Goal: Task Accomplishment & Management: Complete application form

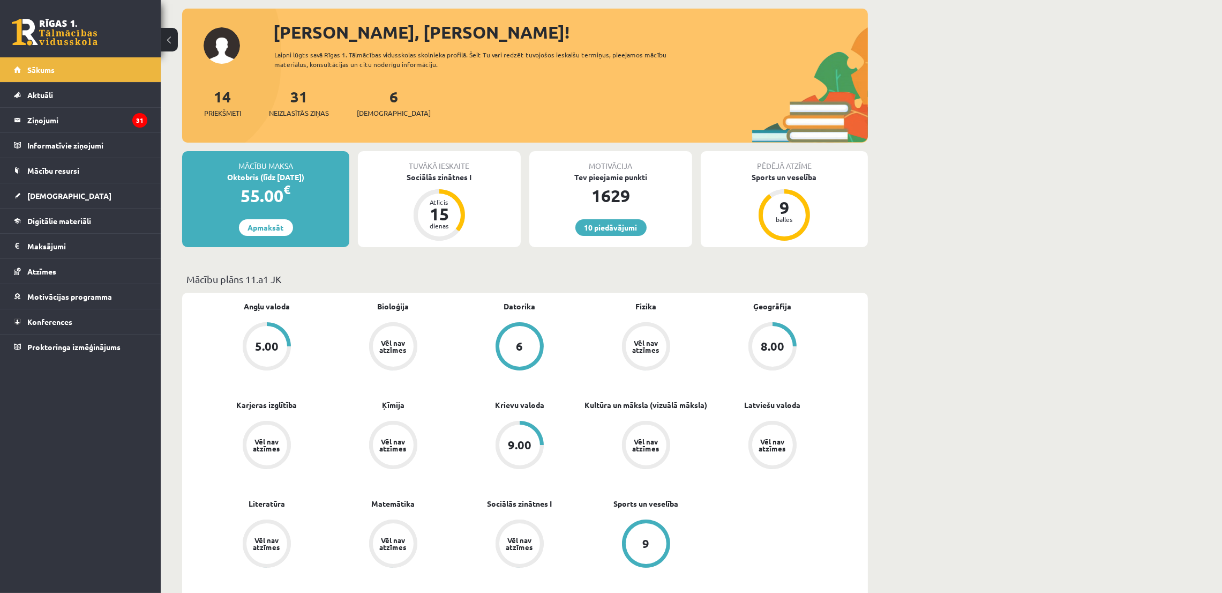
scroll to position [80, 0]
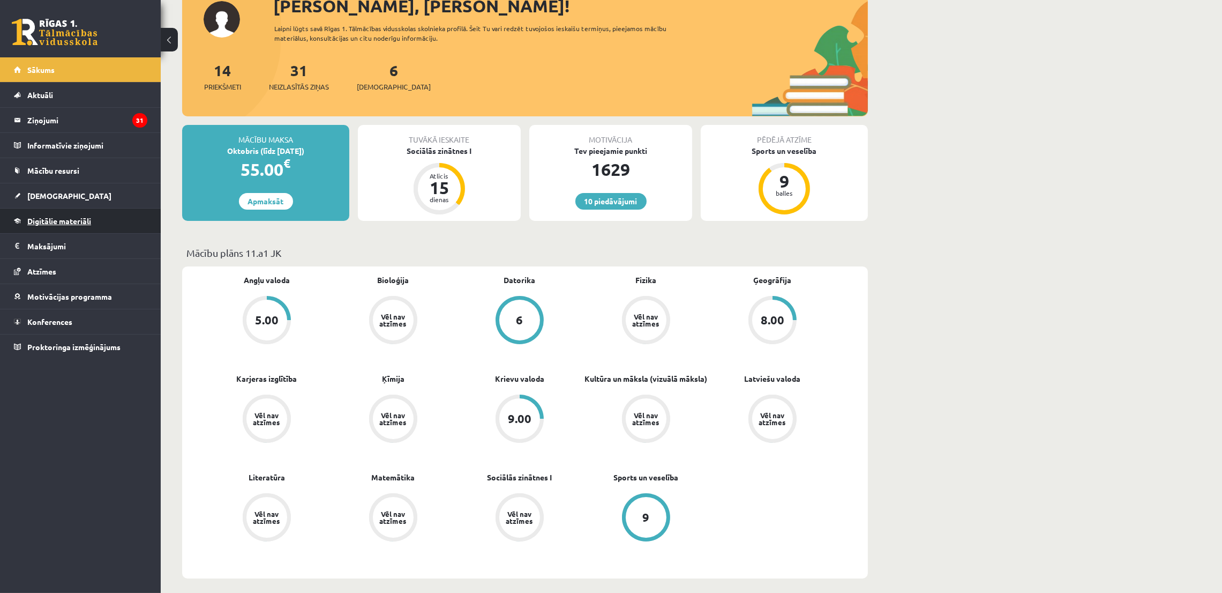
click at [59, 213] on link "Digitālie materiāli" at bounding box center [80, 220] width 133 height 25
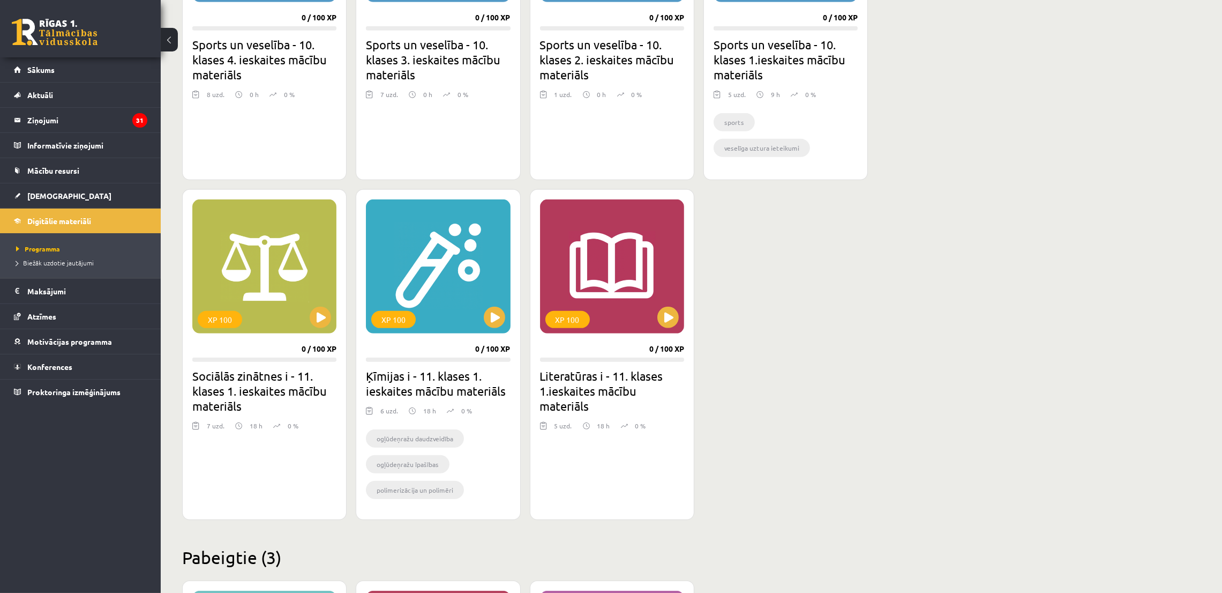
scroll to position [803, 0]
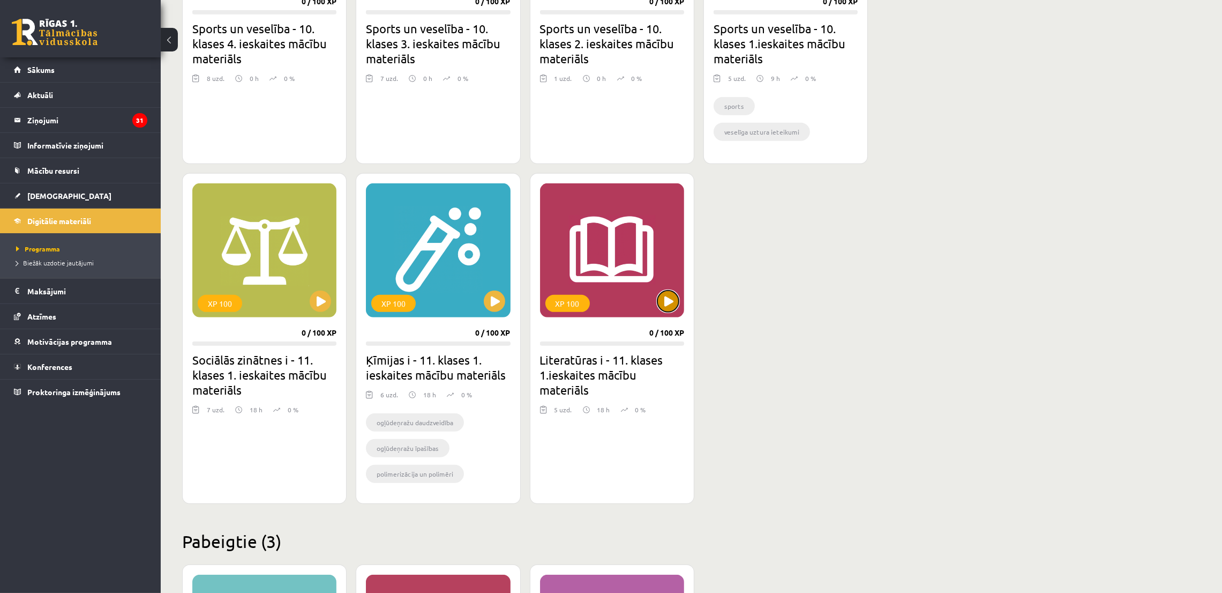
click at [670, 302] on button at bounding box center [667, 300] width 21 height 21
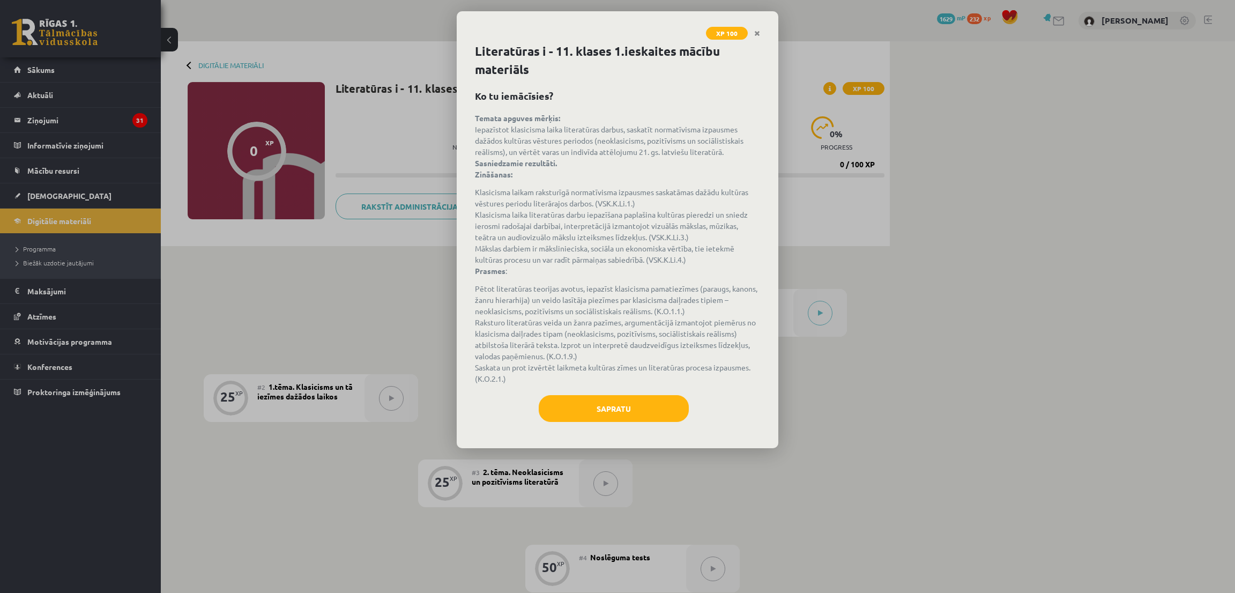
click at [613, 422] on div "Sapratu" at bounding box center [617, 412] width 285 height 35
click at [606, 400] on button "Sapratu" at bounding box center [614, 408] width 150 height 27
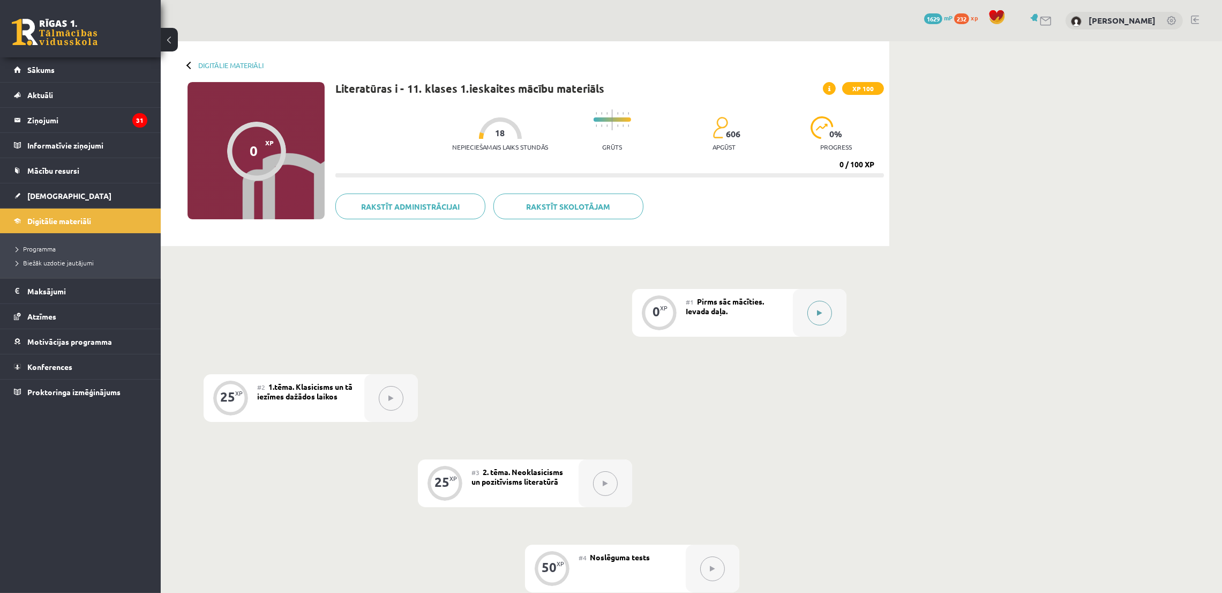
click at [828, 318] on button at bounding box center [820, 313] width 25 height 25
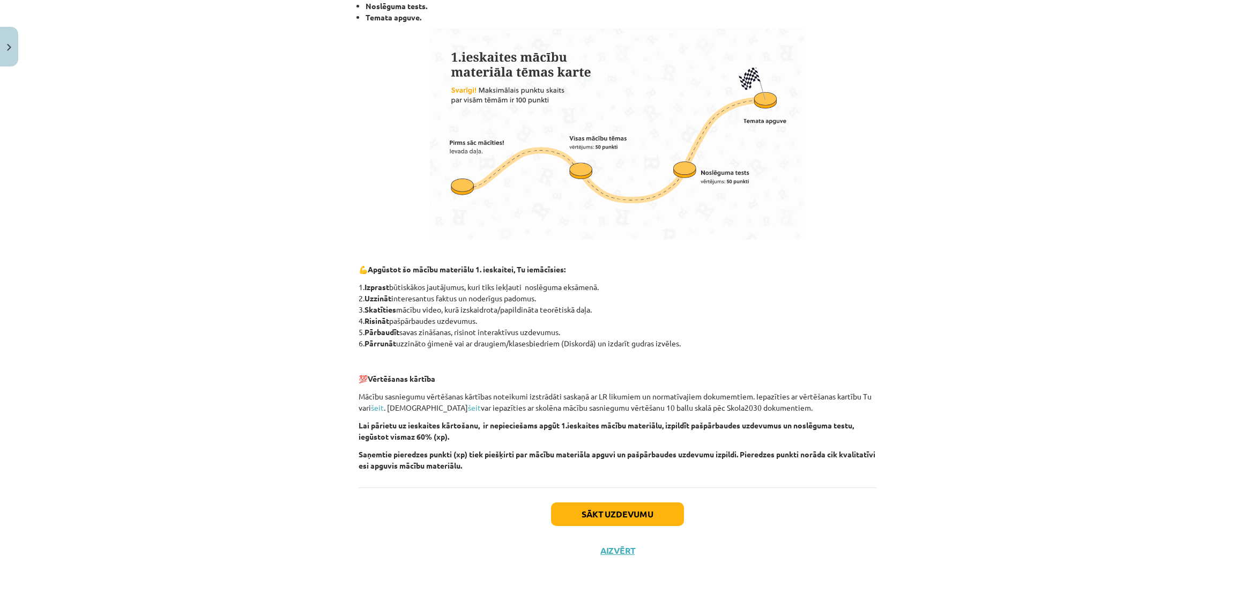
scroll to position [528, 0]
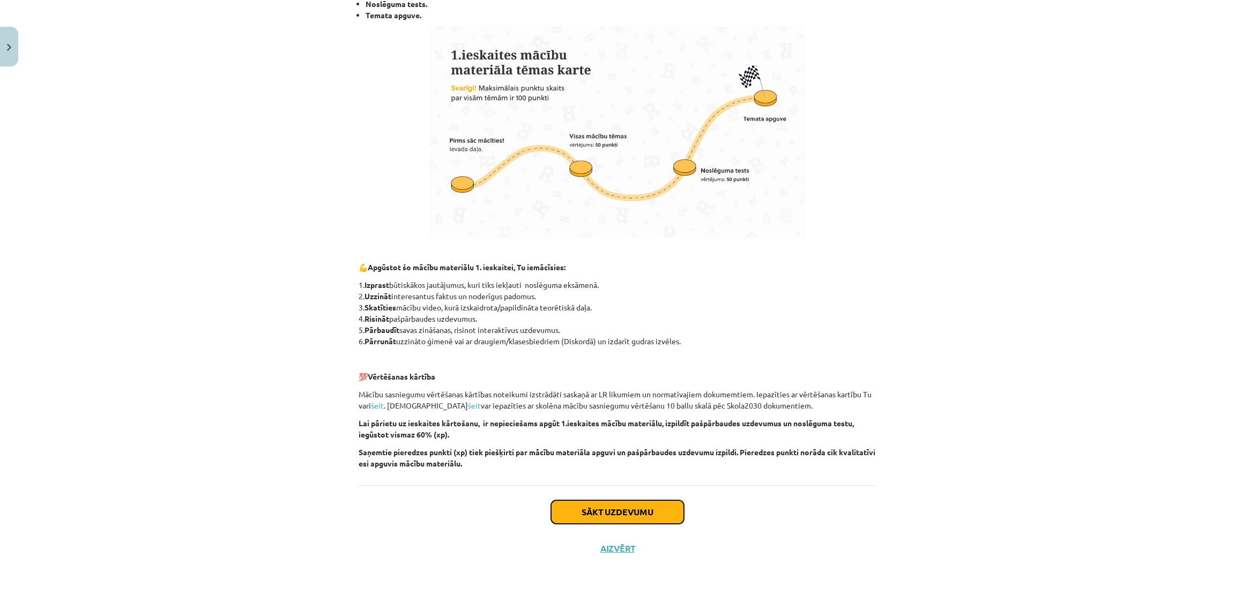
click at [636, 509] on button "Sākt uzdevumu" at bounding box center [617, 512] width 133 height 24
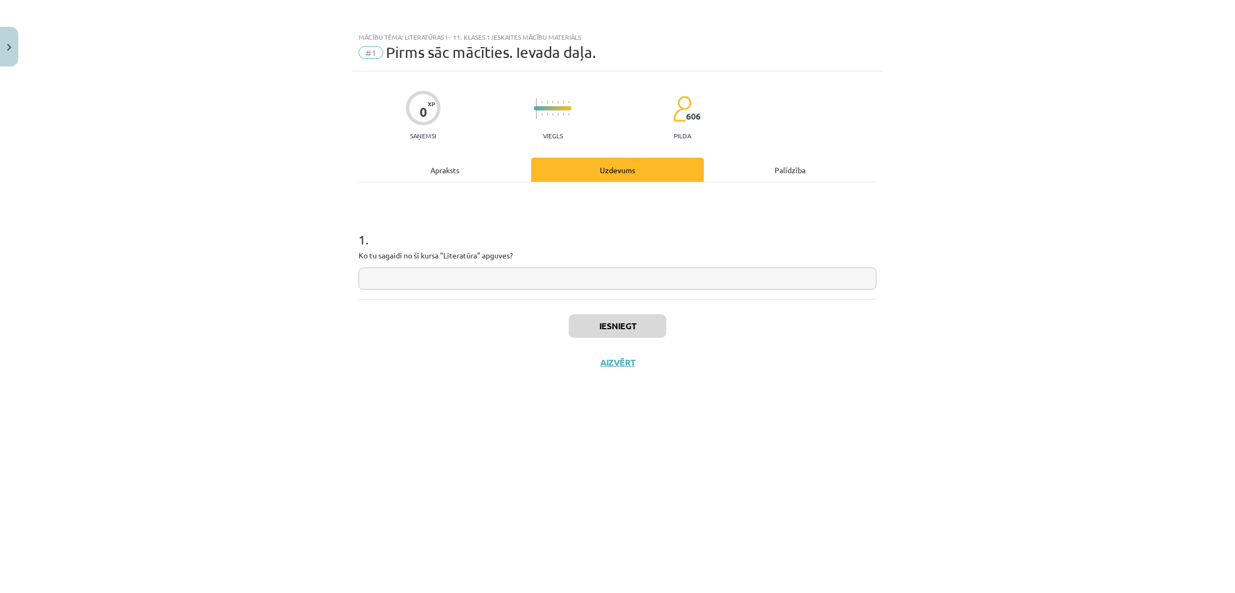
scroll to position [0, 0]
click at [409, 280] on input "text" at bounding box center [617, 278] width 518 height 22
type input "**********"
click at [645, 334] on button "Iesniegt" at bounding box center [618, 326] width 98 height 24
click at [580, 372] on button "Nākamā nodarbība" at bounding box center [617, 369] width 105 height 25
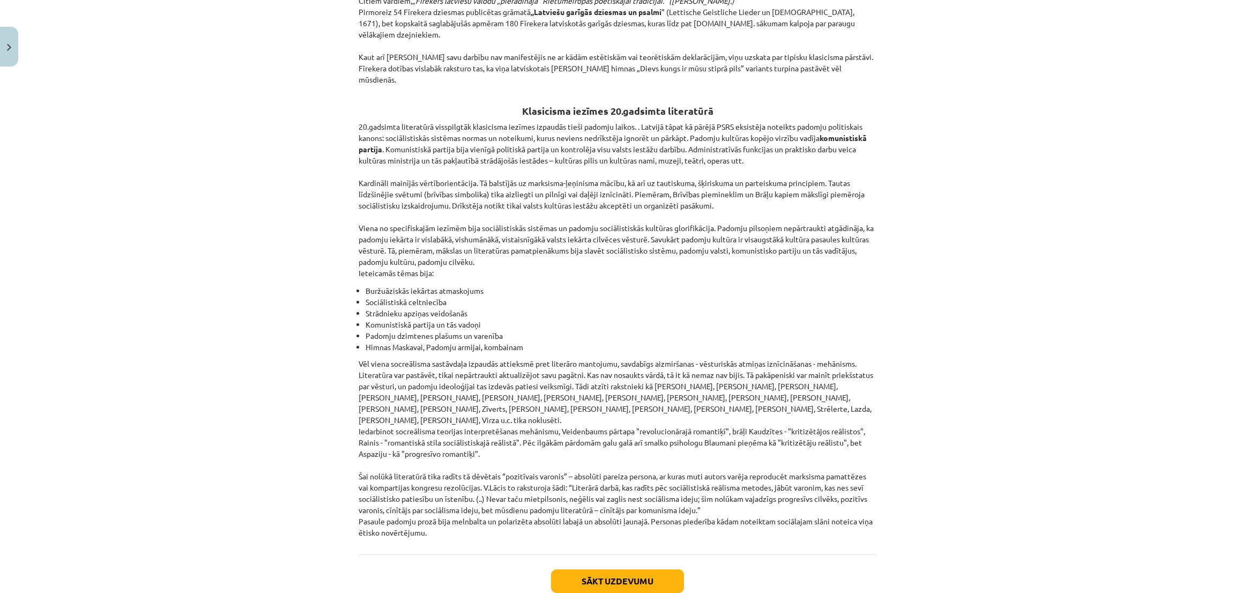
scroll to position [2258, 0]
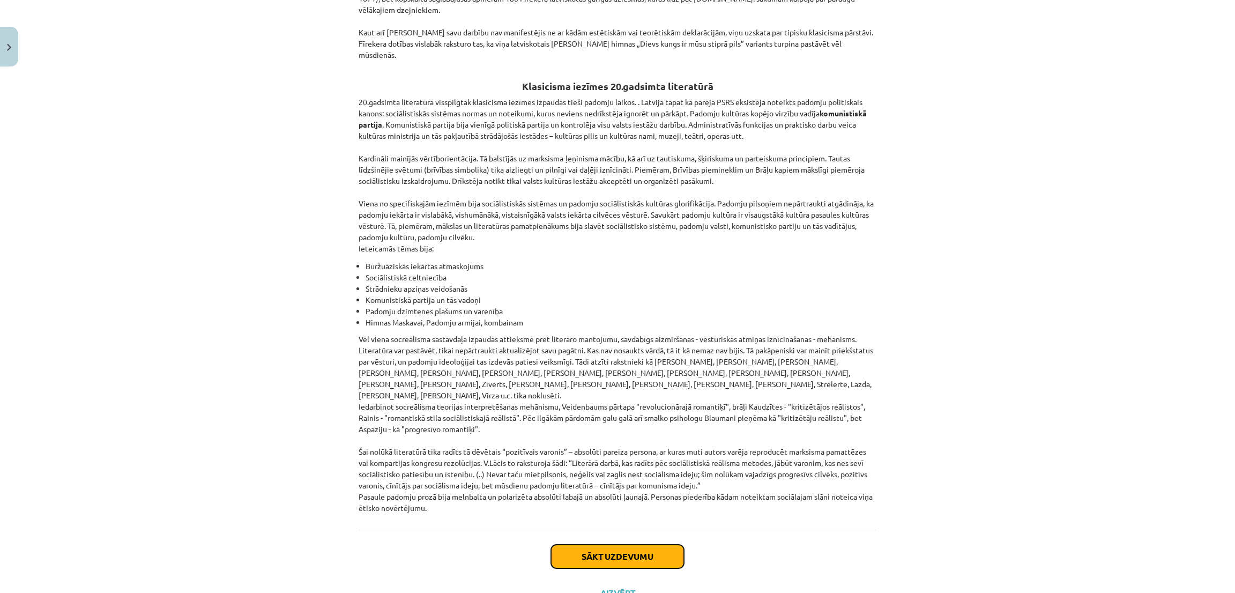
click at [572, 544] on button "Sākt uzdevumu" at bounding box center [617, 556] width 133 height 24
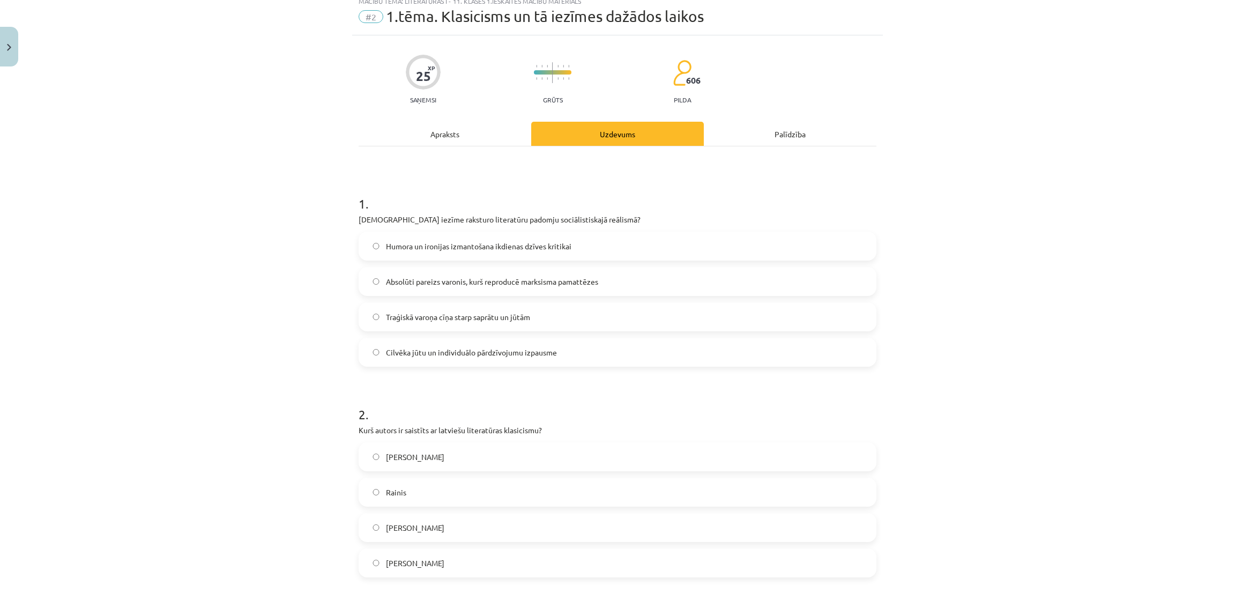
scroll to position [27, 0]
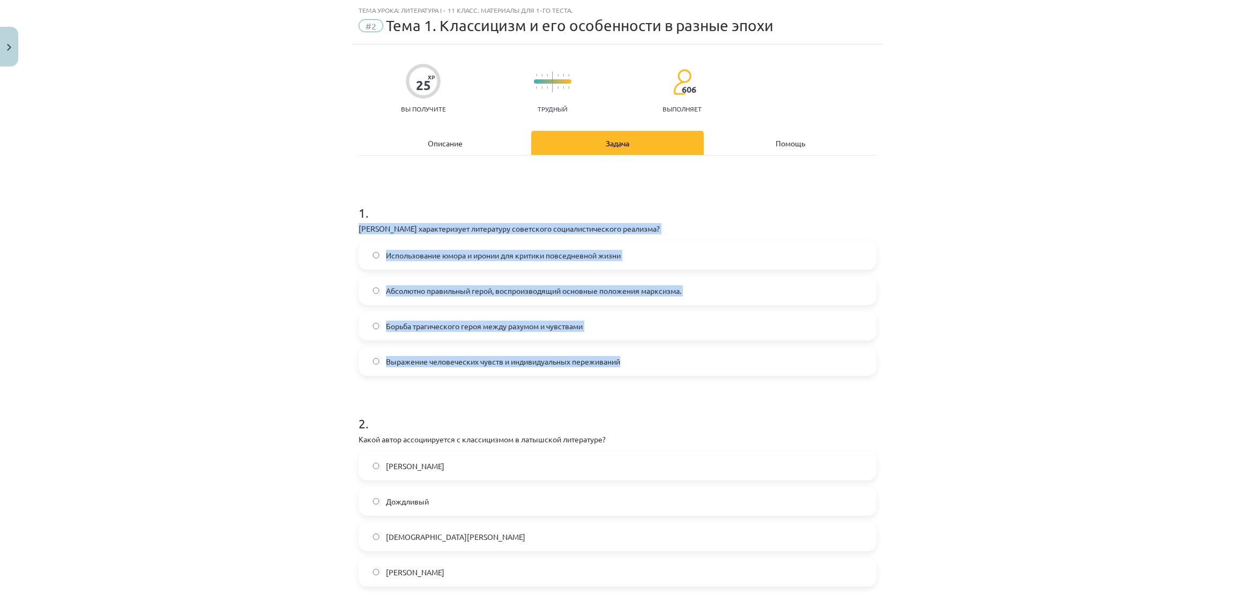
drag, startPoint x: 347, startPoint y: 233, endPoint x: 674, endPoint y: 355, distance: 349.5
click at [674, 355] on div "Тема урока: Литература I - 11 класс. Материалы для 1-го теста. #2 Тема 1. Класс…" at bounding box center [617, 296] width 1235 height 593
copy div "Какая черта характеризует литературу советского социалистического реализма? Исп…"
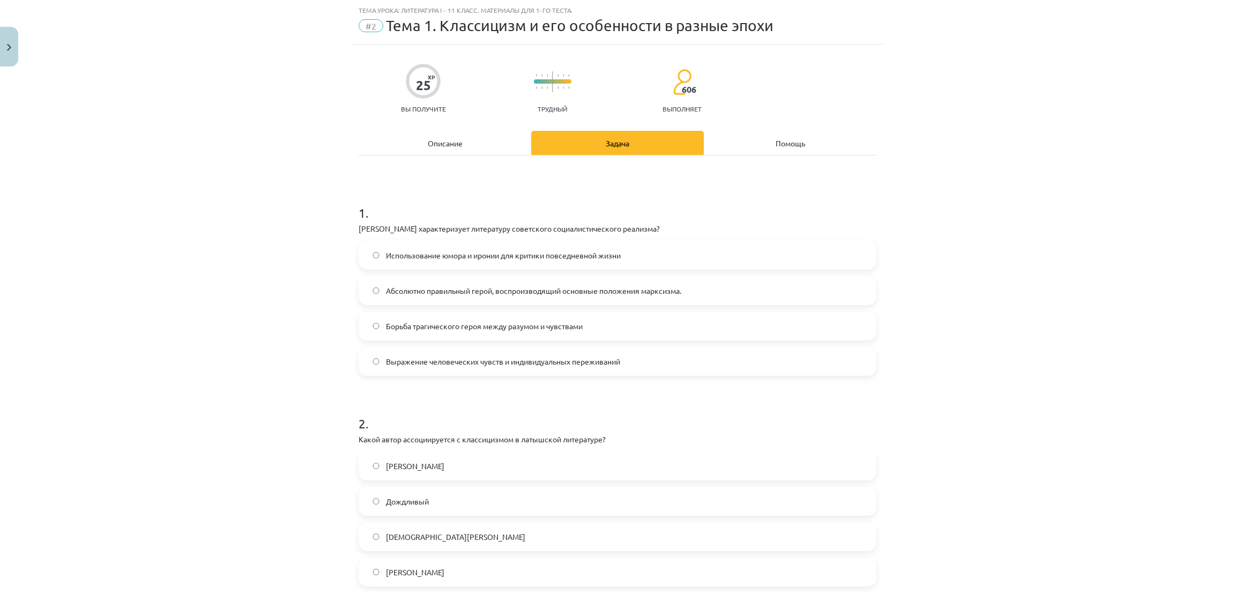
click at [208, 162] on div "Тема урока: Литература I - 11 класс. Материалы для 1-го теста. #2 Тема 1. Класс…" at bounding box center [617, 296] width 1235 height 593
click at [377, 361] on label "Выражение человеческих чувств и индивидуальных переживаний" at bounding box center [617, 361] width 515 height 27
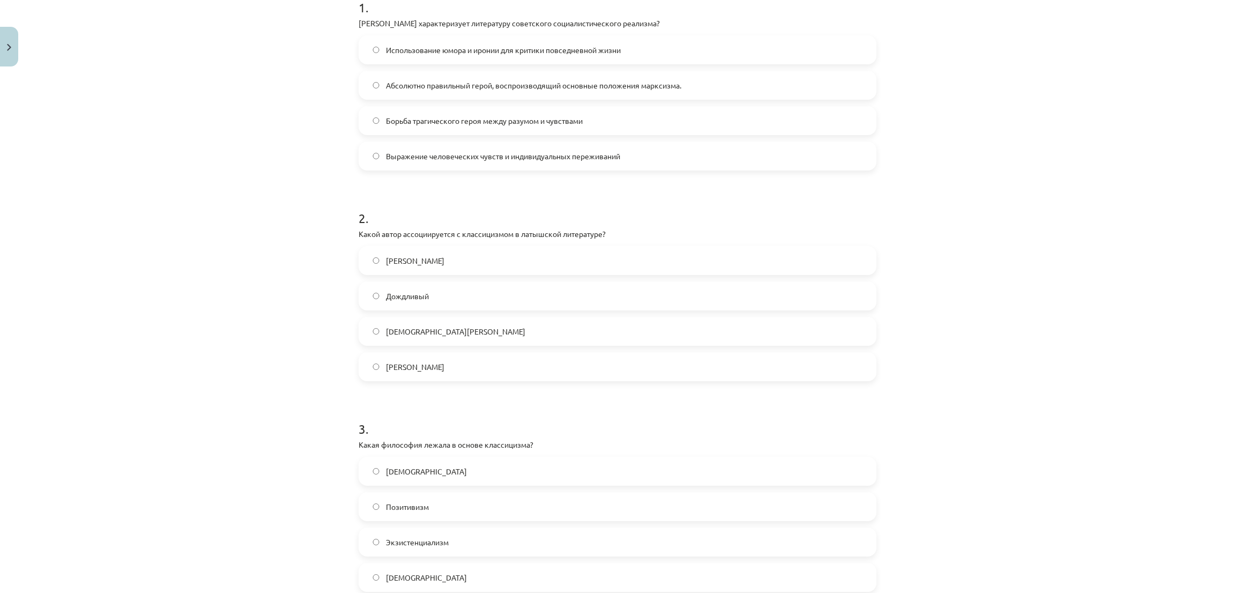
scroll to position [268, 0]
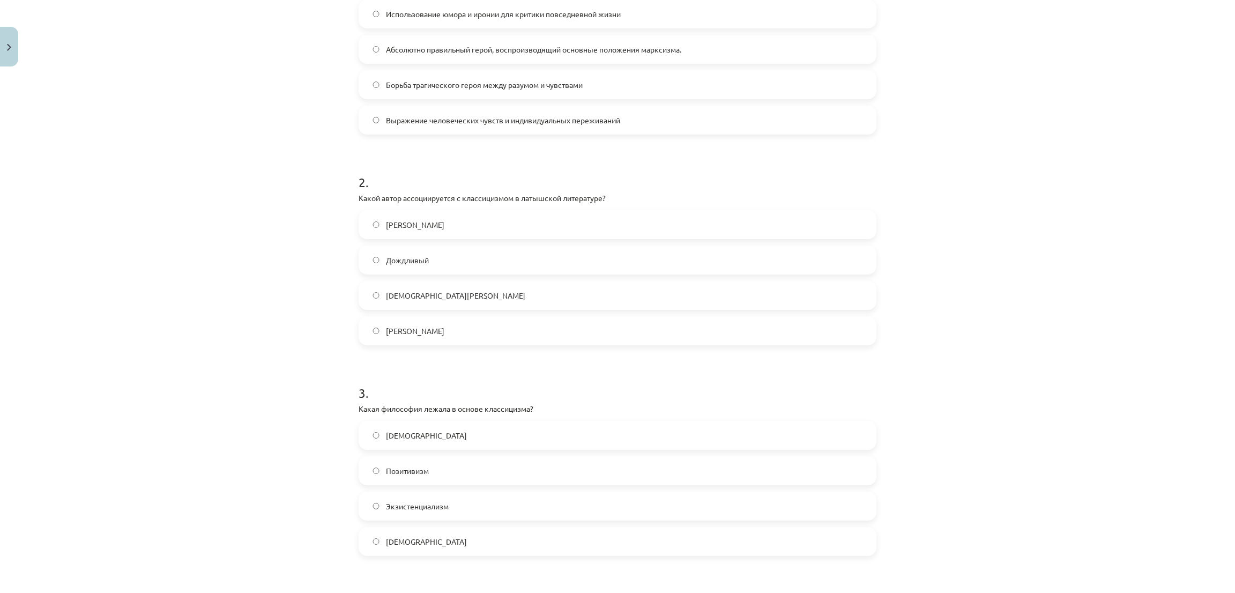
drag, startPoint x: 345, startPoint y: 200, endPoint x: 591, endPoint y: 330, distance: 278.3
click at [591, 330] on div "Тема урока: Литература I - 11 класс. Материалы для 1-го теста. #2 Тема 1. Класс…" at bounding box center [617, 296] width 1235 height 593
copy div "Какой автор ассоциируется с классицизмом в латышской литературе? Уилл Медведь Д…"
click at [220, 260] on div "Тема урока: Литература I - 11 класс. Материалы для 1-го теста. #2 Тема 1. Класс…" at bounding box center [617, 296] width 1235 height 593
click at [1085, 286] on div "Mācību tēma: Literatūras i - 11. klases 1.ieskaites mācību materiāls #2 1.tēma.…" at bounding box center [617, 296] width 1235 height 593
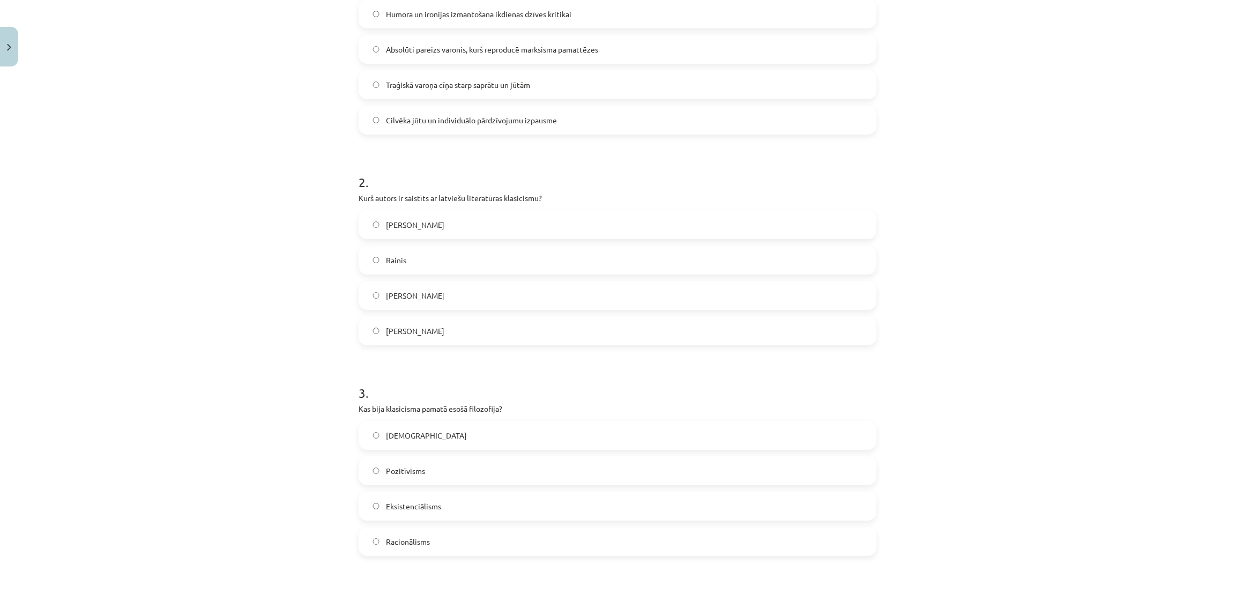
click at [363, 225] on label "Vilis Lācis" at bounding box center [617, 224] width 515 height 27
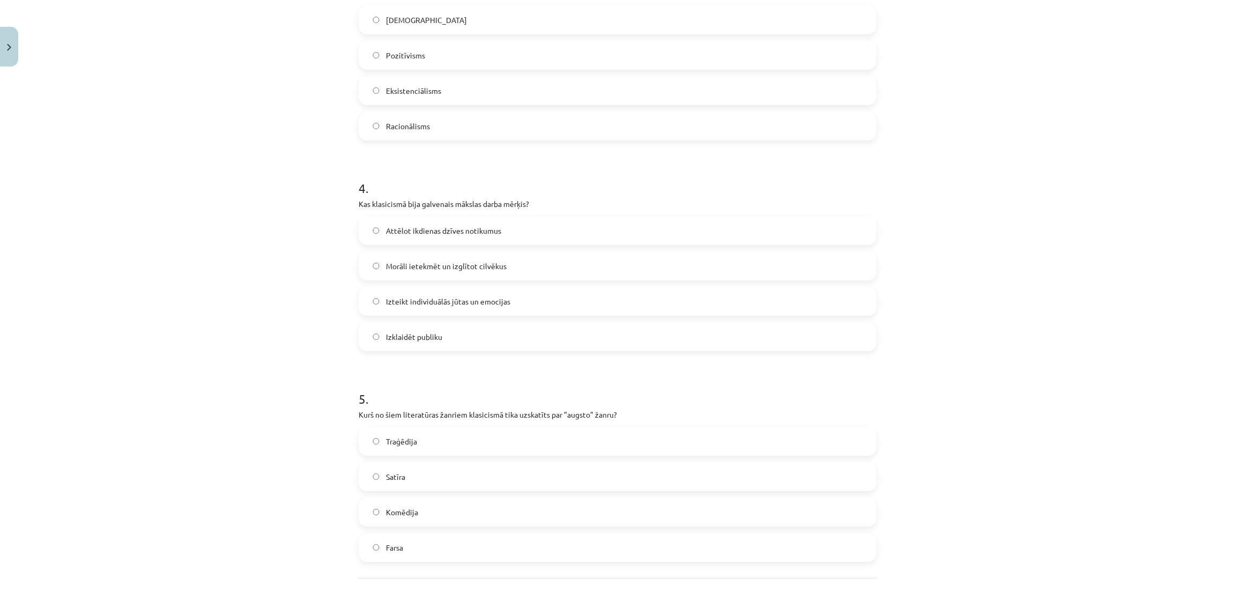
scroll to position [671, 0]
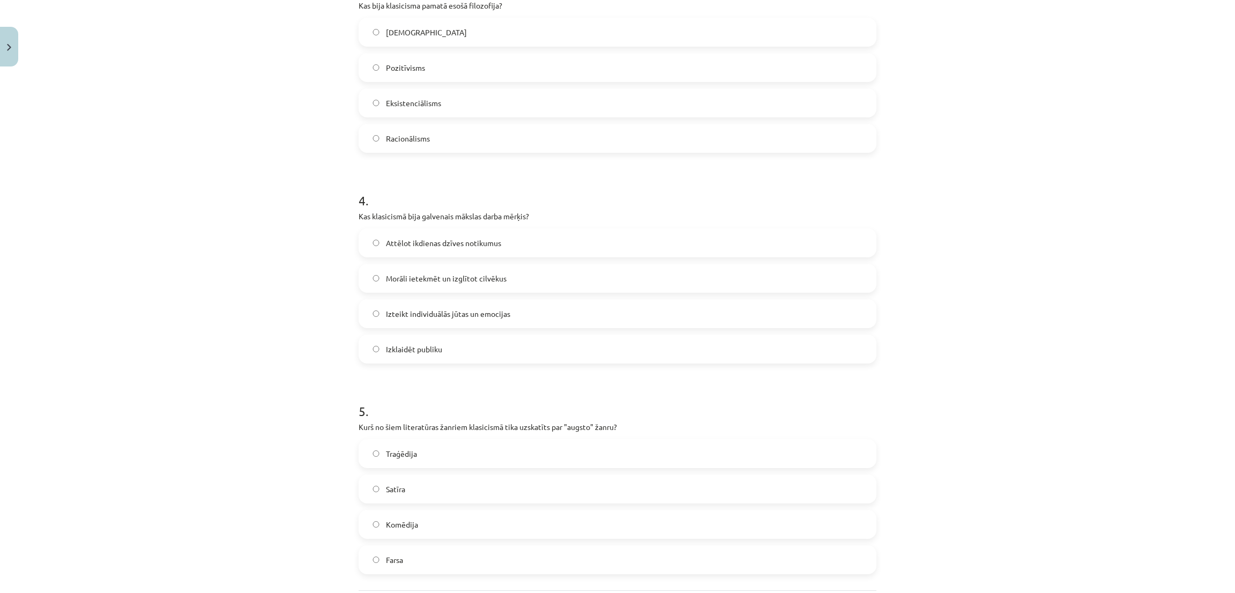
click at [525, 321] on label "Izteikt individuālās jūtas un emocijas" at bounding box center [617, 313] width 515 height 27
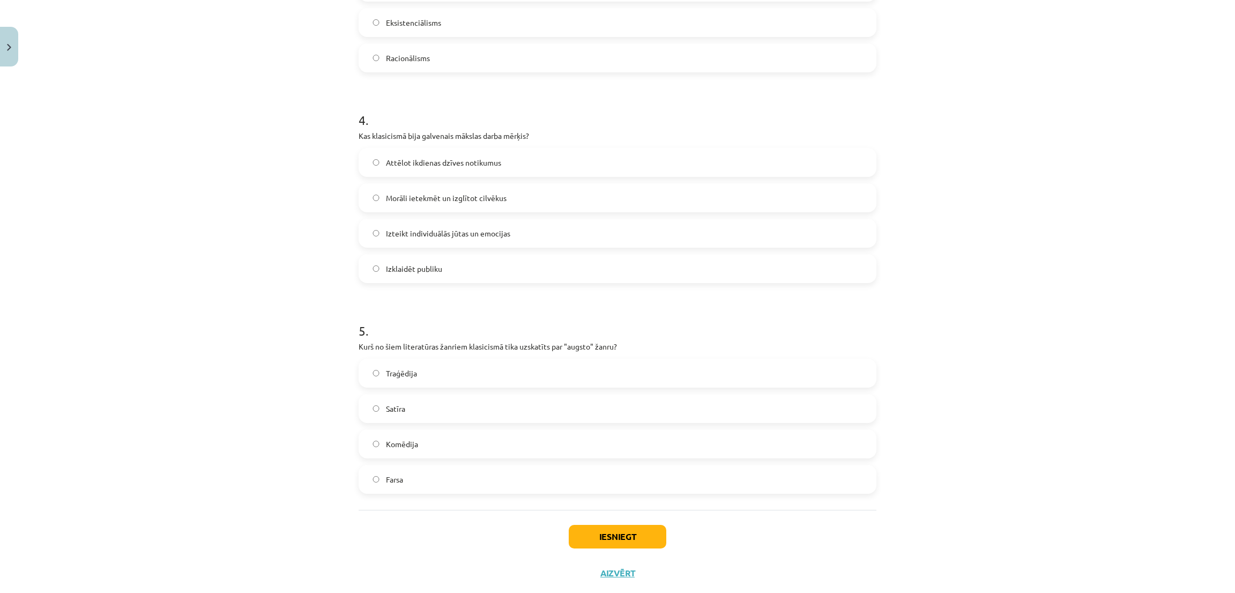
click at [365, 369] on label "Traģēdija" at bounding box center [617, 373] width 515 height 27
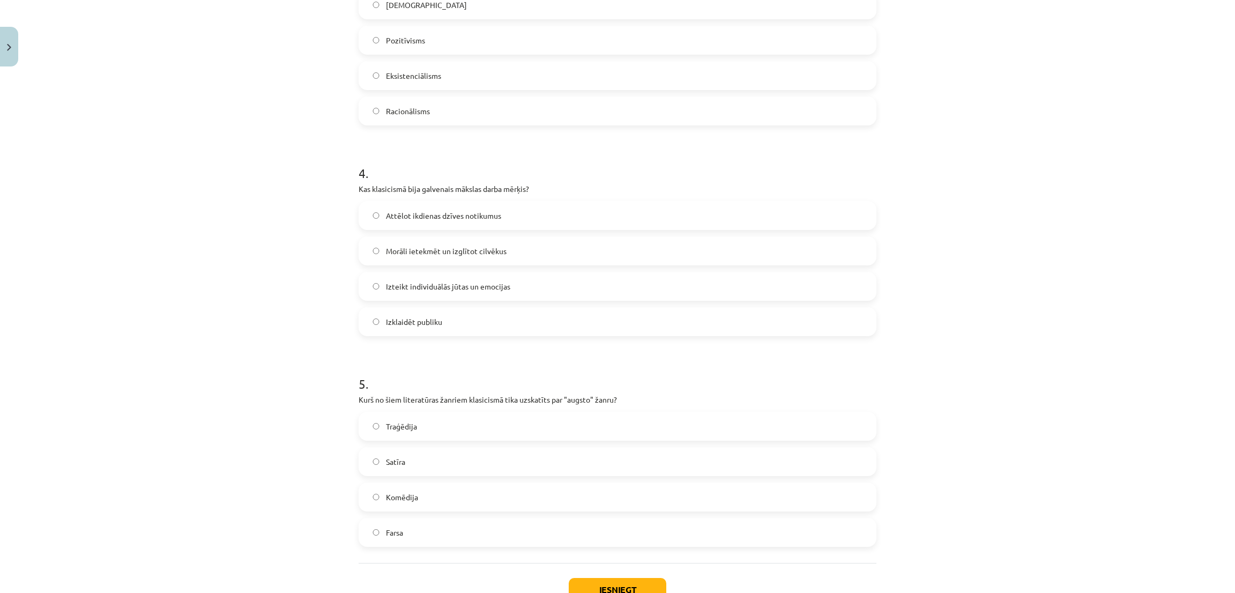
scroll to position [671, 0]
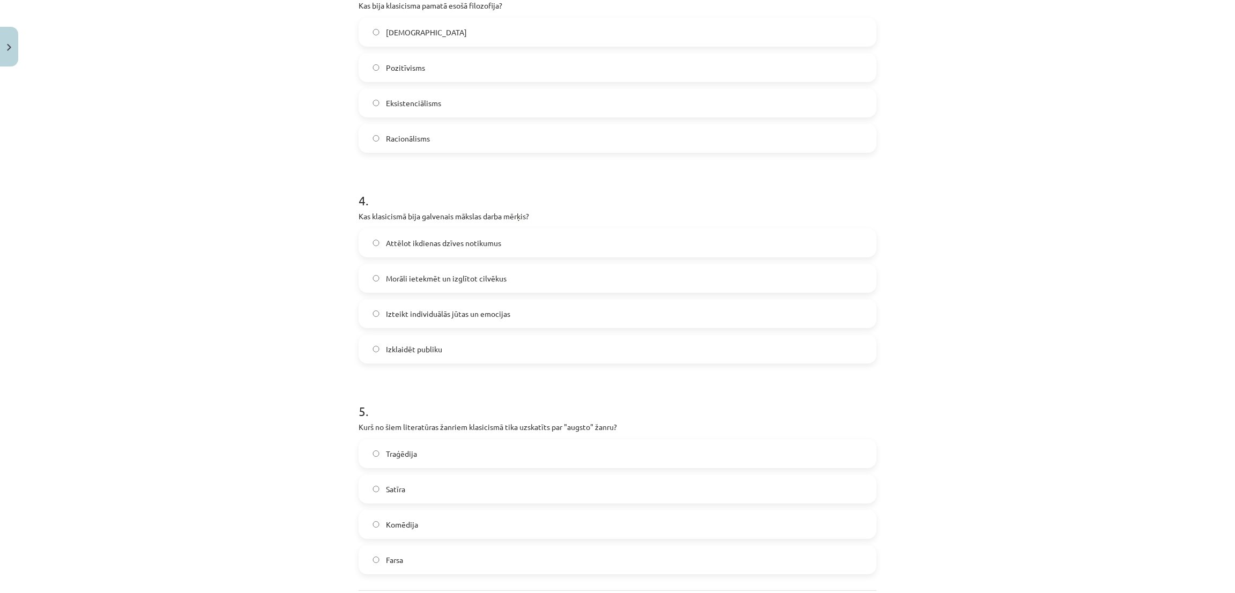
click at [361, 50] on div "Empīrisms Pozitīvisms Eksistenciālisms Racionālisms" at bounding box center [617, 85] width 518 height 135
click at [363, 101] on label "Eksistenciālisms" at bounding box center [617, 102] width 515 height 27
click at [921, 531] on div "Mācību tēma: Literatūras i - 11. klases 1.ieskaites mācību materiāls #2 1.tēma.…" at bounding box center [617, 296] width 1235 height 593
click at [367, 145] on label "Racionālisms" at bounding box center [617, 138] width 515 height 27
click at [394, 271] on label "Morāli ietekmēt un izglītot cilvēkus" at bounding box center [617, 278] width 515 height 27
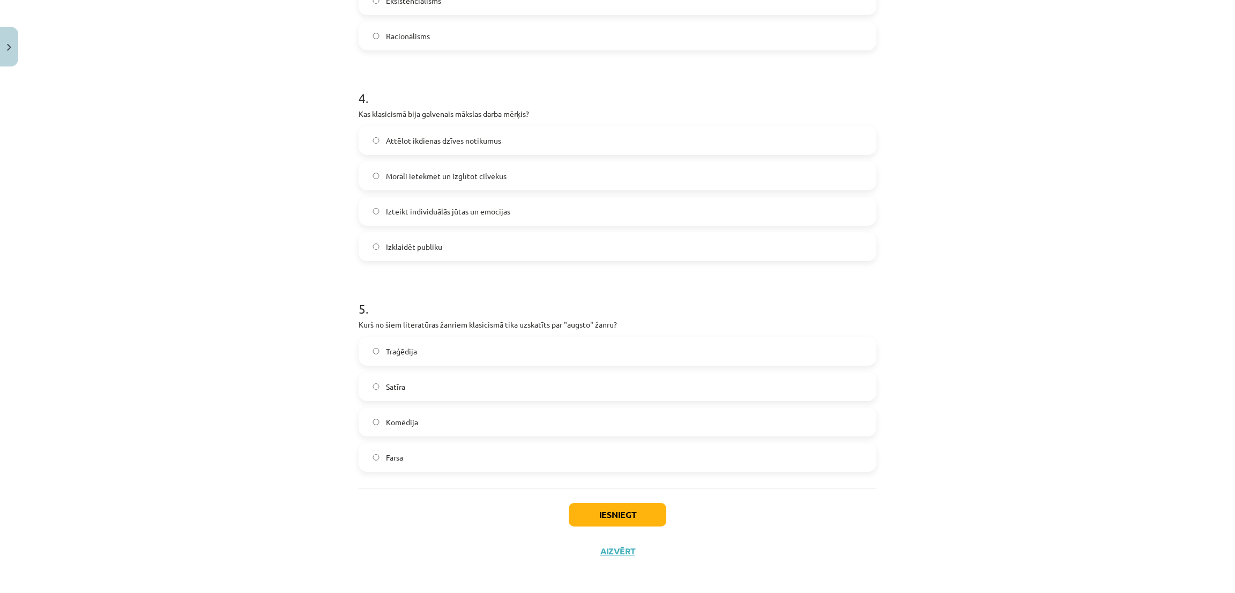
scroll to position [776, 0]
click at [625, 503] on button "Iesniegt" at bounding box center [618, 511] width 98 height 24
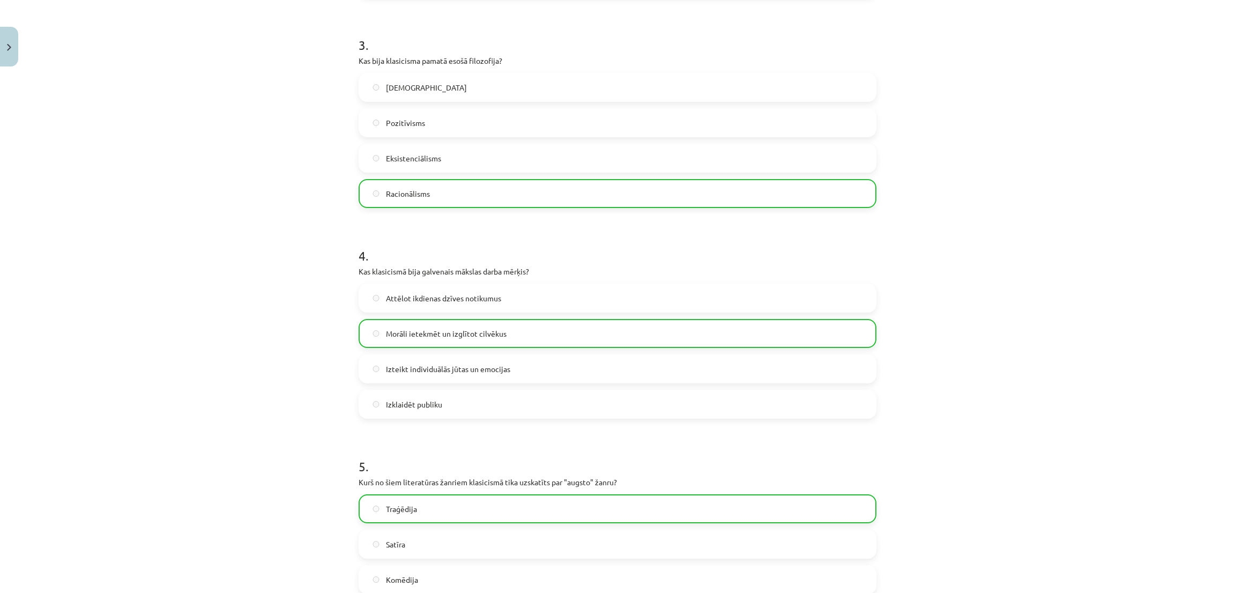
scroll to position [811, 0]
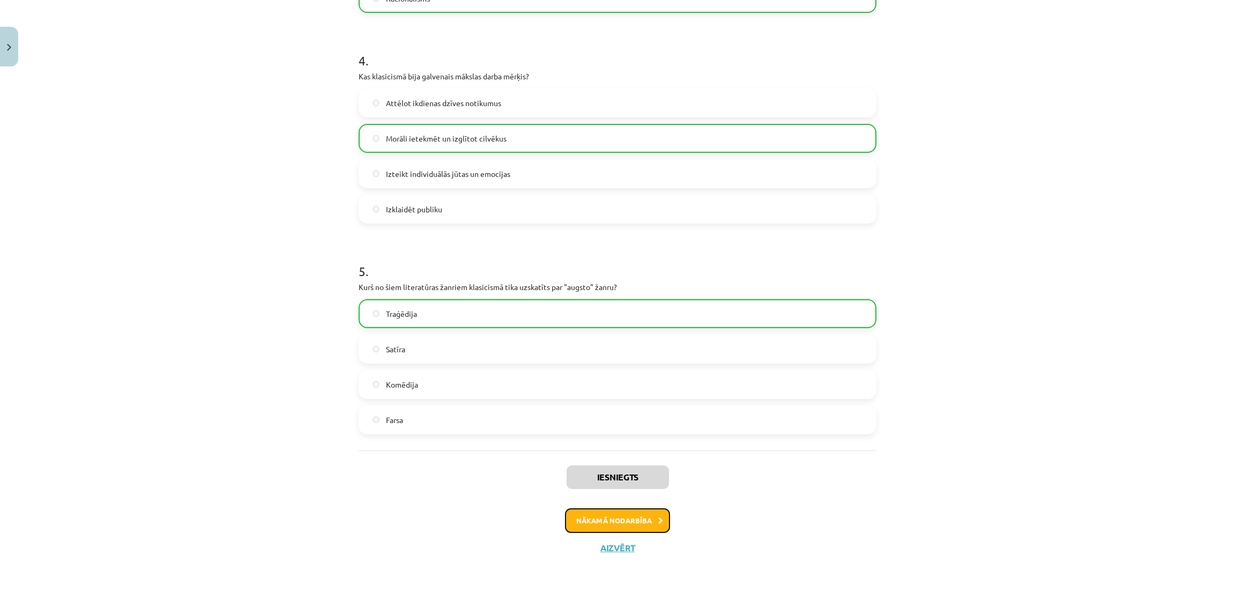
click at [567, 518] on button "Nākamā nodarbība" at bounding box center [617, 520] width 105 height 25
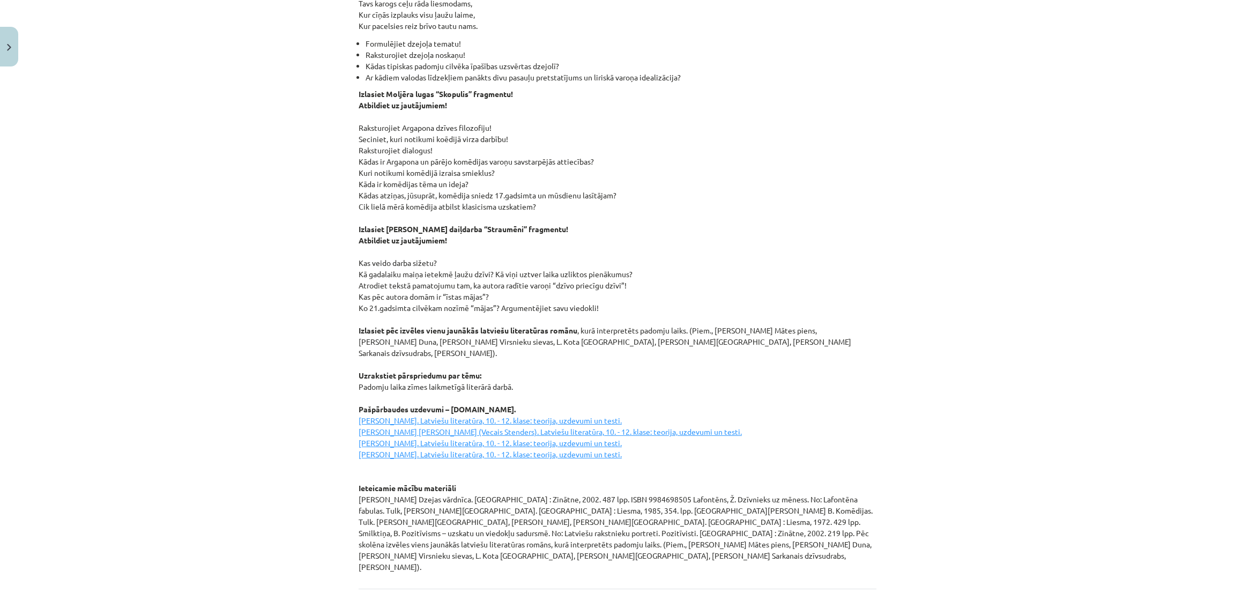
scroll to position [1232, 0]
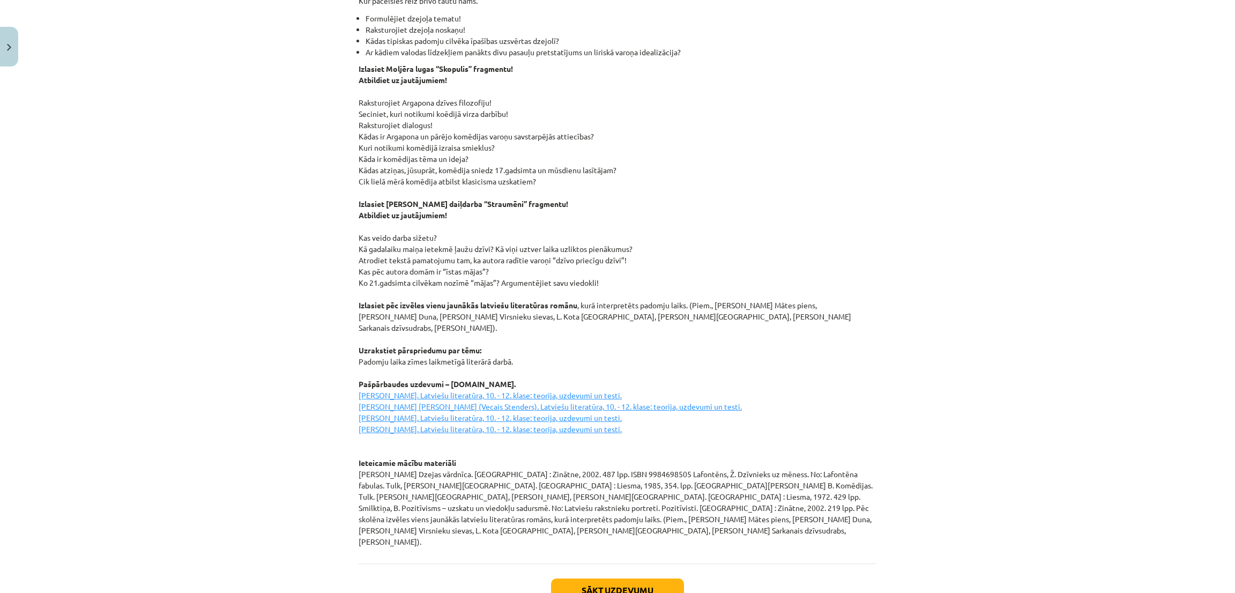
click at [629, 563] on div "Sākt uzdevumu Aizvērt" at bounding box center [617, 600] width 518 height 75
click at [627, 578] on button "Sākt uzdevumu" at bounding box center [617, 590] width 133 height 24
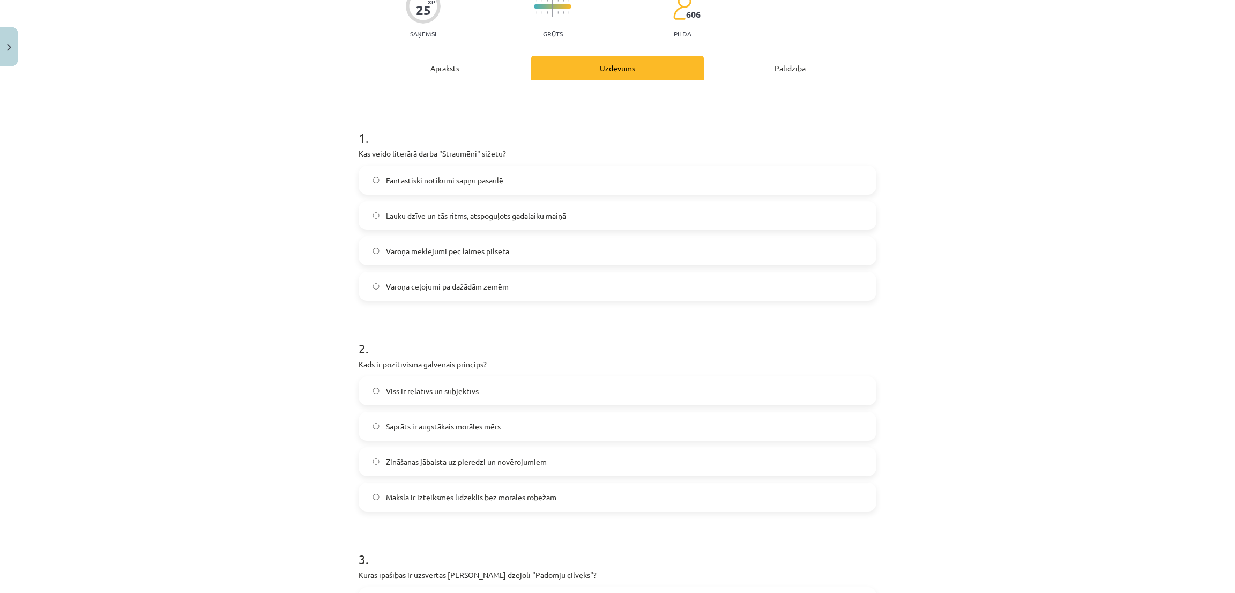
scroll to position [27, 0]
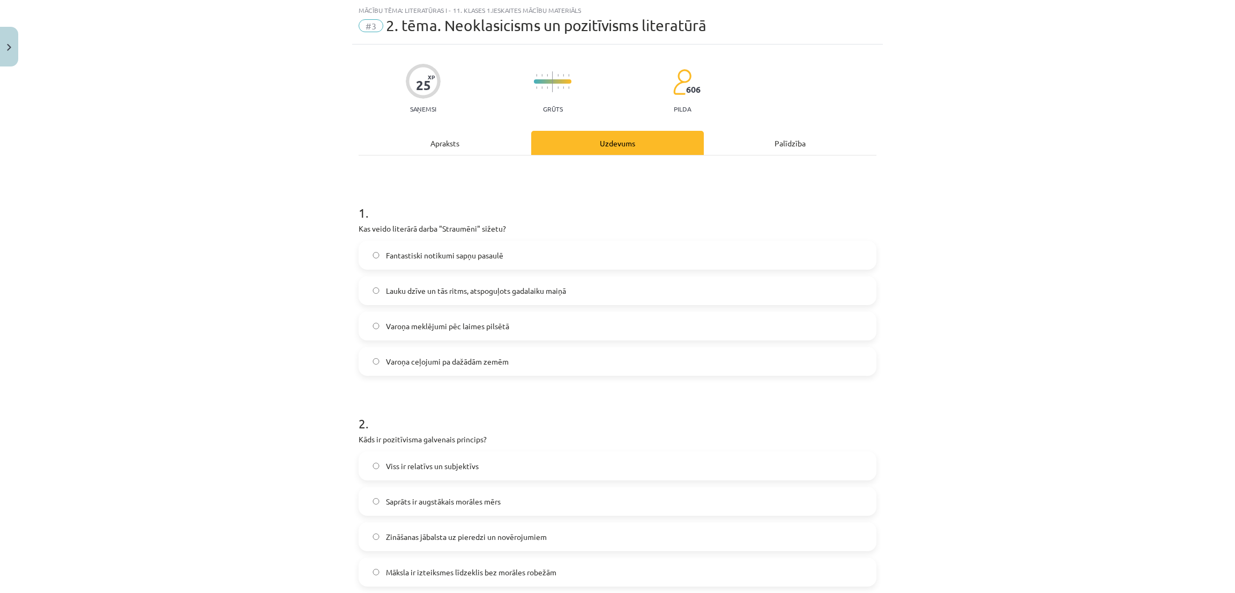
click at [412, 360] on span "Varoņa ceļojumi pa dažādām zemēm" at bounding box center [447, 361] width 123 height 11
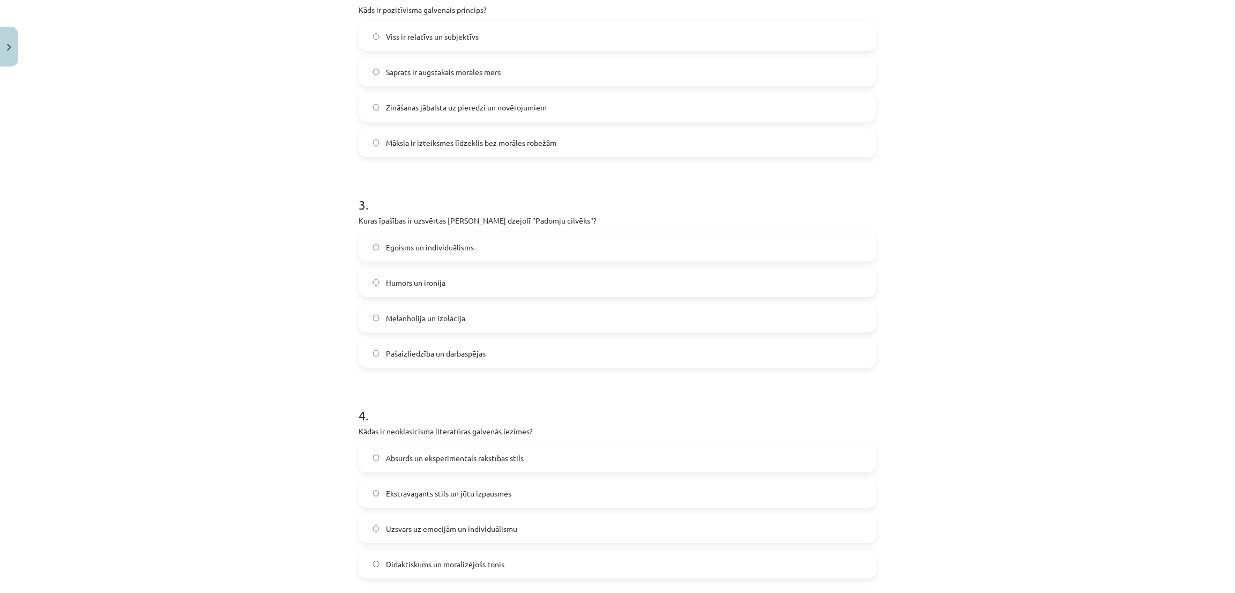
scroll to position [461, 0]
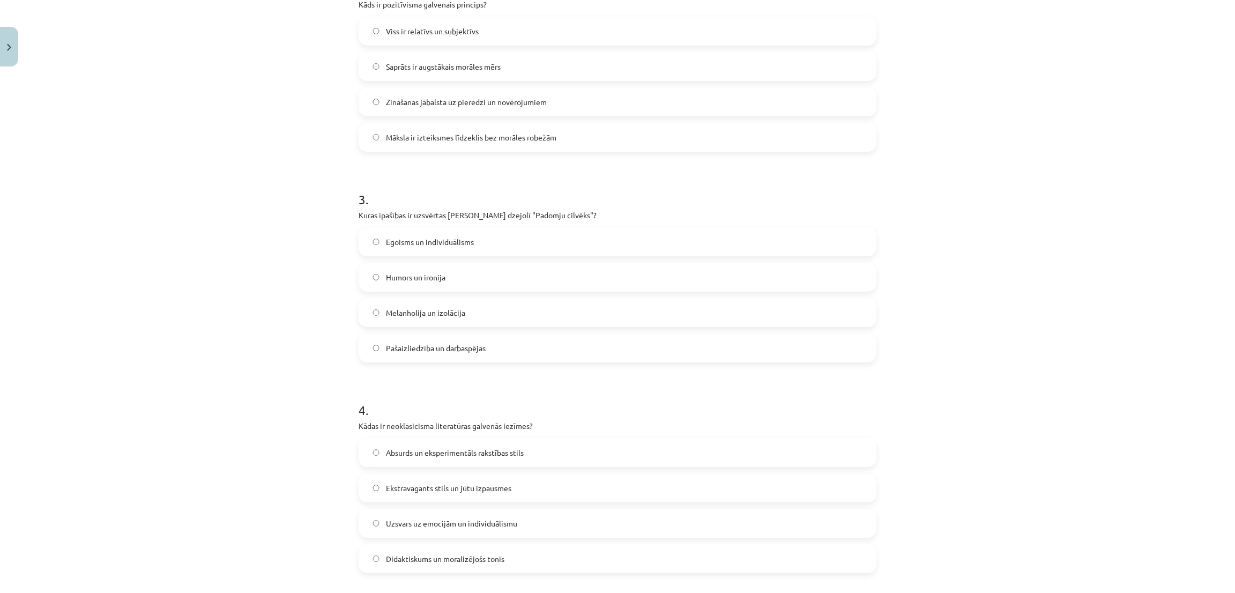
click at [358, 103] on div "Zināšanas jābalsta uz pieredzi un novērojumiem" at bounding box center [617, 101] width 518 height 29
click at [362, 109] on label "Zināšanas jābalsta uz pieredzi un novērojumiem" at bounding box center [617, 101] width 515 height 27
click at [390, 343] on span "Pašaizliedzība un darbaspējas" at bounding box center [436, 347] width 100 height 11
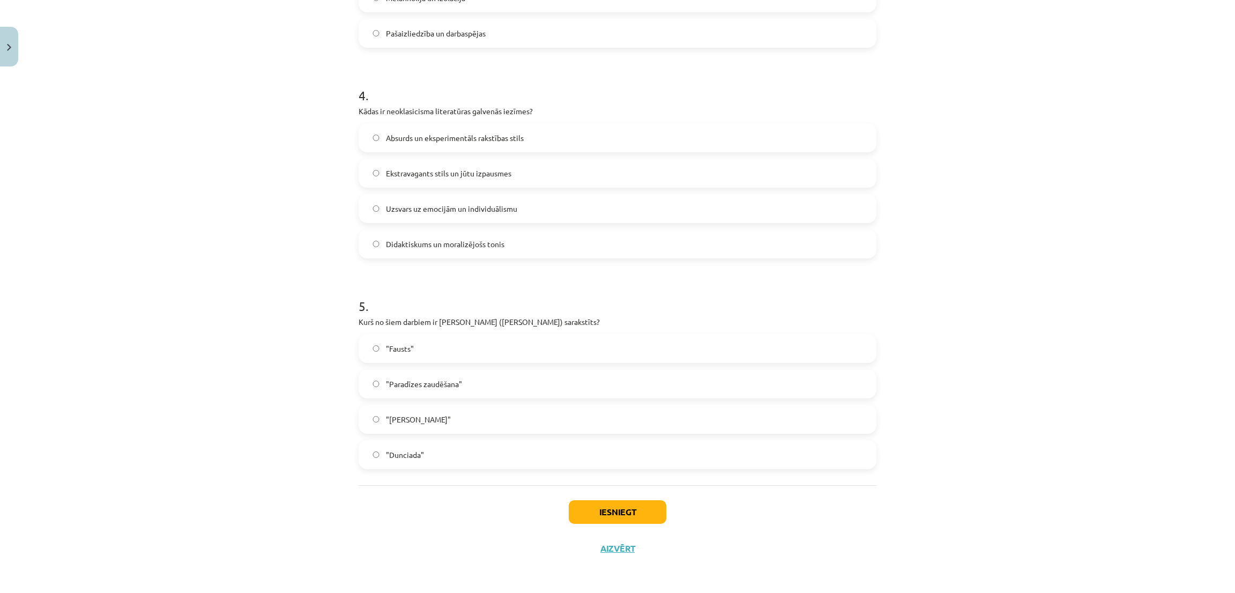
scroll to position [776, 0]
click at [362, 251] on label "Didaktiskums un moralizējošs tonis" at bounding box center [617, 243] width 515 height 27
click at [373, 465] on label ""Dunciada"" at bounding box center [617, 453] width 515 height 27
click at [584, 513] on button "Iesniegt" at bounding box center [618, 511] width 98 height 24
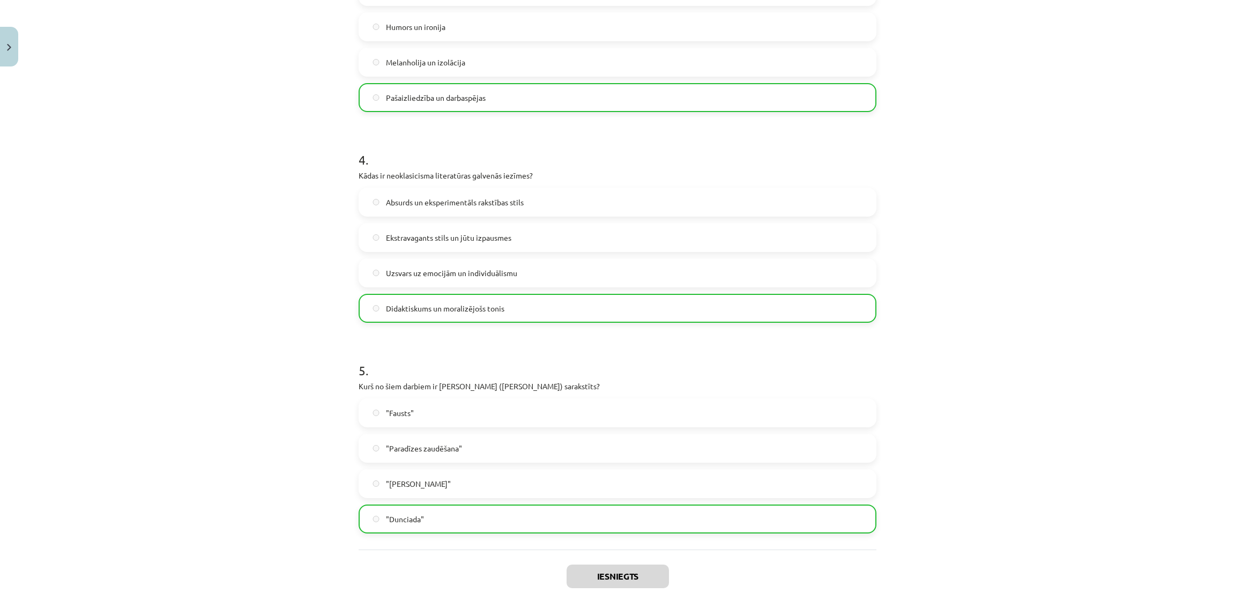
scroll to position [811, 0]
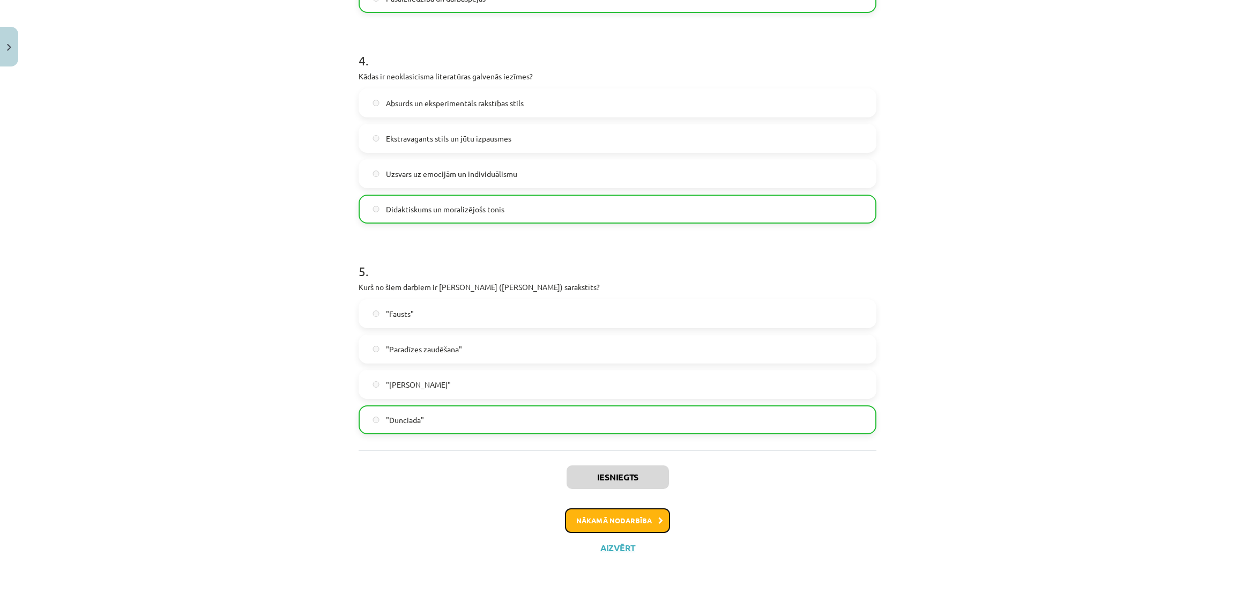
click at [585, 525] on button "Nākamā nodarbība" at bounding box center [617, 520] width 105 height 25
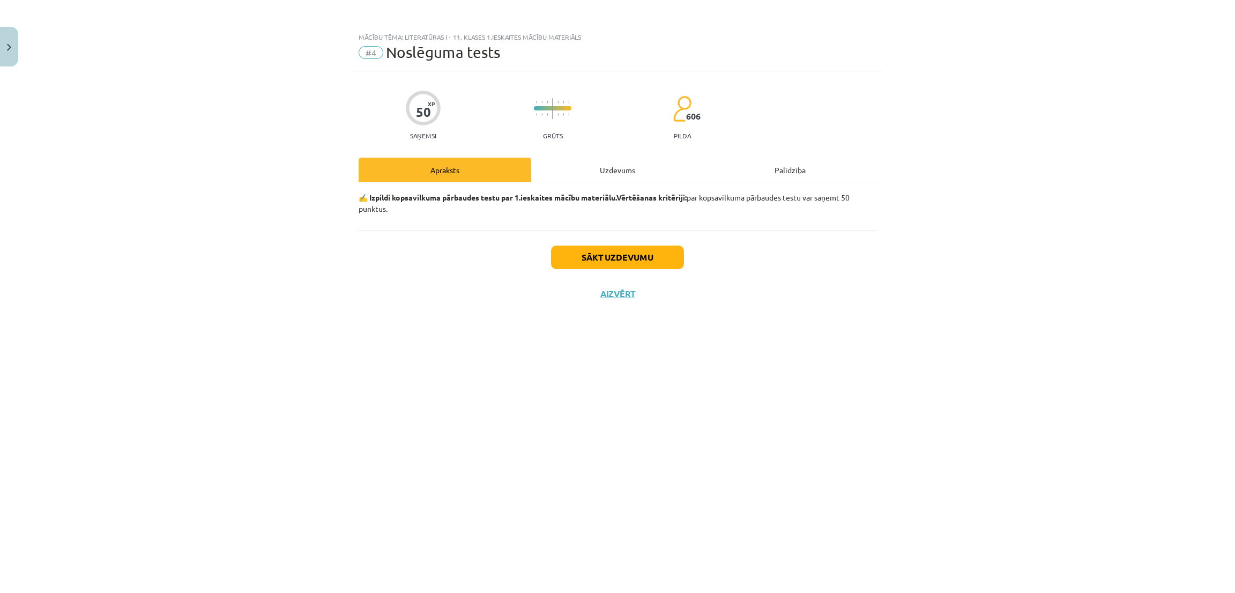
scroll to position [0, 0]
click at [564, 254] on button "Sākt uzdevumu" at bounding box center [617, 257] width 133 height 24
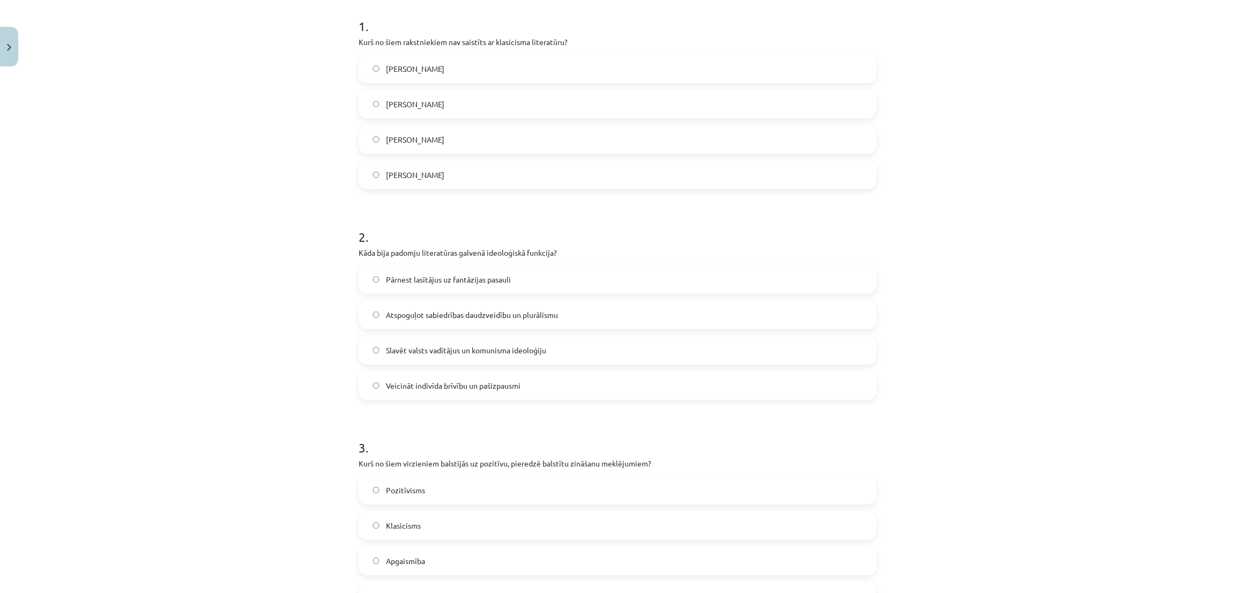
scroll to position [241, 0]
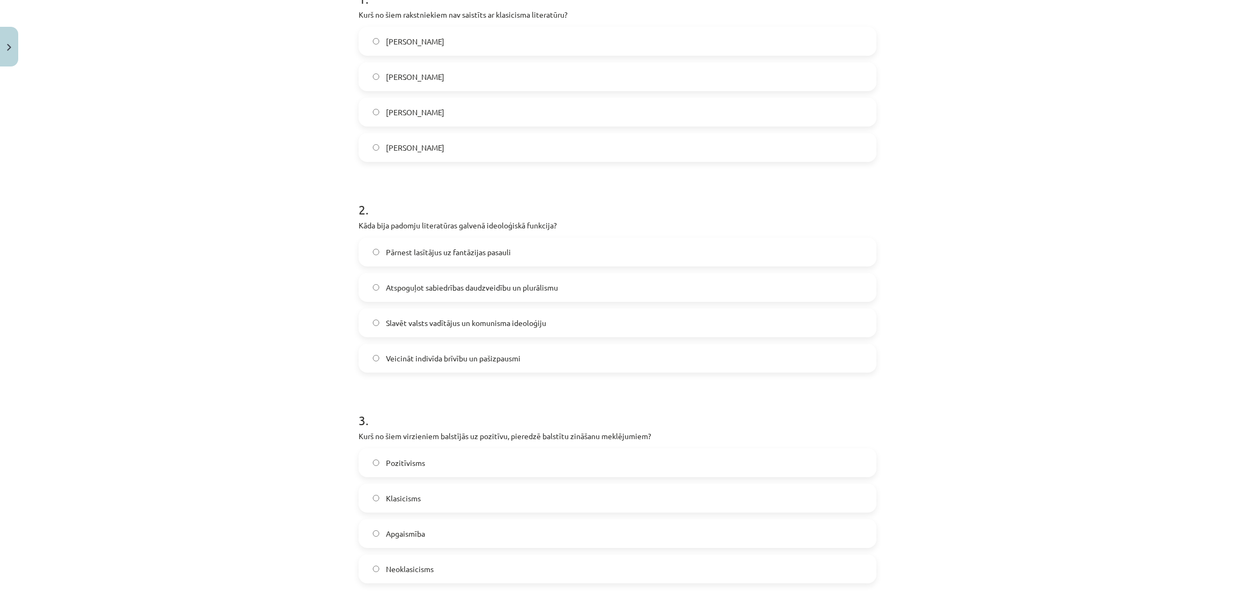
click at [391, 53] on label "Vilis Lācis" at bounding box center [617, 41] width 515 height 27
click at [375, 324] on label "Slavēt valsts vadītājus un komunisma ideoloģiju" at bounding box center [617, 322] width 515 height 27
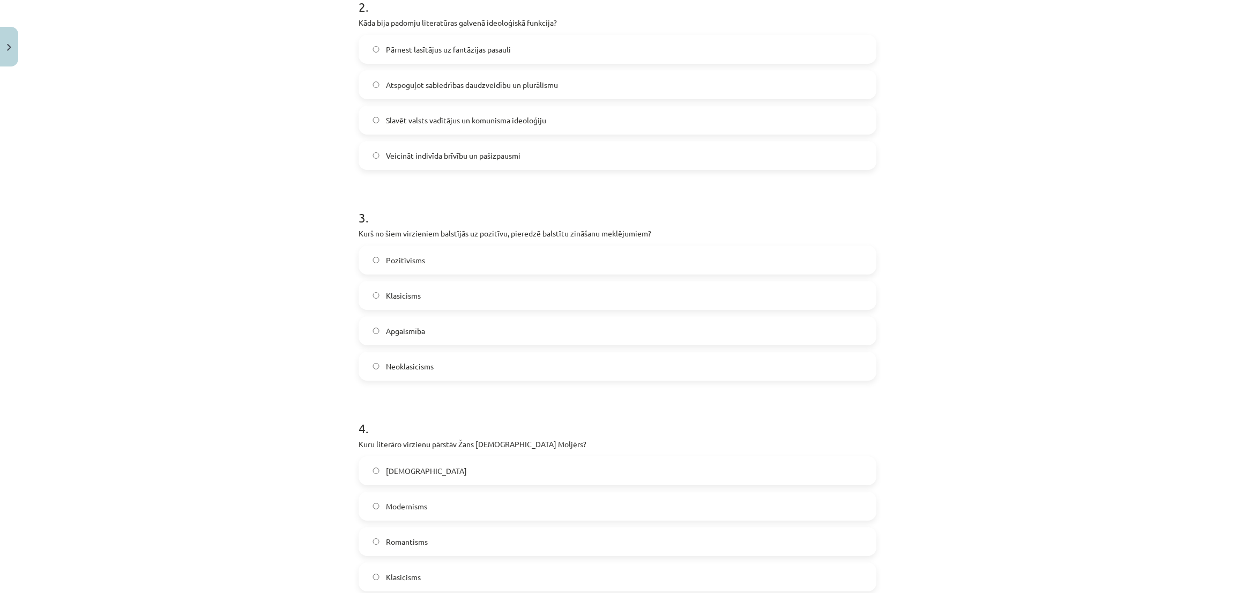
scroll to position [482, 0]
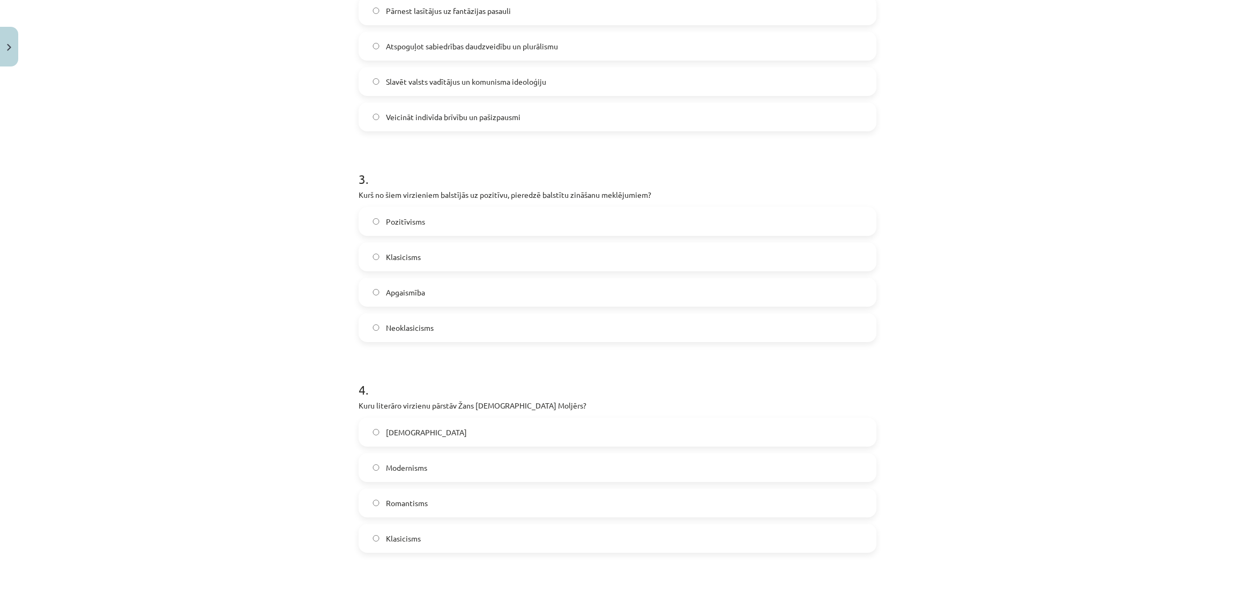
click at [364, 225] on label "Pozitīvisms" at bounding box center [617, 221] width 515 height 27
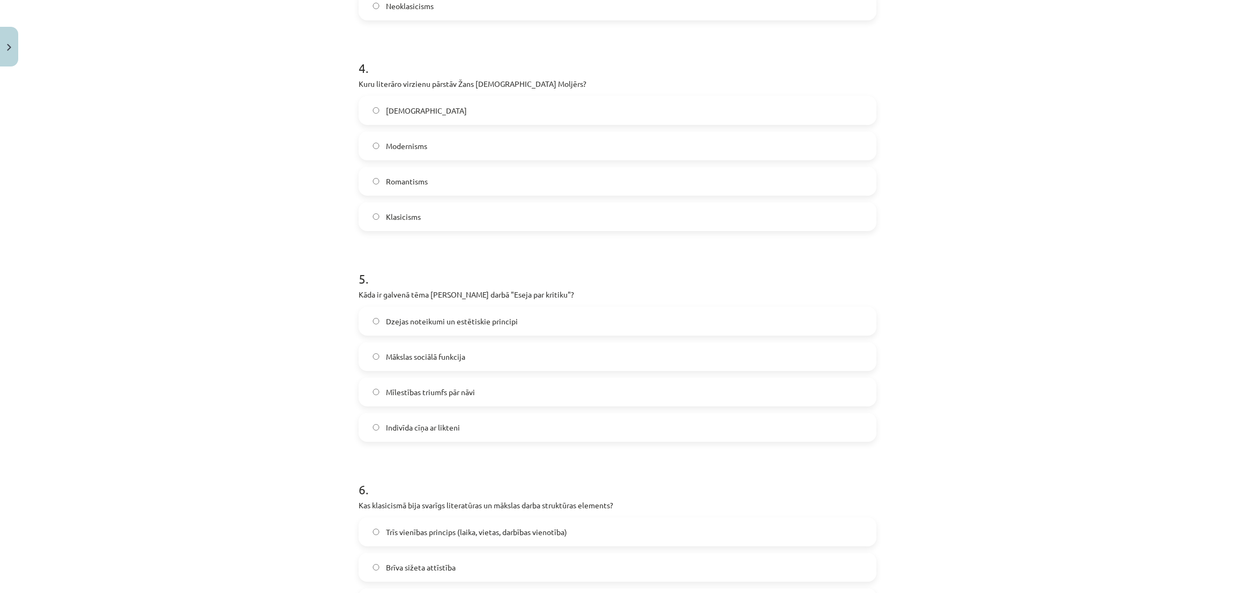
scroll to position [884, 0]
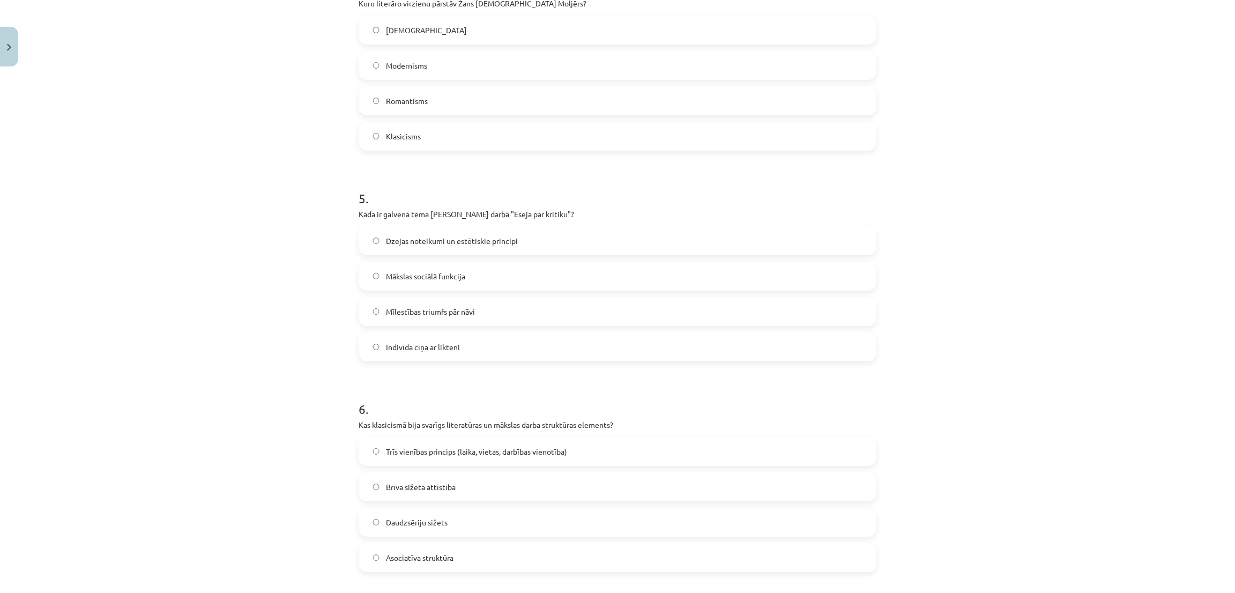
click at [362, 152] on form "1 . Kurš no šiem rakstniekiem nav saistīts ar klasicisma literatūru? Vilis Lāci…" at bounding box center [617, 372] width 518 height 2084
click at [368, 140] on label "Klasicisms" at bounding box center [617, 136] width 515 height 27
click at [452, 235] on span "Dzejas noteikumi un estētiskie principi" at bounding box center [452, 240] width 132 height 11
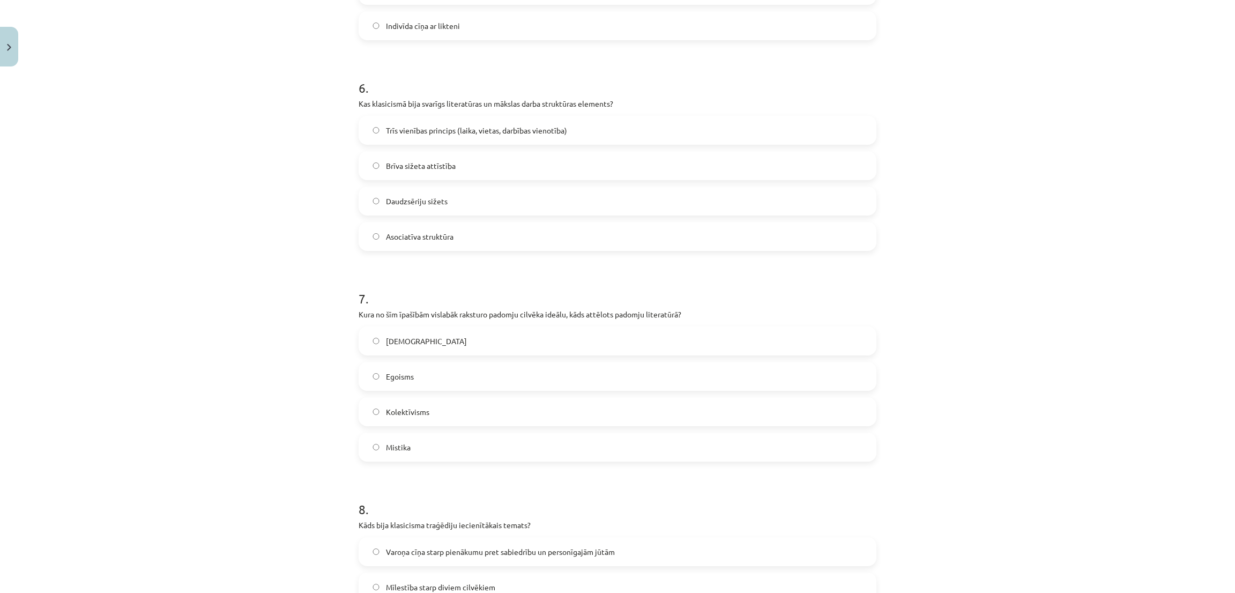
scroll to position [1206, 0]
click at [361, 123] on label "Trīs vienības princips (laika, vietas, darbības vienotība)" at bounding box center [617, 129] width 515 height 27
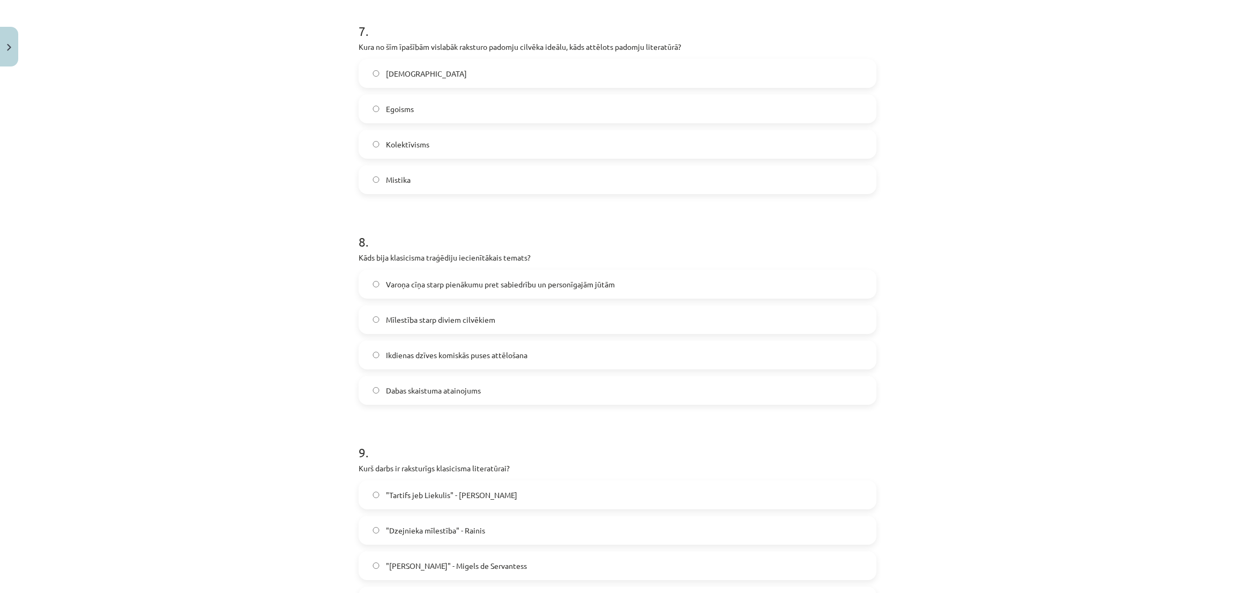
scroll to position [1507, 0]
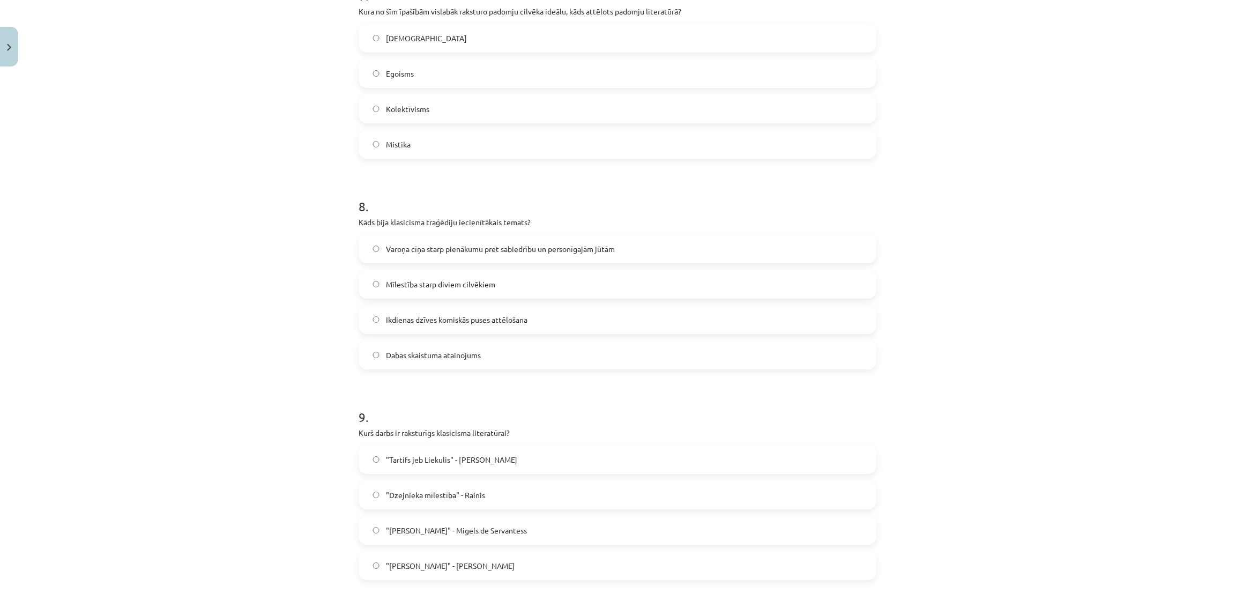
click at [390, 110] on span "Kolektīvisms" at bounding box center [407, 108] width 43 height 11
click at [434, 238] on label "Varoņa cīņa starp pienākumu pret sabiedrību un personīgajām jūtām" at bounding box center [617, 248] width 515 height 27
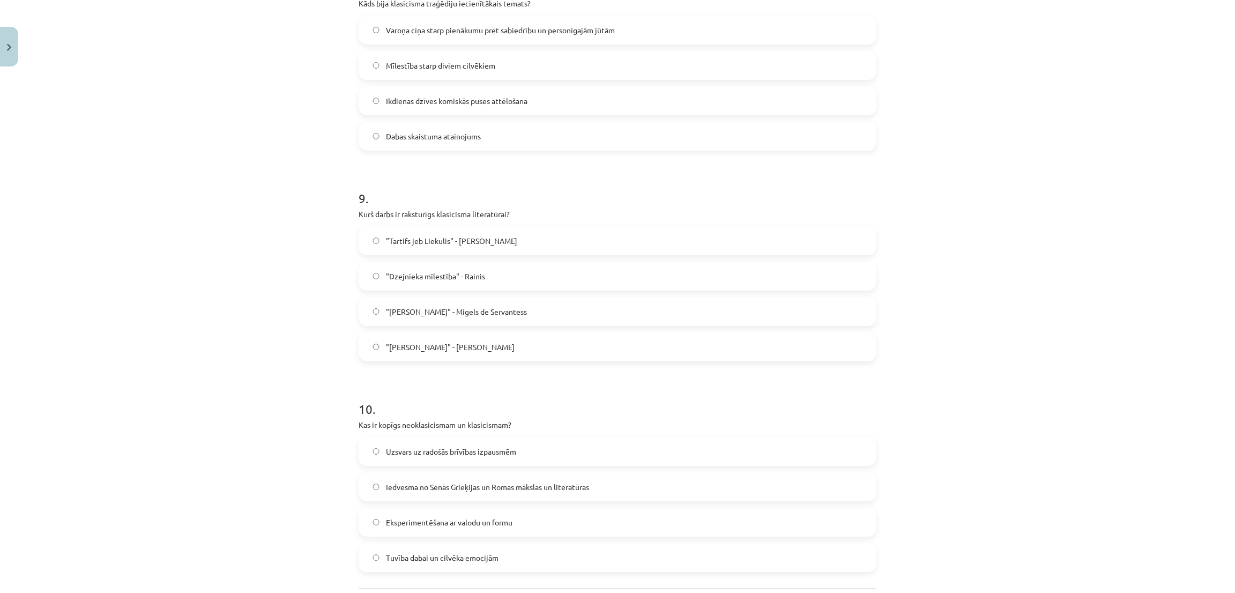
scroll to position [1748, 0]
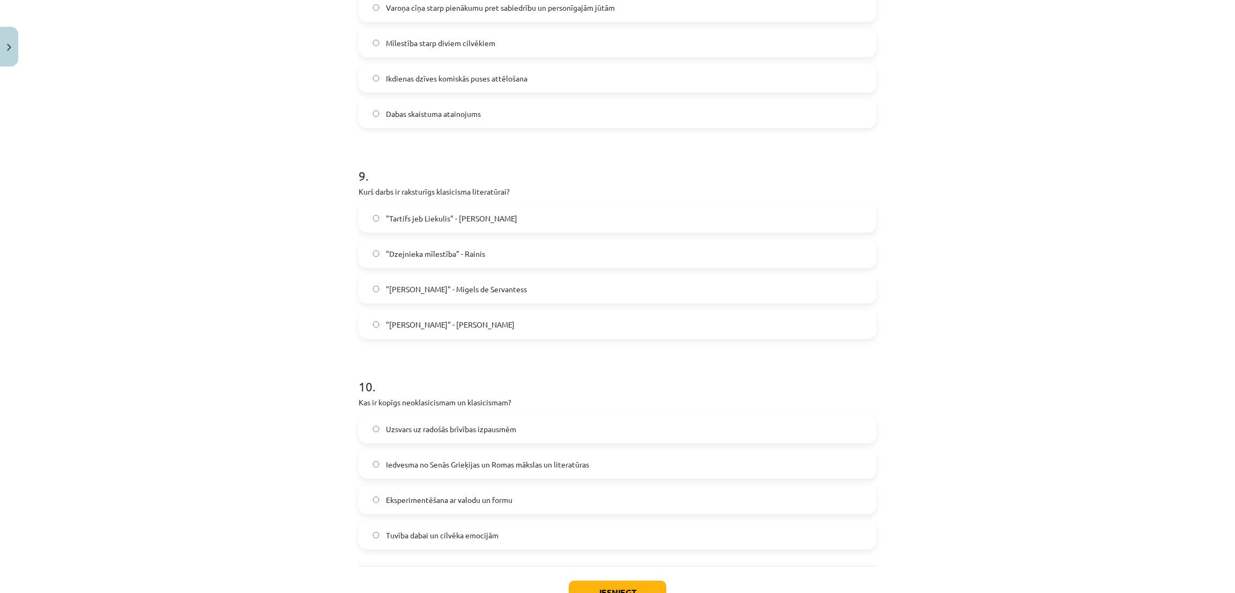
click at [414, 220] on span ""Tartifs jeb Liekulis" - Žans Batists Moljērs" at bounding box center [451, 218] width 131 height 11
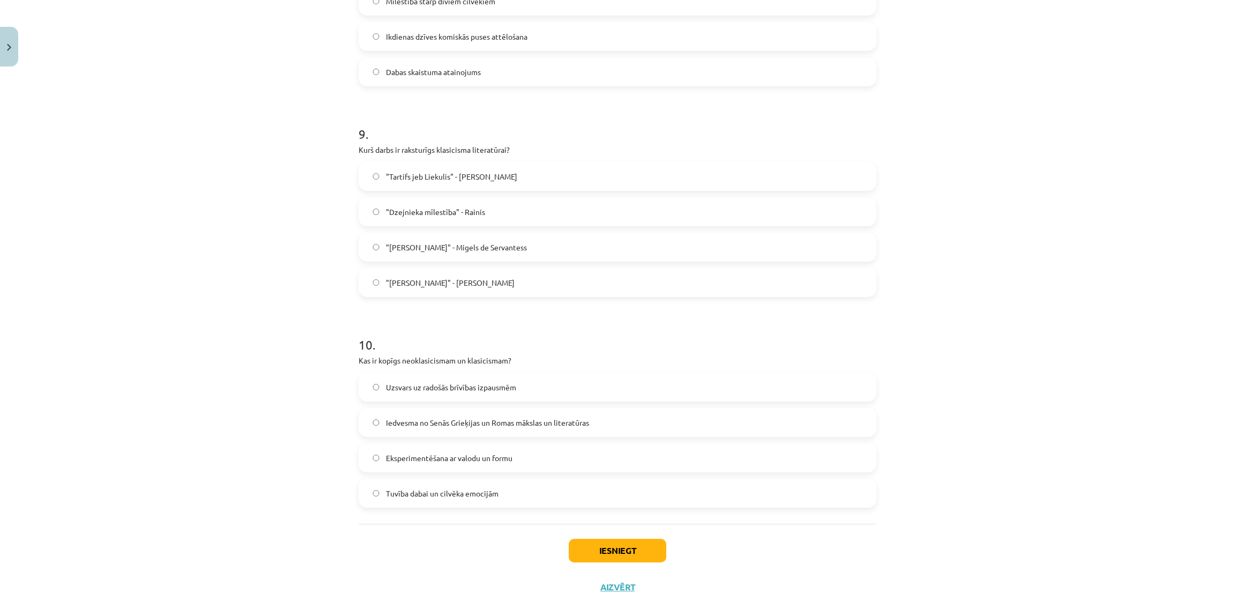
scroll to position [1829, 0]
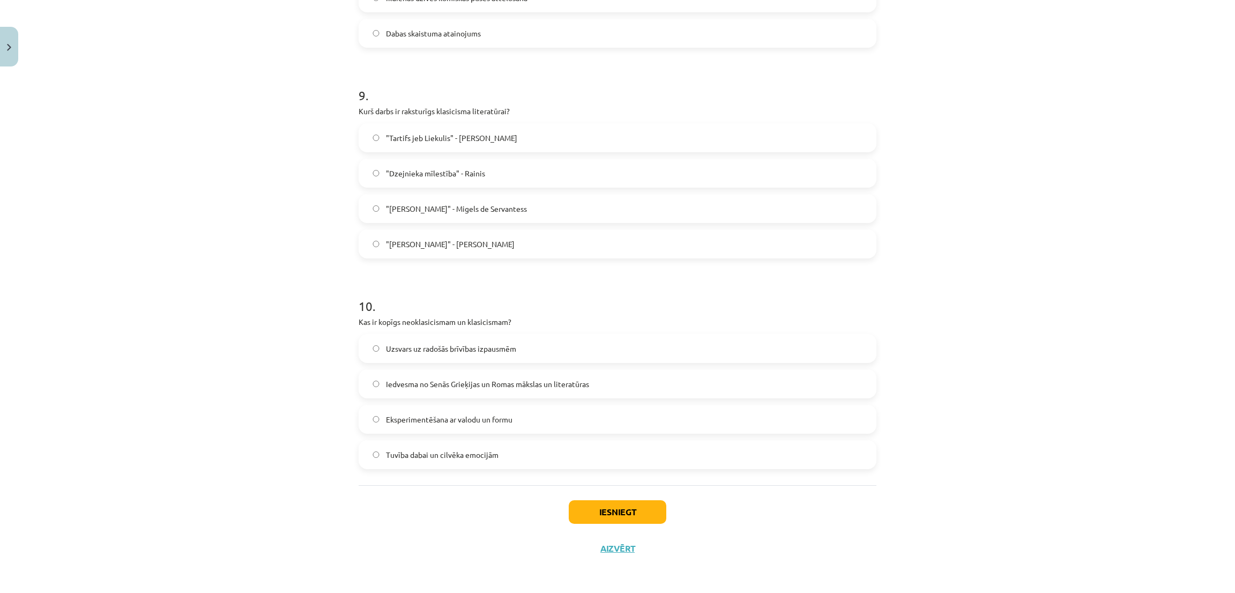
click at [449, 379] on span "Iedvesma no Senās Grieķijas un Romas mākslas un literatūras" at bounding box center [487, 383] width 203 height 11
click at [577, 518] on button "Iesniegt" at bounding box center [618, 512] width 98 height 24
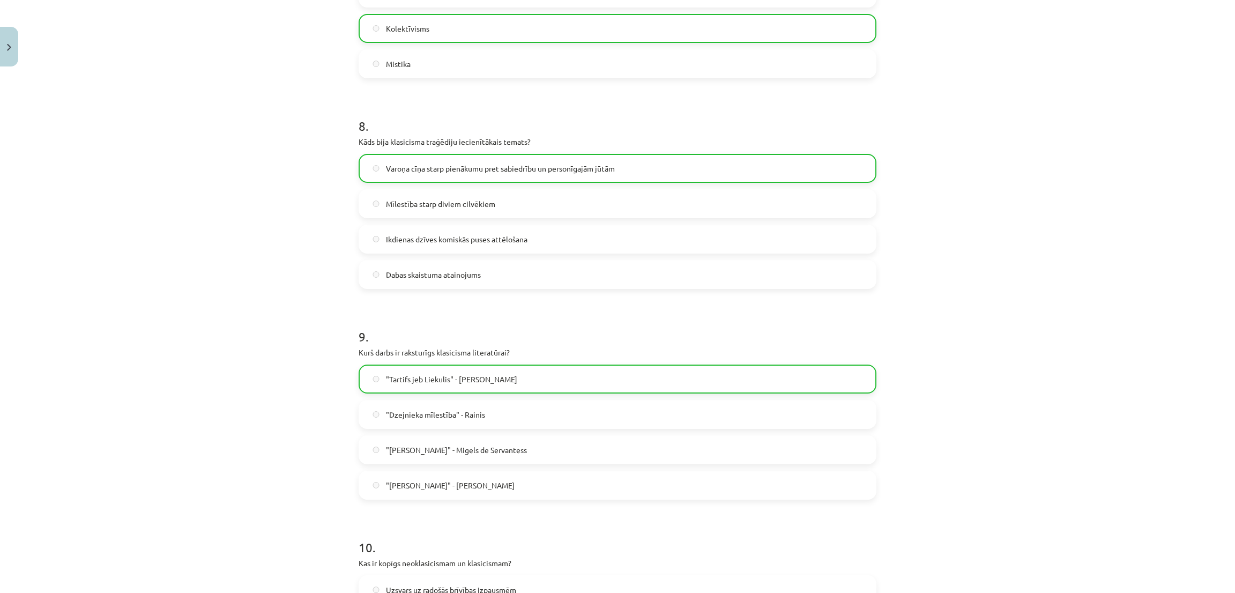
scroll to position [1863, 0]
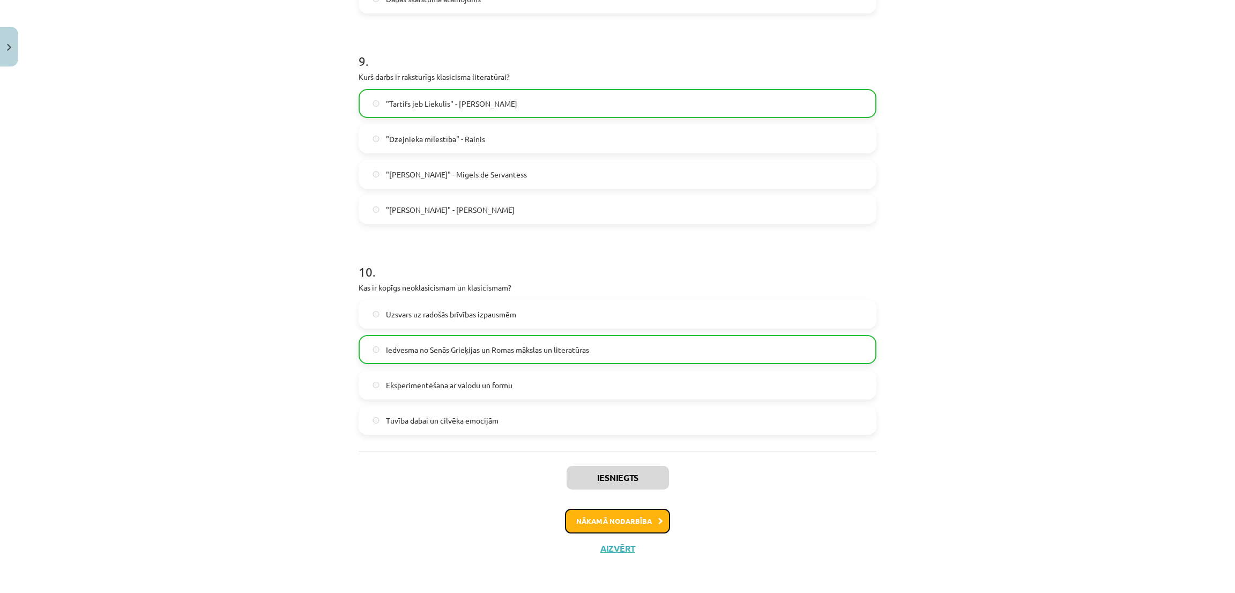
click at [619, 512] on button "Nākamā nodarbība" at bounding box center [617, 521] width 105 height 25
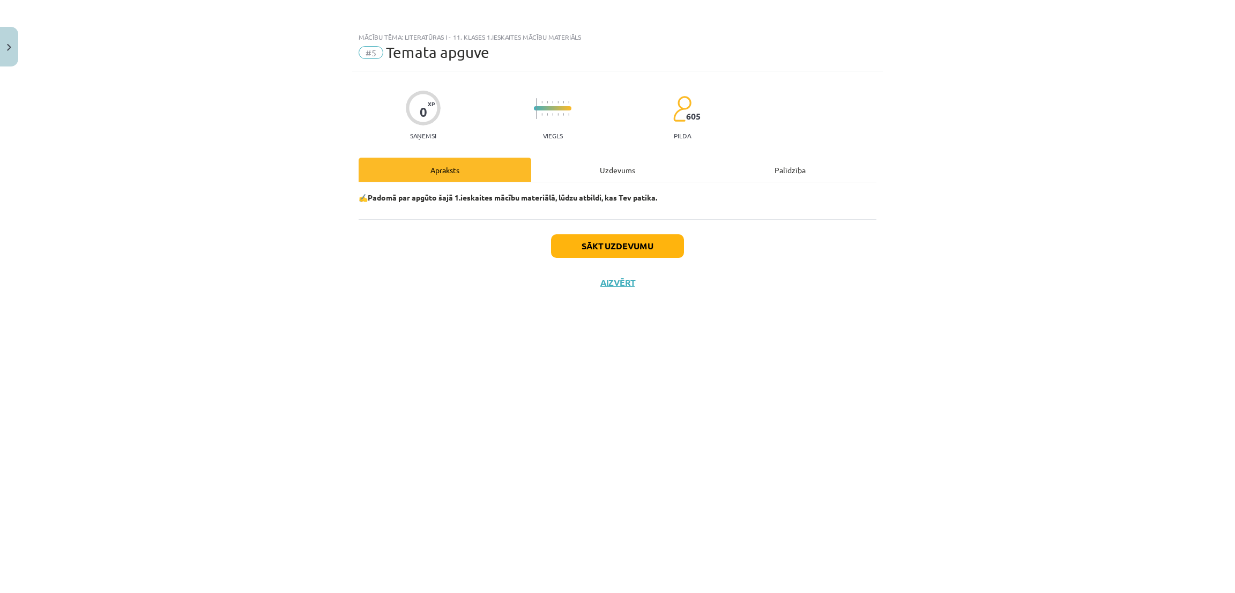
scroll to position [0, 0]
click at [565, 240] on button "Sākt uzdevumu" at bounding box center [617, 246] width 133 height 24
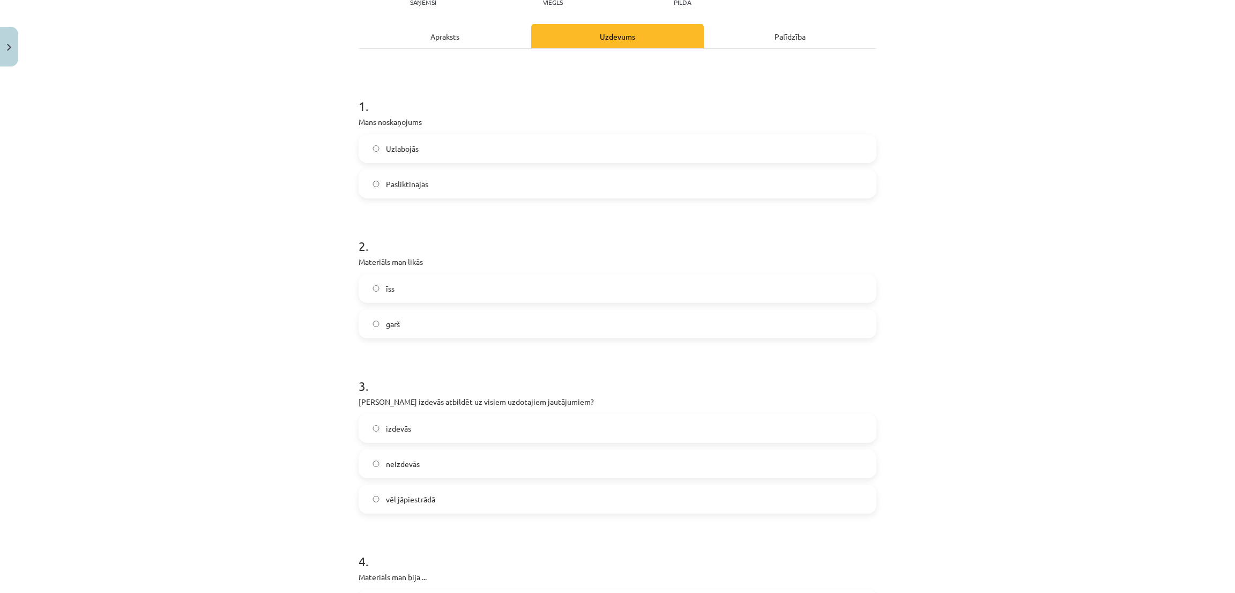
scroll to position [161, 0]
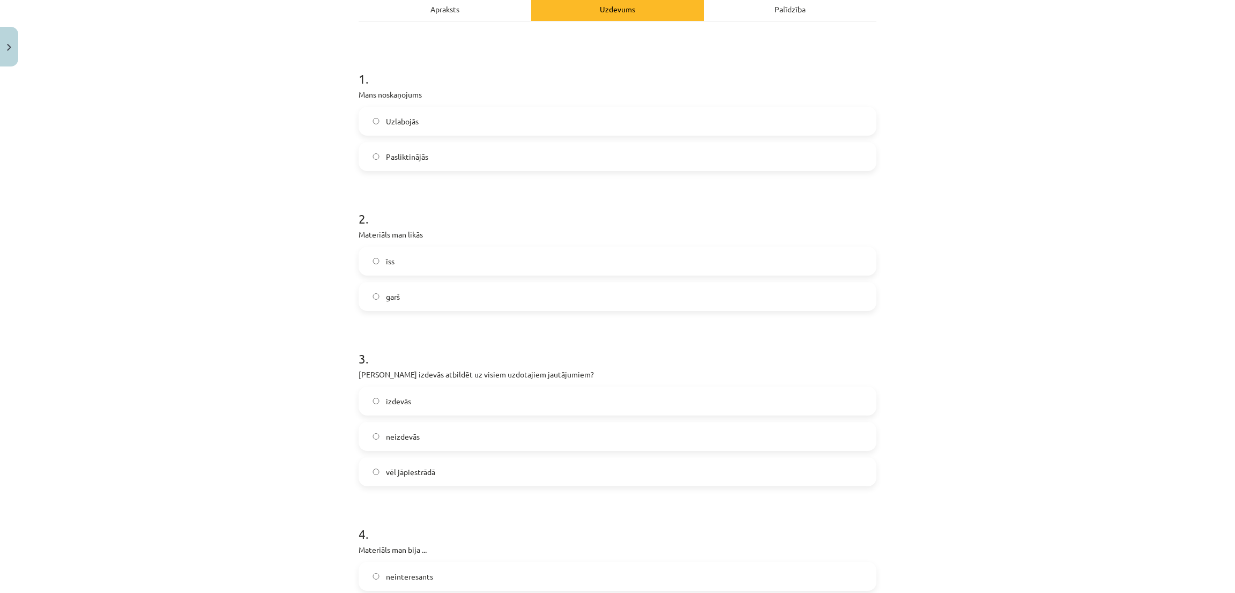
click at [380, 304] on label "garš" at bounding box center [617, 296] width 515 height 27
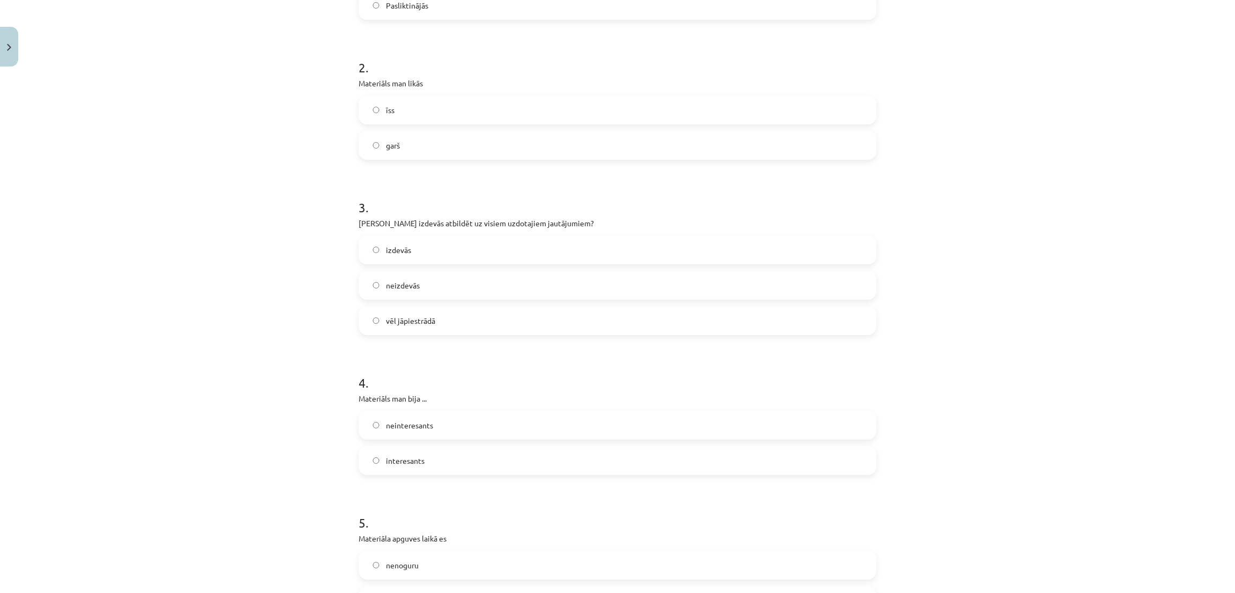
scroll to position [322, 0]
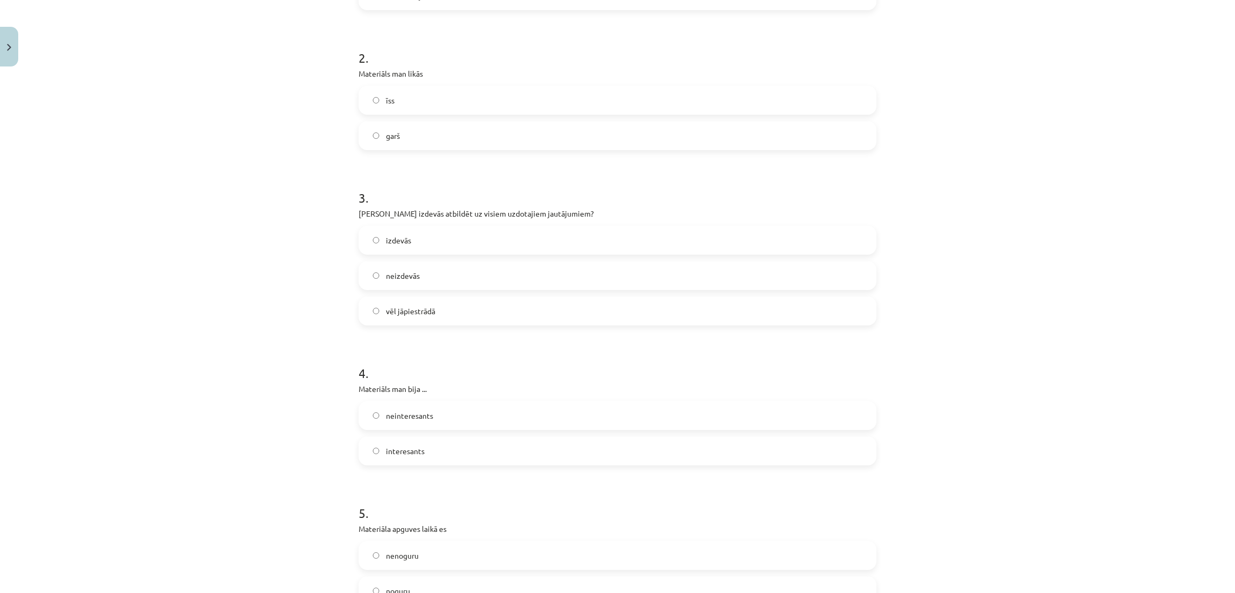
click at [360, 309] on label "vēl jāpiestrādā" at bounding box center [617, 310] width 515 height 27
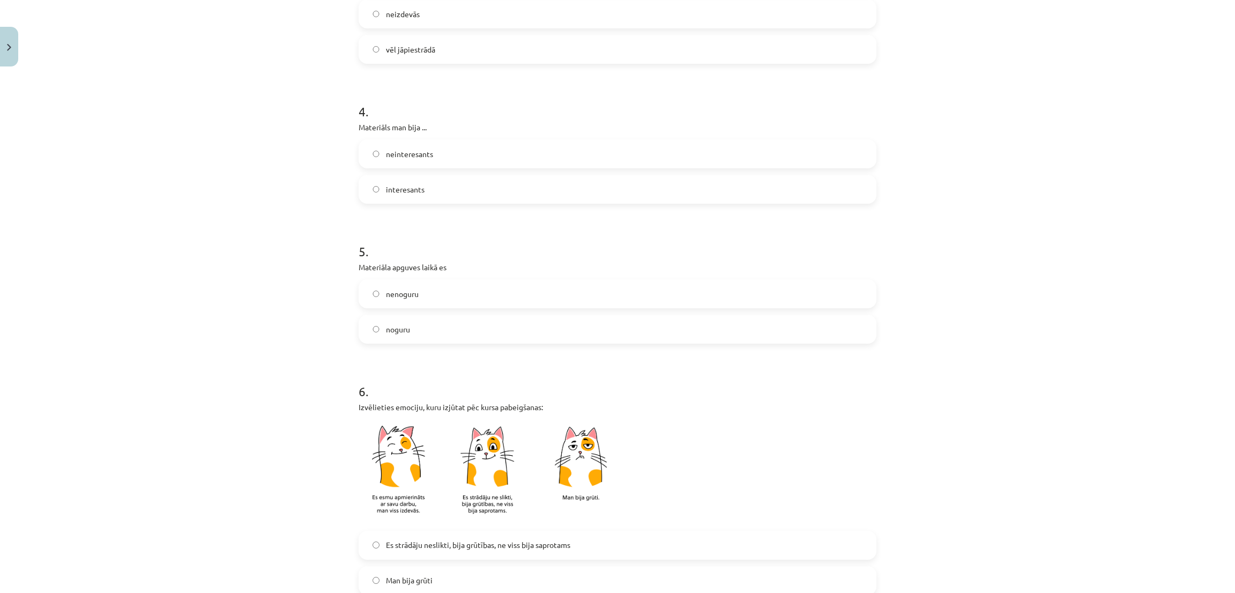
scroll to position [643, 0]
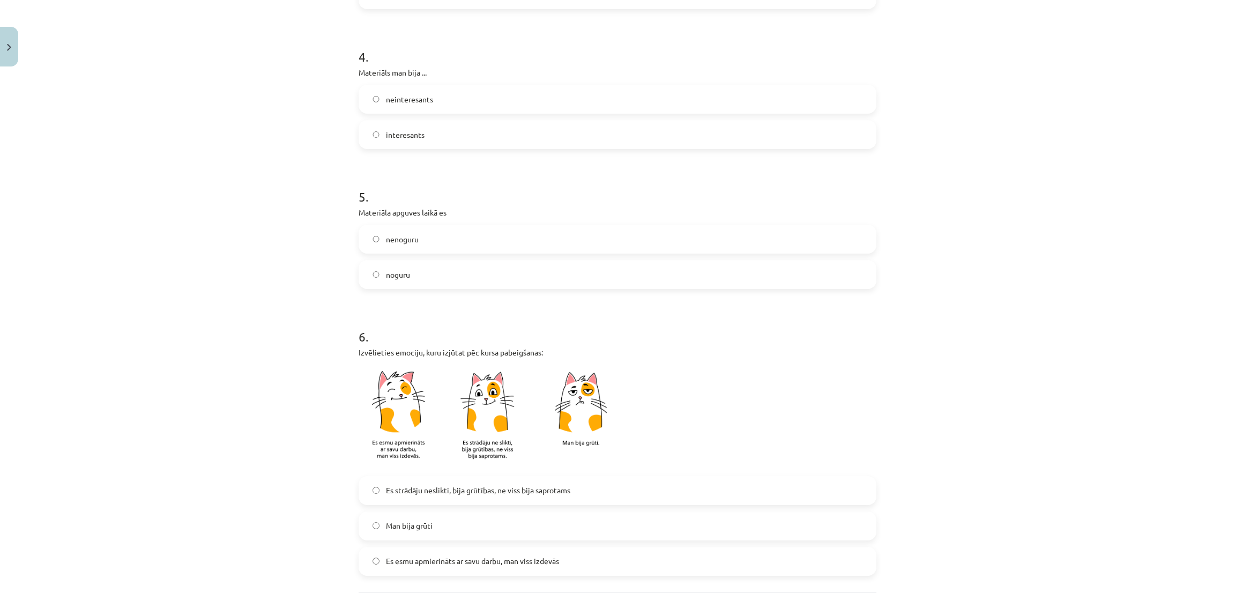
click at [361, 349] on div "6 . Izvēlieties emociju, kuru izjūtat pēc kursa pabeigšanas: Es strādāju neslik…" at bounding box center [617, 442] width 518 height 265
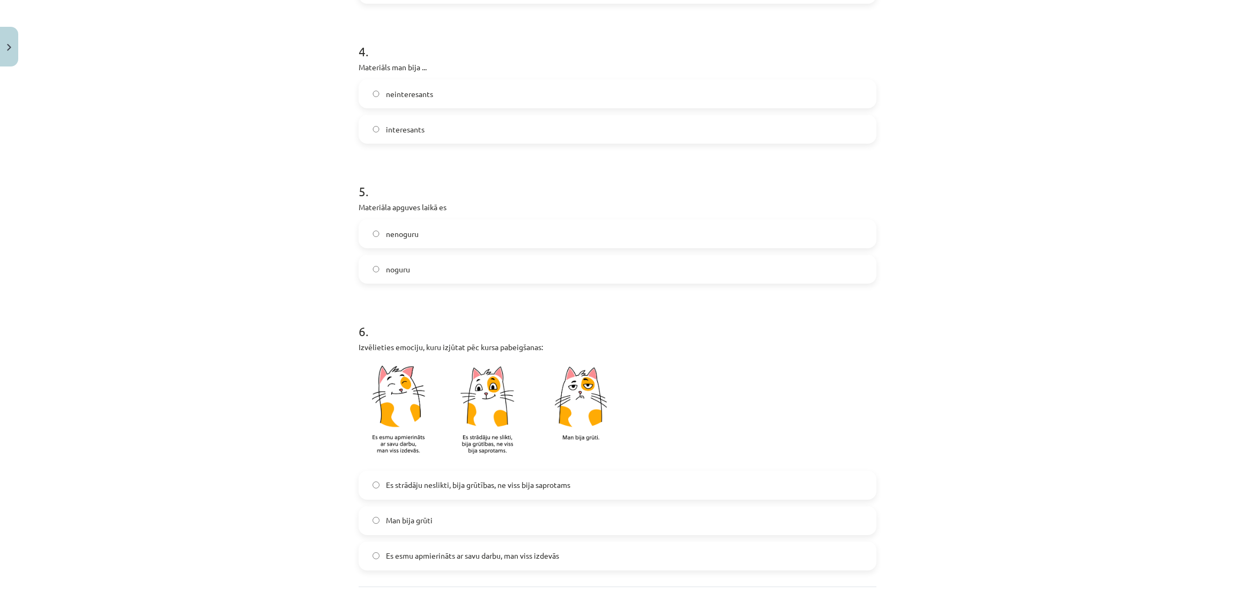
click at [365, 235] on label "nenoguru" at bounding box center [617, 233] width 515 height 27
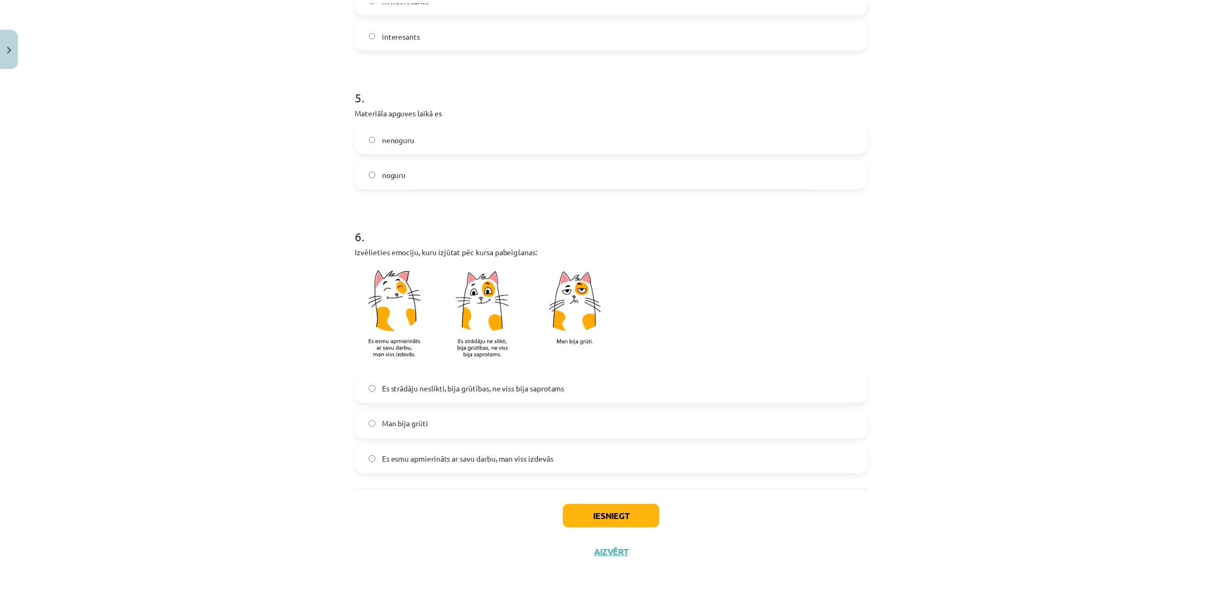
scroll to position [744, 0]
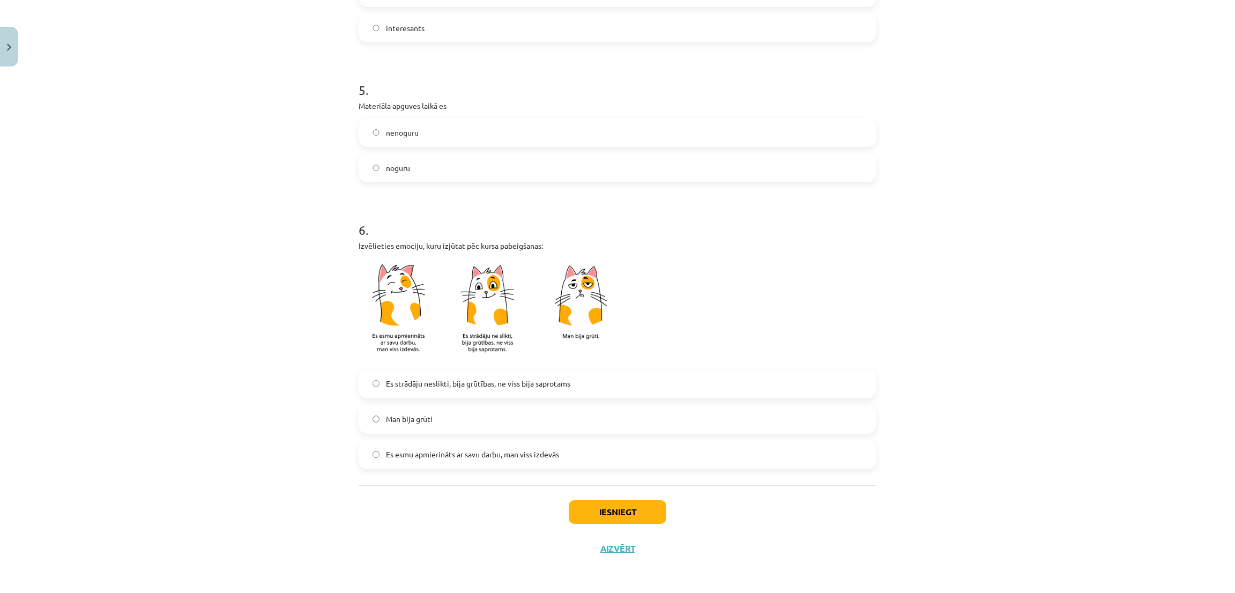
click at [387, 379] on span "Es strādāju neslikti, bija grūtības, ne viss bija saprotams" at bounding box center [478, 383] width 184 height 11
click at [603, 504] on button "Iesniegt" at bounding box center [618, 512] width 98 height 24
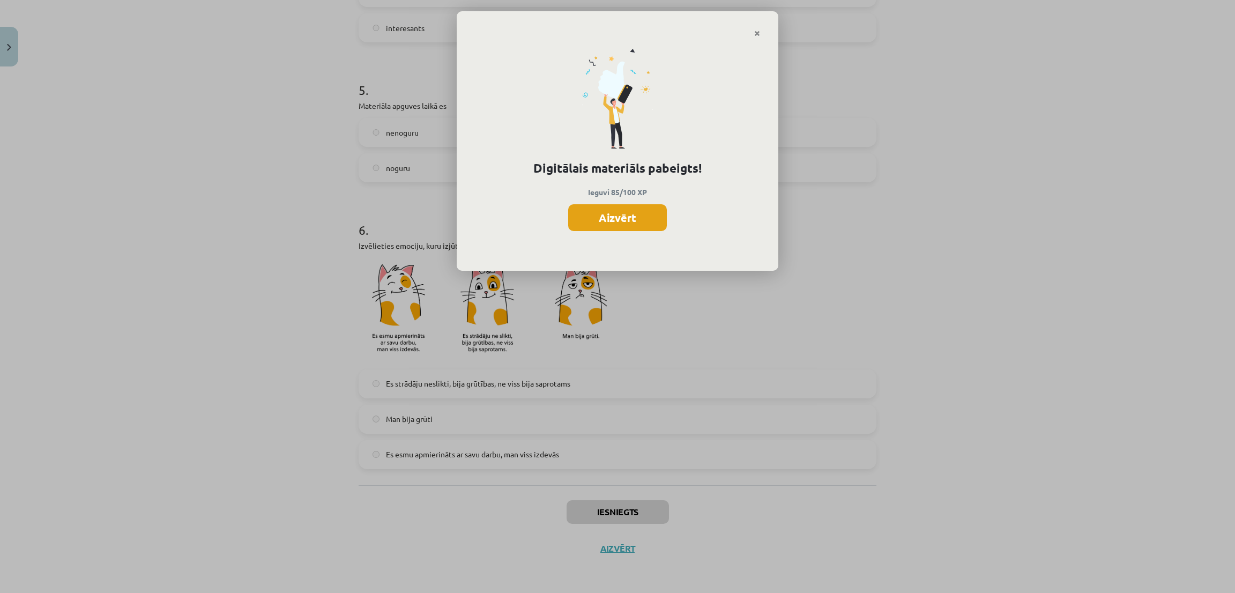
click at [613, 220] on button "Aizvērt" at bounding box center [617, 217] width 99 height 27
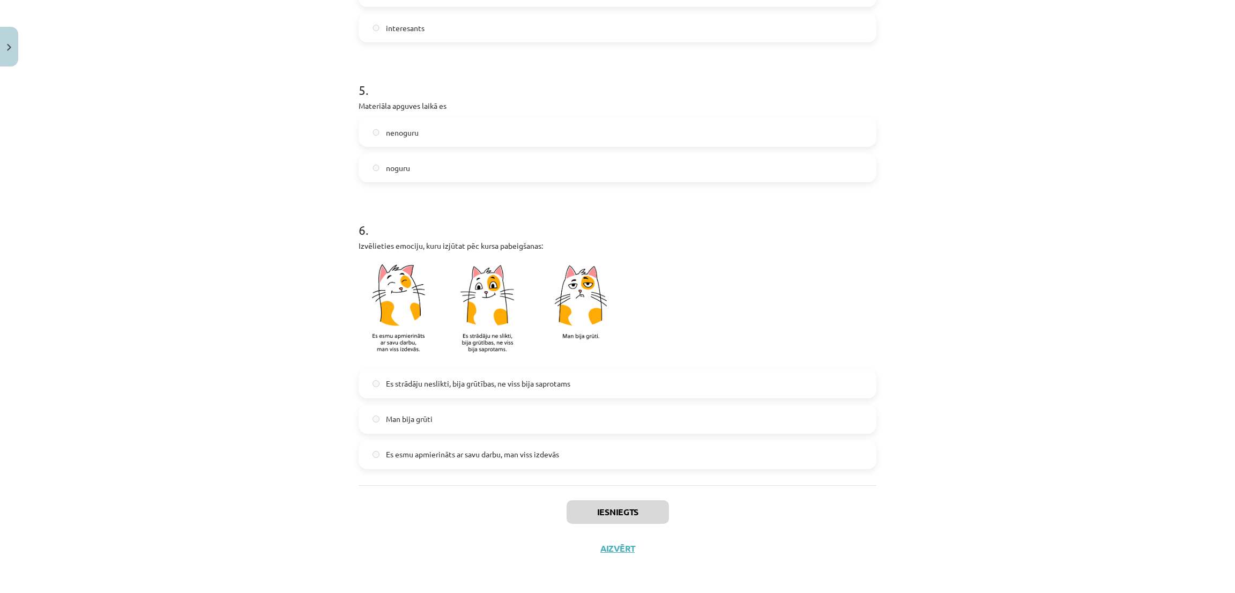
click at [612, 541] on div "Iesniegts Aizvērt" at bounding box center [617, 522] width 518 height 75
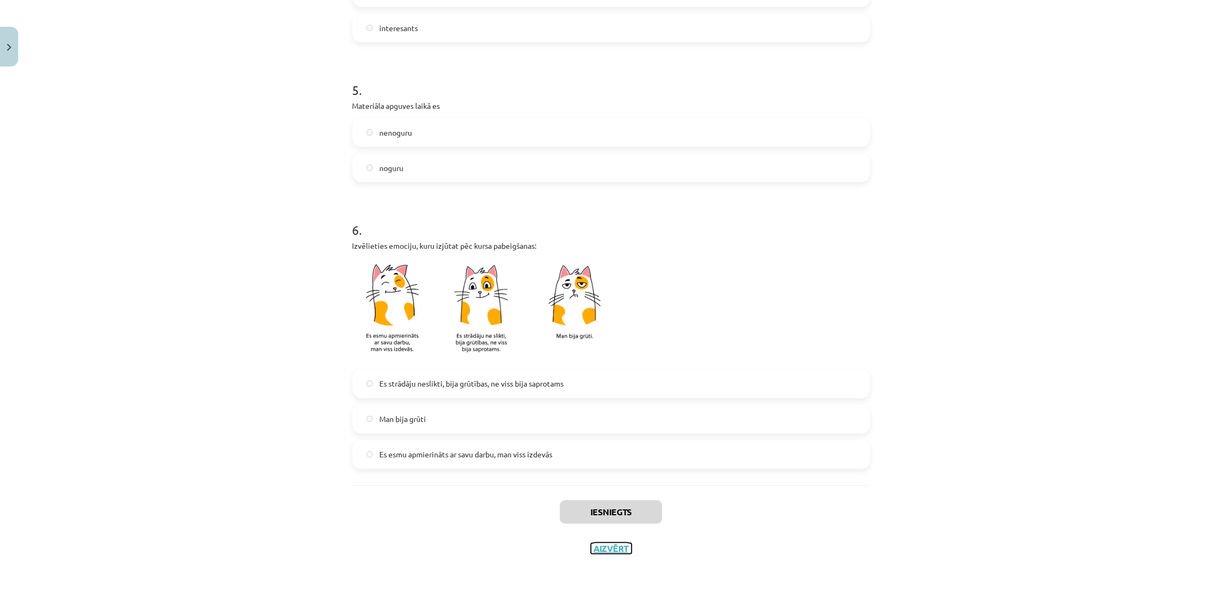
click at [612, 545] on button "Aizvērt" at bounding box center [611, 548] width 41 height 11
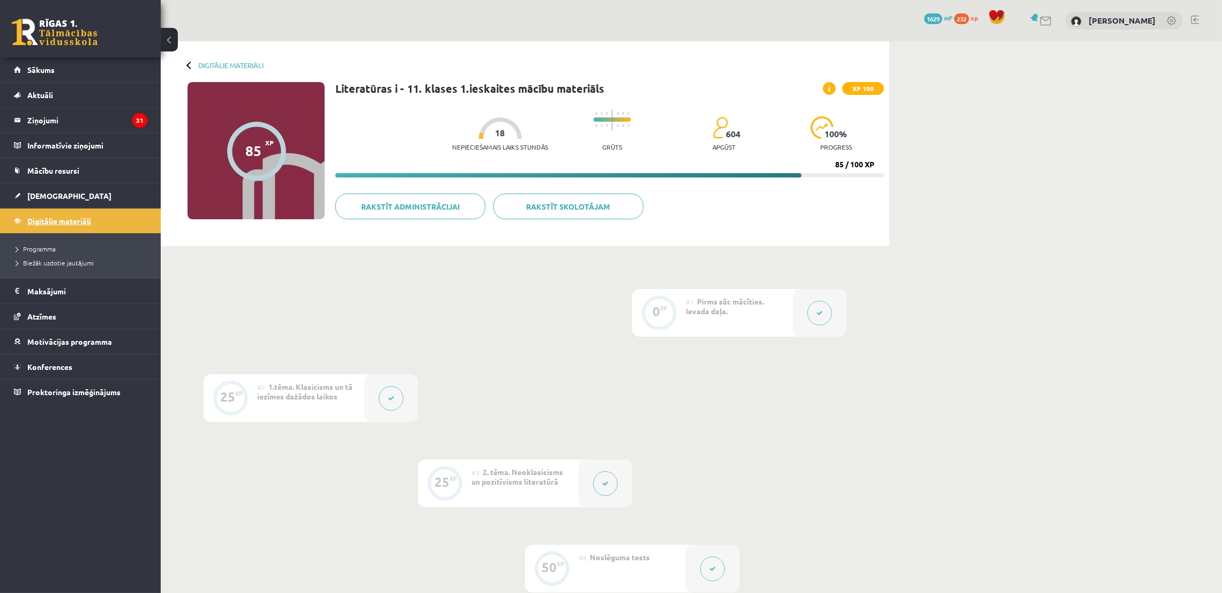
click at [38, 223] on span "Digitālie materiāli" at bounding box center [59, 221] width 64 height 10
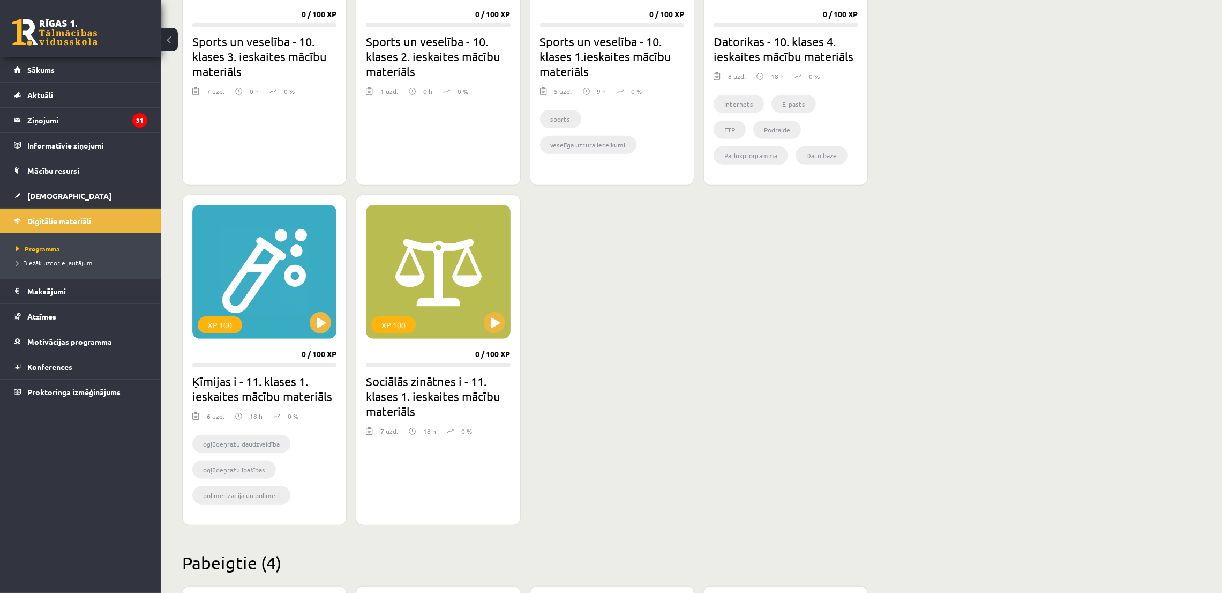
scroll to position [964, 0]
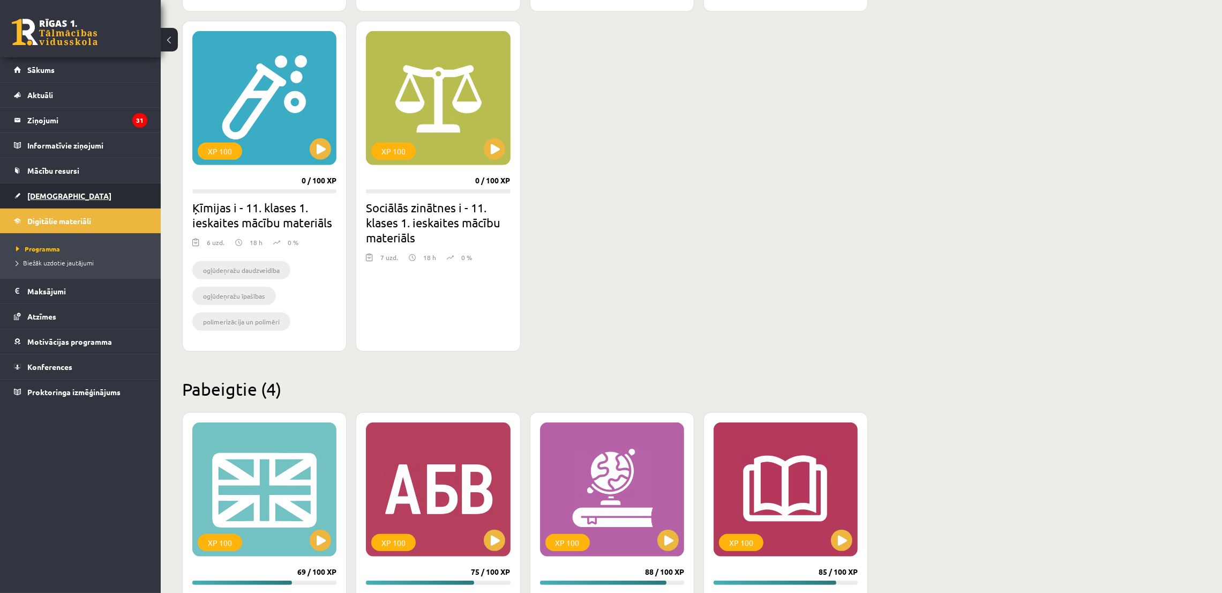
click at [50, 194] on span "Ieskaites" at bounding box center [69, 196] width 84 height 10
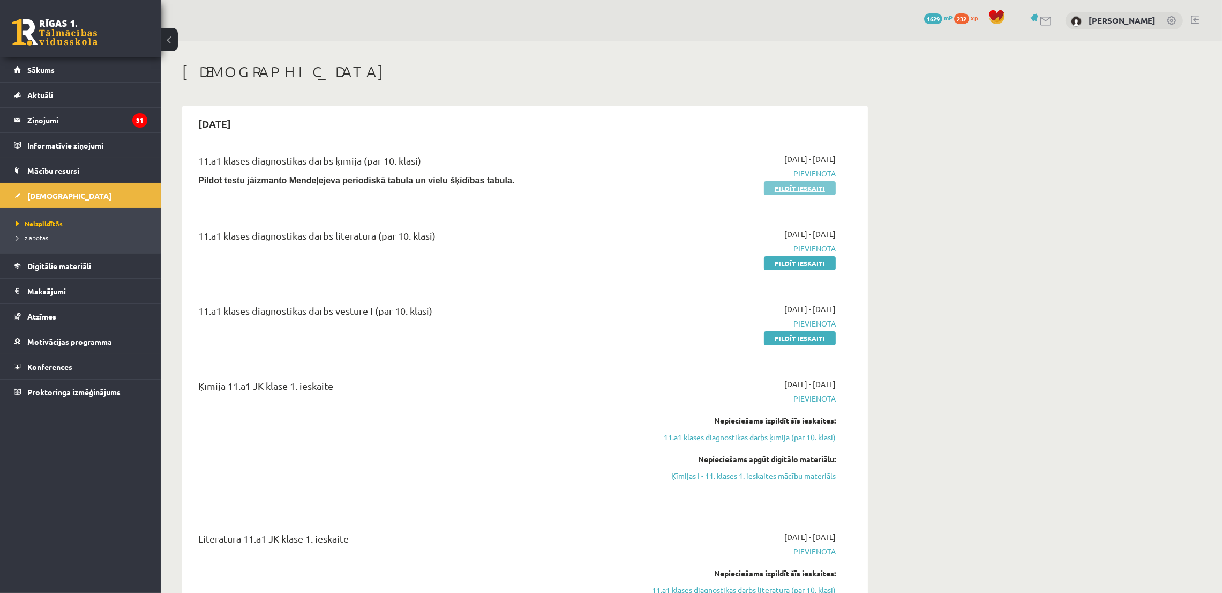
click at [780, 182] on link "Pildīt ieskaiti" at bounding box center [800, 188] width 72 height 14
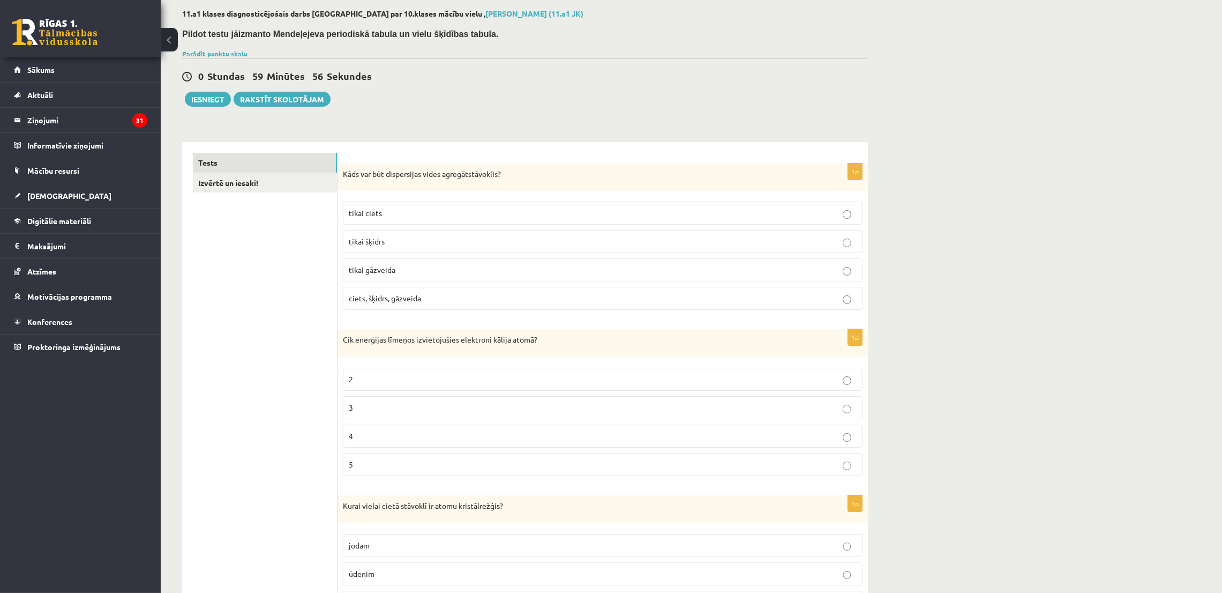
scroll to position [80, 0]
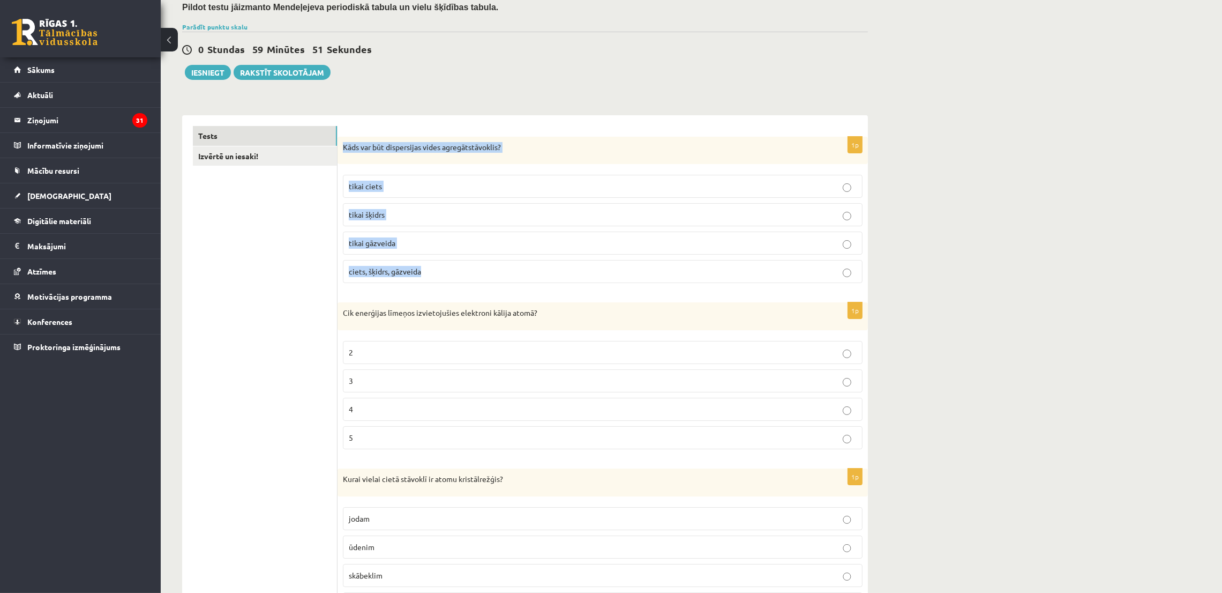
drag, startPoint x: 343, startPoint y: 141, endPoint x: 487, endPoint y: 275, distance: 196.8
click at [487, 275] on div "1p Kāds var būt dispersijas vides agregātstāvoklis? tikai ciets tikai šķidrs ti…" at bounding box center [603, 214] width 530 height 155
copy div "Kāds var būt dispersijas vides agregātstāvoklis? tikai ciets tikai šķidrs tikai…"
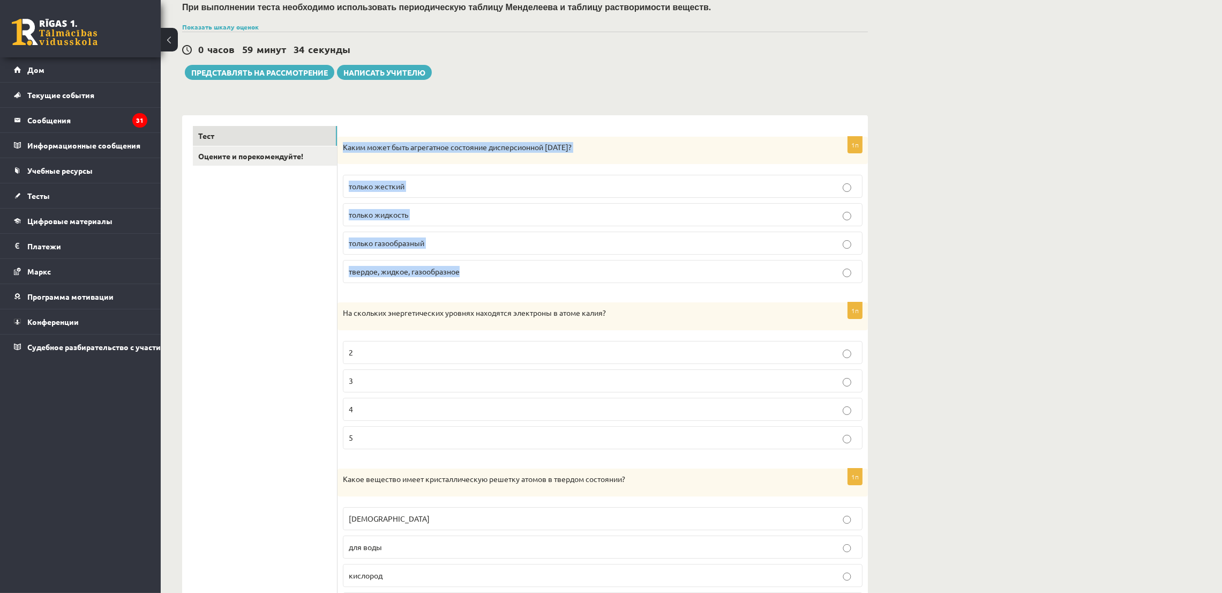
drag, startPoint x: 341, startPoint y: 146, endPoint x: 460, endPoint y: 284, distance: 182.4
click at [460, 284] on div "1п Каким может быть агрегатное состояние дисперсионной среды? только жесткий то…" at bounding box center [603, 214] width 530 height 155
copy div "Каким может быть агрегатное состояние дисперсионной среды? только жесткий тольк…"
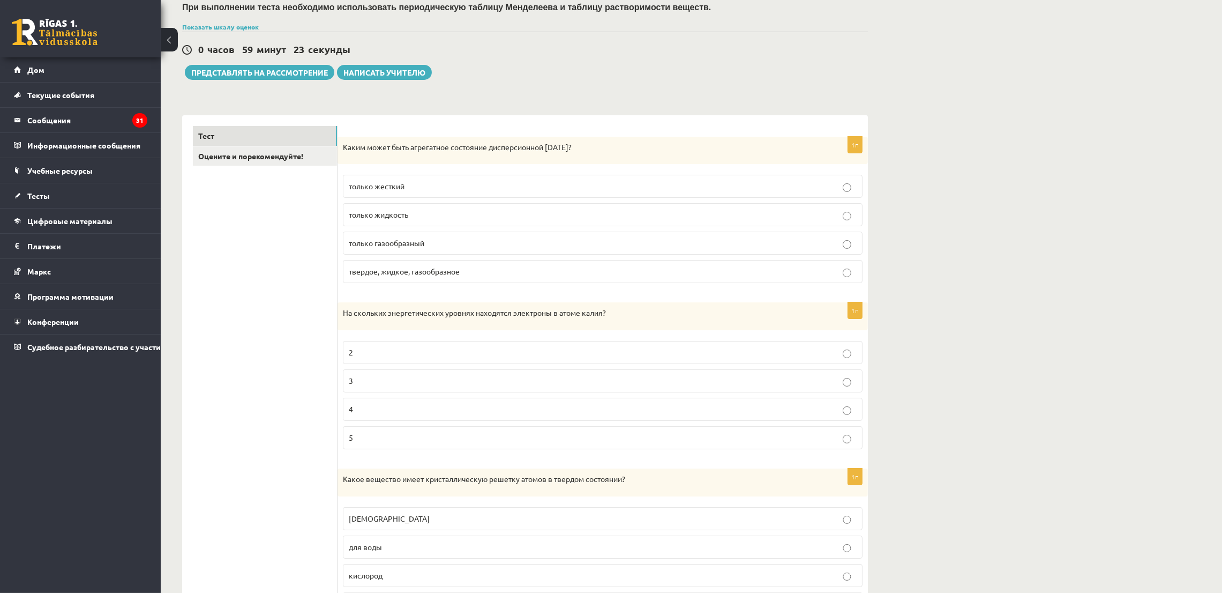
click at [398, 273] on font "твердое, жидкое, газообразное" at bounding box center [404, 271] width 111 height 10
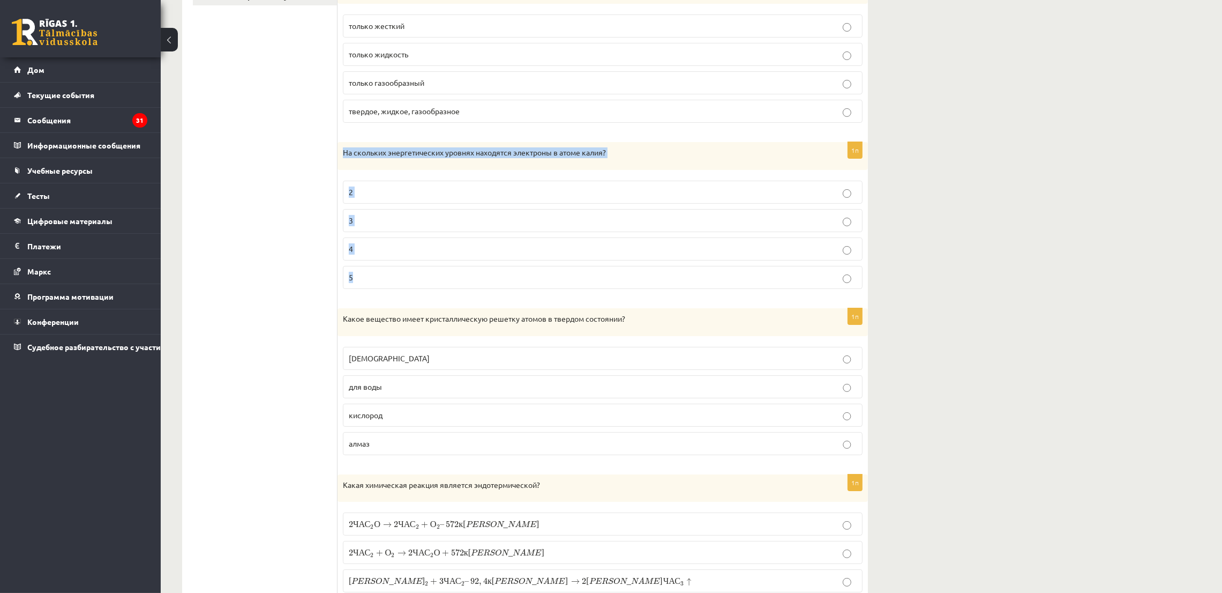
drag, startPoint x: 343, startPoint y: 151, endPoint x: 566, endPoint y: 220, distance: 233.5
click at [586, 290] on div "1п На скольких энергетических уровнях находятся электроны в атоме калия? 2 3 4 5" at bounding box center [603, 219] width 530 height 155
copy div "На скольких энергетических уровнях находятся электроны в атоме калия? 2 3 4 5"
click at [365, 250] on p "4" at bounding box center [603, 248] width 508 height 11
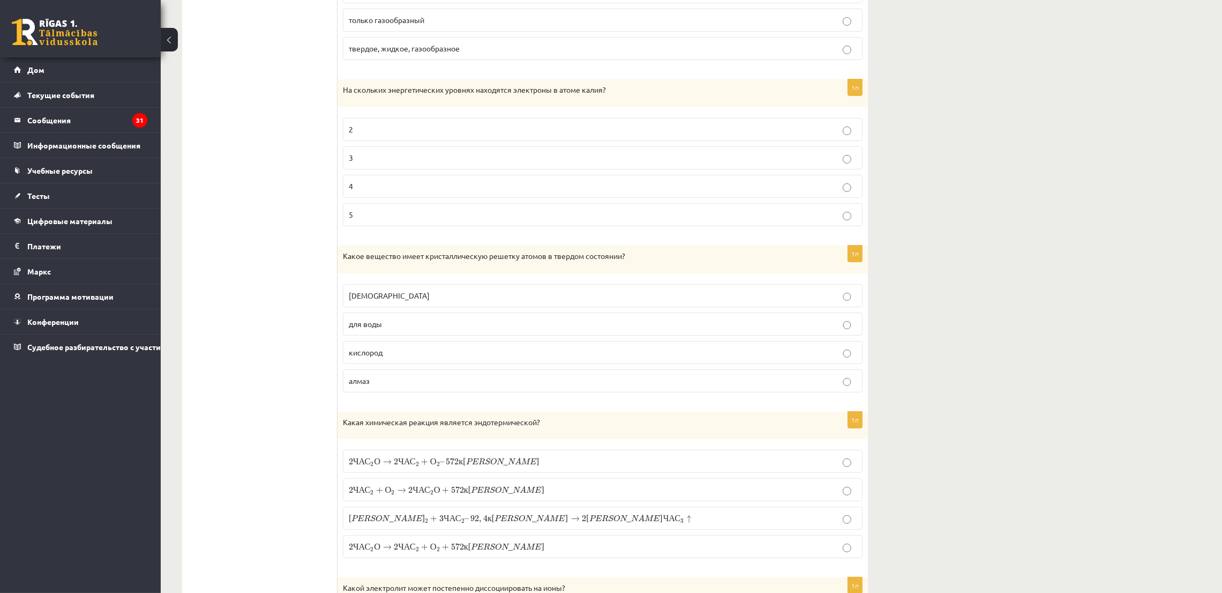
scroll to position [401, 0]
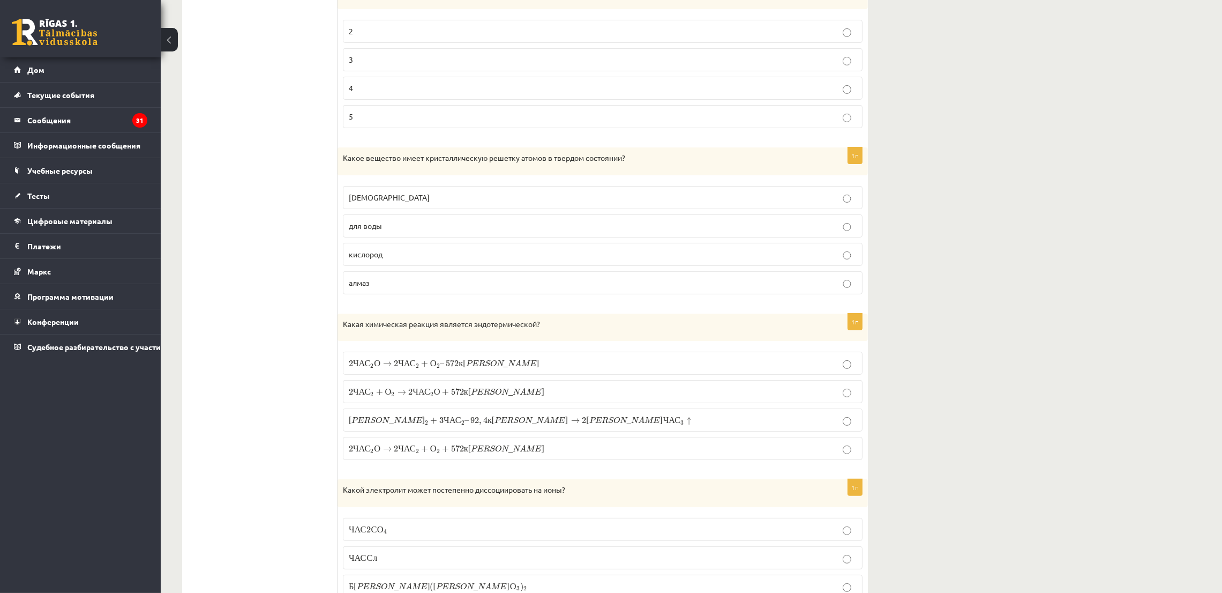
drag, startPoint x: 335, startPoint y: 152, endPoint x: 340, endPoint y: 203, distance: 51.7
drag, startPoint x: 341, startPoint y: 155, endPoint x: 425, endPoint y: 271, distance: 143.5
click at [425, 271] on div "1п Какое вещество имеет кристаллическую решетку атомов в твердом состоянии? йод…" at bounding box center [603, 224] width 530 height 155
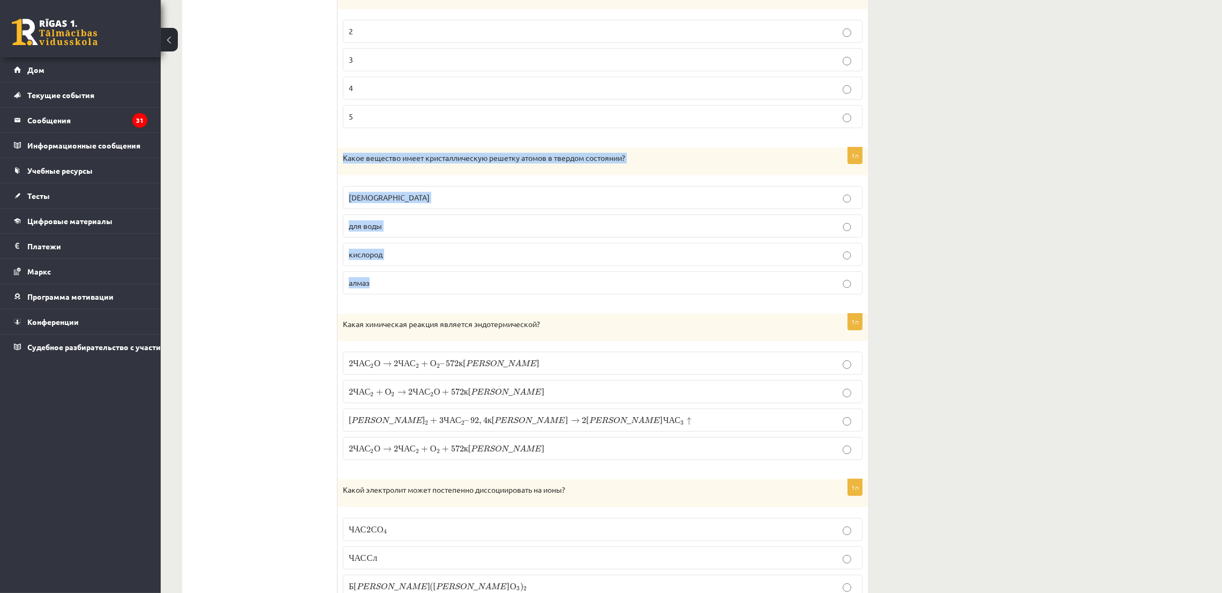
copy div "Какое вещество имеет кристаллическую решетку атомов в твердом состоянии? йод дл…"
click at [382, 284] on p "алмаз" at bounding box center [603, 282] width 508 height 11
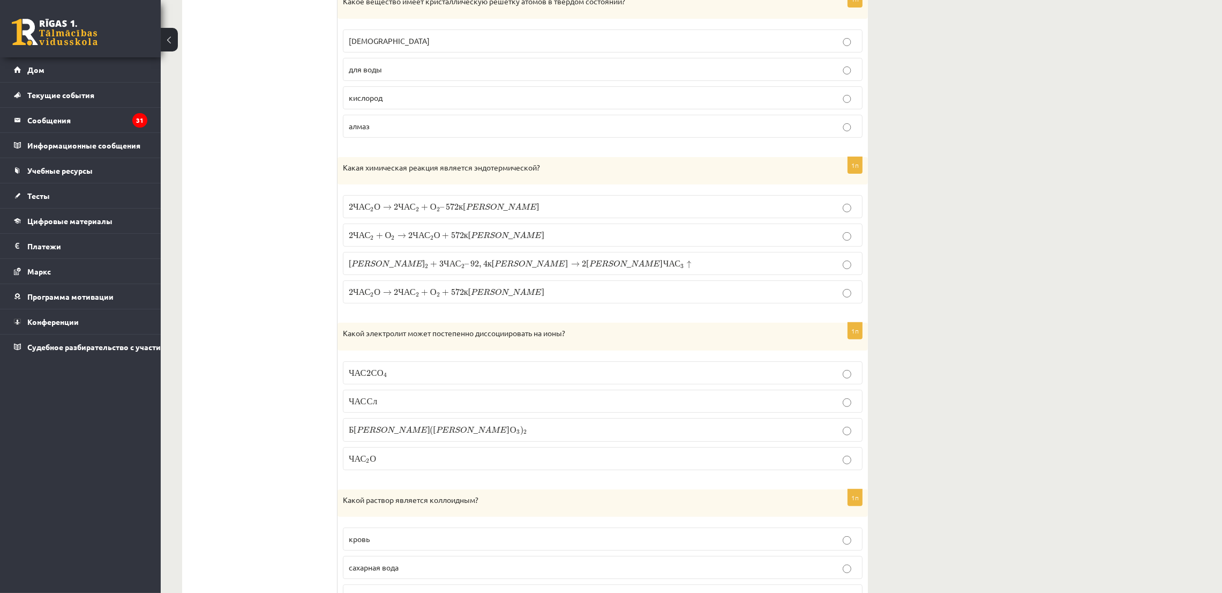
scroll to position [563, 0]
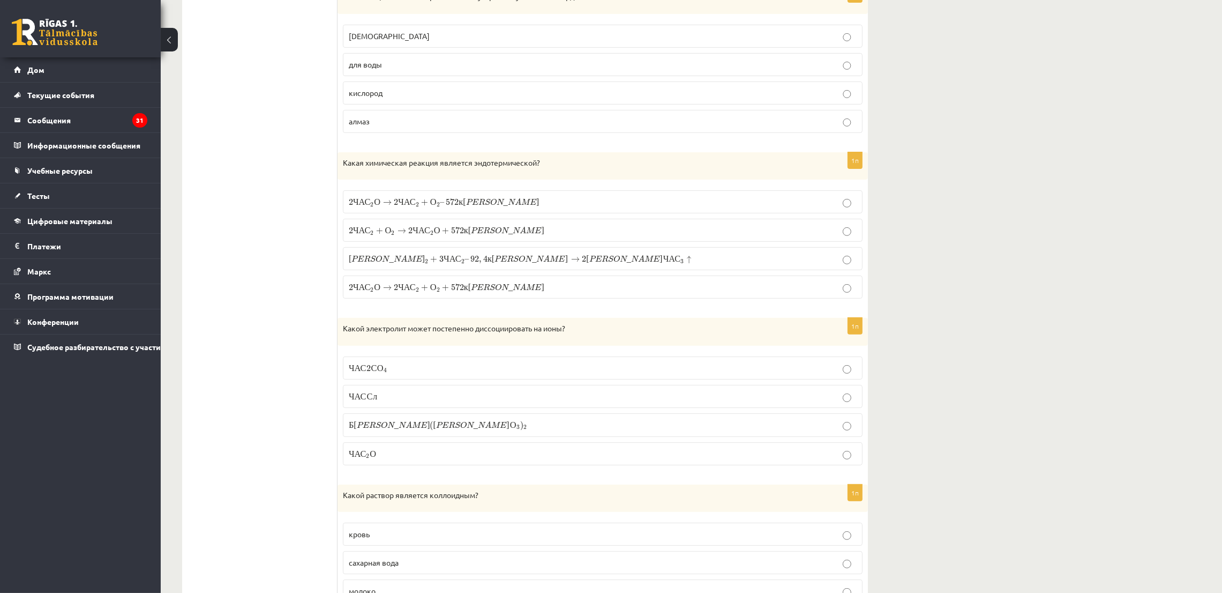
drag, startPoint x: 336, startPoint y: 159, endPoint x: 480, endPoint y: 171, distance: 144.6
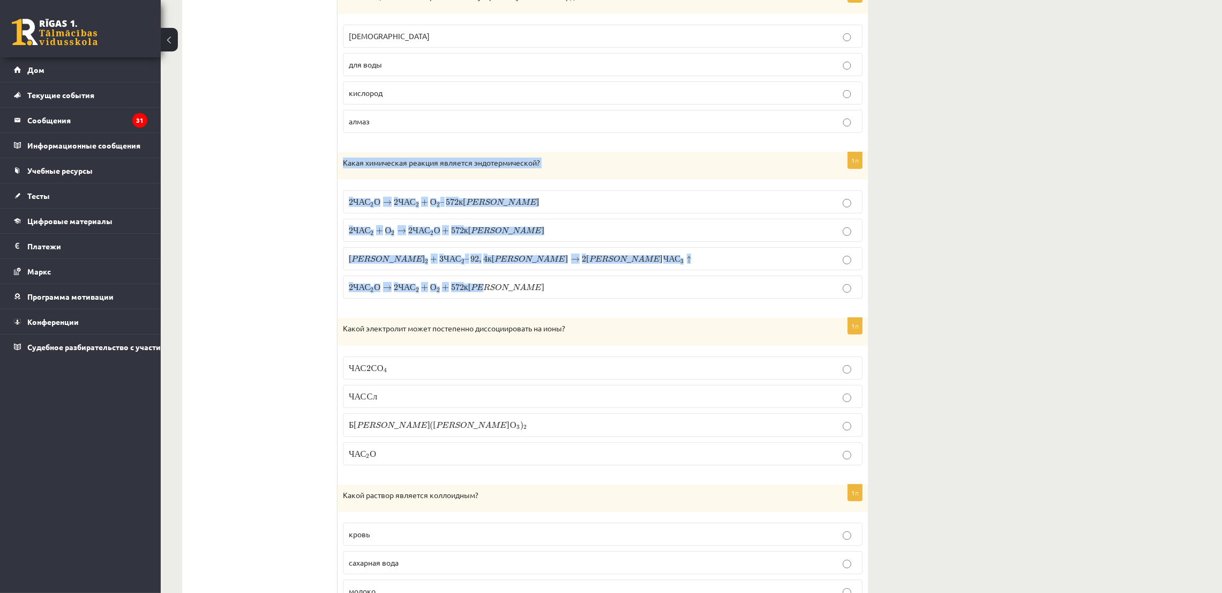
drag, startPoint x: 340, startPoint y: 160, endPoint x: 513, endPoint y: 278, distance: 209.0
click at [513, 278] on div "1п Какая химическая реакция является эндотермической? 2 ЧАС 2 О → 2 ЧАС 2 + О 2…" at bounding box center [603, 229] width 530 height 155
copy div "Какая химическая реакция является эндотермической? 2 ЧАС 2 О → 2 ЧАС 2 + О 2 – …"
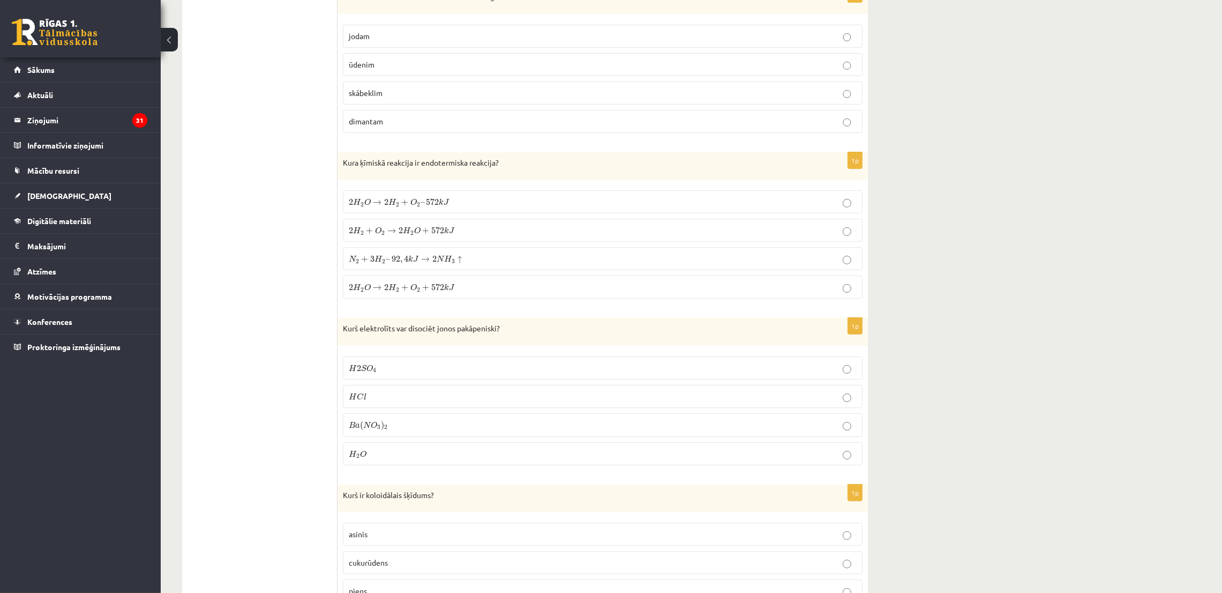
click at [356, 296] on label "2 H 2 O → 2 H 2 + O 2 + 572 k J 2 H 2 O → 2 H 2 + O 2 + 572 k J" at bounding box center [603, 286] width 520 height 23
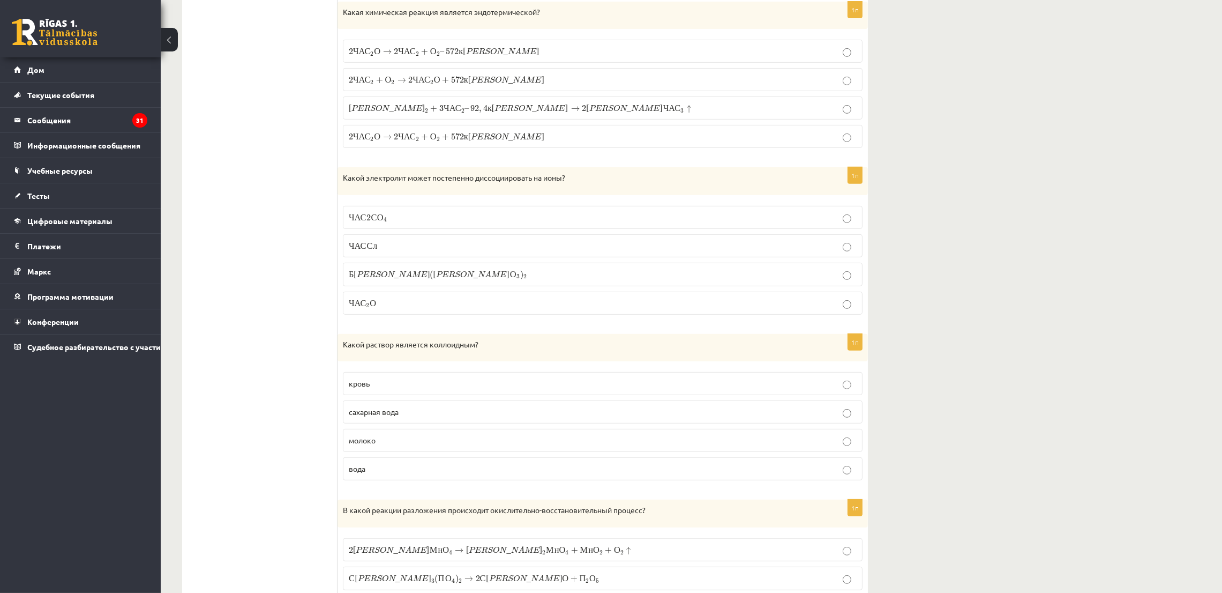
scroll to position [723, 0]
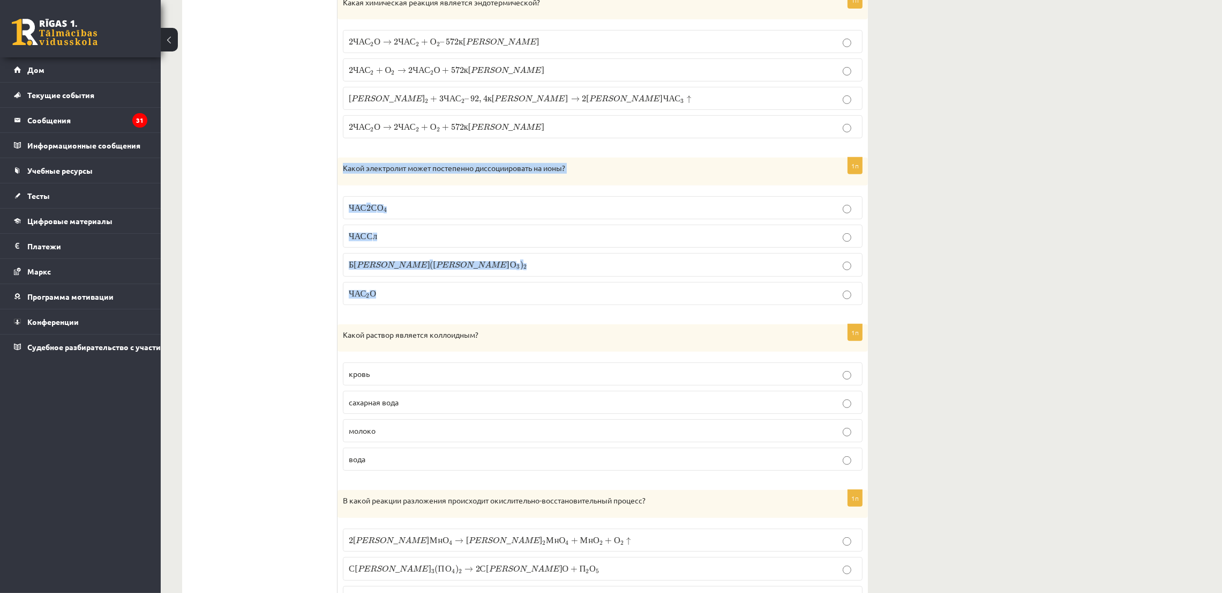
drag, startPoint x: 340, startPoint y: 168, endPoint x: 450, endPoint y: 283, distance: 158.8
click at [450, 283] on div "1п Какой электролит может постепенно диссоциировать на ионы? ЧАС 2 С О 4 ЧАС 2 …" at bounding box center [603, 236] width 530 height 156
copy div "Какой электролит может постепенно диссоциировать на ионы? ЧАС 2 С О 4 ЧАС 2 С О…"
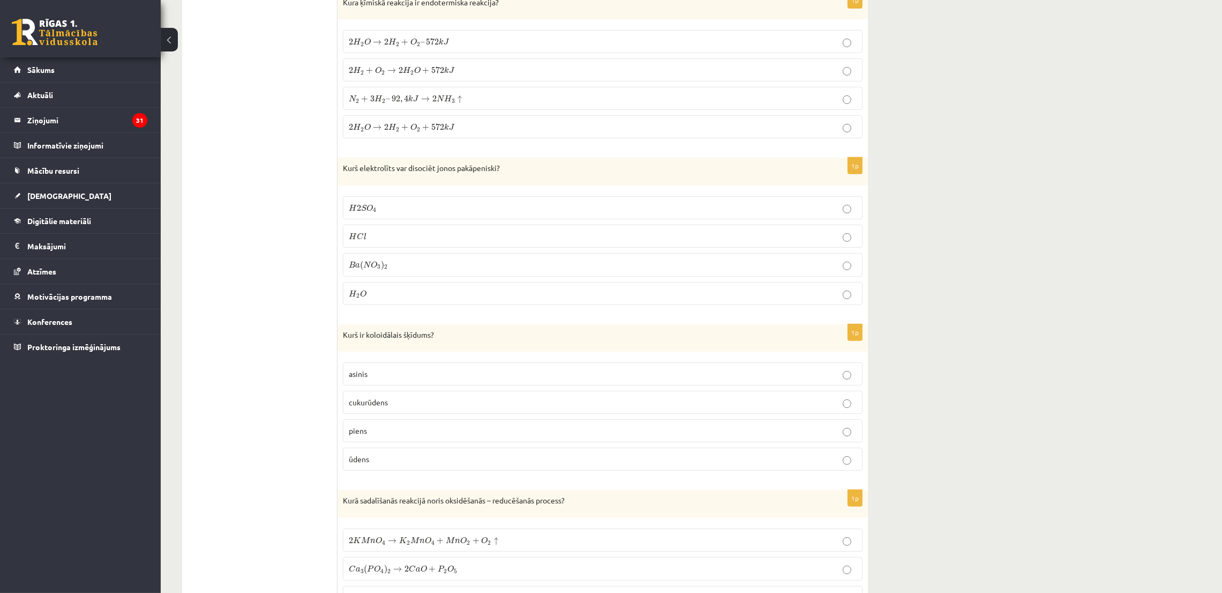
click at [390, 211] on p "H 2 S O 4 H 2 S O 4" at bounding box center [603, 207] width 508 height 11
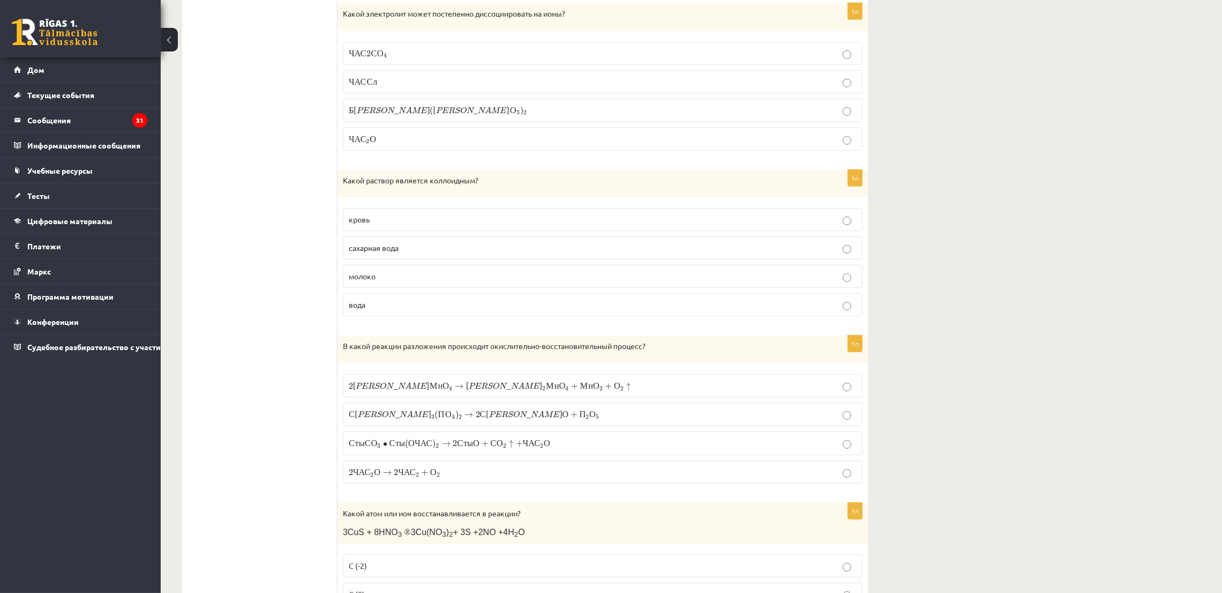
scroll to position [884, 0]
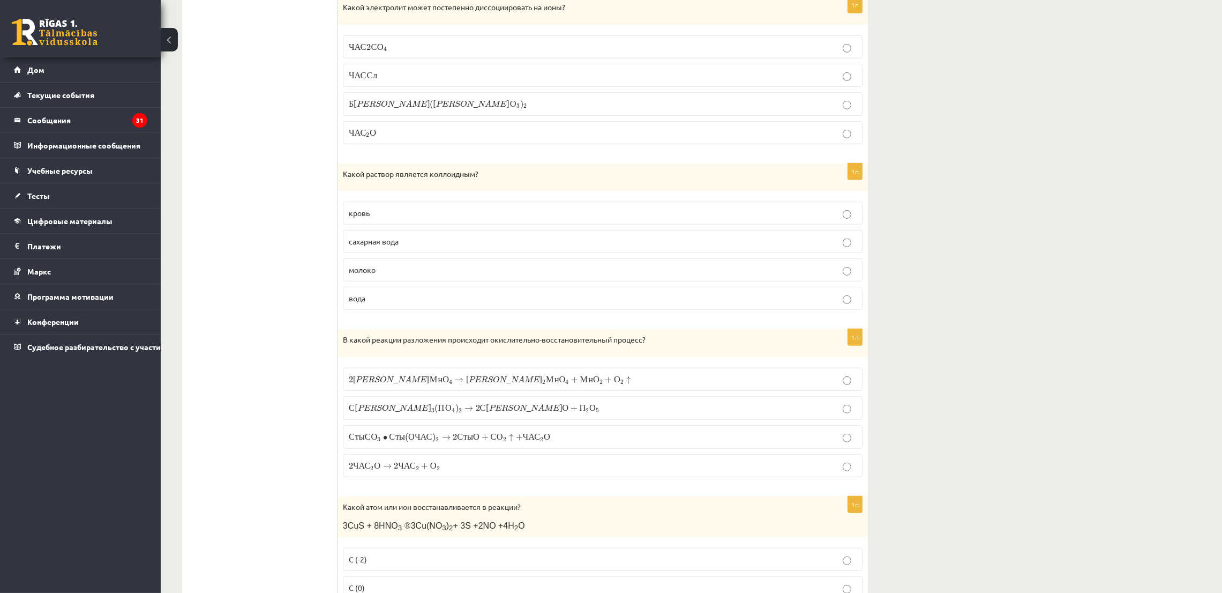
drag, startPoint x: 335, startPoint y: 175, endPoint x: 402, endPoint y: 290, distance: 133.3
drag, startPoint x: 355, startPoint y: 175, endPoint x: 445, endPoint y: 236, distance: 108.9
click at [461, 287] on div "1п Какой раствор является коллоидным? кровь сахарная вода молоко вода" at bounding box center [603, 240] width 530 height 155
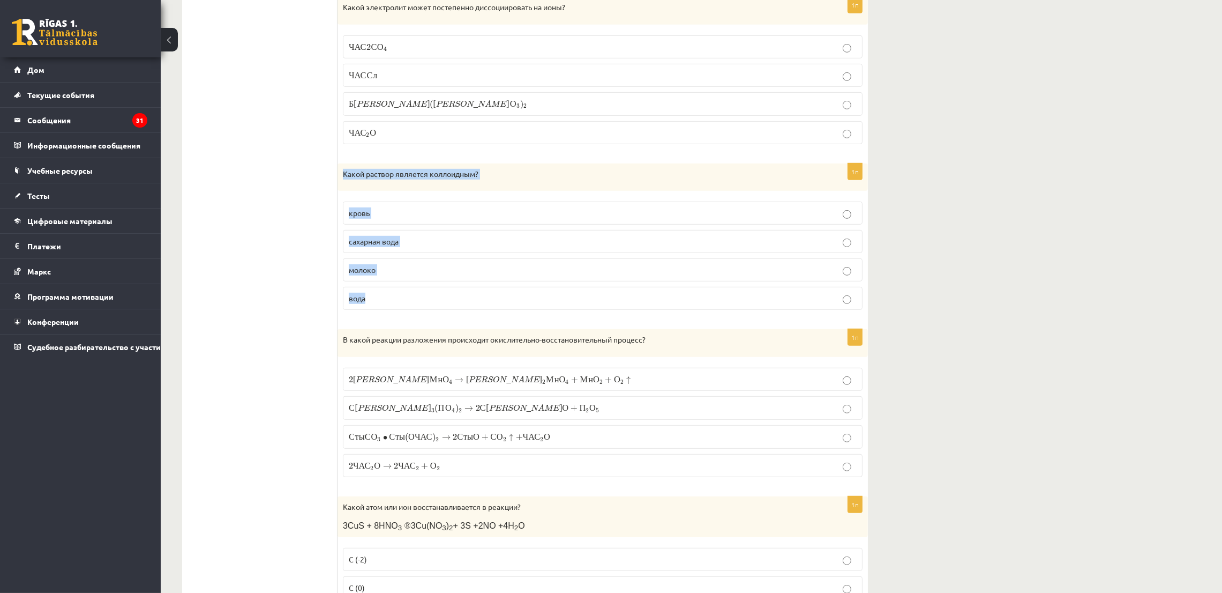
copy div "Какой раствор является коллоидным? кровь сахарная вода молоко вода"
click at [376, 216] on p "кровь" at bounding box center [603, 212] width 508 height 11
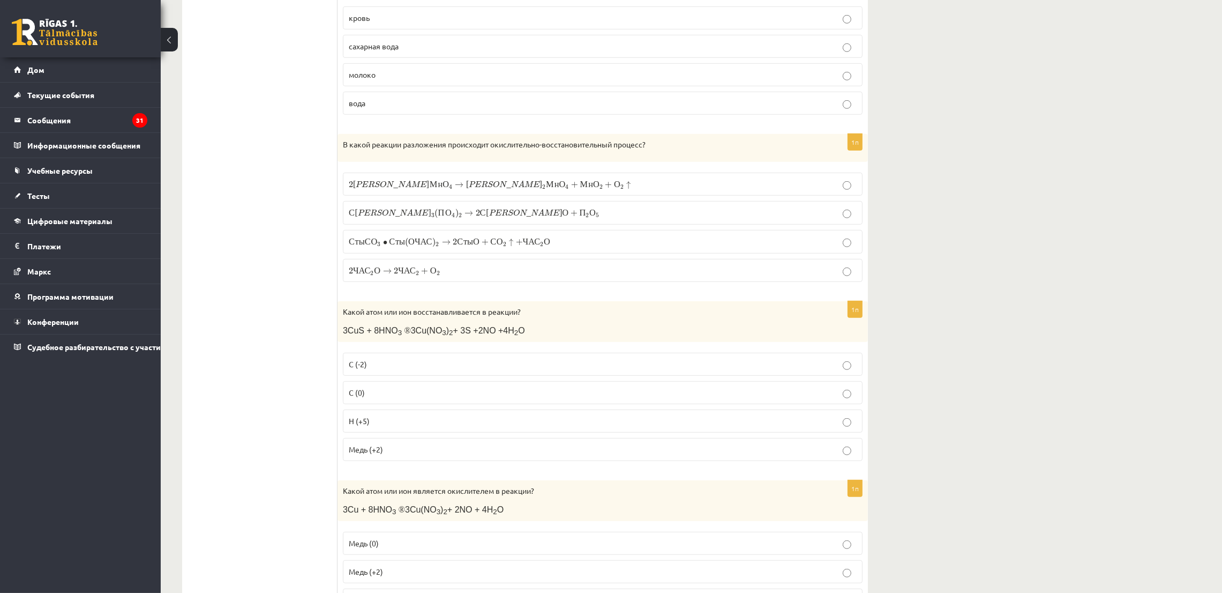
scroll to position [1125, 0]
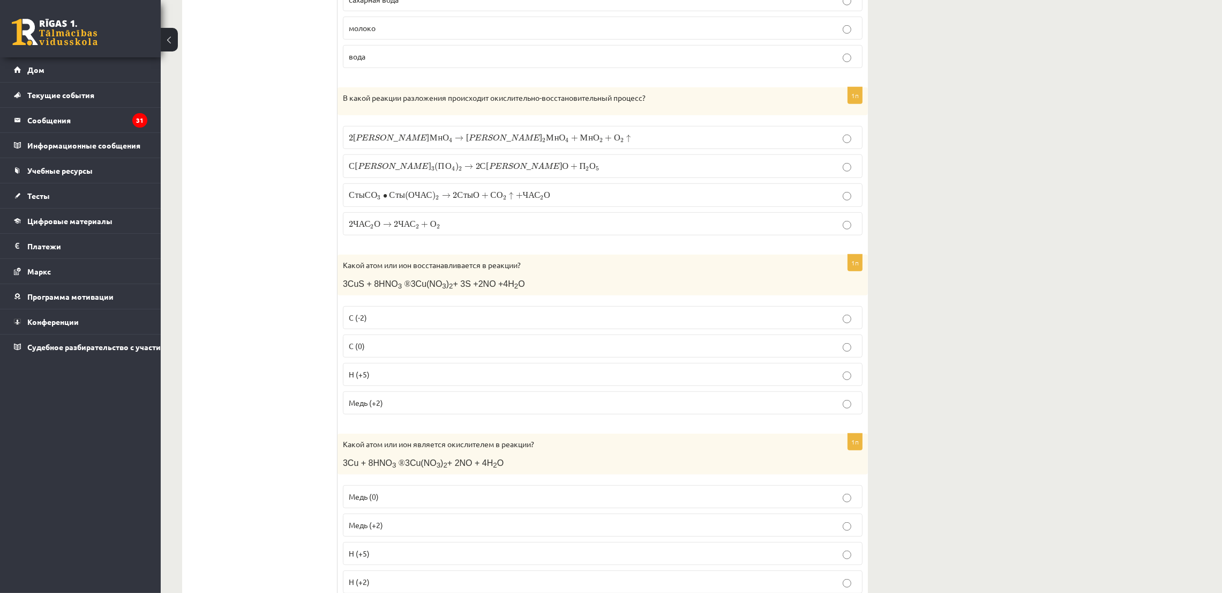
drag, startPoint x: 335, startPoint y: 98, endPoint x: 436, endPoint y: 202, distance: 144.8
drag, startPoint x: 287, startPoint y: 149, endPoint x: 340, endPoint y: 130, distance: 56.4
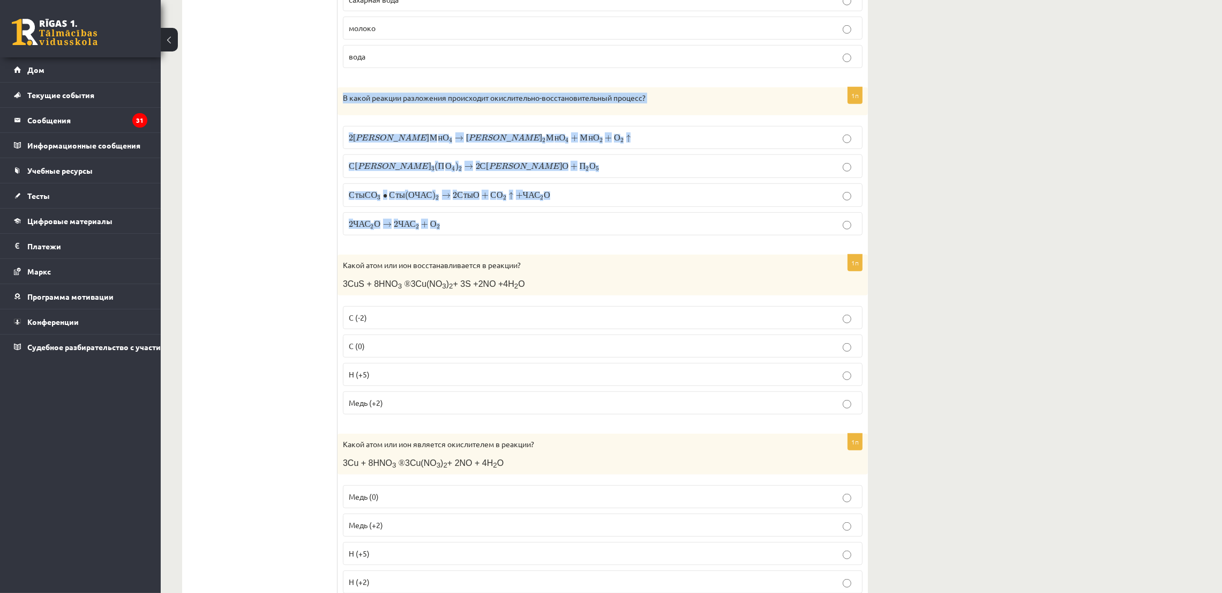
drag, startPoint x: 340, startPoint y: 106, endPoint x: 536, endPoint y: 229, distance: 231.9
click at [536, 229] on div "1п В какой реакции разложения происходит окислительно-восстановительный процесс…" at bounding box center [603, 165] width 530 height 156
copy div "В какой реакции разложения происходит окислительно-восстановительный процесс? 2…"
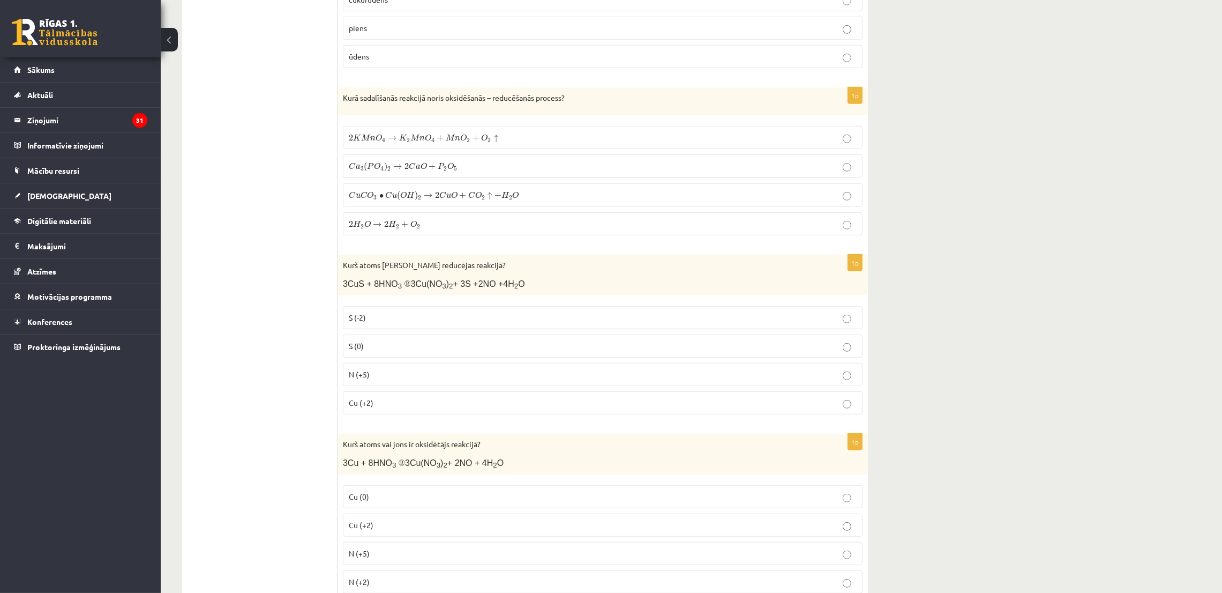
click at [505, 229] on p "2 H 2 O → 2 H 2 + O 2 2 H 2 O → 2 H 2 + O 2" at bounding box center [603, 223] width 508 height 11
click at [487, 137] on span "O" at bounding box center [484, 137] width 6 height 7
click at [504, 229] on p "2 H 2 O → 2 H 2 + O 2 2 H 2 O → 2 H 2 + O 2" at bounding box center [603, 223] width 508 height 11
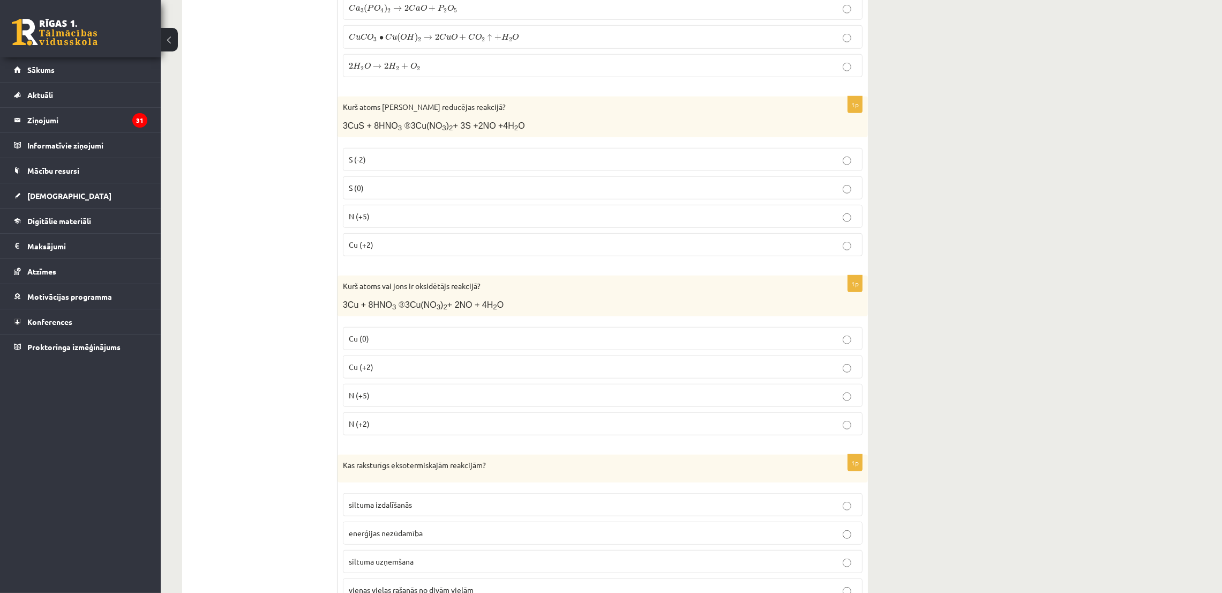
scroll to position [1286, 0]
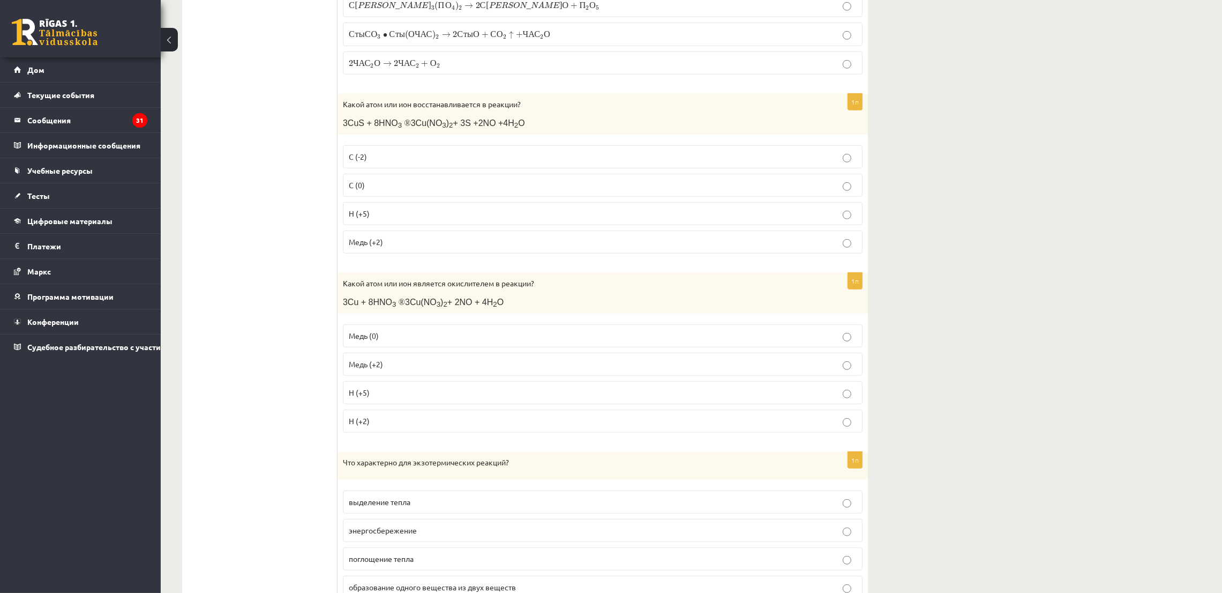
drag, startPoint x: 301, startPoint y: 150, endPoint x: 313, endPoint y: 124, distance: 28.5
drag, startPoint x: 330, startPoint y: 107, endPoint x: 532, endPoint y: 117, distance: 202.3
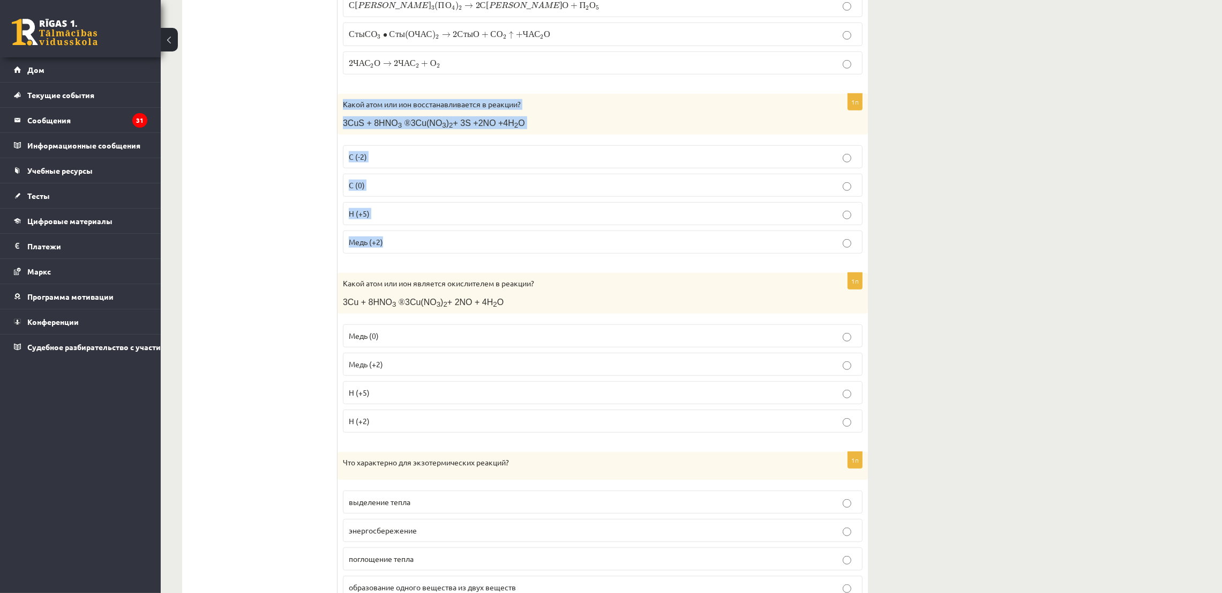
drag, startPoint x: 337, startPoint y: 104, endPoint x: 475, endPoint y: 236, distance: 190.3
click at [475, 236] on div "1п Какой атом или ион восстанавливается в реакции? 3CuS + 8HNO 3 ® 3Cu(NO 3 ) 2…" at bounding box center [603, 178] width 530 height 168
copy div "Какой атом или ион восстанавливается в реакции? 3CuS + 8HNO 3 ® 3Cu(NO 3 ) 2 + …"
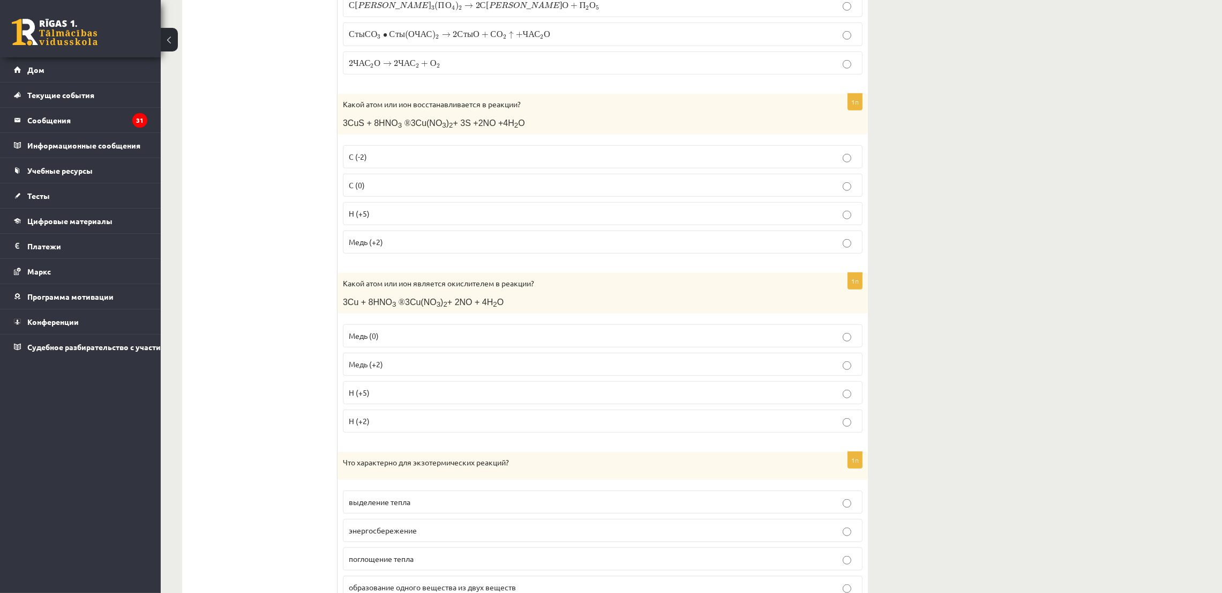
click at [390, 161] on p "С (-2)" at bounding box center [603, 156] width 508 height 11
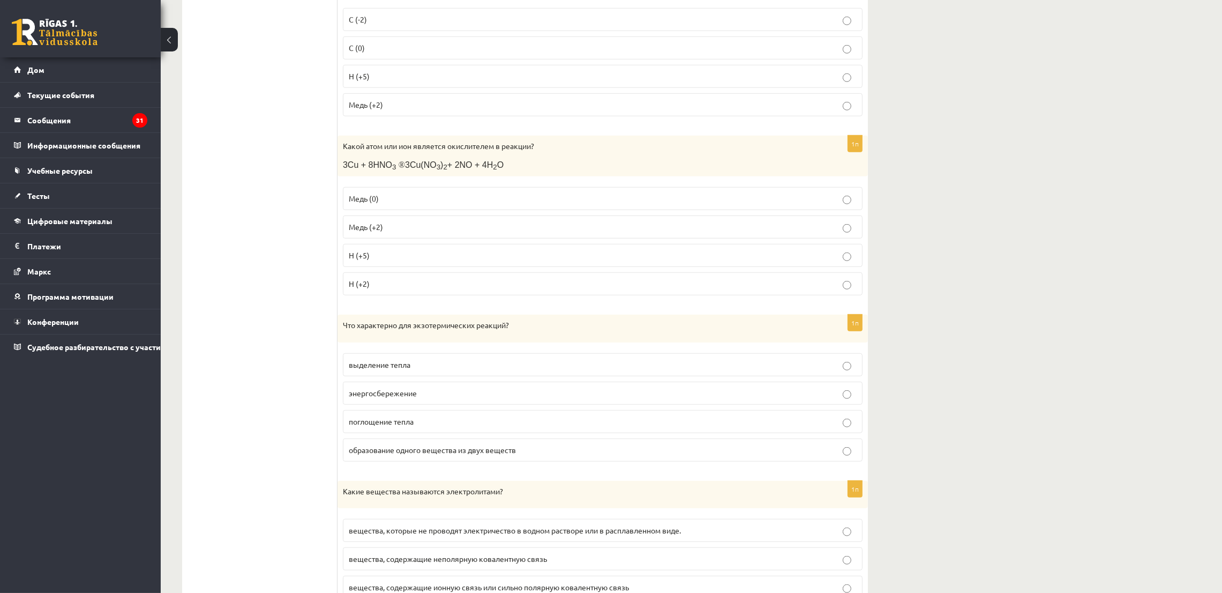
scroll to position [1446, 0]
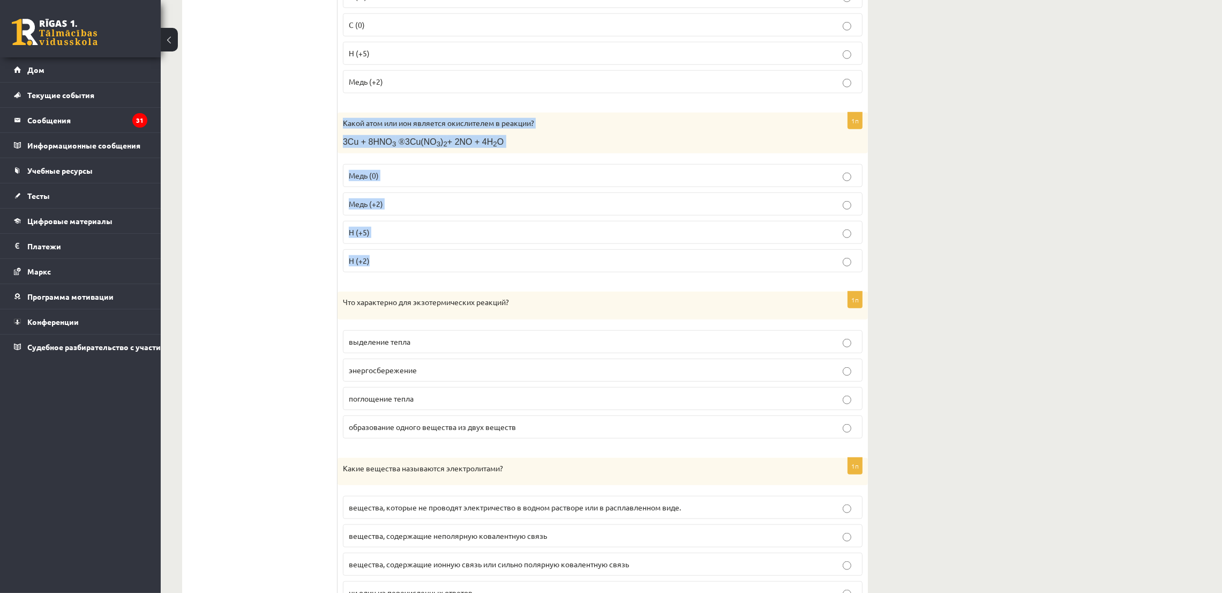
drag, startPoint x: 340, startPoint y: 127, endPoint x: 434, endPoint y: 268, distance: 169.0
click at [434, 268] on div "1п Какой атом или ион является окислителем в реакции? 3Cu + 8HNO 3 ® 3Cu(NO 3 )…" at bounding box center [603, 197] width 530 height 168
copy div "Какой атом или ион является окислителем в реакции? 3Cu + 8HNO 3 ® 3Cu(NO 3 ) 2 …"
click at [401, 244] on label "Н (+5)" at bounding box center [603, 232] width 520 height 23
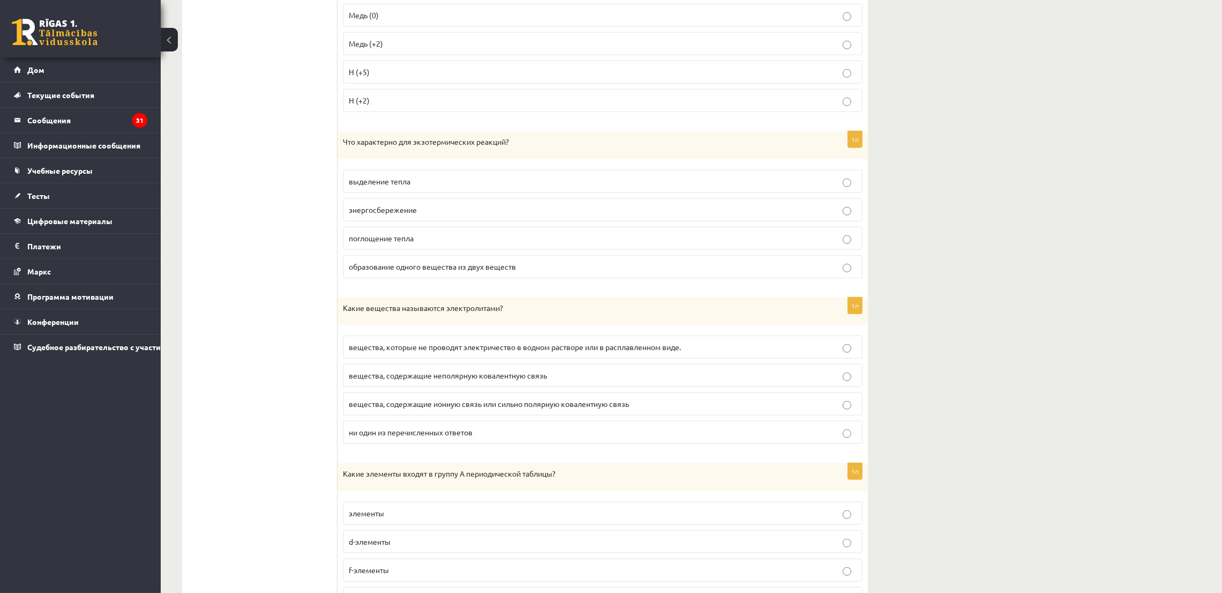
scroll to position [1607, 0]
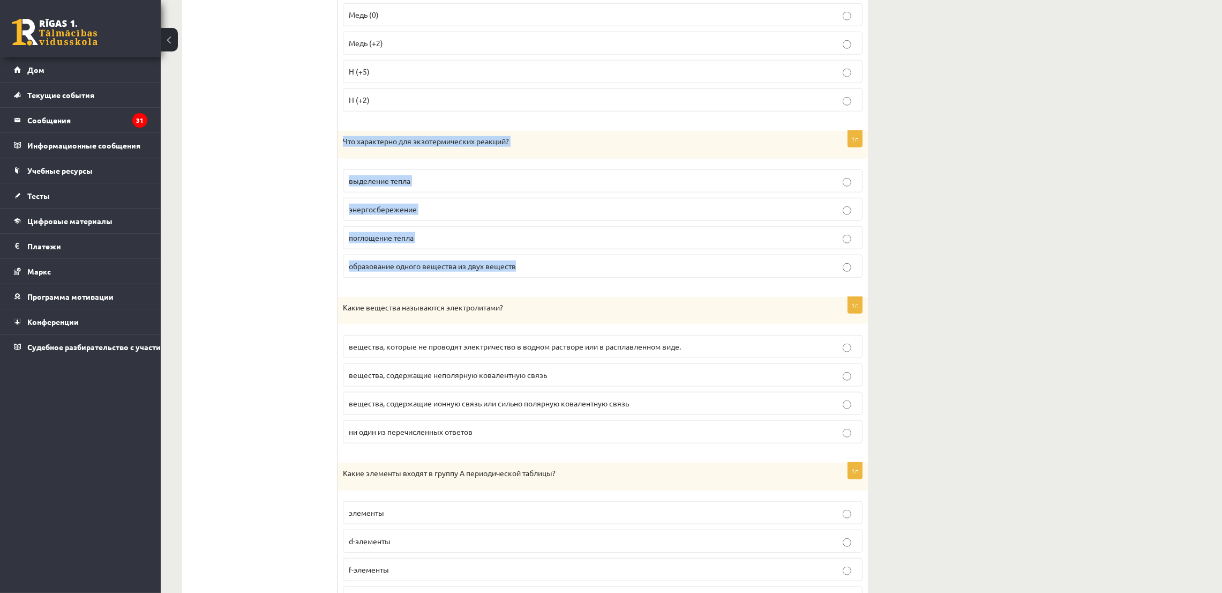
drag, startPoint x: 342, startPoint y: 141, endPoint x: 528, endPoint y: 278, distance: 230.7
click at [528, 278] on div "1п Что характерно для экзотермических реакций? выделение тепла энергосбережение…" at bounding box center [603, 208] width 530 height 155
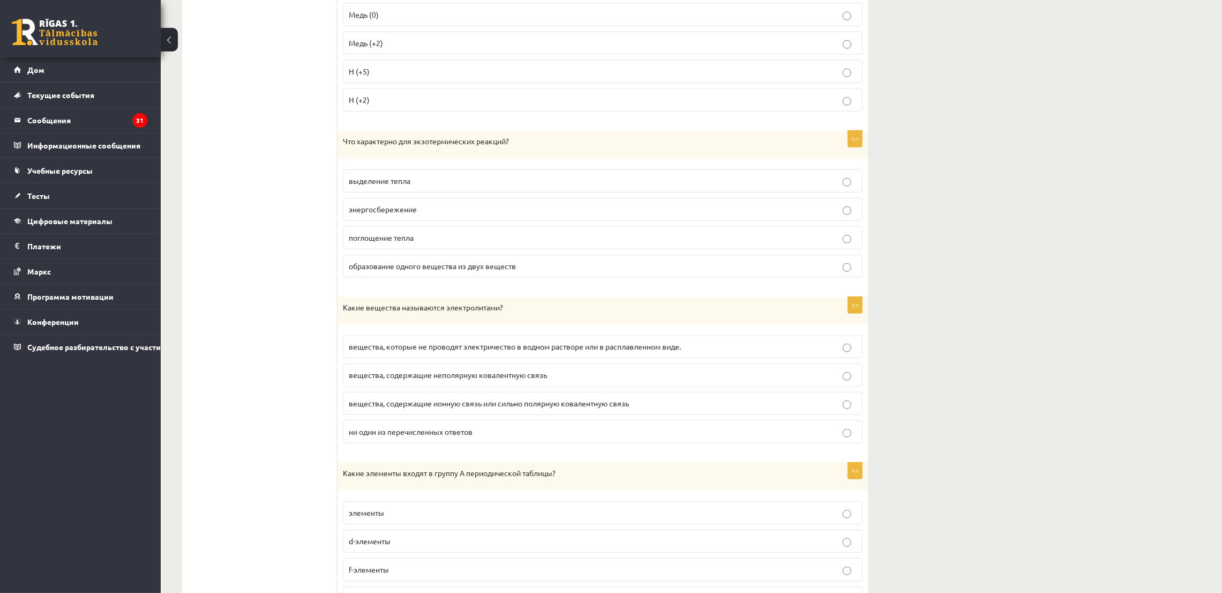
click at [352, 184] on font "выделение тепла" at bounding box center [380, 181] width 62 height 10
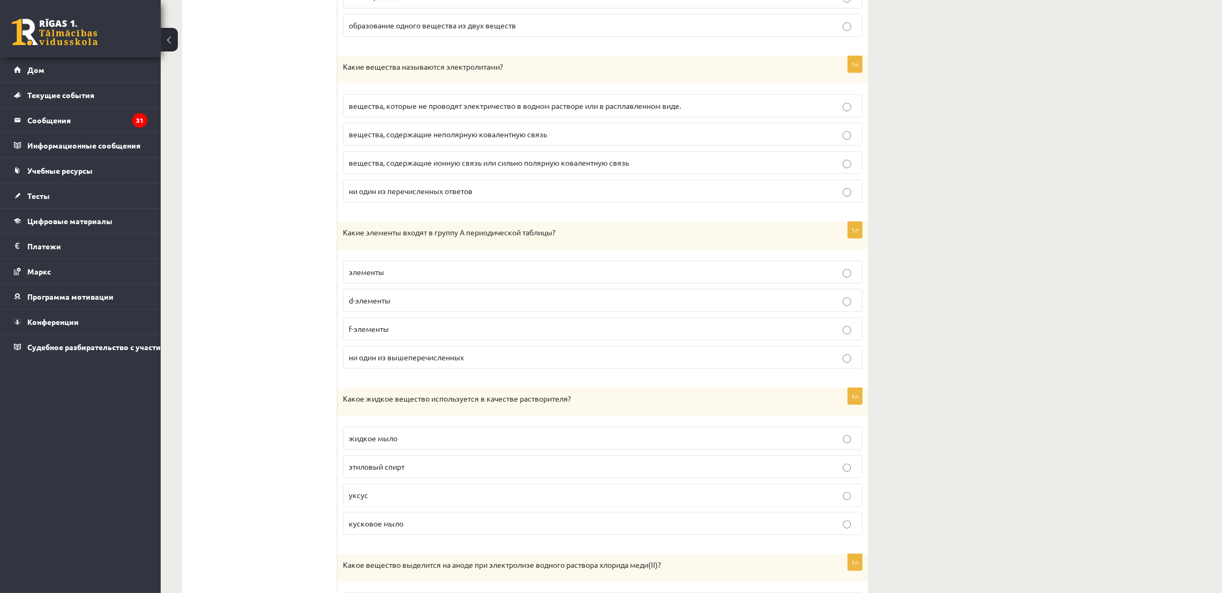
scroll to position [1848, 0]
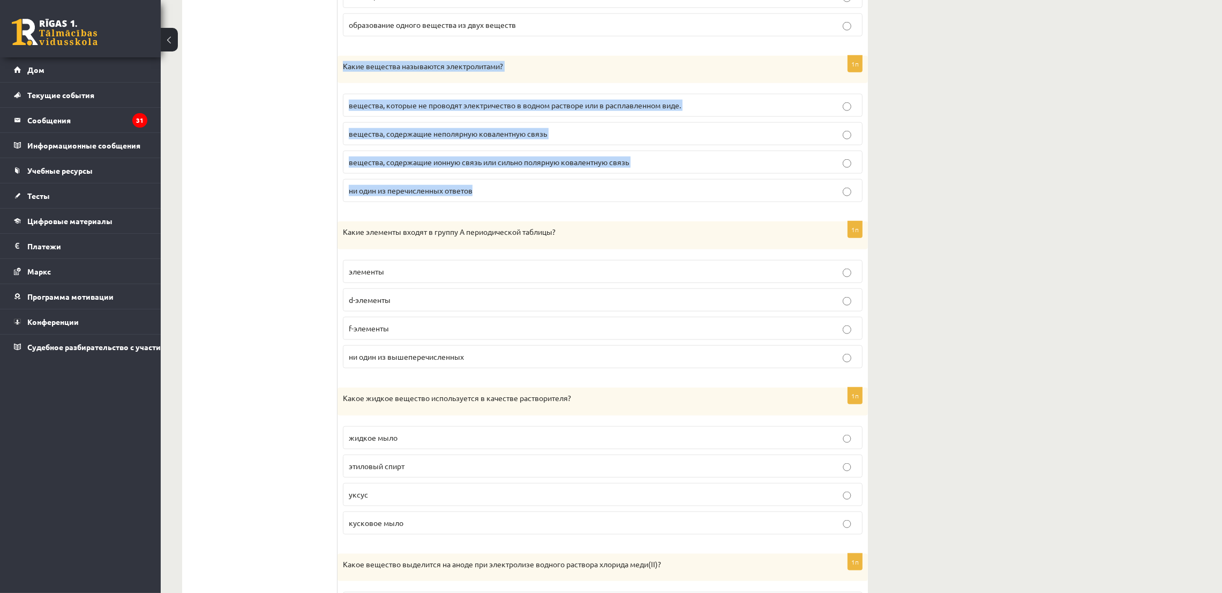
drag, startPoint x: 340, startPoint y: 74, endPoint x: 522, endPoint y: 183, distance: 211.7
click at [522, 183] on div "1п Какие вещества называются электролитами? вещества, которые не проводят элект…" at bounding box center [603, 133] width 530 height 155
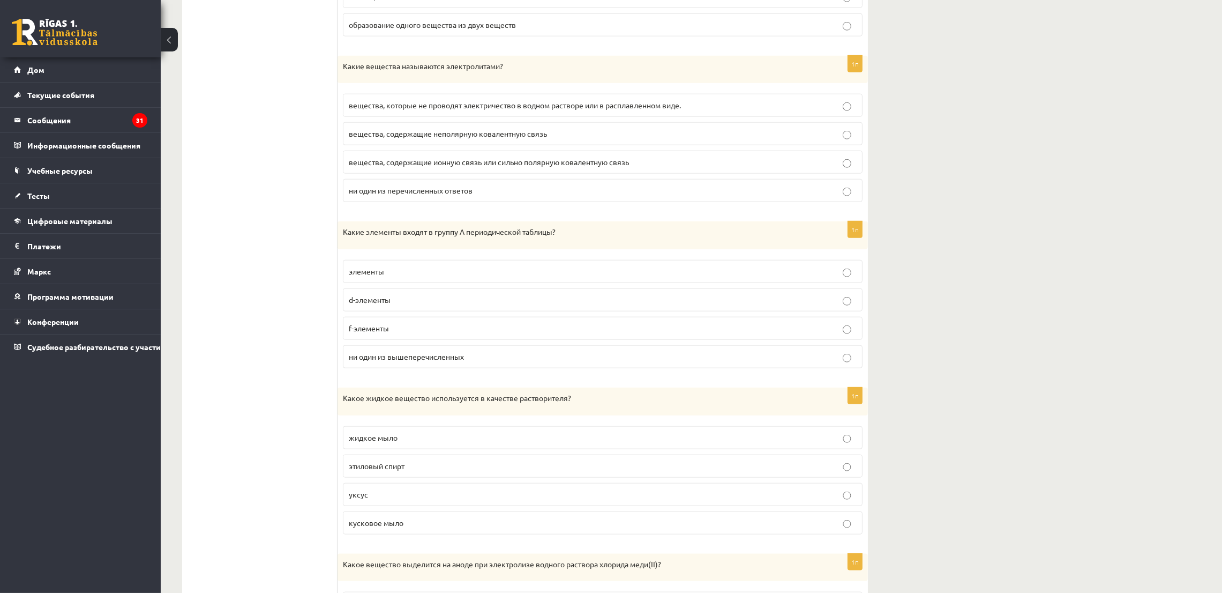
click at [365, 195] on font "ни один из перечисленных ответов" at bounding box center [411, 190] width 124 height 10
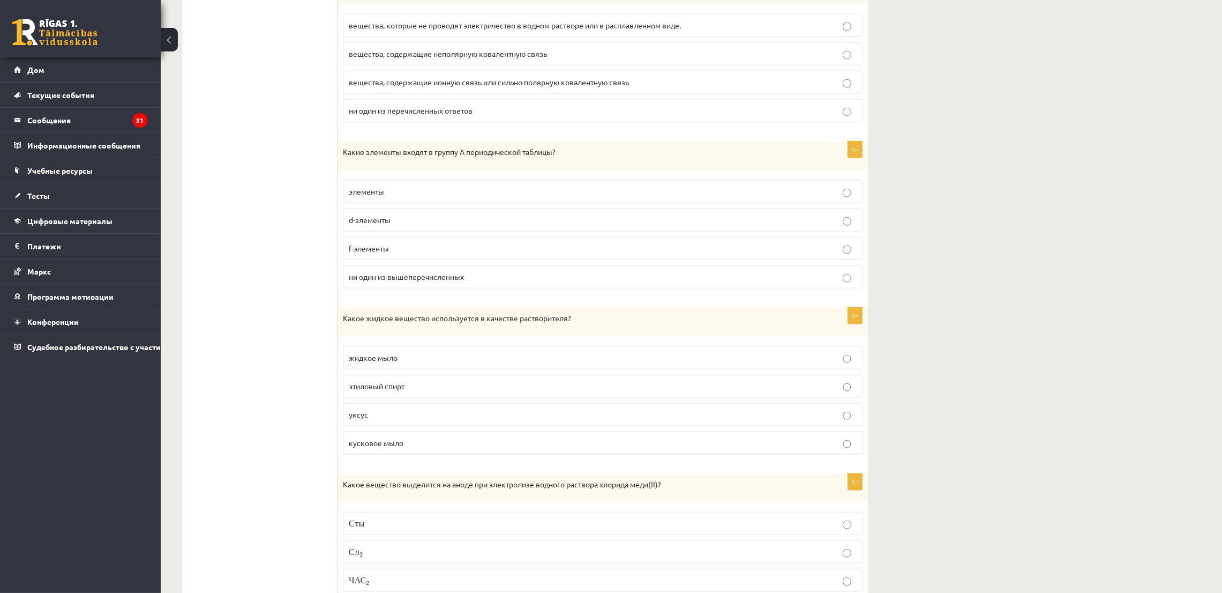
scroll to position [1929, 0]
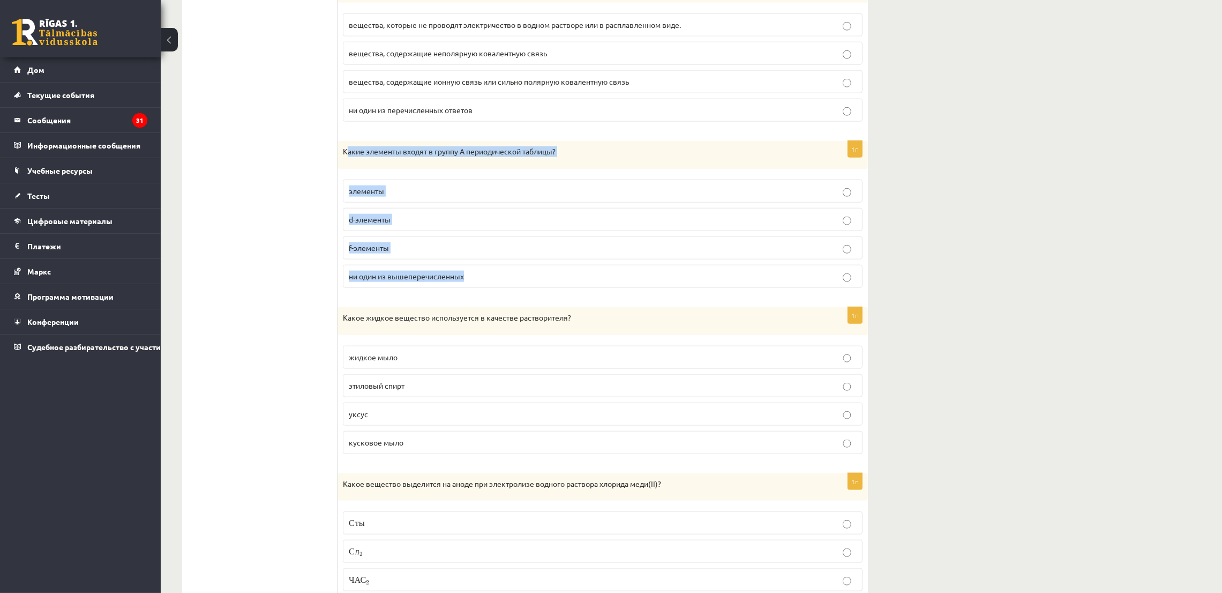
drag, startPoint x: 346, startPoint y: 159, endPoint x: 512, endPoint y: 280, distance: 205.5
click at [512, 280] on div "1п Какие элементы входят в группу А периодической таблицы? элементы d-элементы …" at bounding box center [603, 218] width 530 height 155
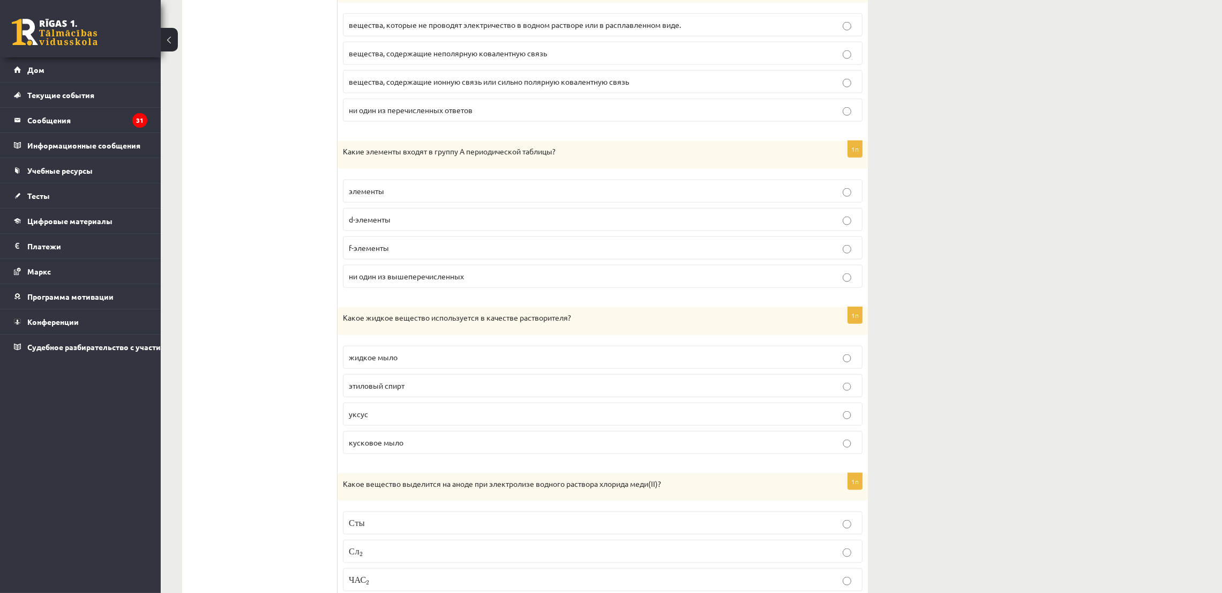
click at [398, 281] on font "ни один из вышеперечисленных" at bounding box center [406, 276] width 115 height 10
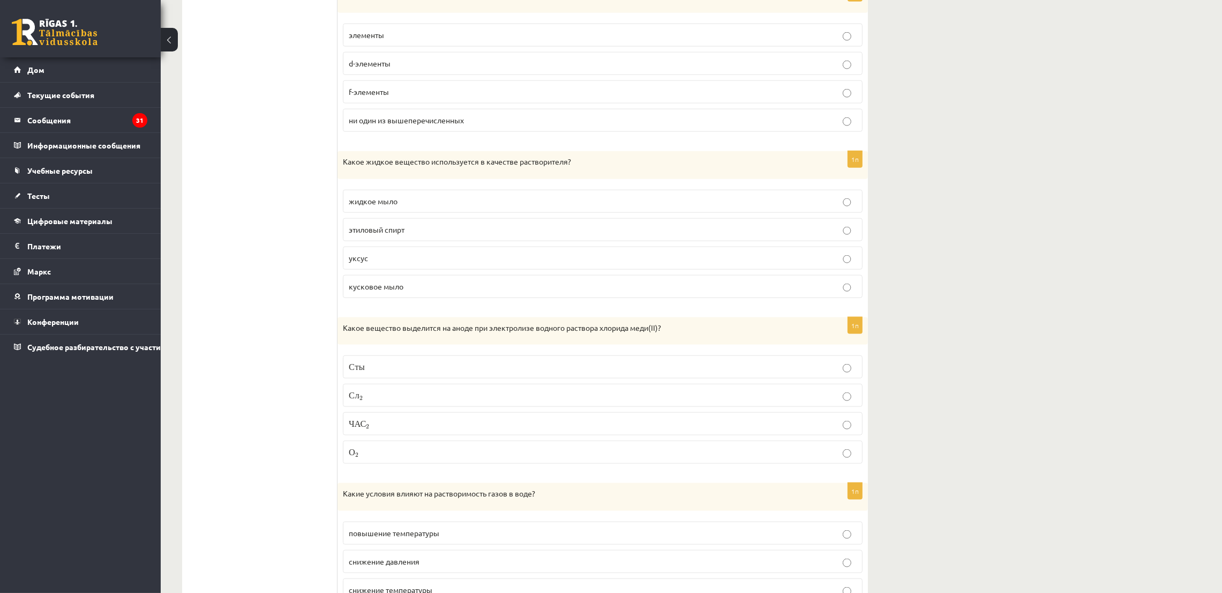
scroll to position [2089, 0]
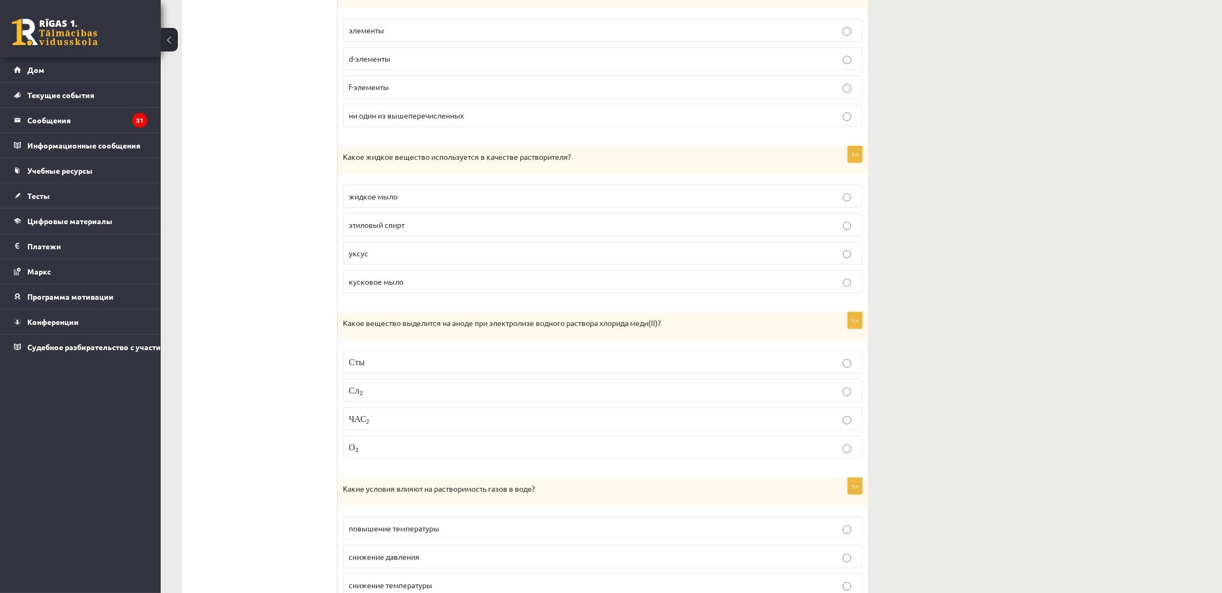
drag, startPoint x: 336, startPoint y: 163, endPoint x: 407, endPoint y: 272, distance: 129.6
drag, startPoint x: 338, startPoint y: 165, endPoint x: 445, endPoint y: 290, distance: 164.9
click at [445, 290] on div "1п Какое жидкое вещество используется в качестве растворителя? жидкое мыло этил…" at bounding box center [603, 223] width 530 height 155
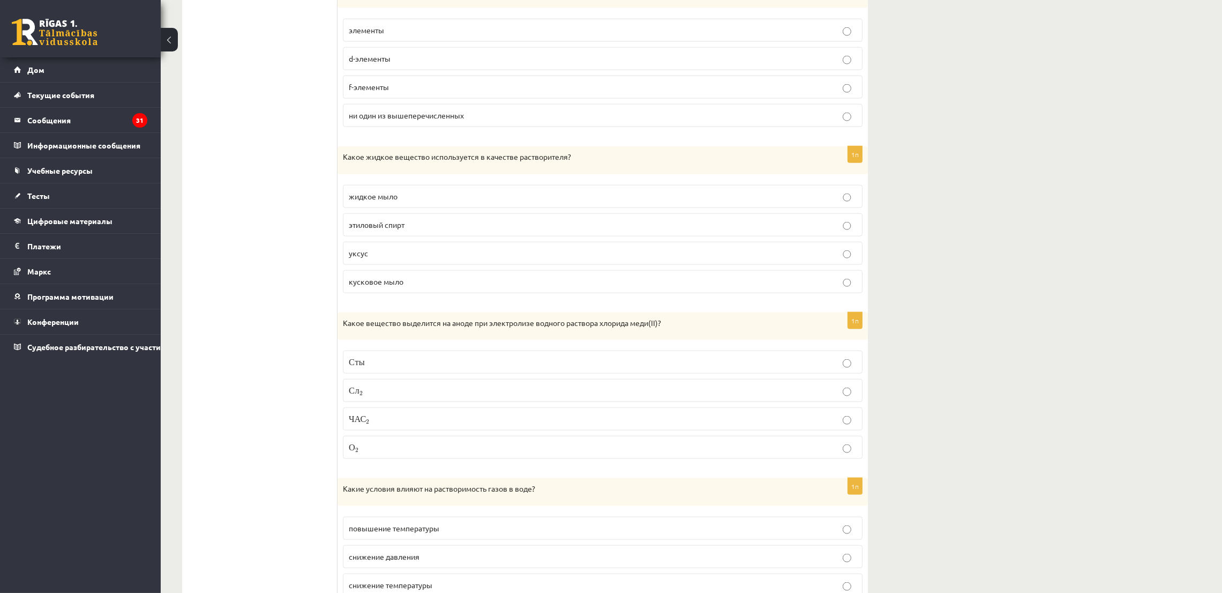
click at [414, 287] on p "кусковое мыло" at bounding box center [603, 281] width 508 height 11
click at [375, 229] on font "этиловый спирт" at bounding box center [377, 225] width 56 height 10
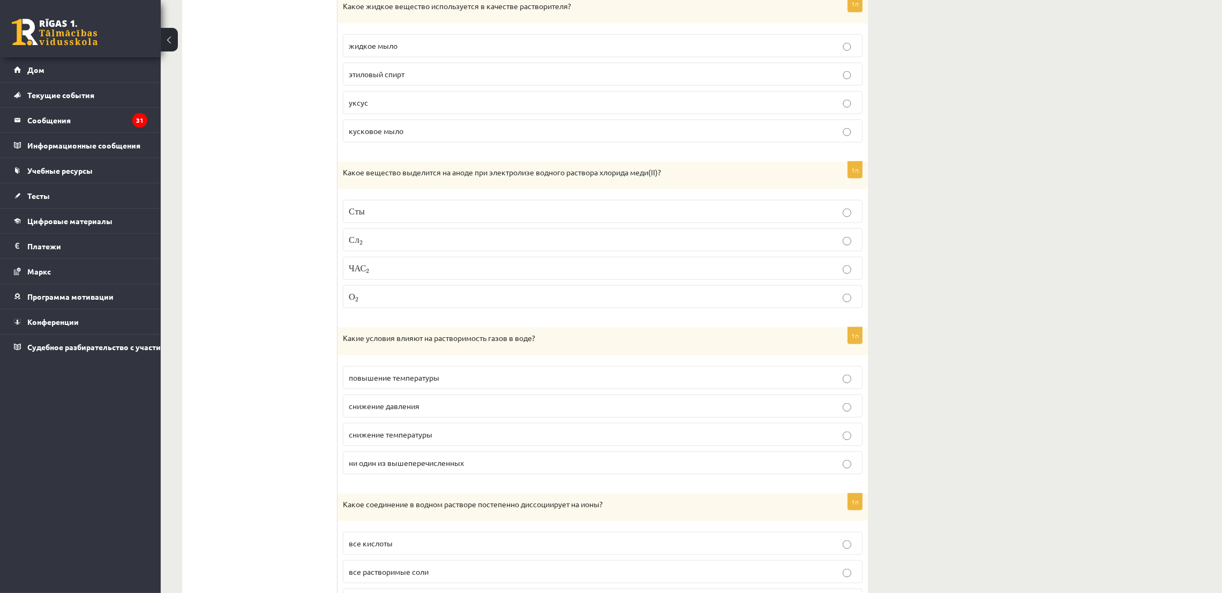
scroll to position [2251, 0]
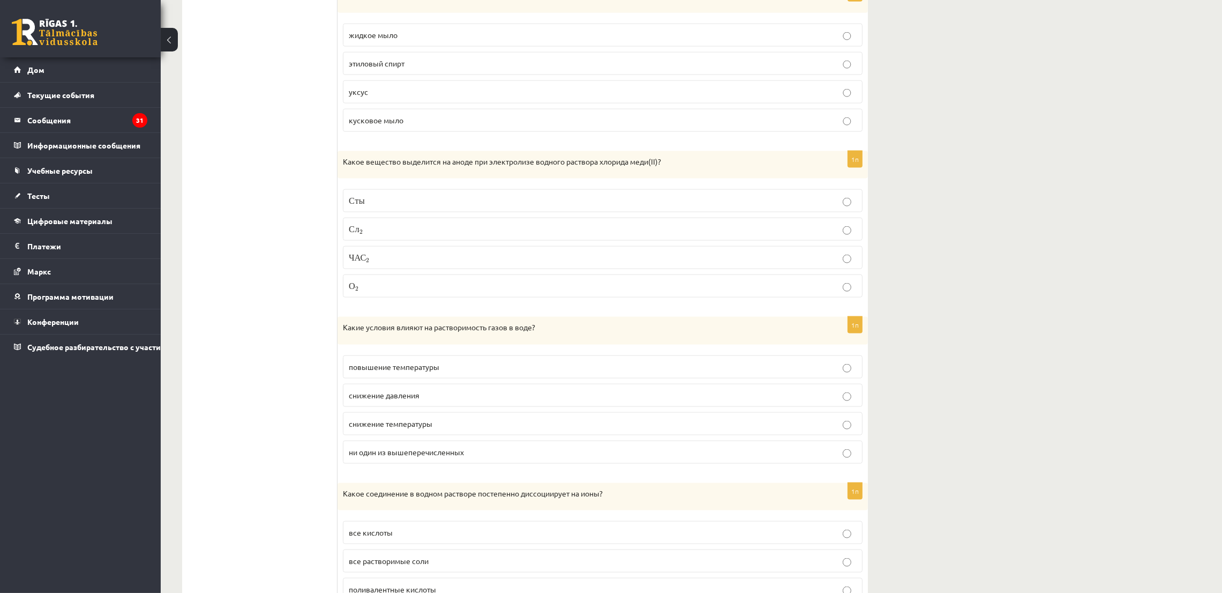
drag, startPoint x: 335, startPoint y: 170, endPoint x: 397, endPoint y: 256, distance: 105.1
click at [400, 266] on div "**********" at bounding box center [525, 499] width 686 height 5108
click at [317, 141] on ul "Тест Оцените и порекомендуйте!" at bounding box center [265, 499] width 145 height 5086
drag, startPoint x: 343, startPoint y: 169, endPoint x: 387, endPoint y: 303, distance: 141.5
click at [387, 303] on div "1п Какое вещество выделится на аноде при электролизе водного раствора хлорида м…" at bounding box center [603, 228] width 530 height 155
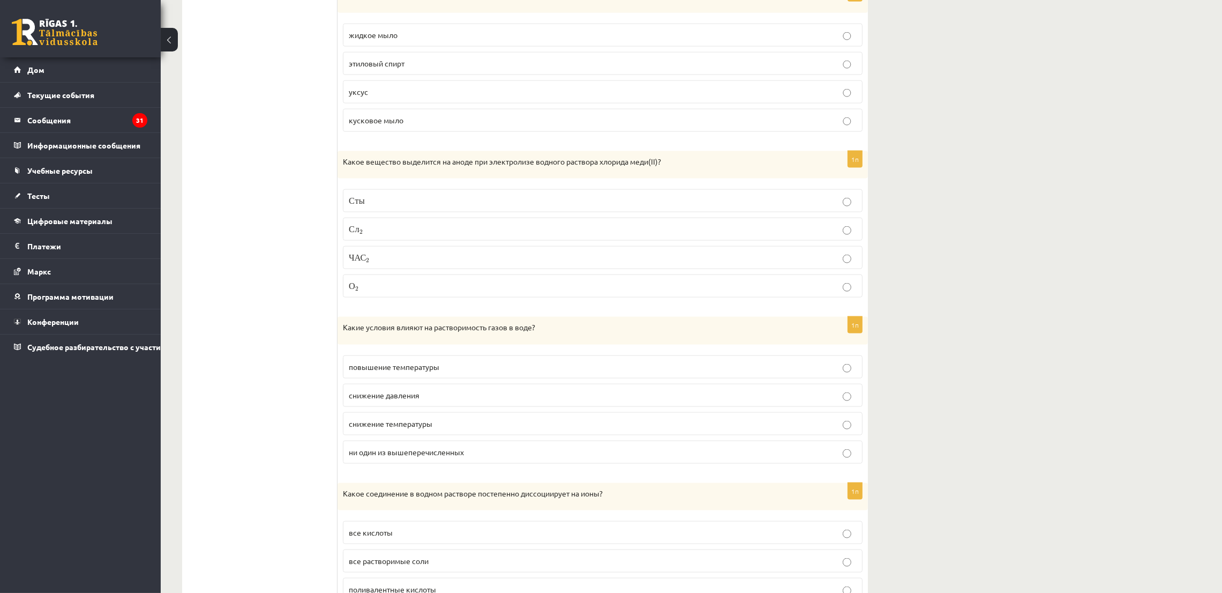
click at [276, 239] on ul "Тест Оцените и порекомендуйте!" at bounding box center [265, 499] width 145 height 5086
click at [350, 230] on font "С" at bounding box center [352, 230] width 6 height 0
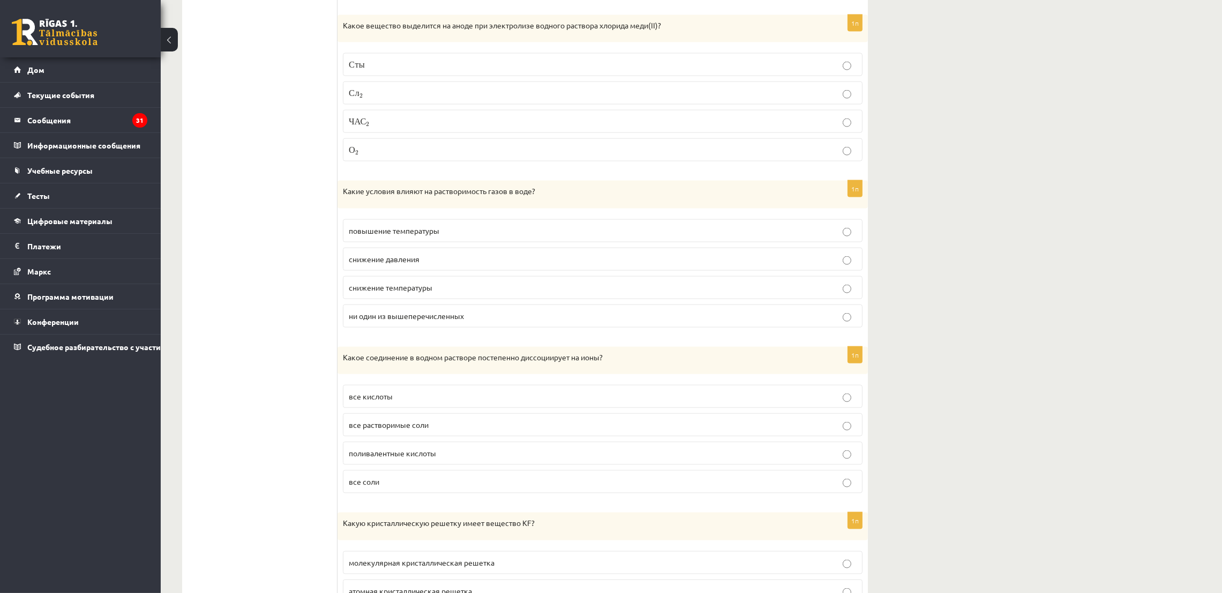
scroll to position [2411, 0]
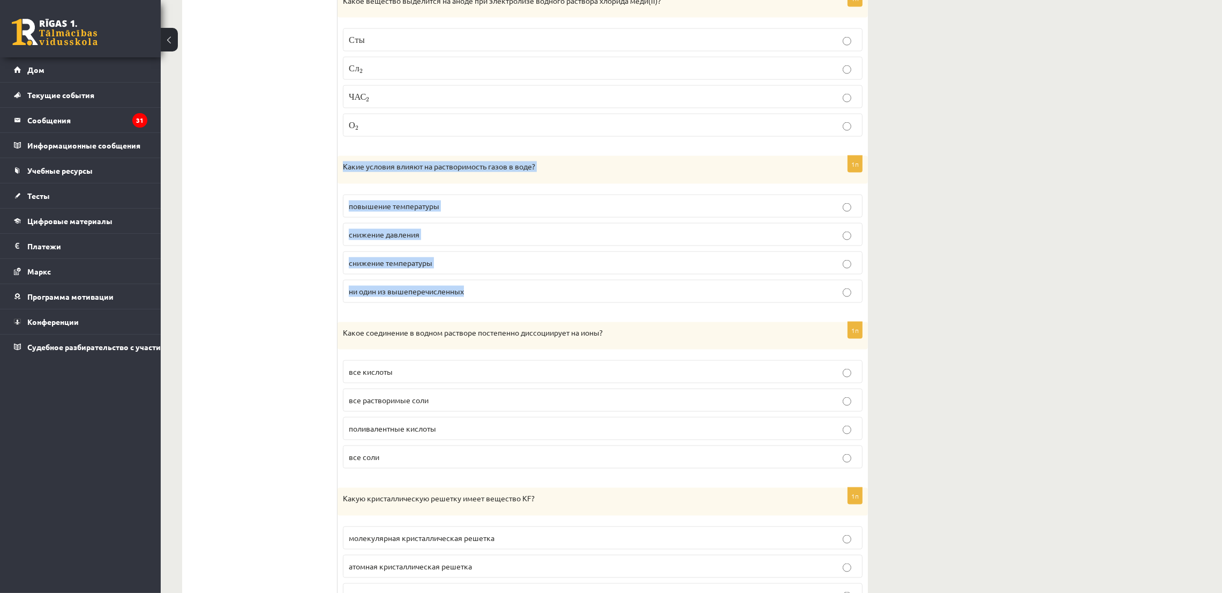
drag, startPoint x: 337, startPoint y: 173, endPoint x: 494, endPoint y: 311, distance: 209.2
click at [494, 311] on div "1п Какие условия влияют на растворимость газов в воде? повышение температуры сн…" at bounding box center [603, 233] width 530 height 155
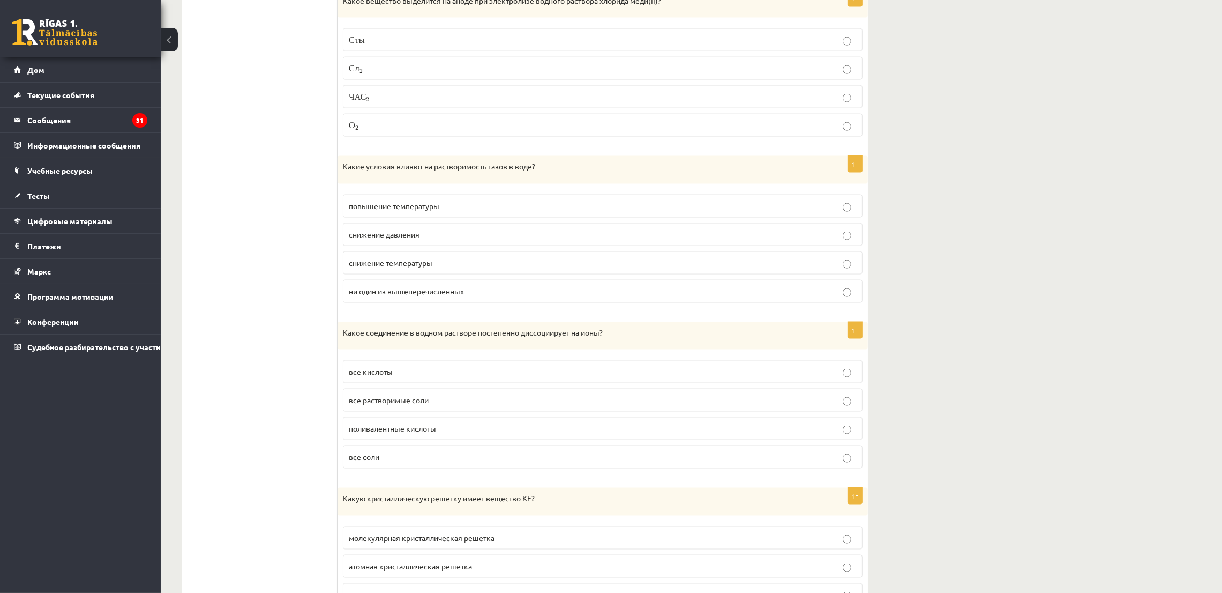
click at [309, 193] on ul "Тест Оцените и порекомендуйте!" at bounding box center [265, 338] width 145 height 5086
click at [362, 296] on font "ни один из вышеперечисленных" at bounding box center [406, 291] width 115 height 10
click at [360, 274] on label "снижение температуры" at bounding box center [603, 262] width 520 height 23
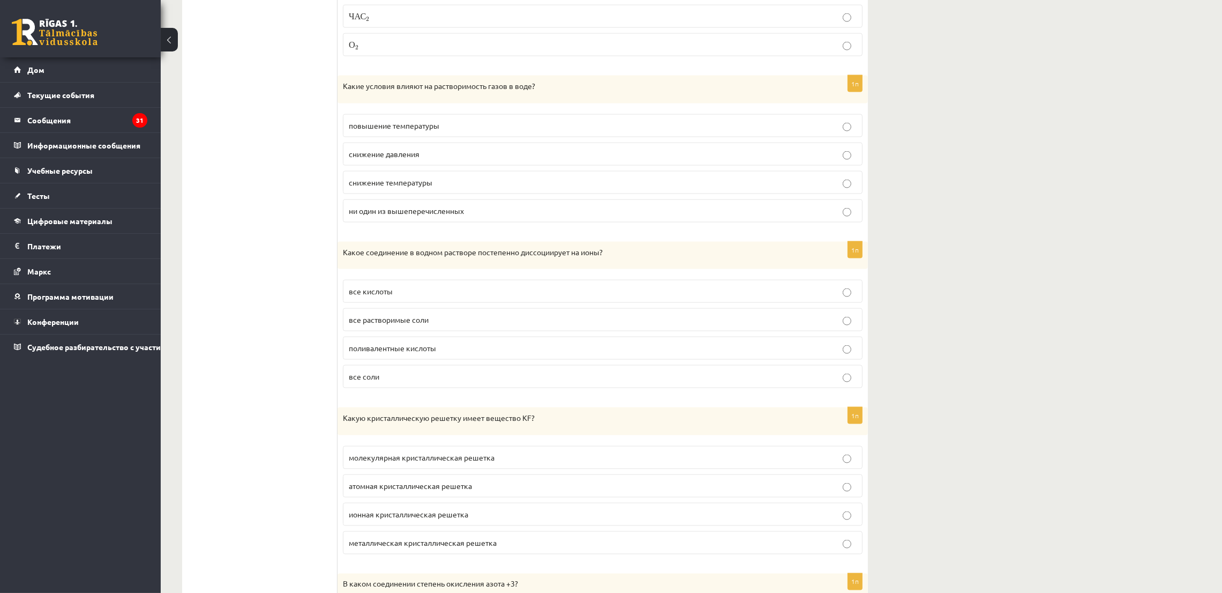
scroll to position [2572, 0]
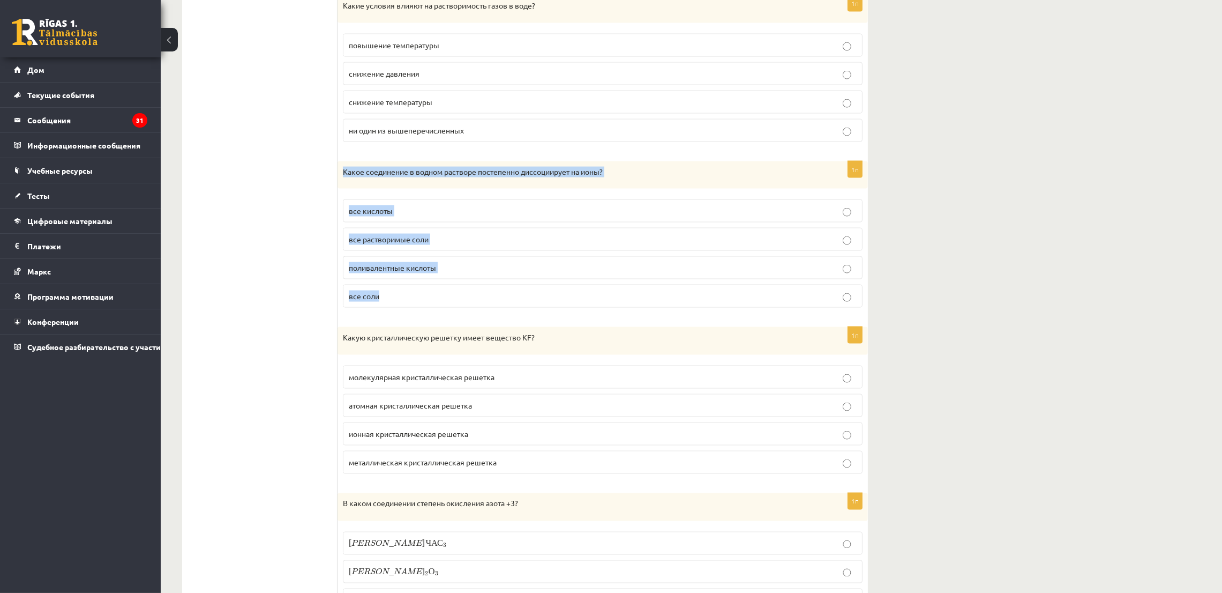
drag, startPoint x: 340, startPoint y: 175, endPoint x: 505, endPoint y: 295, distance: 204.8
click at [505, 295] on div "1п Какое соединение в водном растворе постепенно диссоциирует на ионы? все кисл…" at bounding box center [603, 238] width 530 height 155
click at [308, 171] on ul "Тест Оцените и порекомендуйте!" at bounding box center [265, 177] width 145 height 5086
click at [384, 271] on label "поливалентные кислоты" at bounding box center [603, 267] width 520 height 23
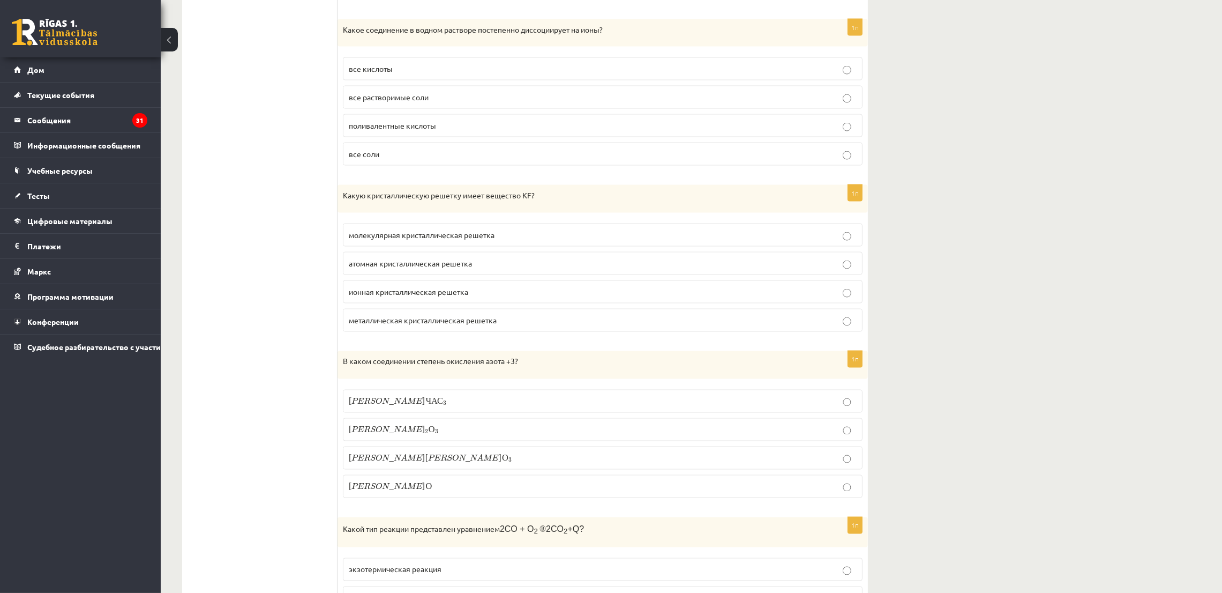
scroll to position [2733, 0]
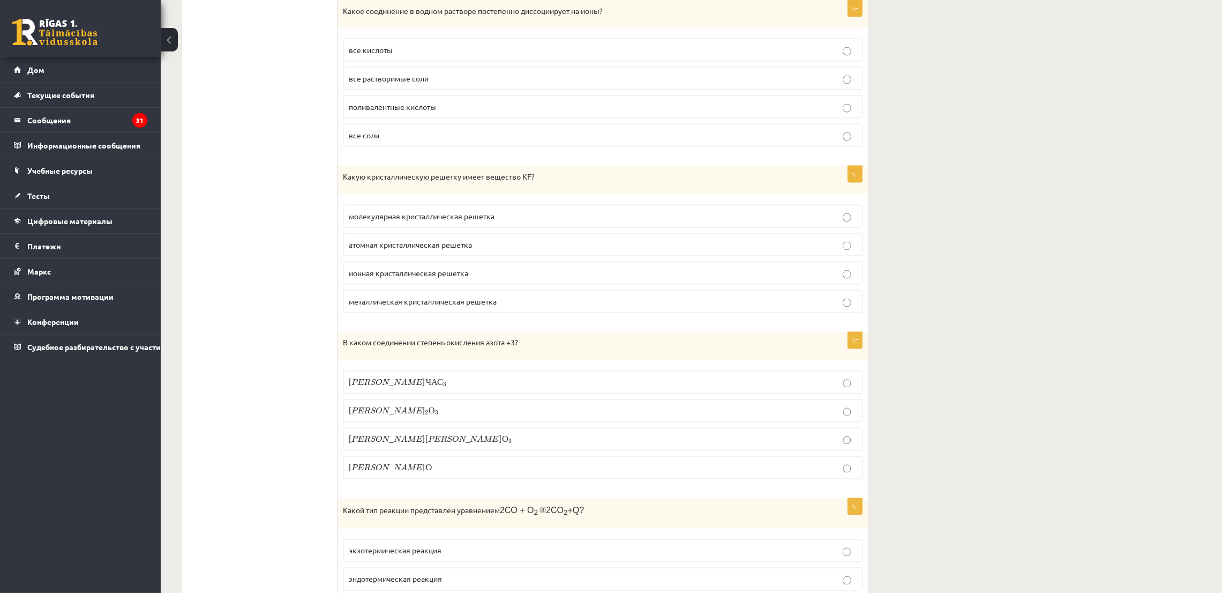
drag, startPoint x: 336, startPoint y: 184, endPoint x: 472, endPoint y: 270, distance: 160.9
click at [472, 270] on div "**********" at bounding box center [525, 17] width 686 height 5108
click at [305, 178] on ul "Тест Оцените и порекомендуйте!" at bounding box center [265, 16] width 145 height 5086
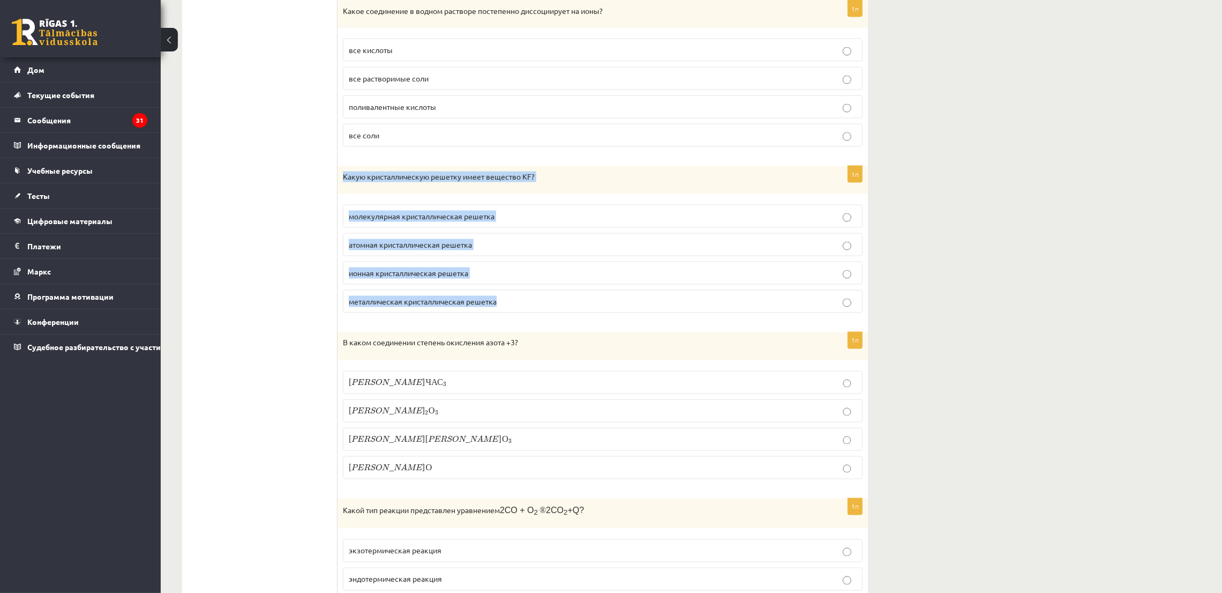
drag, startPoint x: 339, startPoint y: 188, endPoint x: 501, endPoint y: 303, distance: 198.6
click at [501, 303] on div "1п Какую кристаллическую решетку имеет вещество KF? молекулярная кристаллическа…" at bounding box center [603, 243] width 530 height 155
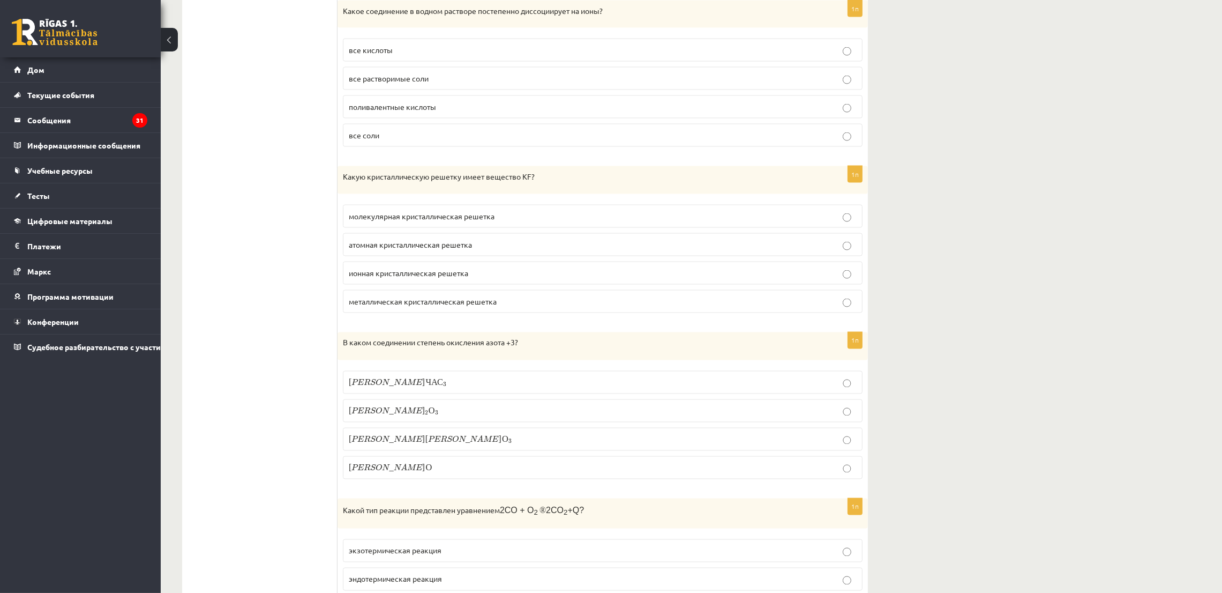
click at [278, 106] on ul "Тест Оцените и порекомендуйте!" at bounding box center [265, 16] width 145 height 5086
click at [414, 278] on font "ионная кристаллическая решетка" at bounding box center [408, 273] width 119 height 10
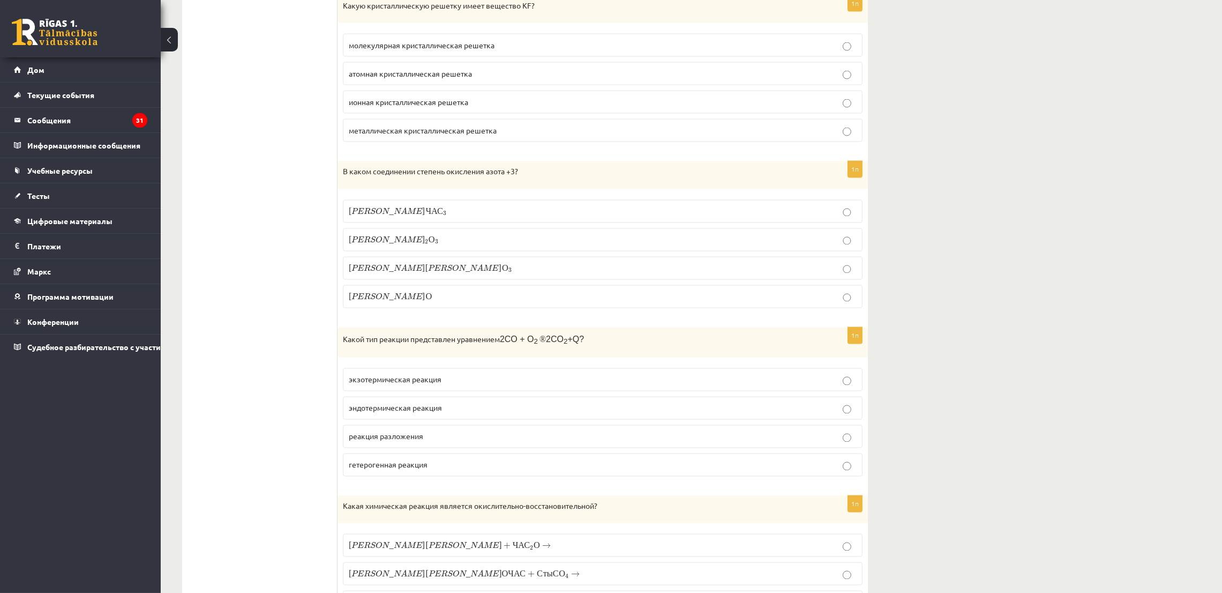
scroll to position [2973, 0]
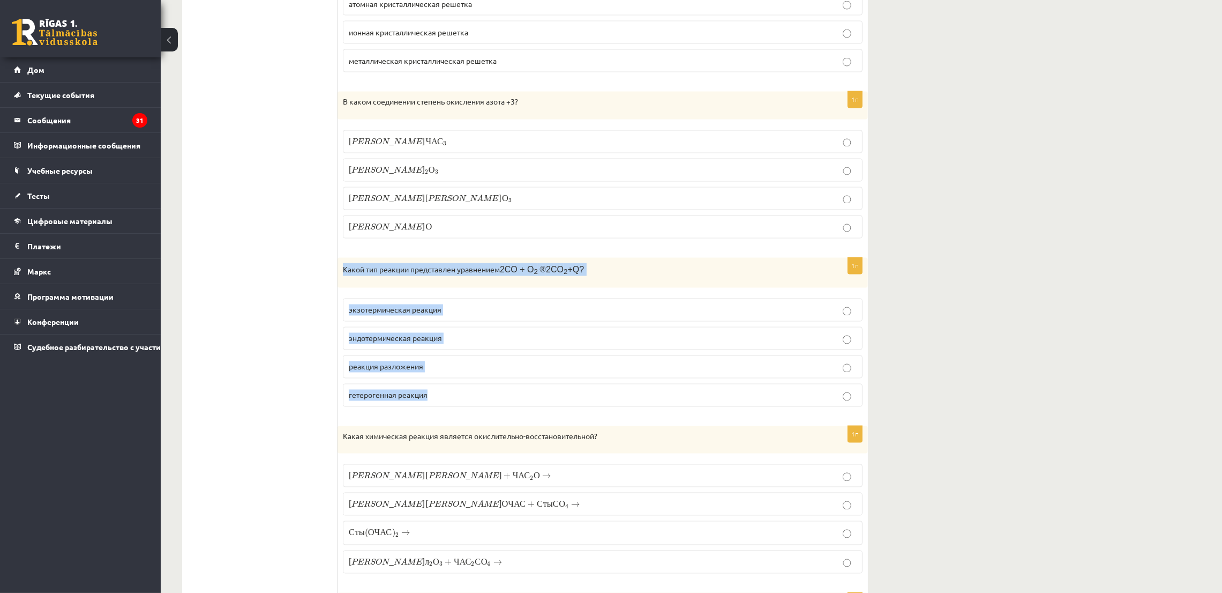
drag, startPoint x: 338, startPoint y: 282, endPoint x: 473, endPoint y: 307, distance: 137.3
click at [473, 403] on div "1п Какой тип реакции представлен уравнением 2CO + O 2 ® 2CO 2 +Q? экзотермическ…" at bounding box center [603, 337] width 530 height 158
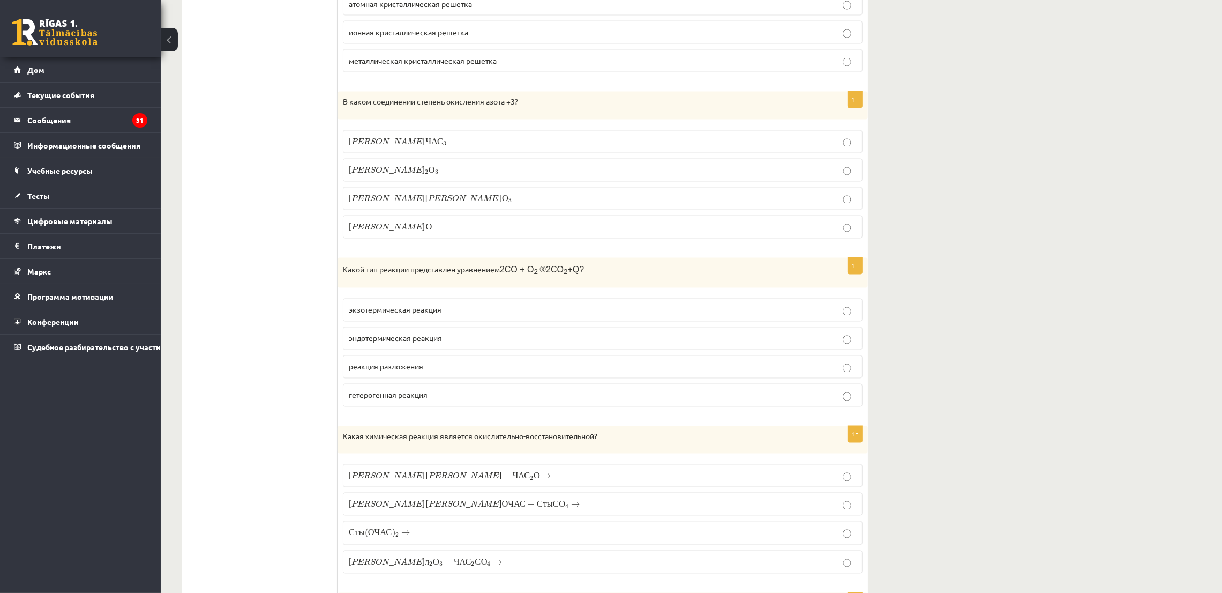
click at [386, 315] on font "экзотермическая реакция" at bounding box center [395, 310] width 93 height 10
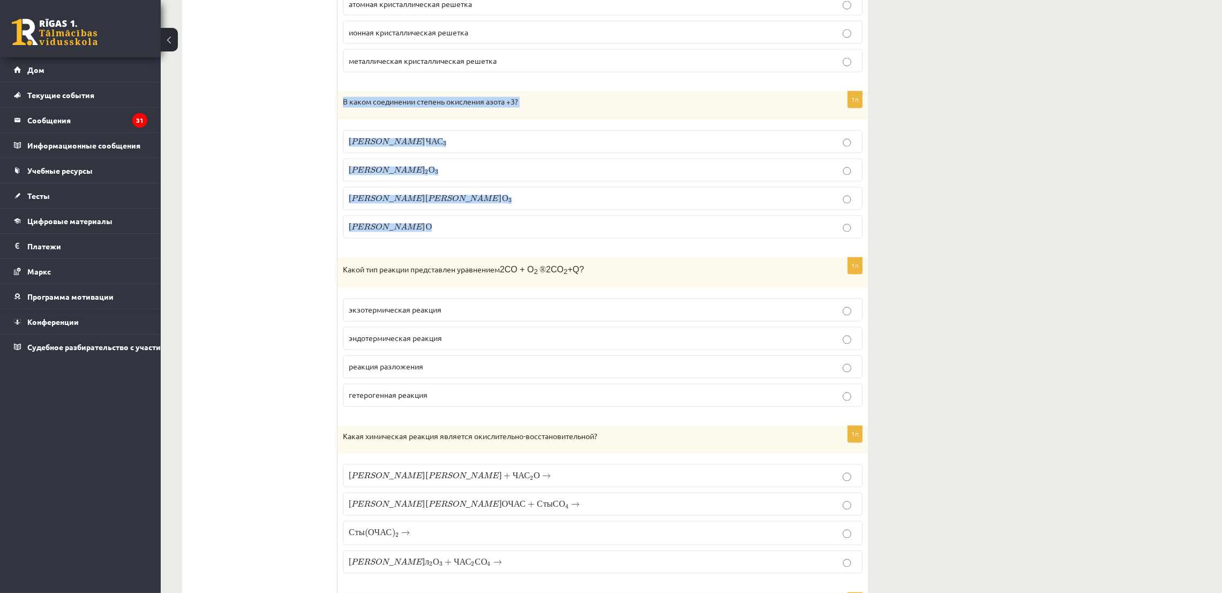
drag, startPoint x: 337, startPoint y: 113, endPoint x: 451, endPoint y: 240, distance: 170.4
click at [451, 240] on div "1п В каком соединении степень окисления азота +3? Н ЧАС 3 Н ЧАС 3 Н 2 О 3 Н 2 О…" at bounding box center [603, 169] width 530 height 155
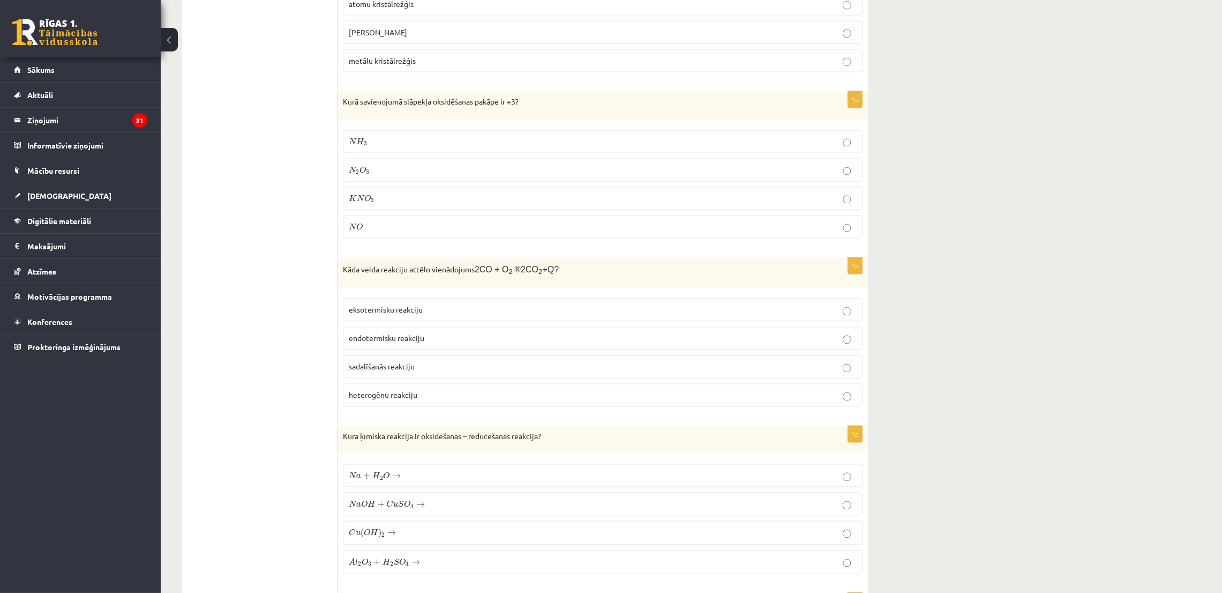
click at [400, 147] on p "N H 3 N H 3" at bounding box center [603, 141] width 508 height 11
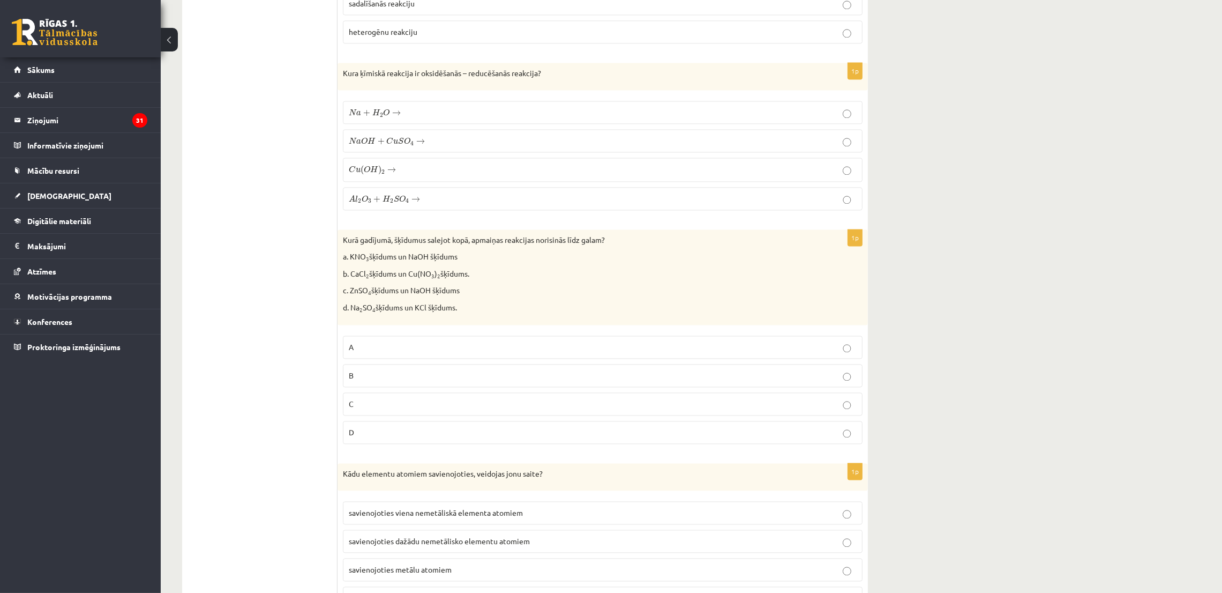
scroll to position [3375, 0]
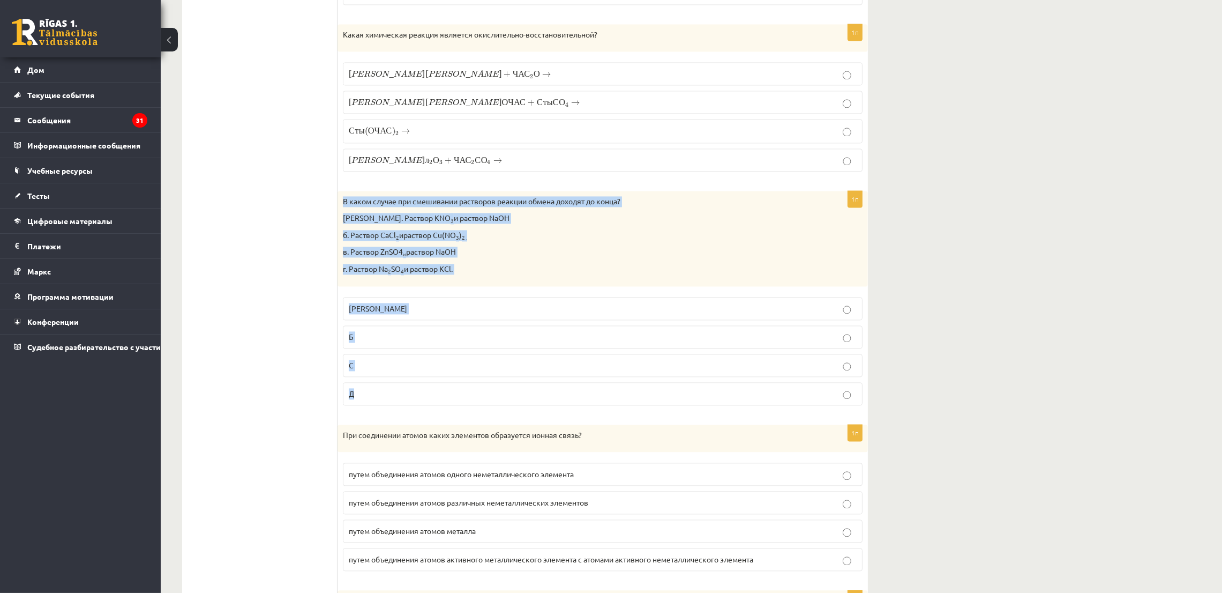
drag, startPoint x: 337, startPoint y: 215, endPoint x: 474, endPoint y: 293, distance: 158.4
click at [511, 392] on div "1п В каком случае при смешивании растворов реакции обмена доходят до конца? а. …" at bounding box center [603, 302] width 530 height 223
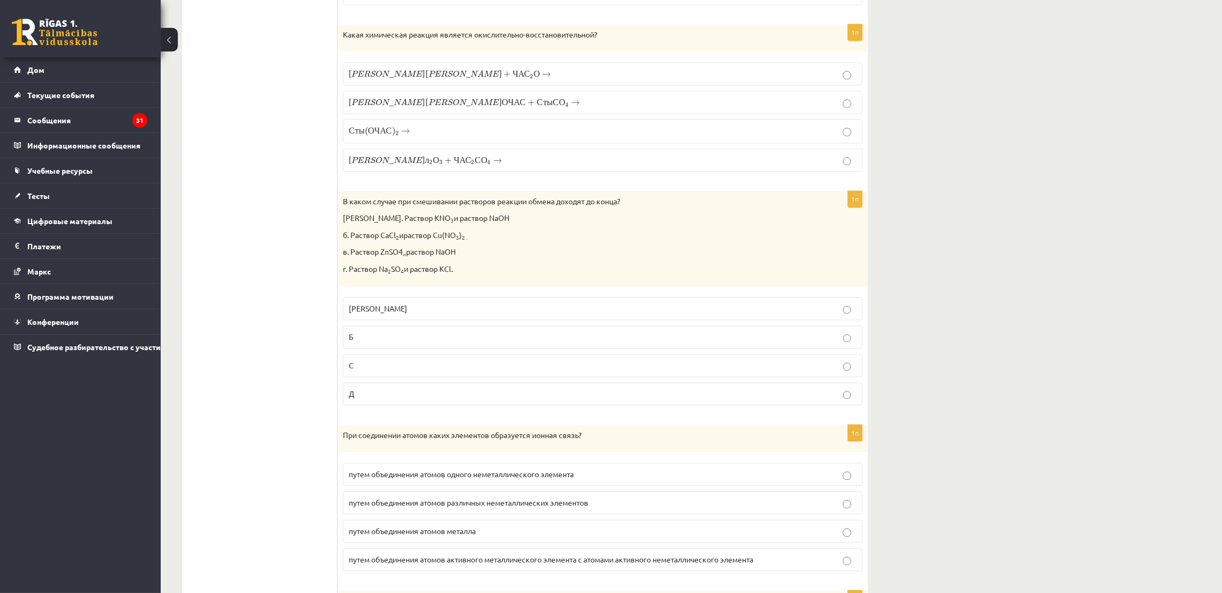
drag, startPoint x: 273, startPoint y: 351, endPoint x: 326, endPoint y: 376, distance: 58.7
click at [346, 377] on label "С" at bounding box center [603, 365] width 520 height 23
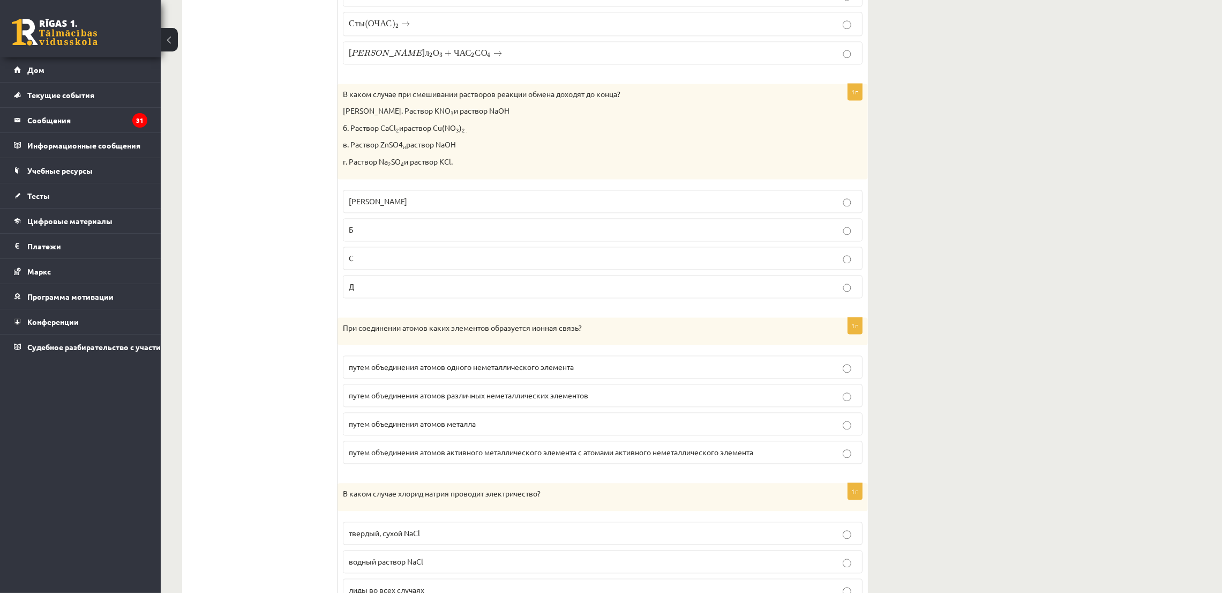
scroll to position [3536, 0]
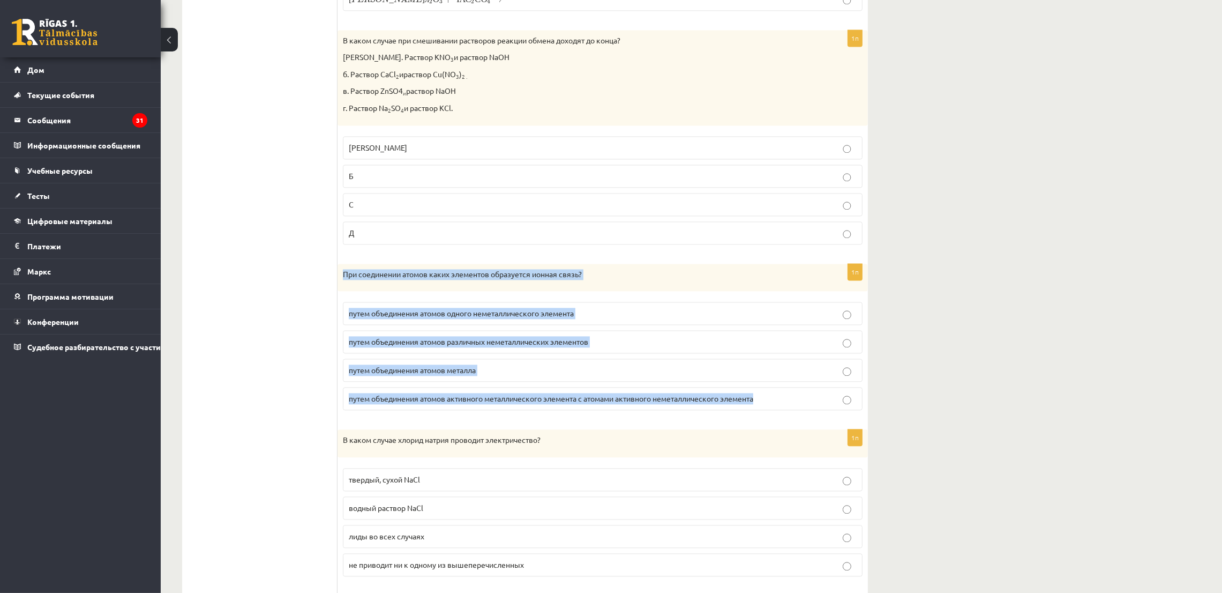
drag, startPoint x: 339, startPoint y: 278, endPoint x: 792, endPoint y: 429, distance: 477.7
click at [792, 419] on div "1п При соединении атомов каких элементов образуется ионная связь? путем объедин…" at bounding box center [603, 341] width 530 height 155
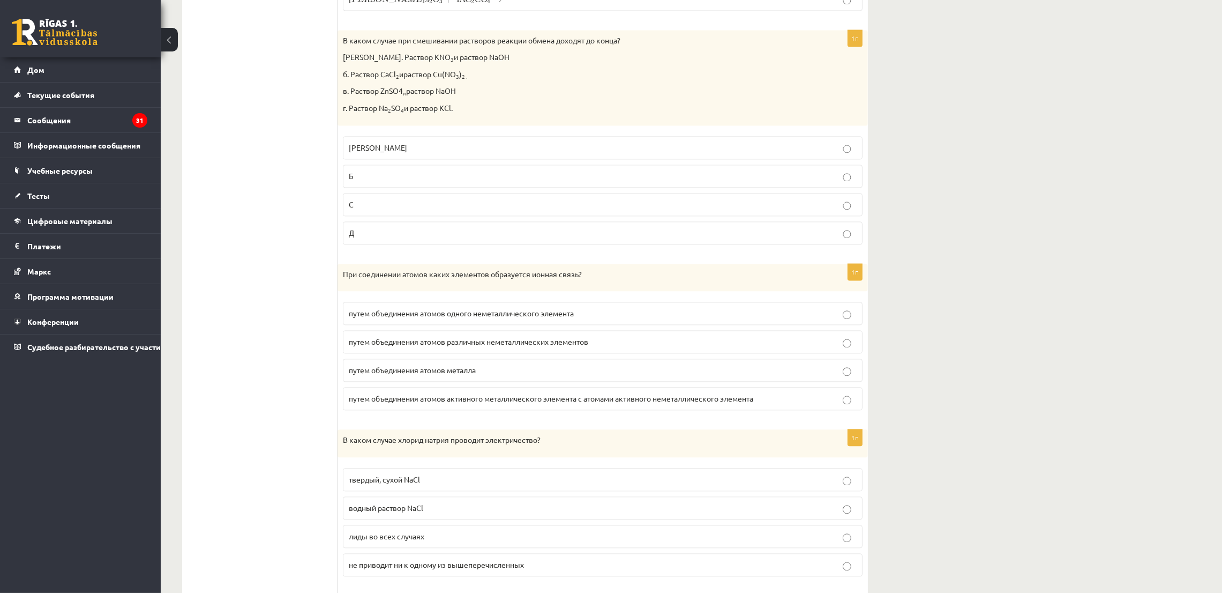
click at [385, 404] on p "путем объединения атомов активного металлического элемента с атомами активного …" at bounding box center [603, 398] width 508 height 11
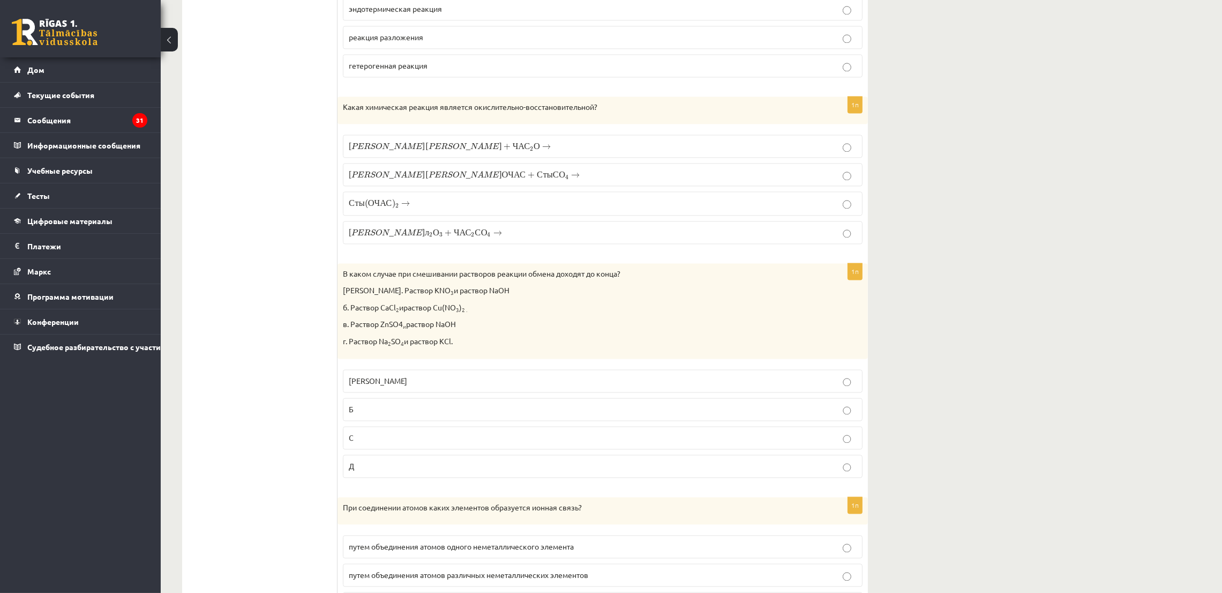
scroll to position [3295, 0]
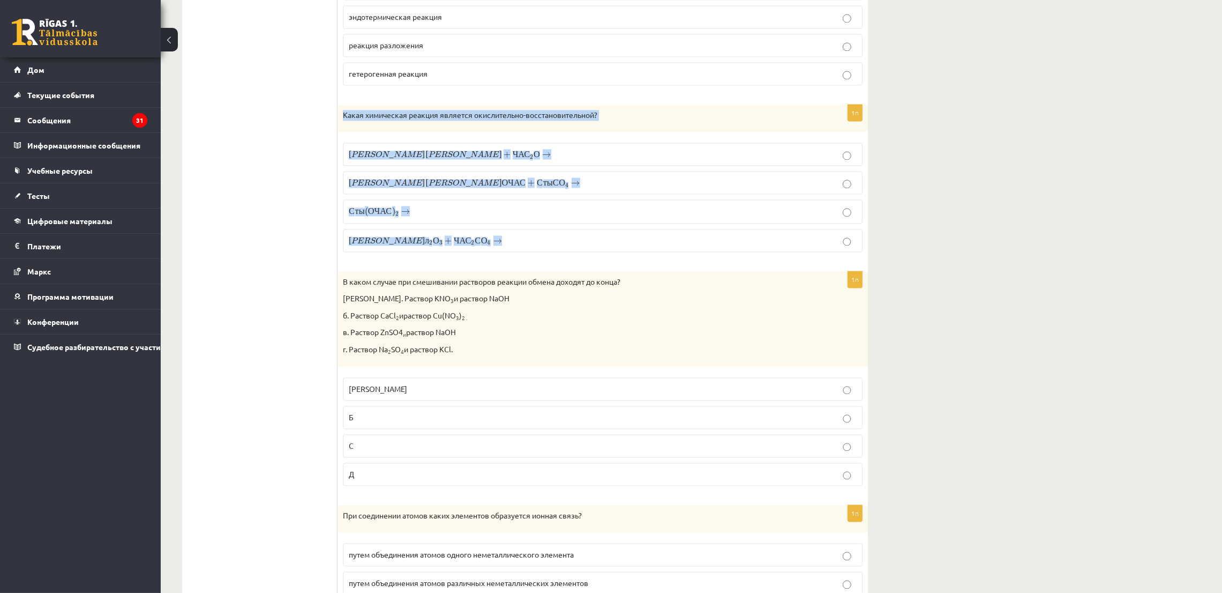
drag, startPoint x: 339, startPoint y: 132, endPoint x: 458, endPoint y: 258, distance: 173.2
click at [458, 258] on div "1п Какая химическая реакция является окислительно-восстановительной? Н а + ЧАС …" at bounding box center [603, 182] width 530 height 156
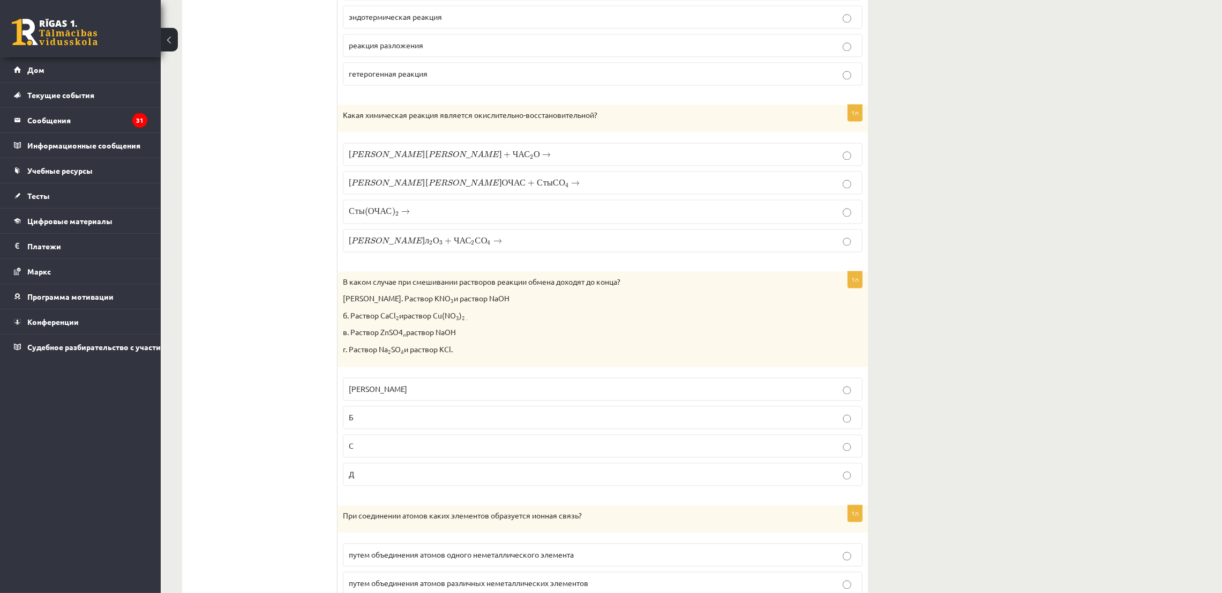
click at [513, 159] on span "ЧАС 2" at bounding box center [523, 155] width 21 height 9
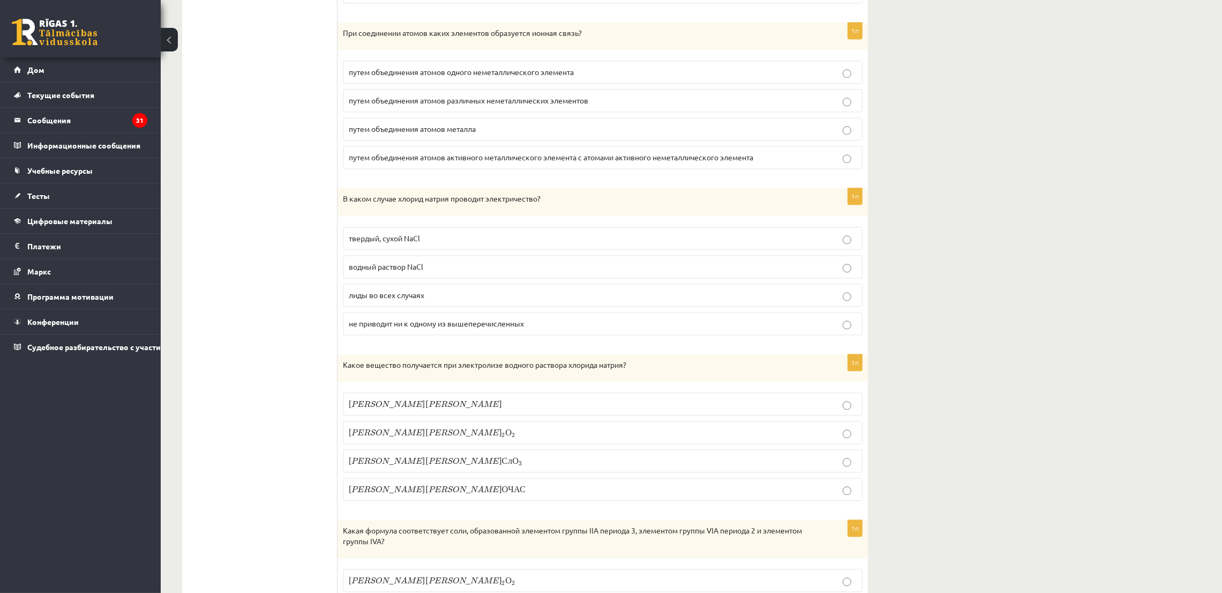
scroll to position [3858, 0]
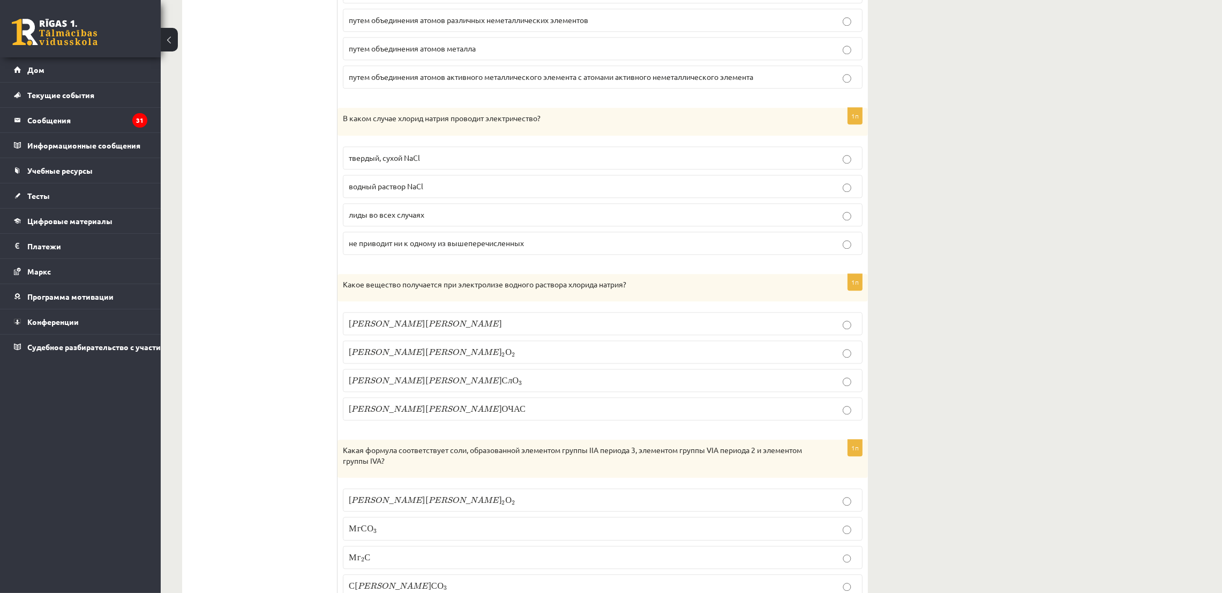
drag, startPoint x: 335, startPoint y: 129, endPoint x: 475, endPoint y: 210, distance: 161.8
drag, startPoint x: 300, startPoint y: 132, endPoint x: 334, endPoint y: 132, distance: 33.8
drag, startPoint x: 334, startPoint y: 132, endPoint x: 467, endPoint y: 168, distance: 137.5
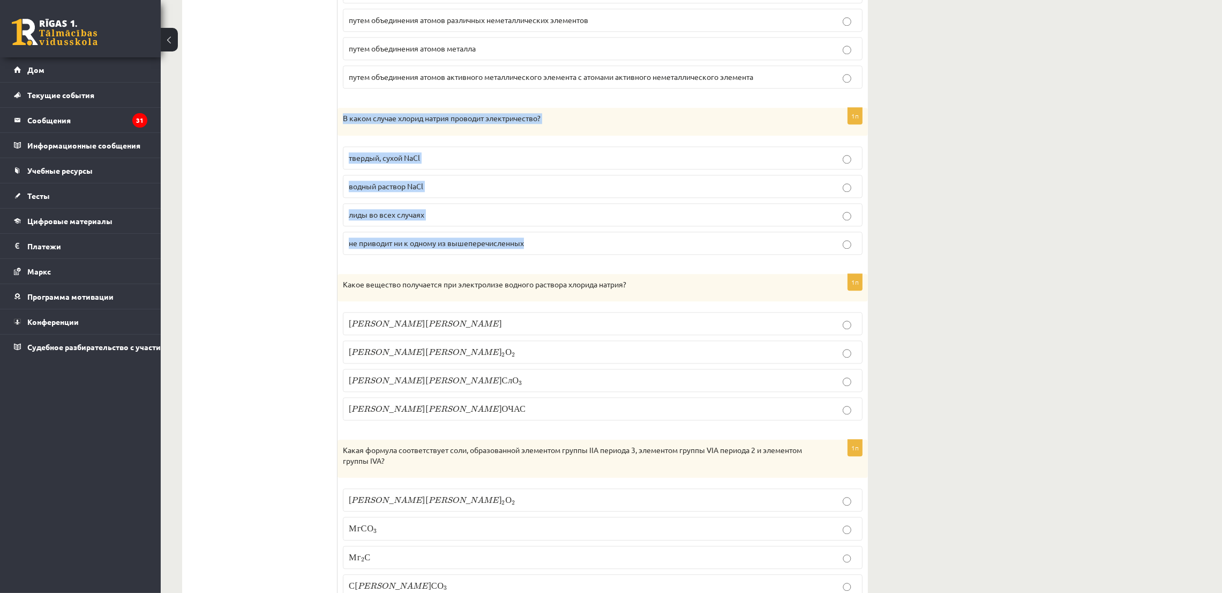
drag, startPoint x: 342, startPoint y: 132, endPoint x: 534, endPoint y: 244, distance: 221.9
click at [534, 244] on div "1п В каком случае хлорид натрия проводит электричество? твердый, сухой NaCl вод…" at bounding box center [603, 185] width 530 height 155
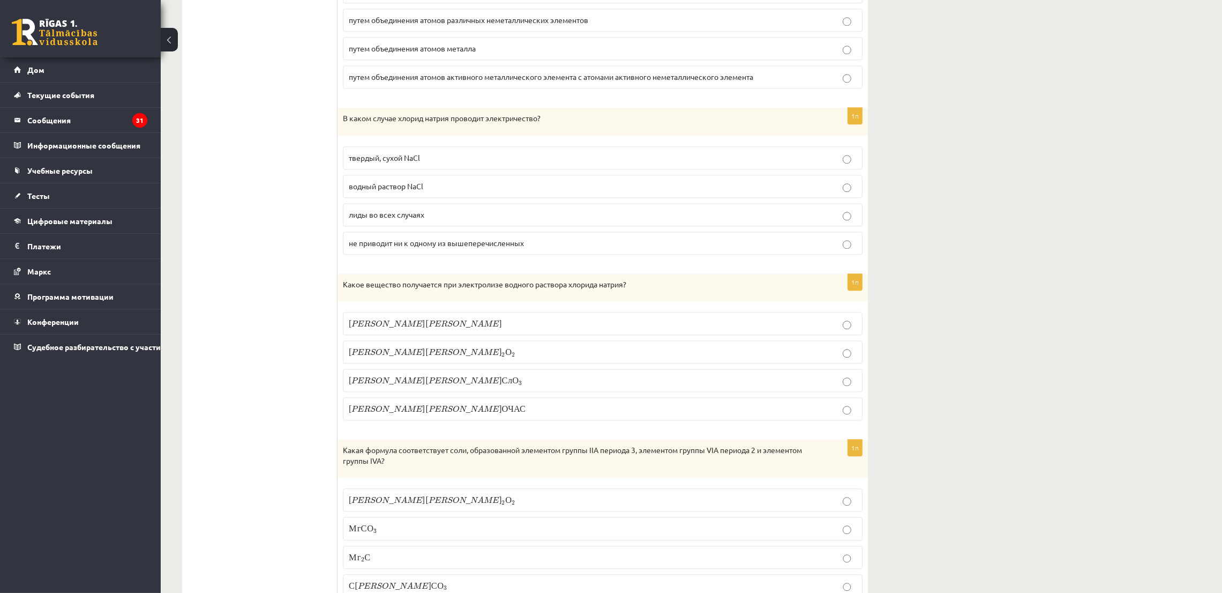
click at [372, 191] on font "водный раствор NaCl" at bounding box center [386, 186] width 74 height 10
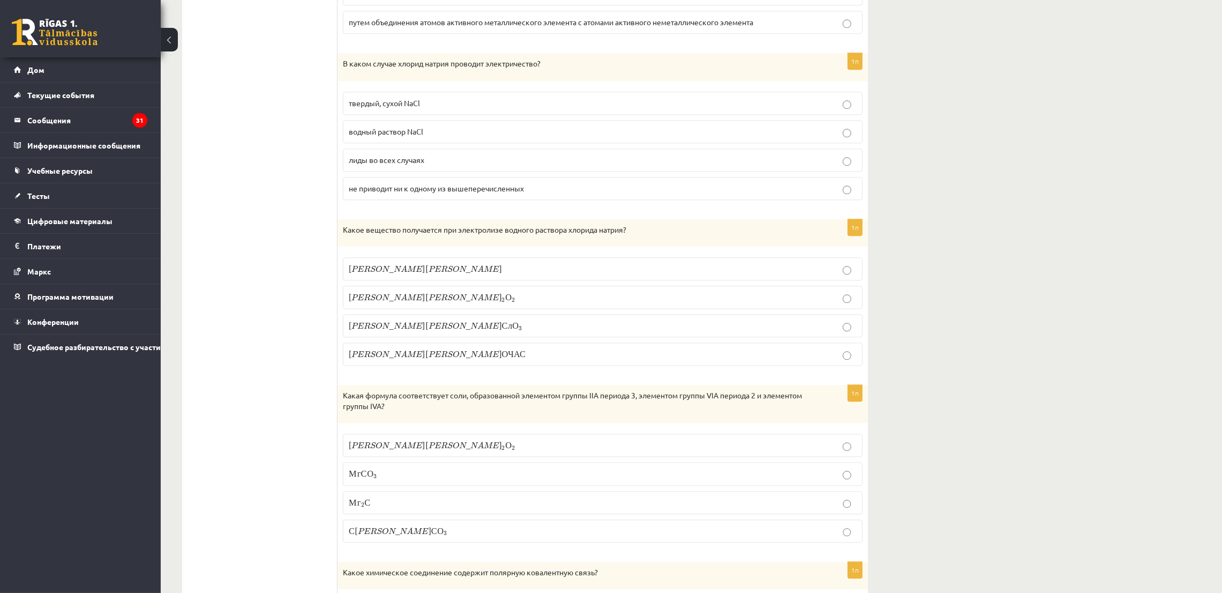
scroll to position [3938, 0]
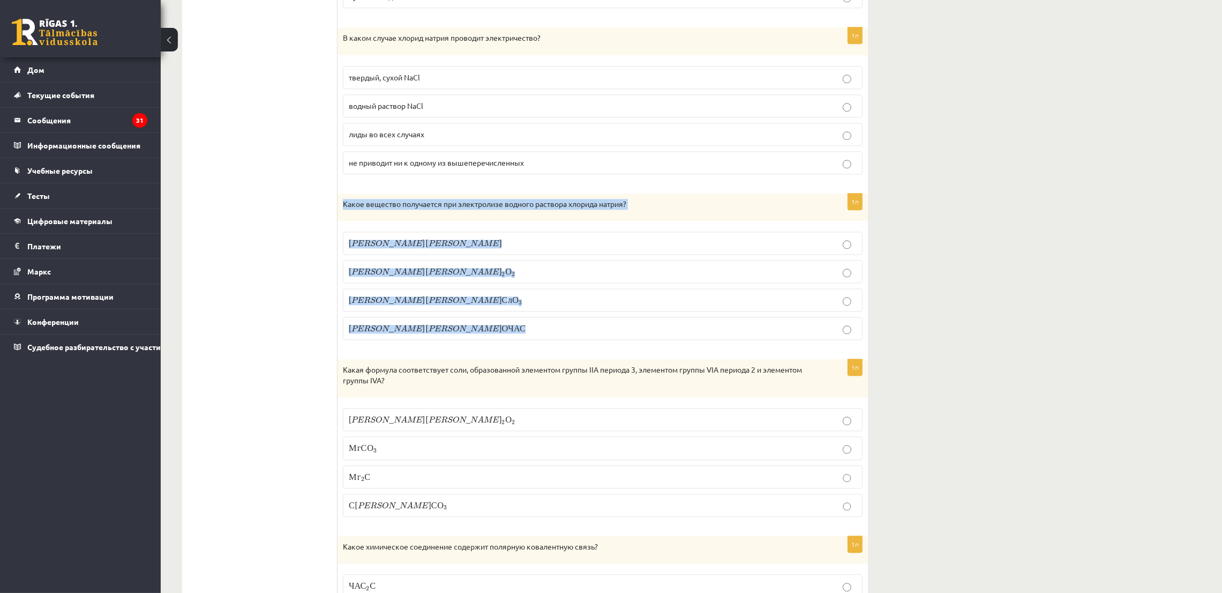
drag, startPoint x: 341, startPoint y: 219, endPoint x: 412, endPoint y: 284, distance: 96.3
click at [431, 340] on div "1п Какое вещество получается при электролизе водного раствора хлорида натрия? Н…" at bounding box center [603, 270] width 530 height 155
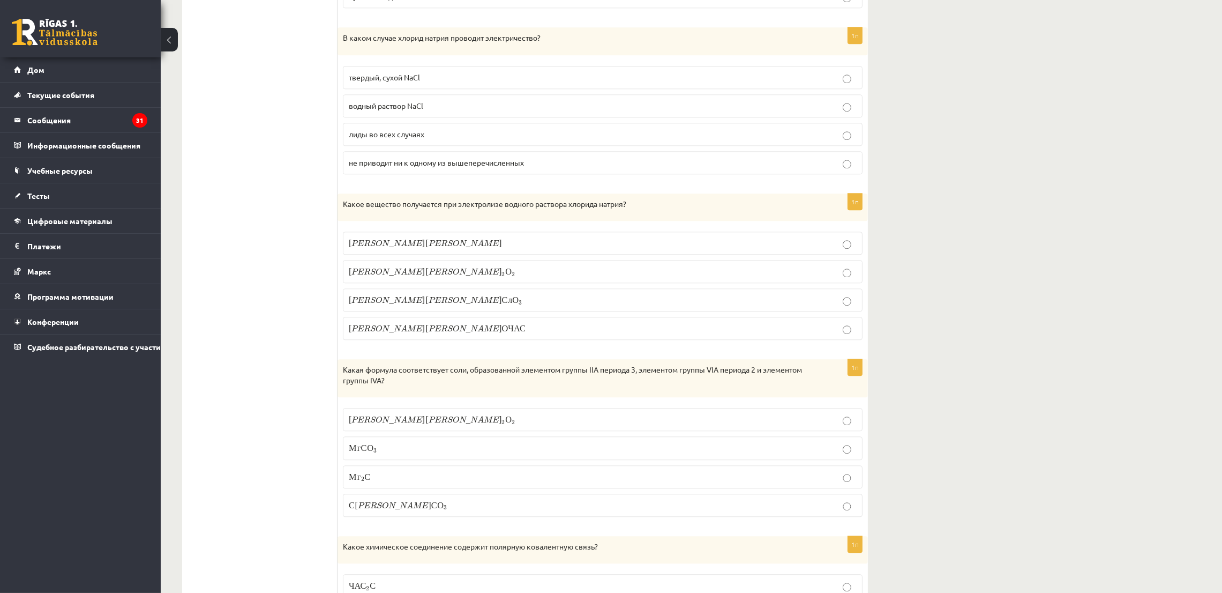
click at [354, 272] on font "Н" at bounding box center [387, 272] width 76 height 0
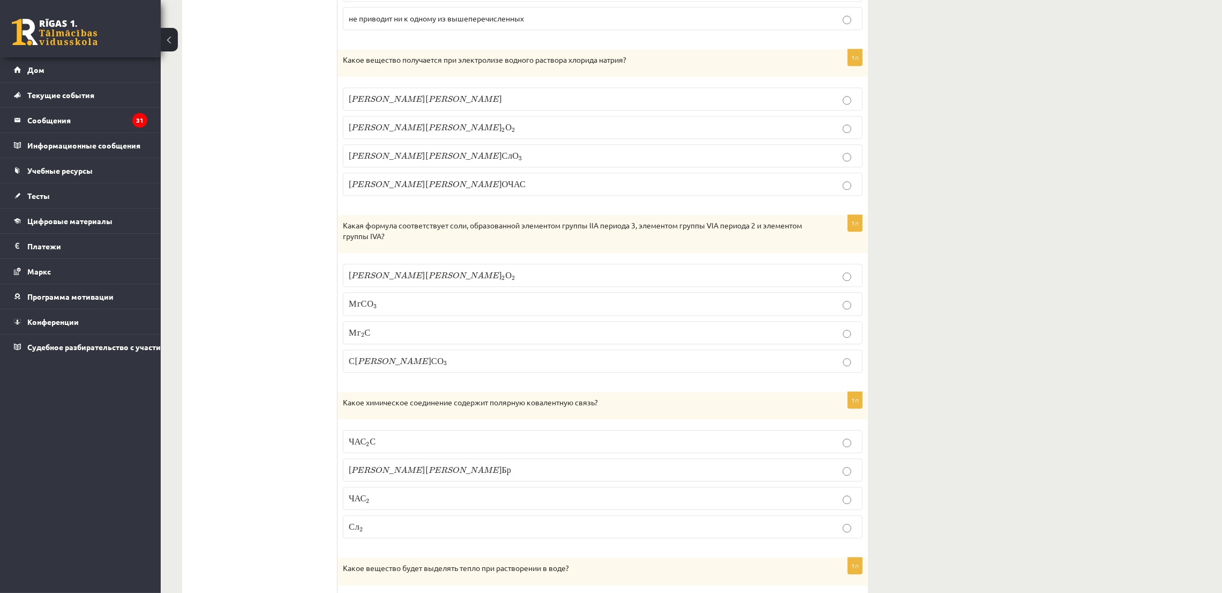
scroll to position [4179, 0]
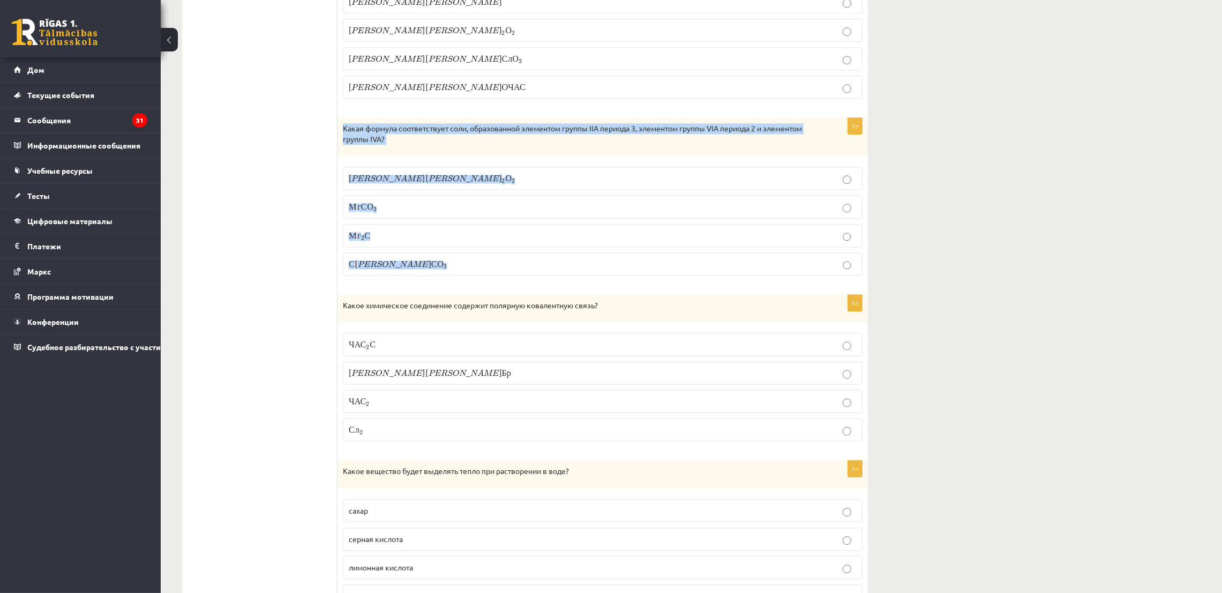
drag, startPoint x: 343, startPoint y: 145, endPoint x: 462, endPoint y: 271, distance: 173.2
click at [462, 271] on div "1п Какая формула соответствует соли, образованной элементом группы IIA периода …" at bounding box center [603, 201] width 530 height 166
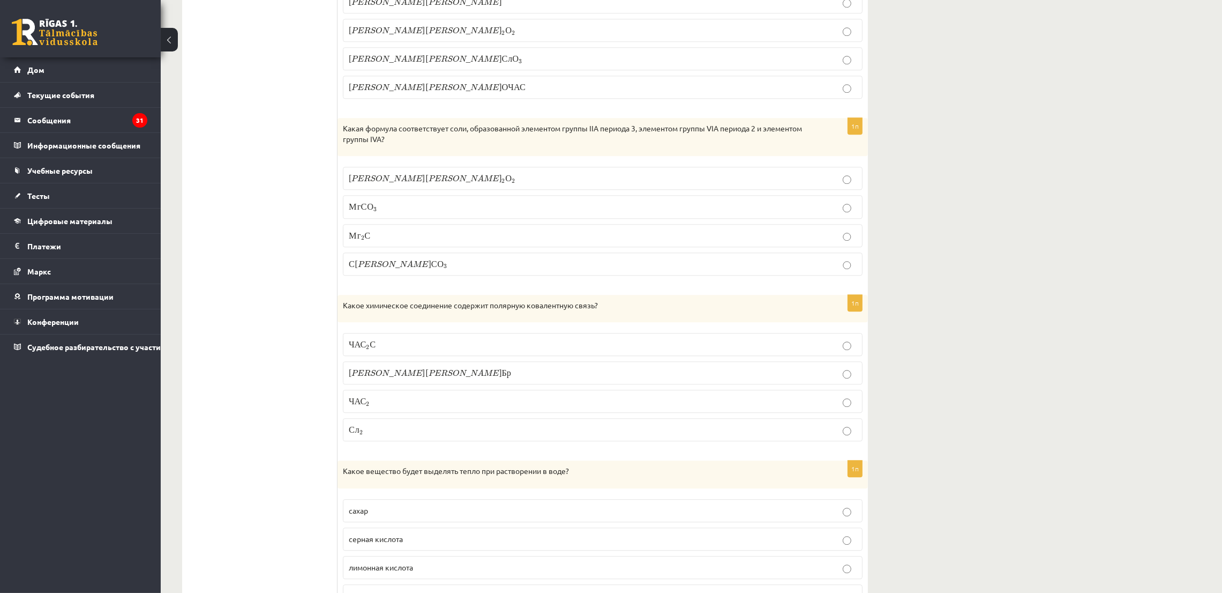
click at [357, 212] on span "г" at bounding box center [359, 208] width 4 height 6
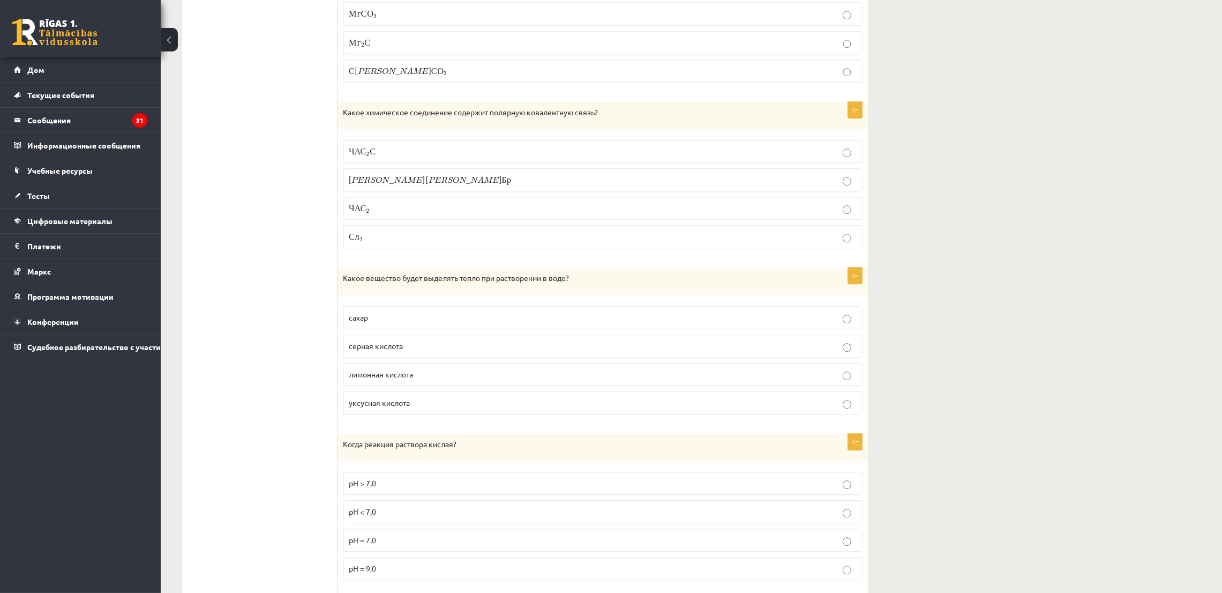
scroll to position [4421, 0]
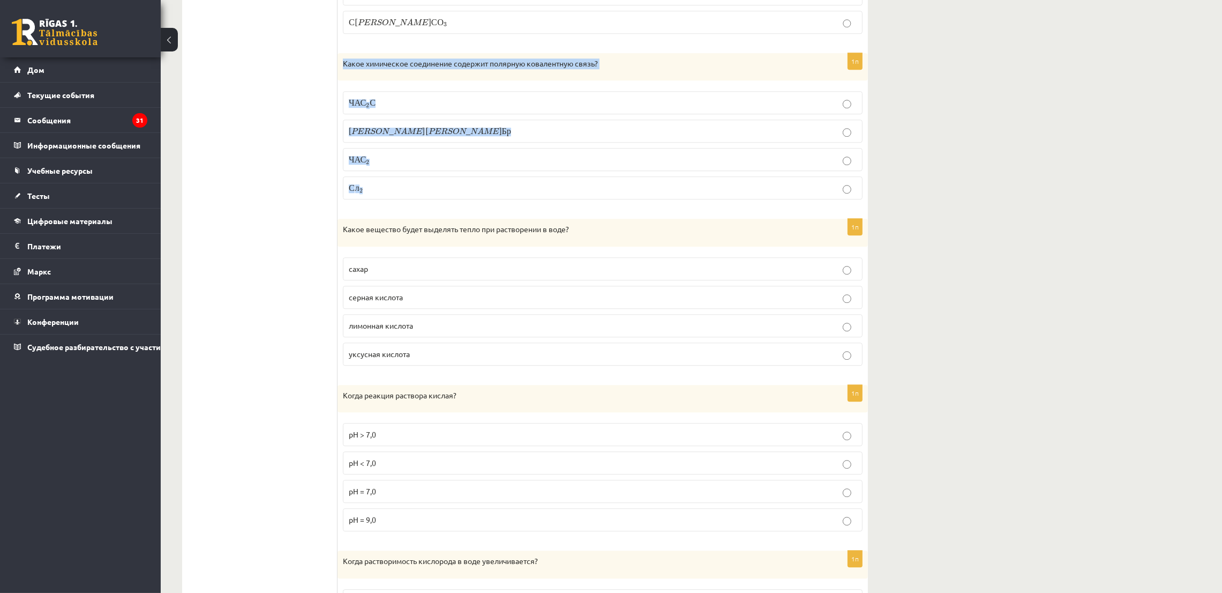
drag, startPoint x: 340, startPoint y: 80, endPoint x: 626, endPoint y: 201, distance: 311.2
click at [626, 201] on div "1п Какое химическое соединение содержит полярную ковалентную связь? ЧАС 2 С ЧАС…" at bounding box center [603, 130] width 530 height 155
click at [343, 143] on label "Н а Б р Н а Б р" at bounding box center [603, 130] width 520 height 23
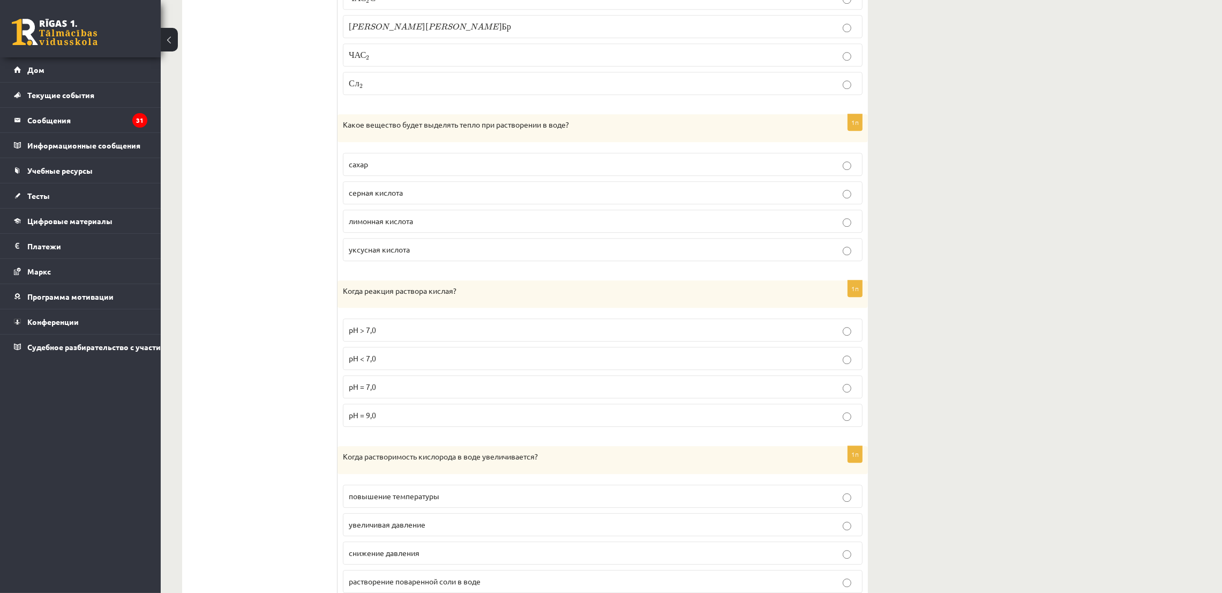
scroll to position [4581, 0]
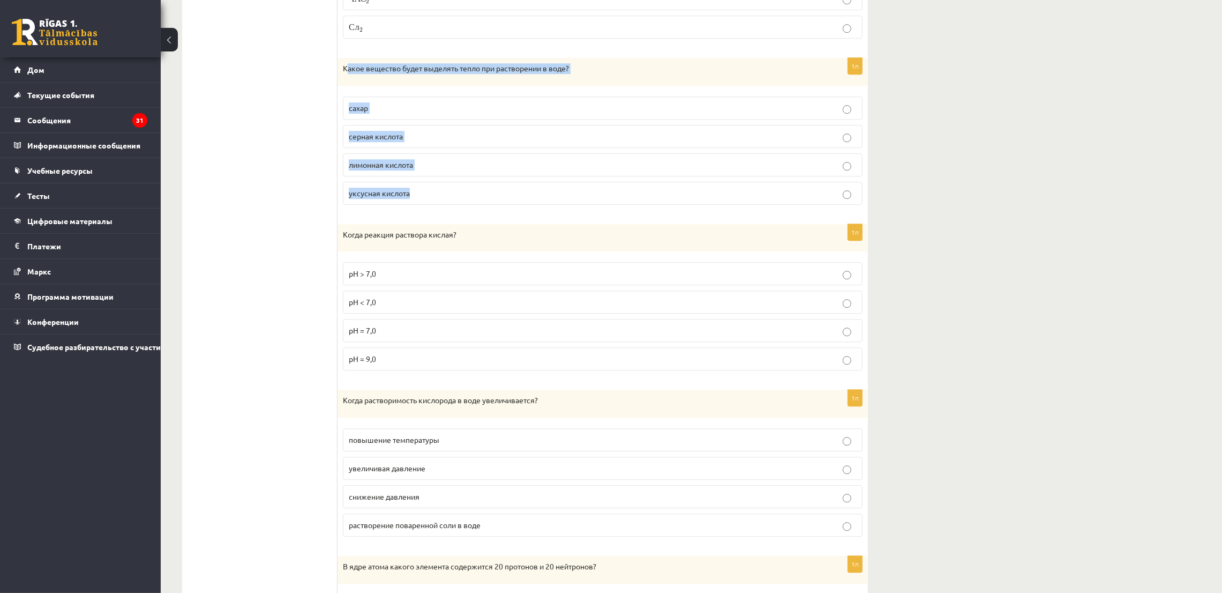
drag, startPoint x: 347, startPoint y: 79, endPoint x: 467, endPoint y: 203, distance: 173.2
click at [467, 203] on div "1п Какое вещество будет выделять тепло при растворении в воде? сахар серная кис…" at bounding box center [603, 135] width 530 height 155
click at [368, 145] on label "серная кислота" at bounding box center [603, 136] width 520 height 23
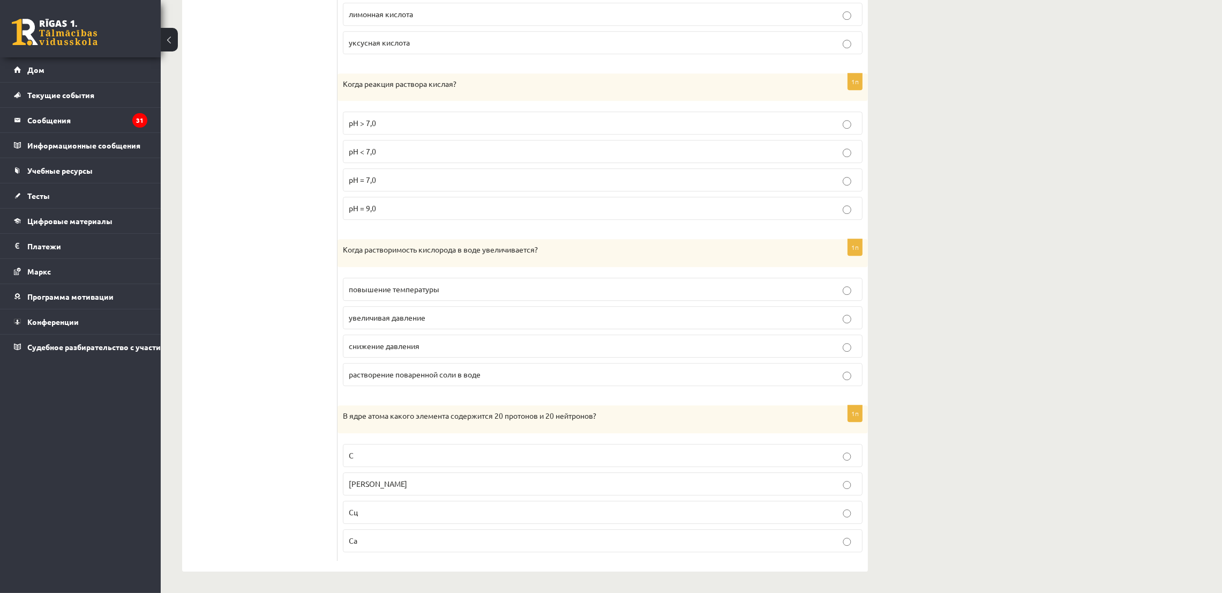
scroll to position [4753, 0]
drag, startPoint x: 341, startPoint y: 79, endPoint x: 452, endPoint y: 215, distance: 175.2
click at [452, 215] on div "1п Когда реакция раствора кислая? рН > 7,0 рН < 7,0 рН = 7,0 рН = 9,0" at bounding box center [603, 150] width 530 height 155
click at [370, 146] on font "рН < 7,0" at bounding box center [362, 151] width 27 height 10
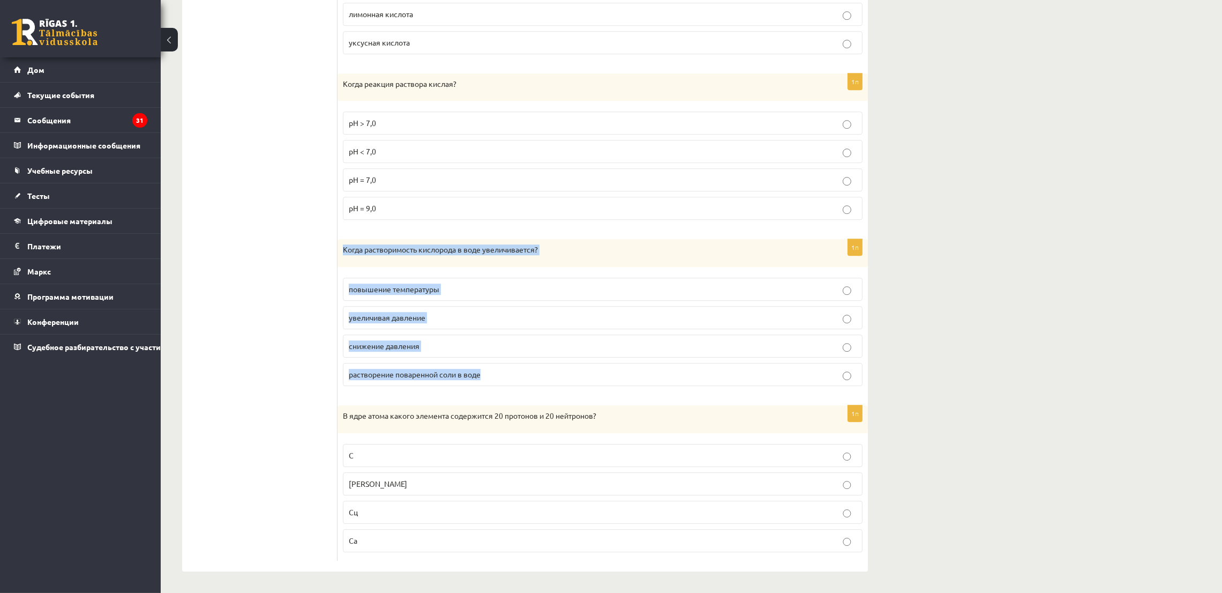
drag, startPoint x: 343, startPoint y: 248, endPoint x: 506, endPoint y: 370, distance: 203.6
click at [506, 370] on div "1п Когда растворимость кислорода в воде увеличивается? повышение температуры ув…" at bounding box center [603, 316] width 530 height 155
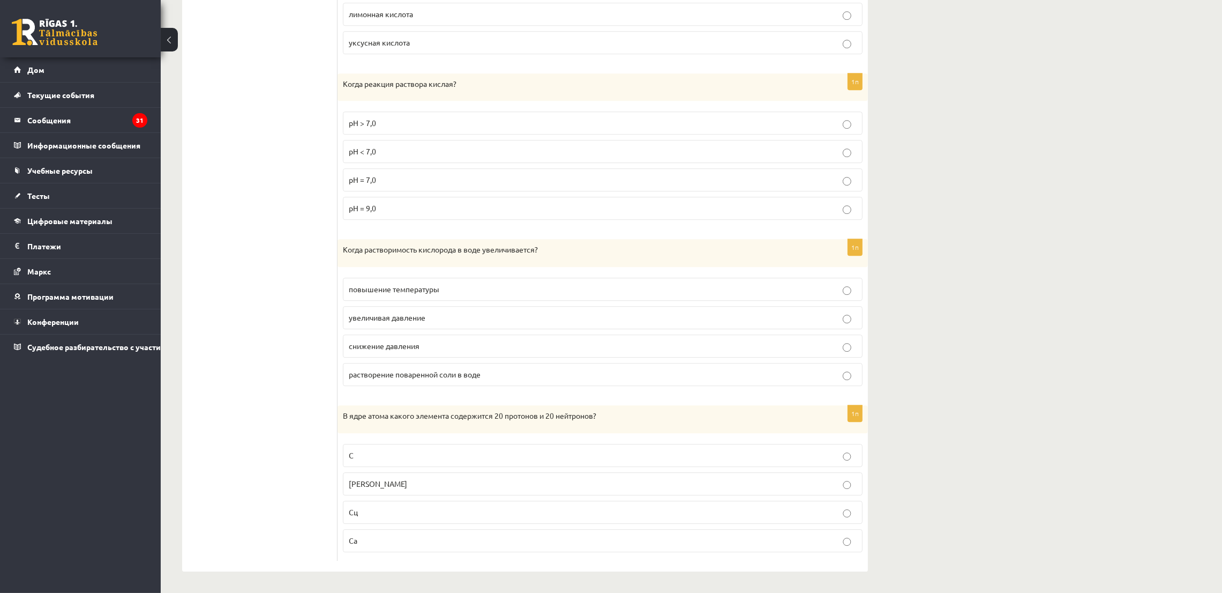
click at [345, 286] on label "повышение температуры" at bounding box center [603, 289] width 520 height 23
drag, startPoint x: 339, startPoint y: 409, endPoint x: 470, endPoint y: 527, distance: 176.4
click at [470, 527] on div "1п В ядре атома какого элемента содержится 20 протонов и 20 нейтронов? С К Сц Ca" at bounding box center [603, 482] width 530 height 155
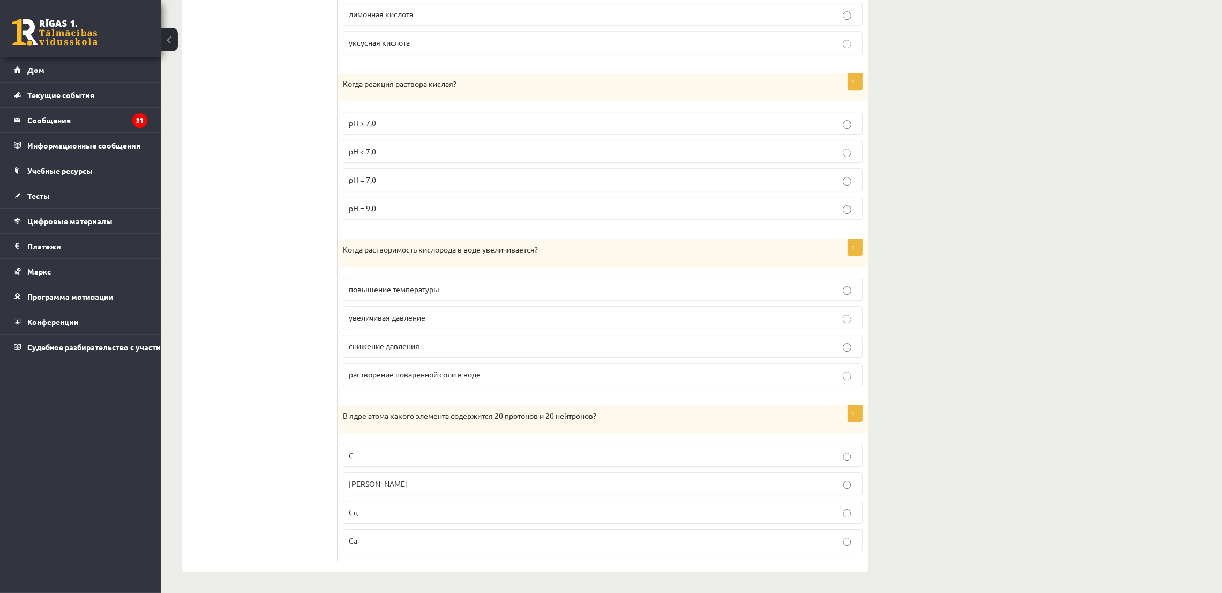
click at [351, 538] on font "Ca" at bounding box center [353, 540] width 9 height 10
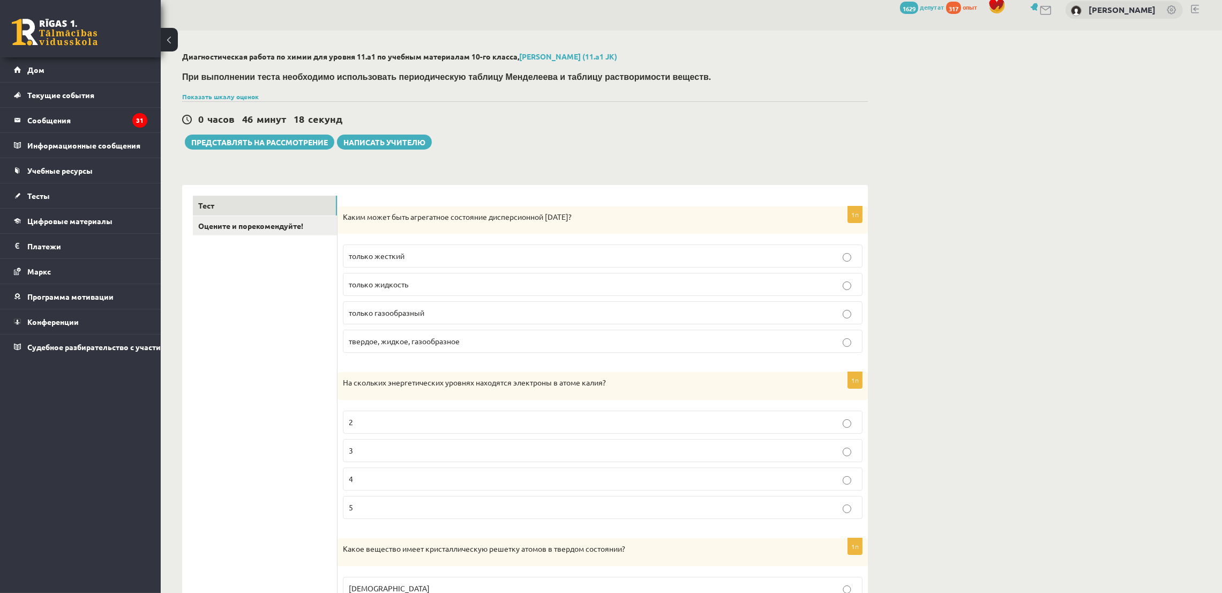
scroll to position [0, 0]
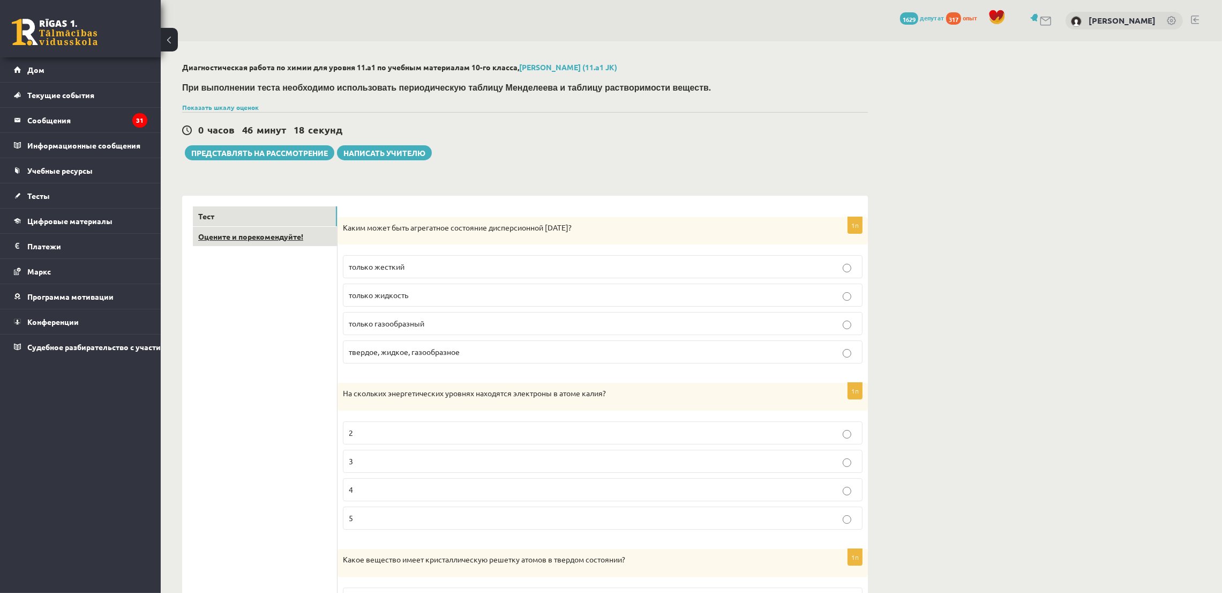
click at [252, 236] on font "Оцените и порекомендуйте!" at bounding box center [250, 236] width 105 height 10
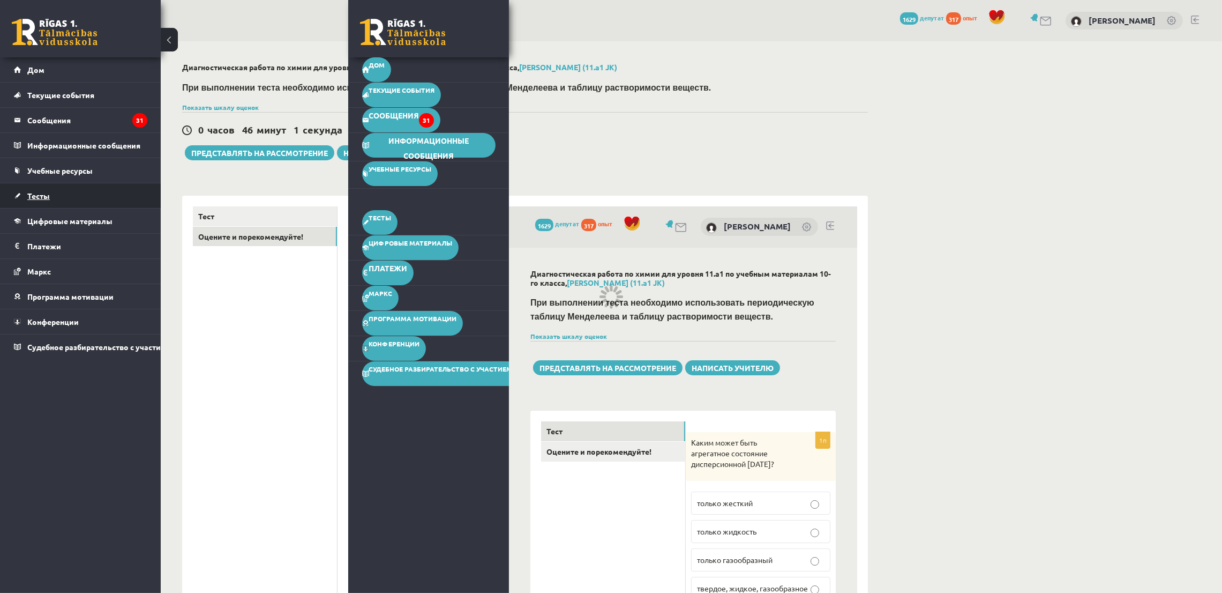
click at [48, 200] on link "Тесты" at bounding box center [80, 195] width 133 height 25
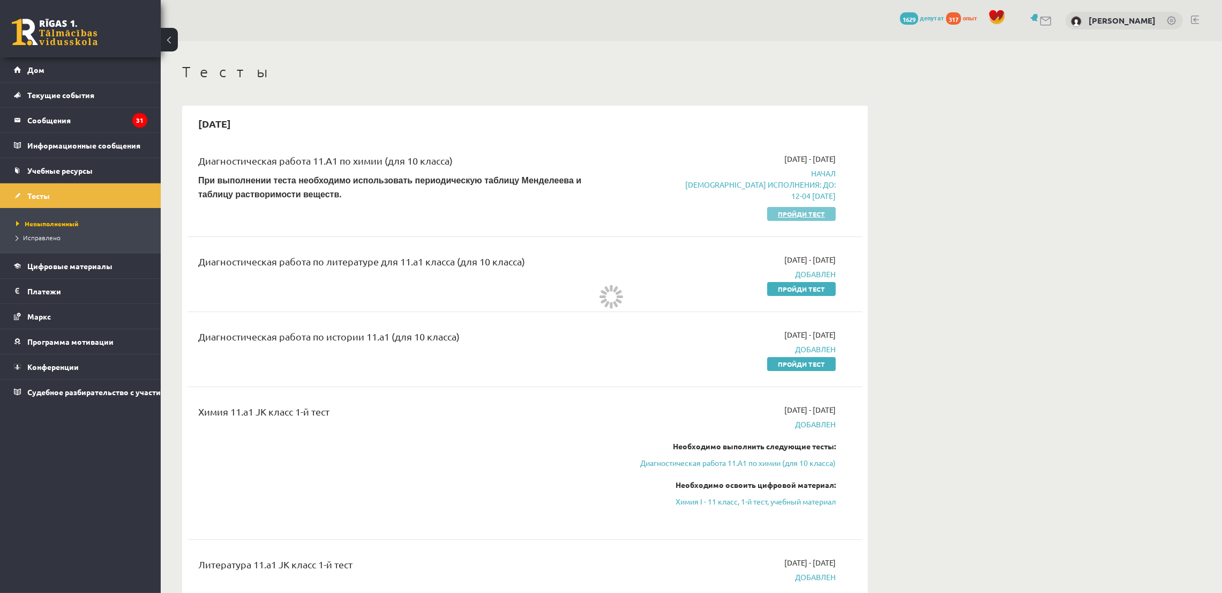
click at [819, 214] on font "Пройди тест" at bounding box center [801, 214] width 47 height 9
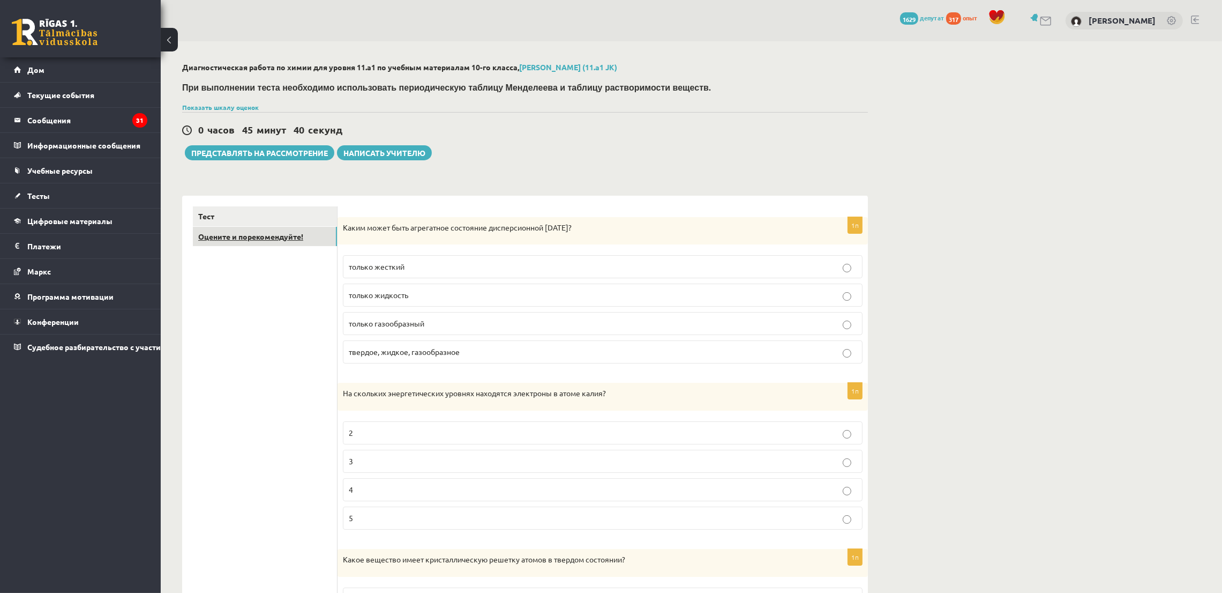
click at [287, 237] on font "Оцените и порекомендуйте!" at bounding box center [250, 236] width 105 height 10
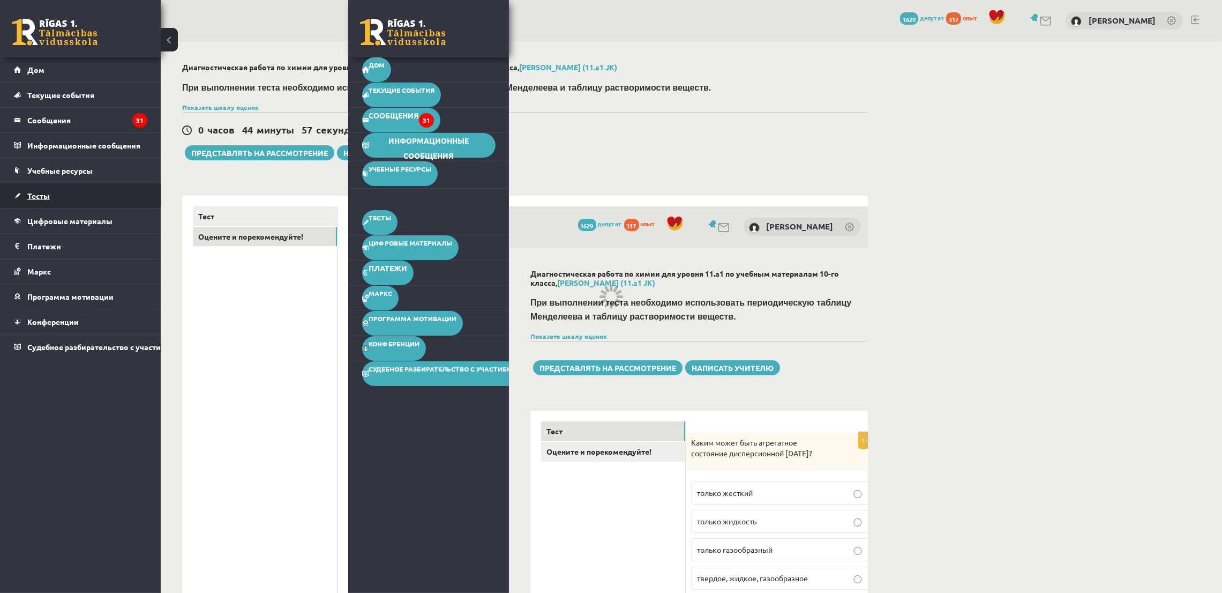
click at [37, 189] on link "Тесты" at bounding box center [80, 195] width 133 height 25
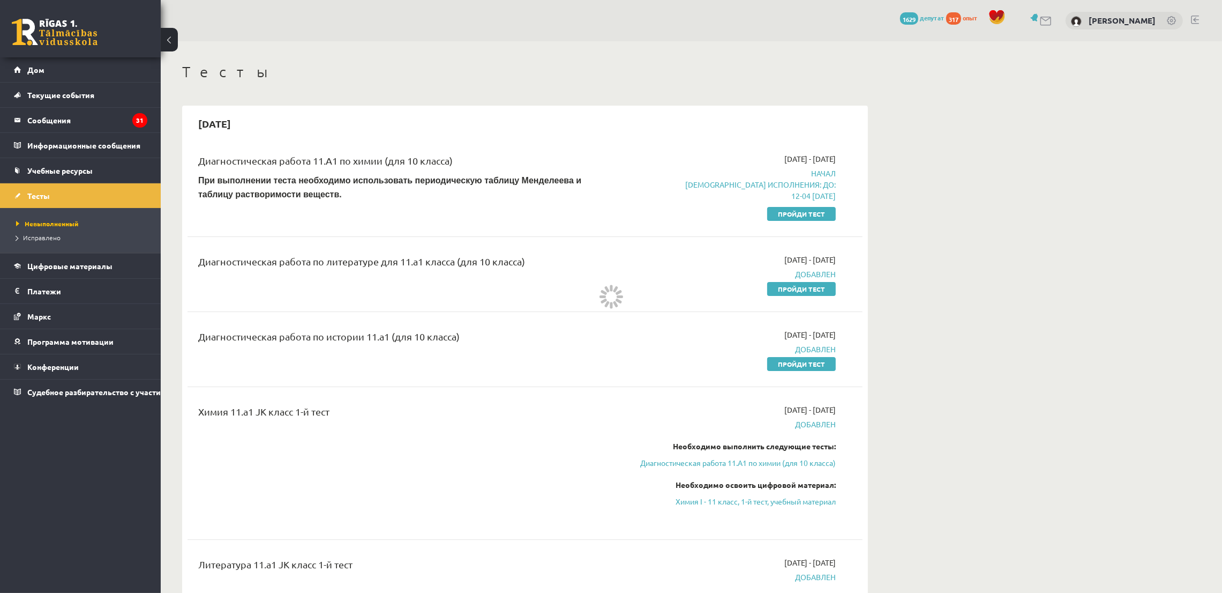
drag, startPoint x: 796, startPoint y: 203, endPoint x: 796, endPoint y: 210, distance: 6.4
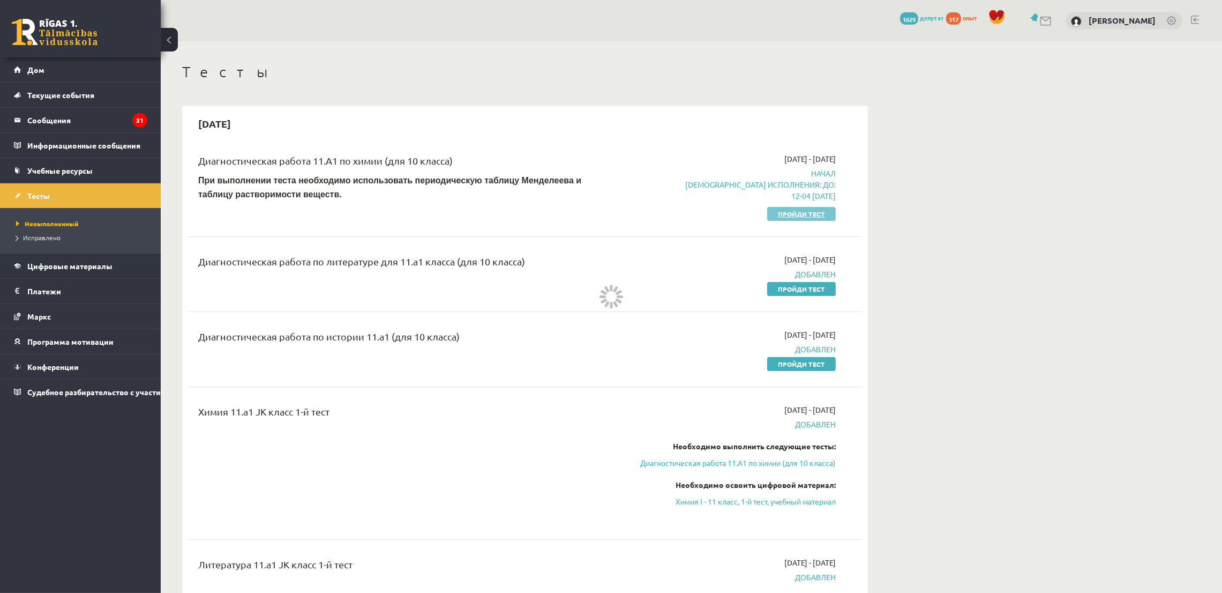
click at [796, 207] on div "2025-09-16 - 2025-09-30 Начал Срок исполнения: до: 12-04 16-09-2025 Пройди тест" at bounding box center [735, 186] width 218 height 66
click at [796, 215] on font "Пройди тест" at bounding box center [801, 214] width 47 height 9
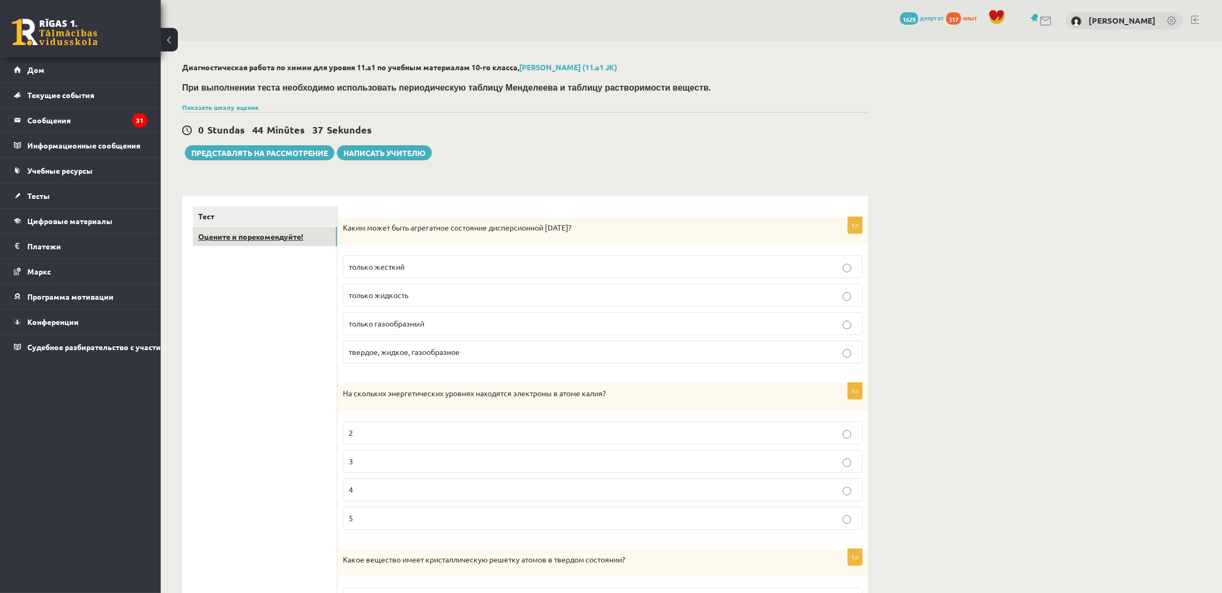
click at [230, 231] on font "Оцените и порекомендуйте!" at bounding box center [250, 236] width 105 height 10
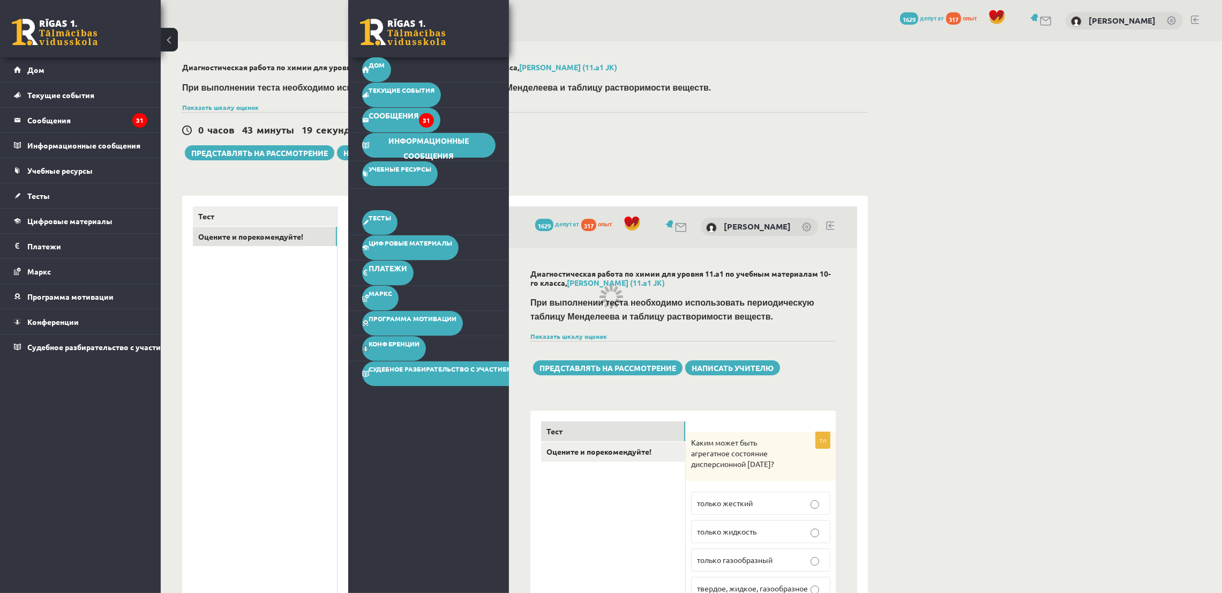
click at [258, 244] on link "Оцените и порекомендуйте!" at bounding box center [265, 237] width 144 height 20
click at [51, 196] on link "Тесты" at bounding box center [80, 195] width 133 height 25
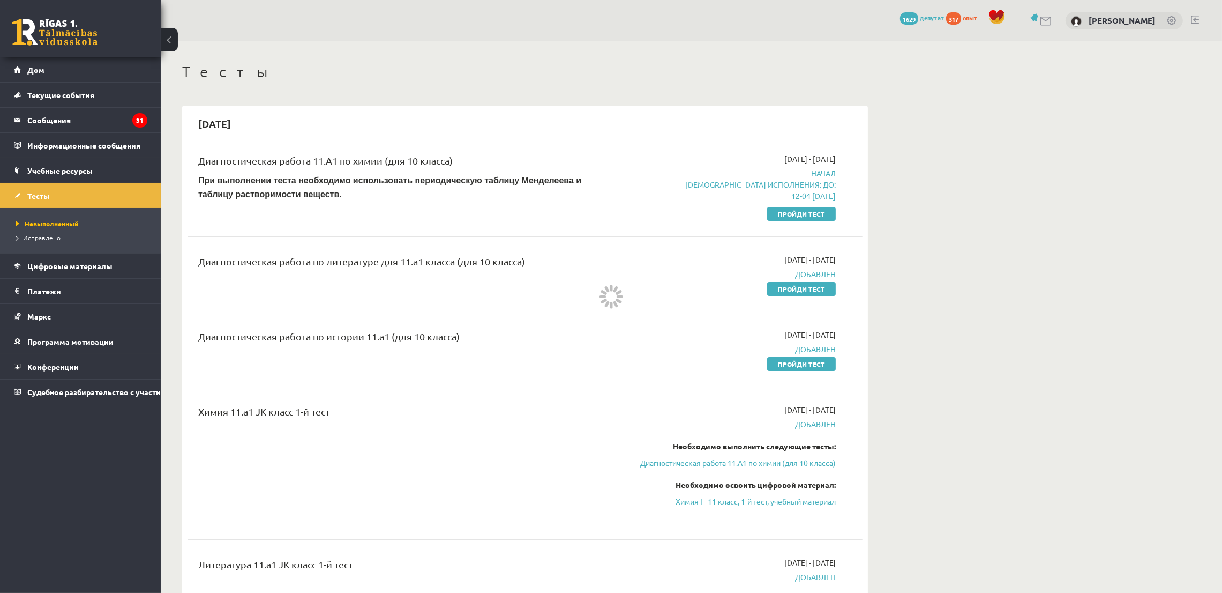
drag, startPoint x: 908, startPoint y: 280, endPoint x: 908, endPoint y: 287, distance: 7.0
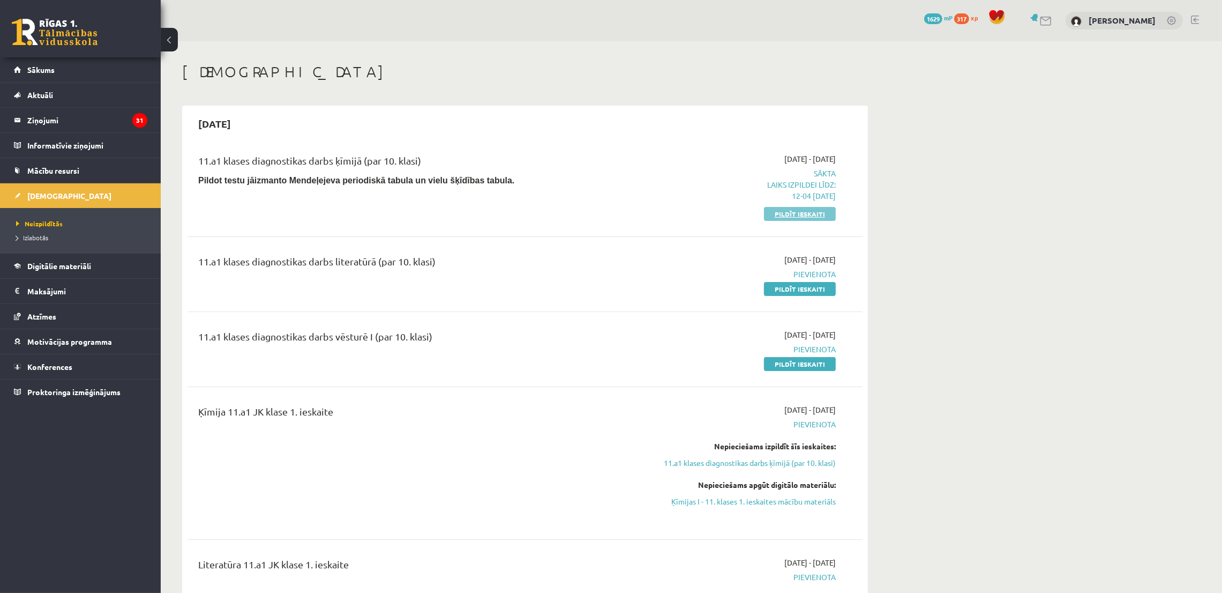
click at [775, 213] on link "Pildīt ieskaiti" at bounding box center [800, 214] width 72 height 14
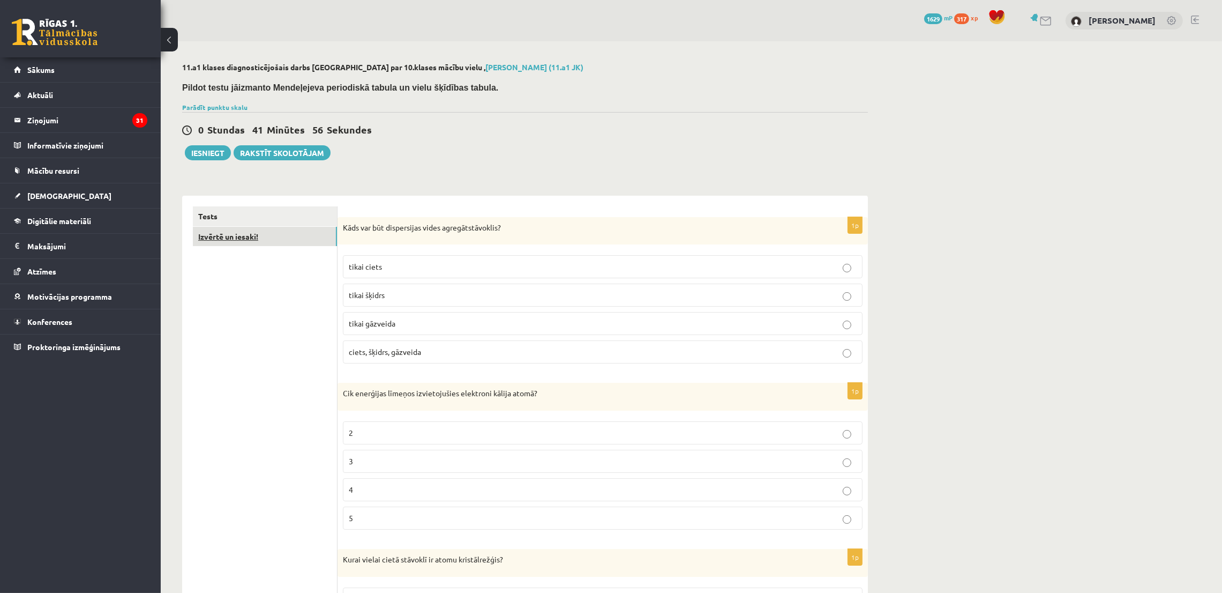
click at [268, 242] on link "Izvērtē un iesaki!" at bounding box center [265, 237] width 144 height 20
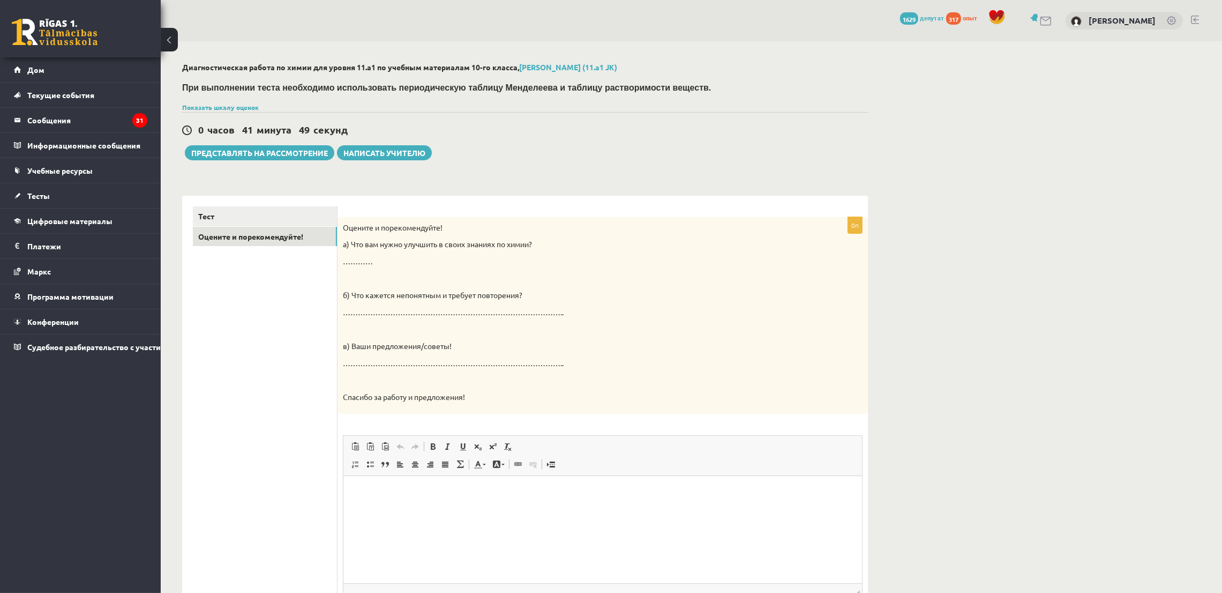
click at [1004, 213] on div "Диагностическая работа по химии для уровня 11.a1 по учебным материалам 10-го кл…" at bounding box center [692, 365] width 1062 height 649
click at [468, 495] on p "Редактор, wiswyg-editor-user-answer-47024786050900" at bounding box center [602, 492] width 497 height 11
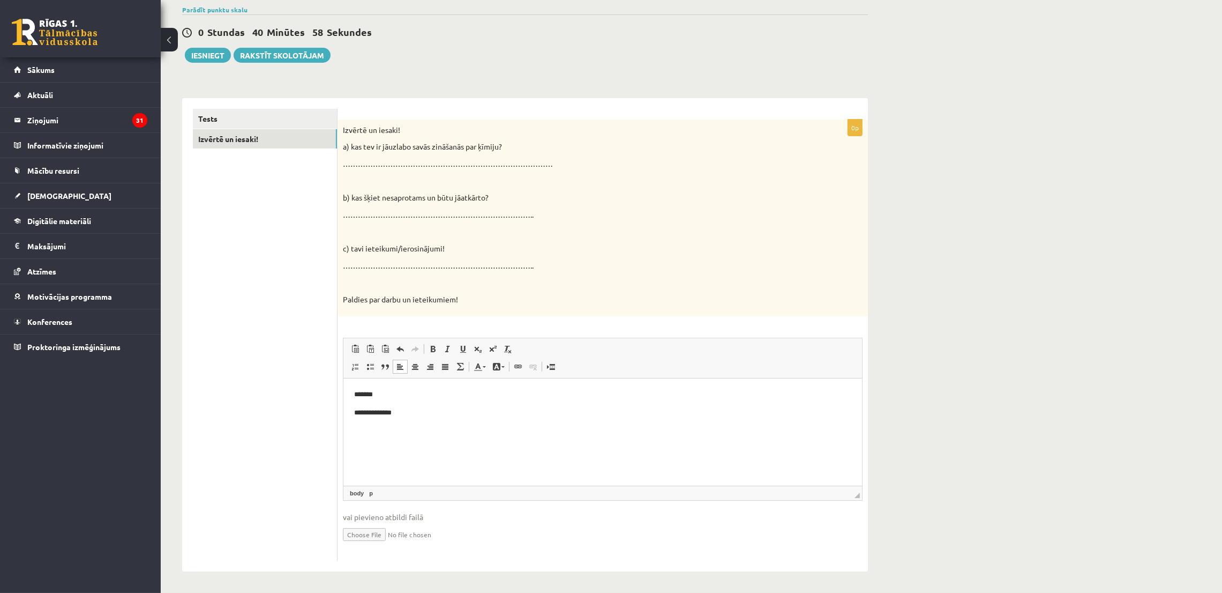
scroll to position [97, 0]
click at [957, 326] on div "11.a1 klases diagnosticējošais darbs [GEOGRAPHIC_DATA] par 10.klases mācību vie…" at bounding box center [692, 268] width 1062 height 649
click at [454, 415] on p "**********" at bounding box center [602, 413] width 497 height 11
click at [402, 437] on html "**********" at bounding box center [602, 413] width 519 height 69
click at [204, 59] on button "Iesniegt" at bounding box center [208, 55] width 46 height 15
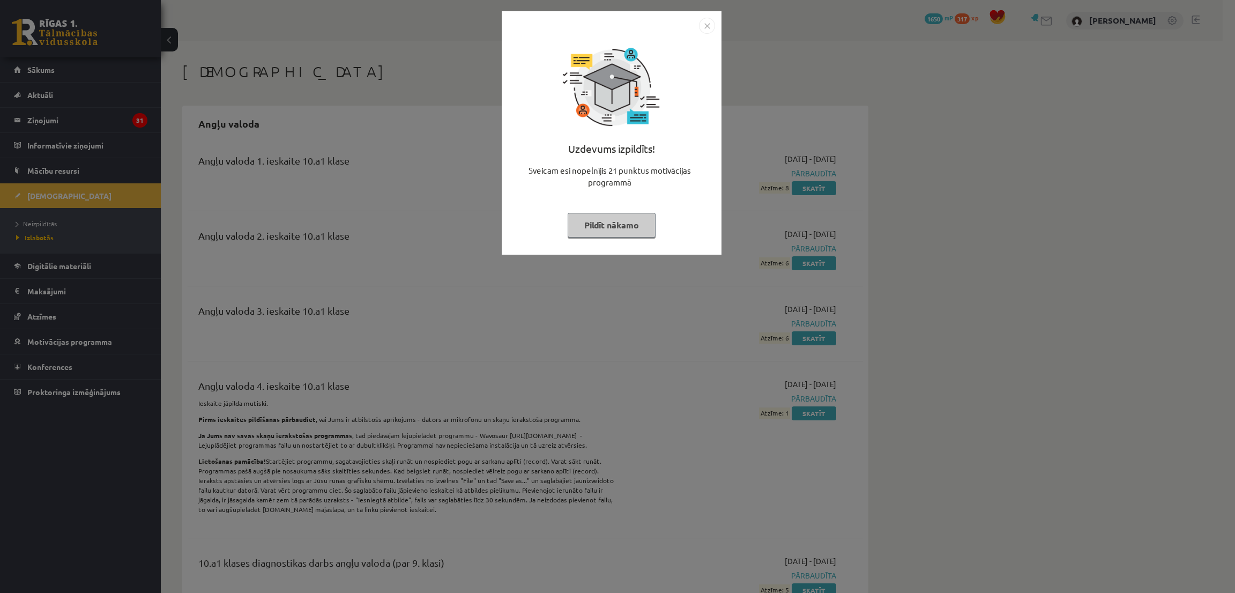
click at [608, 229] on button "Pildīt nākamo" at bounding box center [611, 225] width 88 height 25
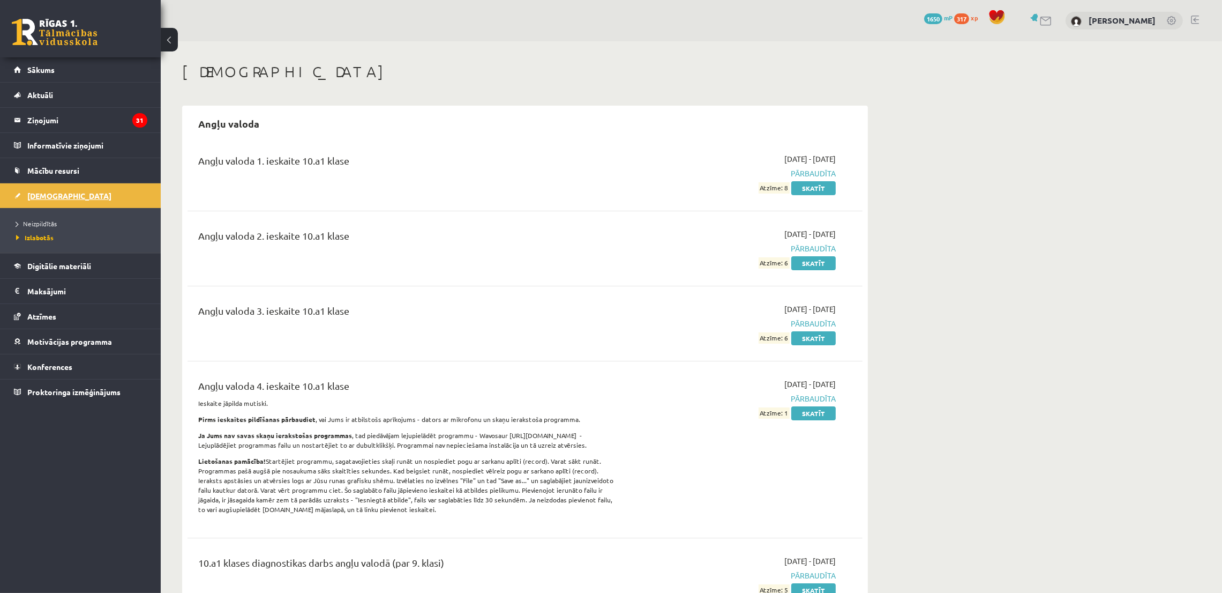
click at [37, 201] on link "[DEMOGRAPHIC_DATA]" at bounding box center [80, 195] width 133 height 25
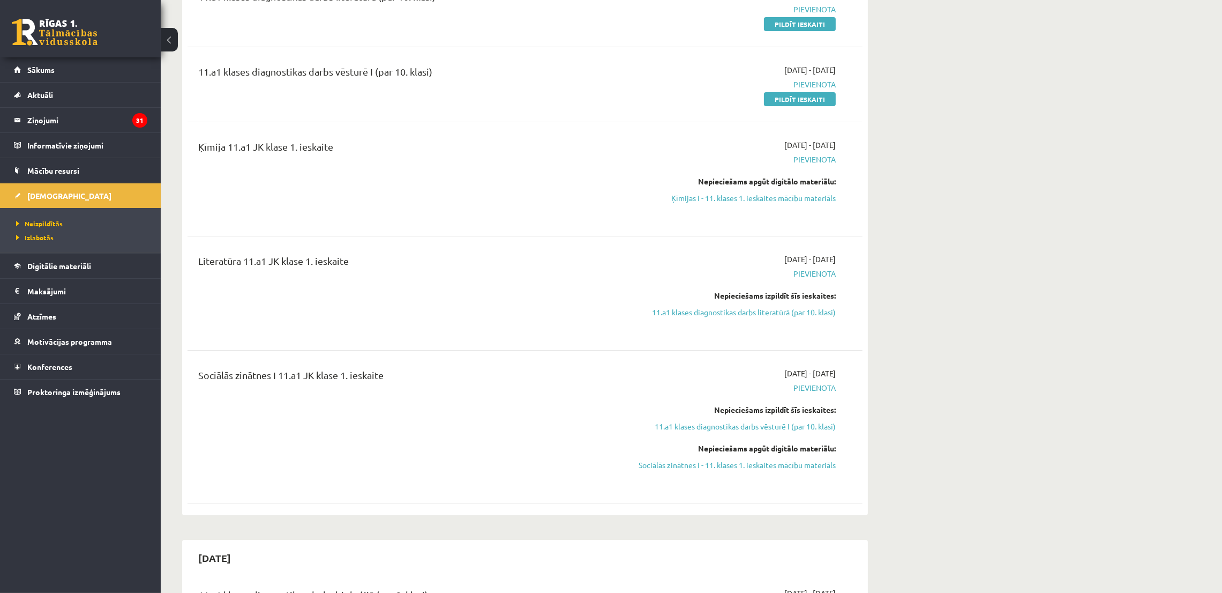
scroll to position [161, 0]
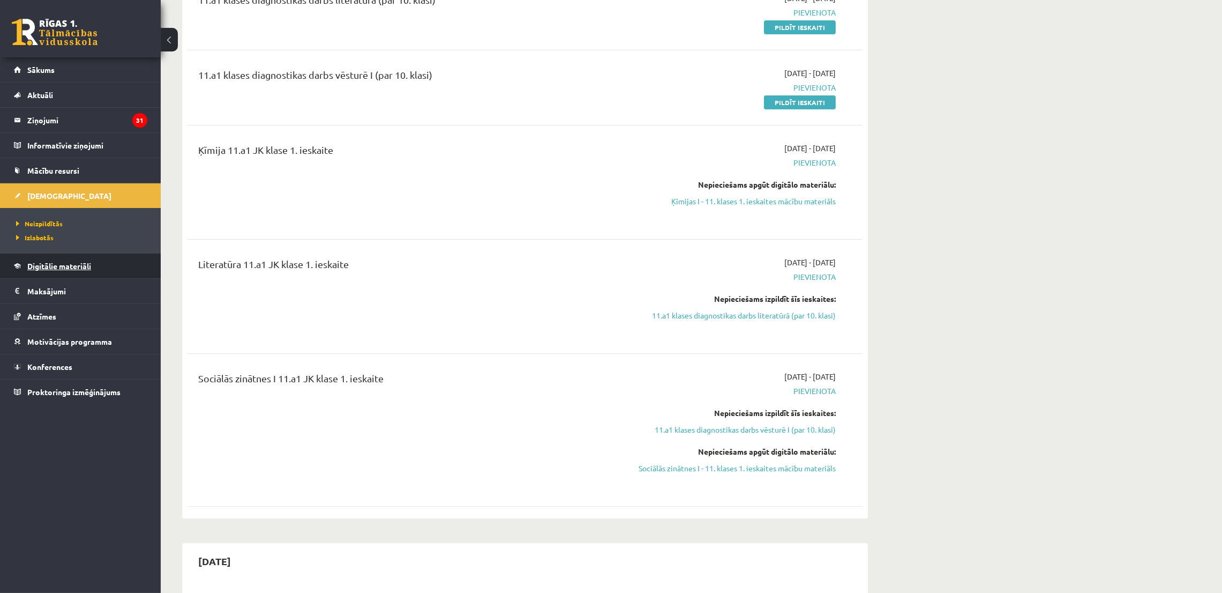
click at [65, 262] on span "Digitālie materiāli" at bounding box center [59, 266] width 64 height 10
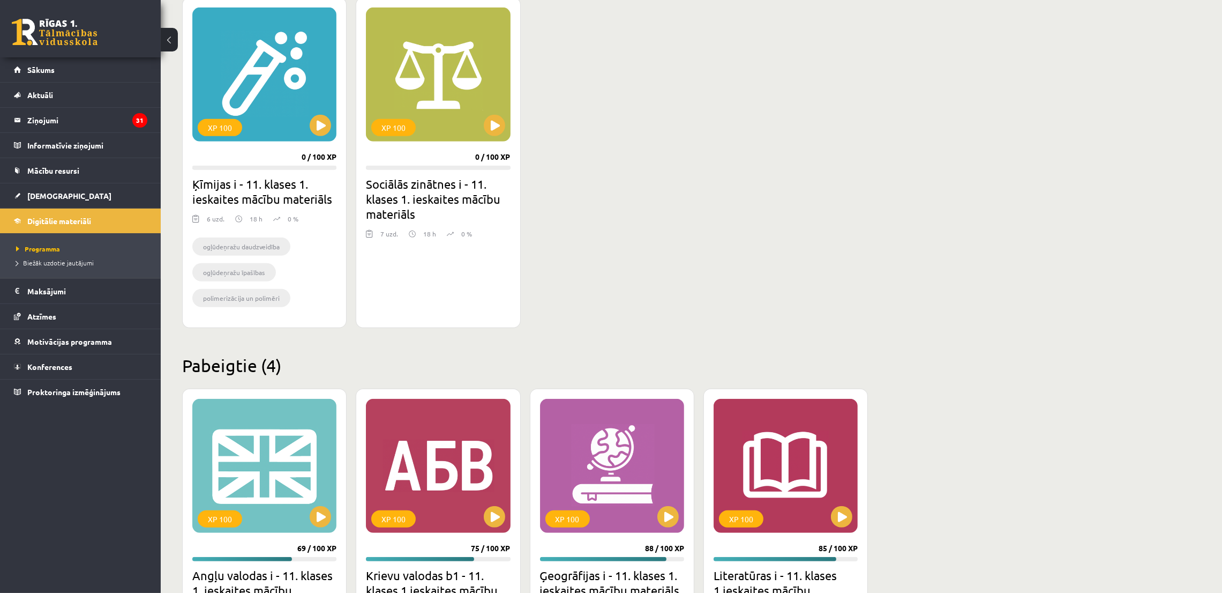
scroll to position [1151, 0]
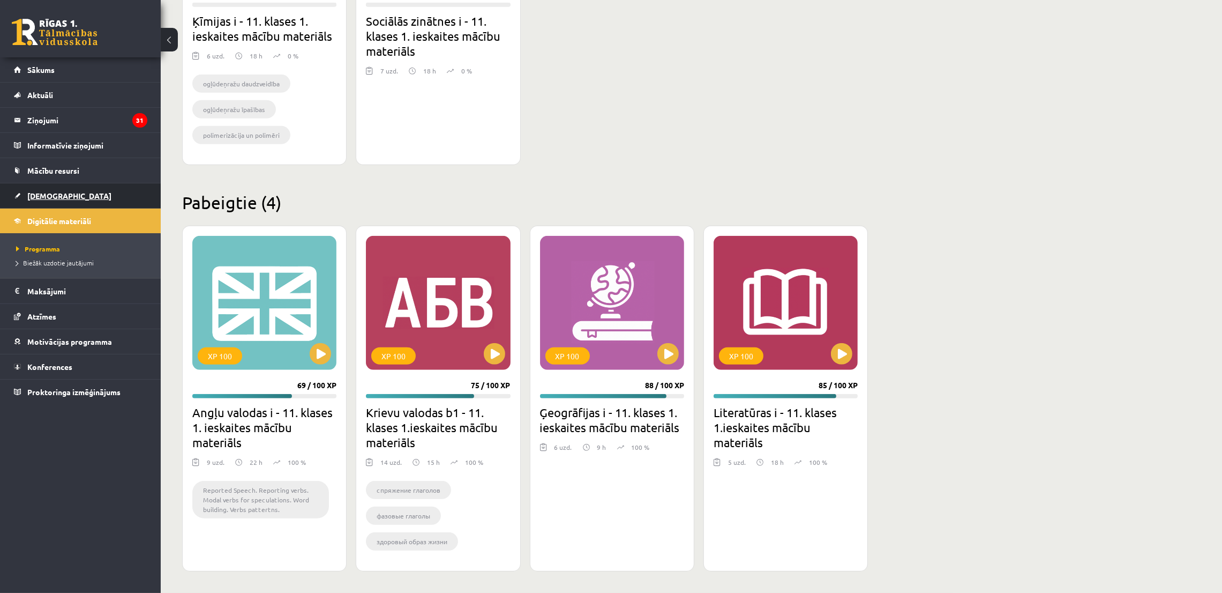
click at [84, 192] on link "[DEMOGRAPHIC_DATA]" at bounding box center [80, 195] width 133 height 25
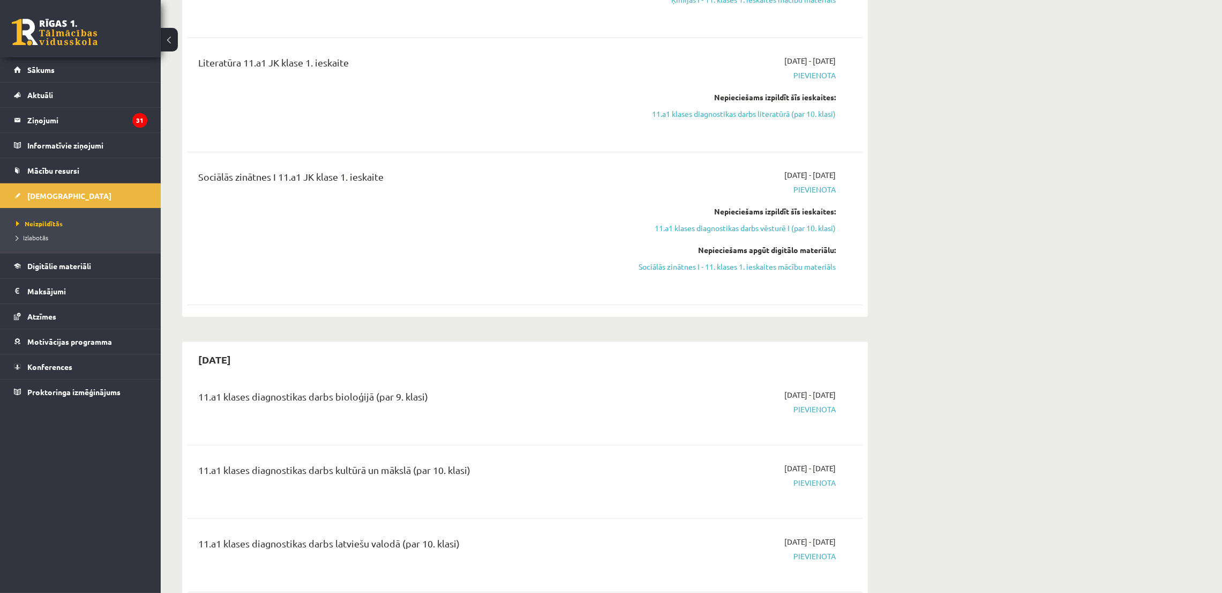
scroll to position [401, 0]
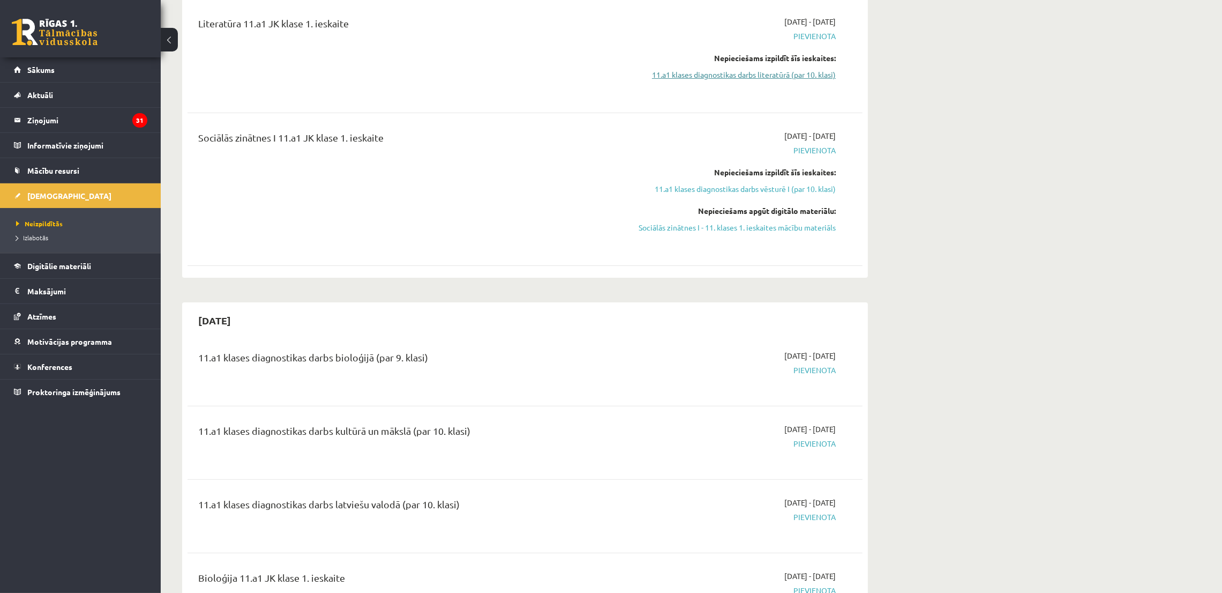
click at [737, 77] on link "11.a1 klases diagnostikas darbs literatūrā (par 10. klasi)" at bounding box center [735, 74] width 202 height 11
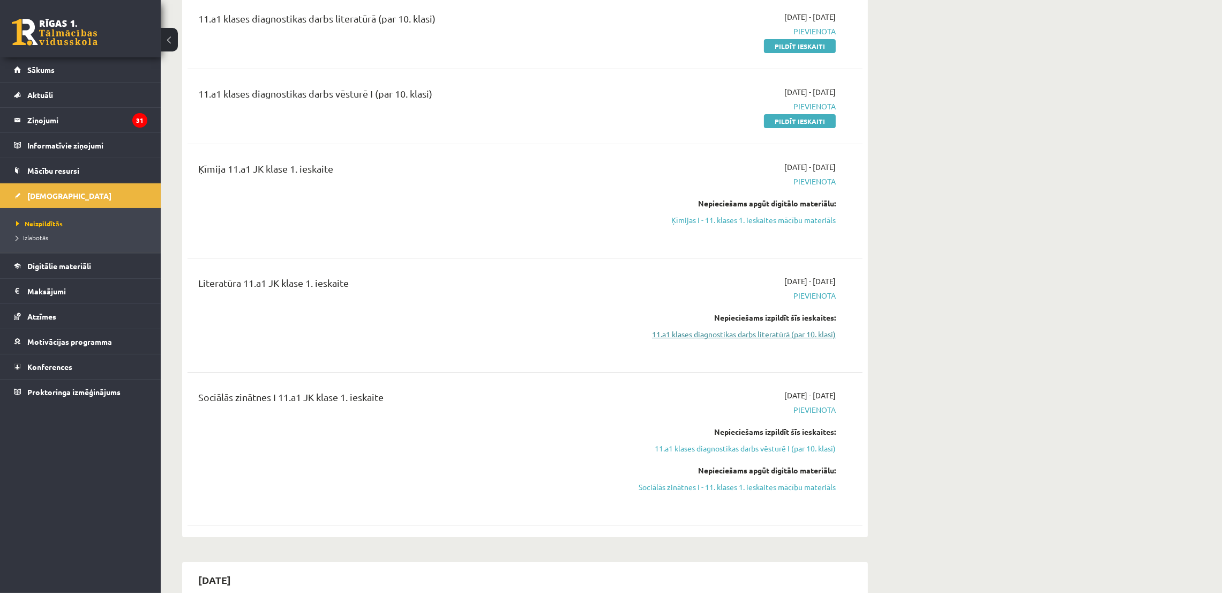
click at [681, 337] on link "11.a1 klases diagnostikas darbs literatūrā (par 10. klasi)" at bounding box center [735, 333] width 202 height 11
click at [737, 219] on link "Ķīmijas I - 11. klases 1. ieskaites mācību materiāls" at bounding box center [735, 219] width 202 height 11
click at [737, 332] on link "11.a1 klases diagnostikas darbs literatūrā (par 10. klasi)" at bounding box center [735, 333] width 202 height 11
click at [54, 261] on span "Digitālie materiāli" at bounding box center [59, 266] width 64 height 10
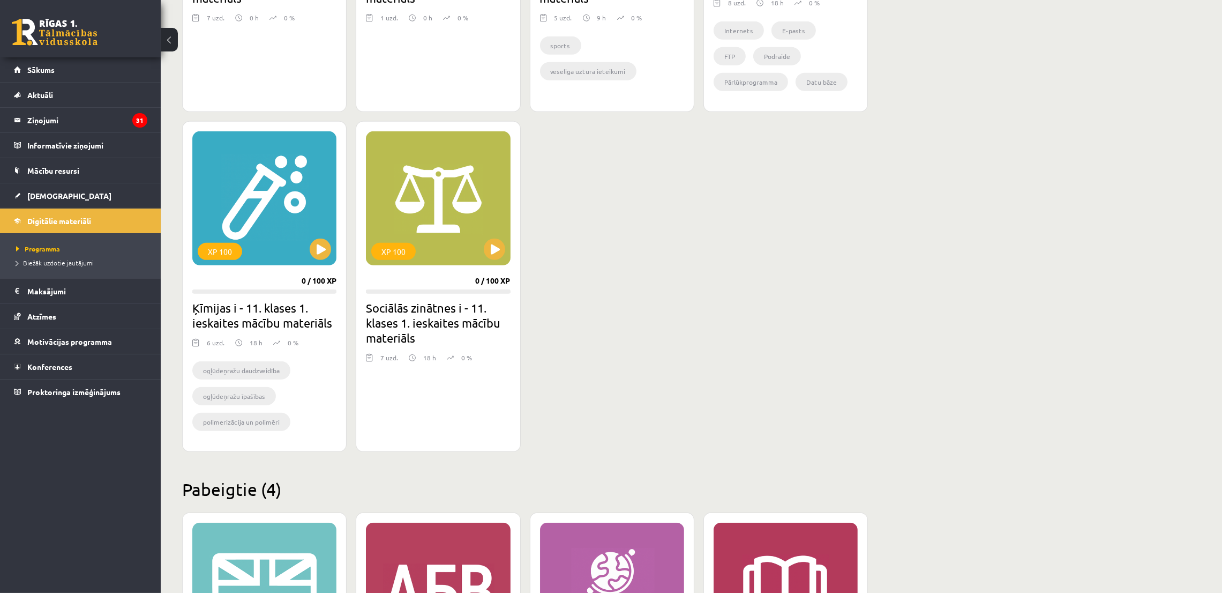
scroll to position [865, 0]
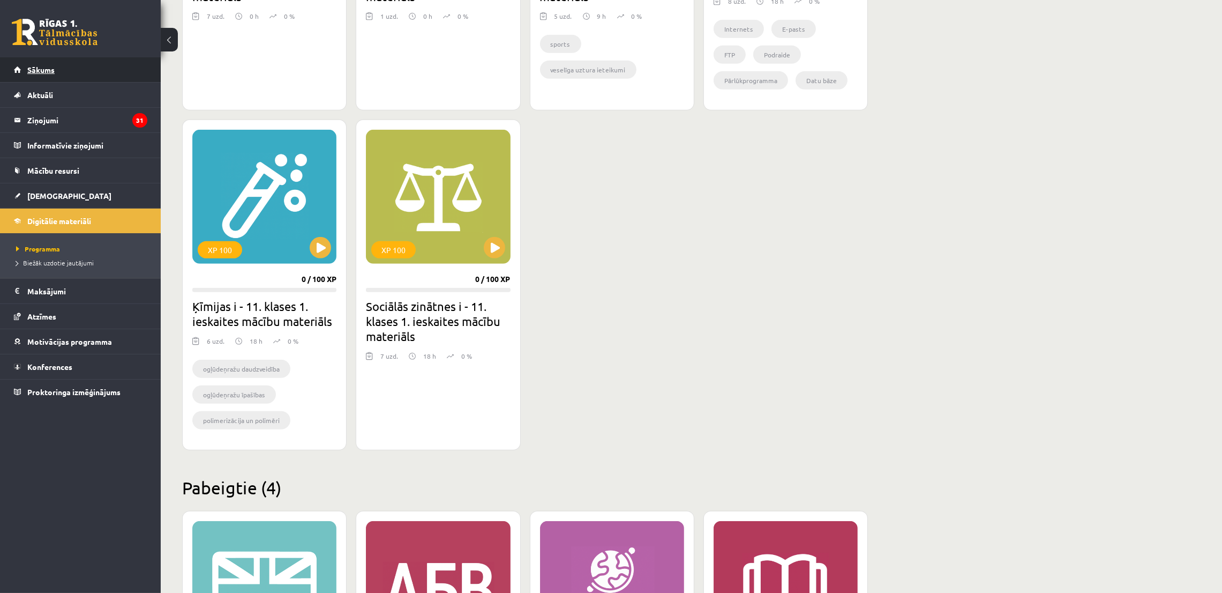
click at [46, 74] on link "Sākums" at bounding box center [80, 69] width 133 height 25
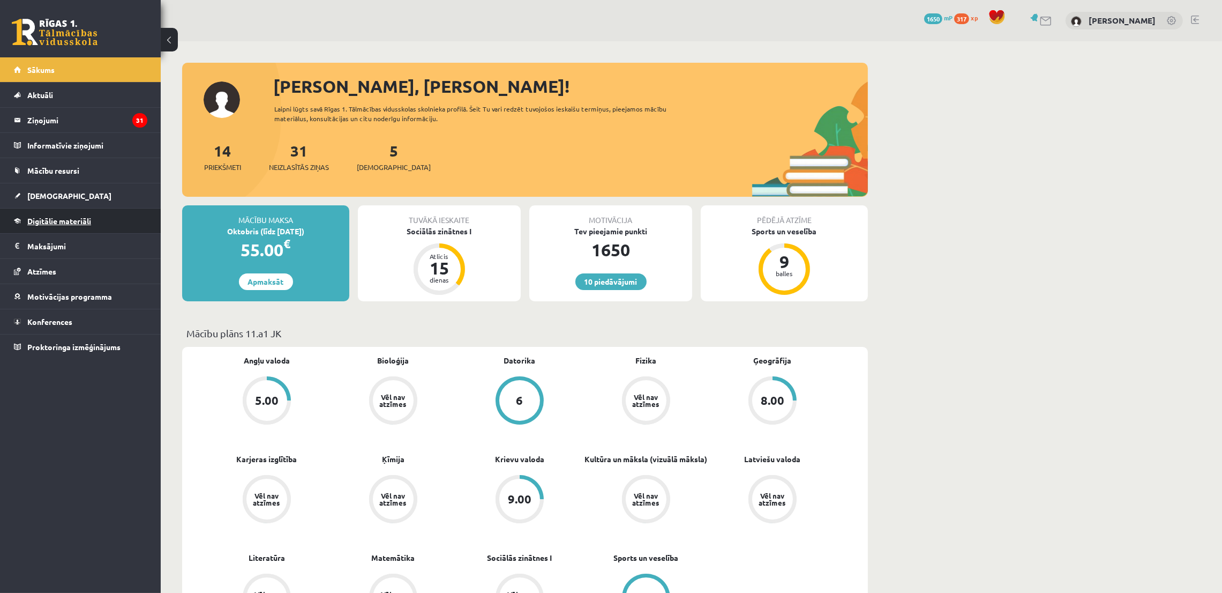
click at [59, 225] on span "Digitālie materiāli" at bounding box center [59, 221] width 64 height 10
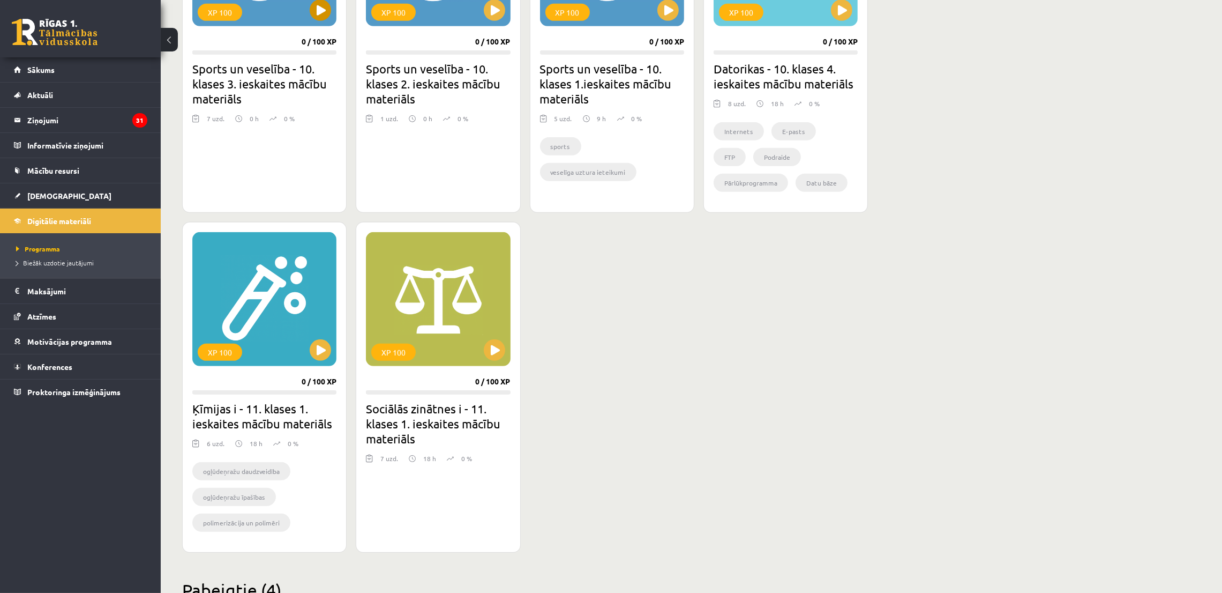
scroll to position [803, 0]
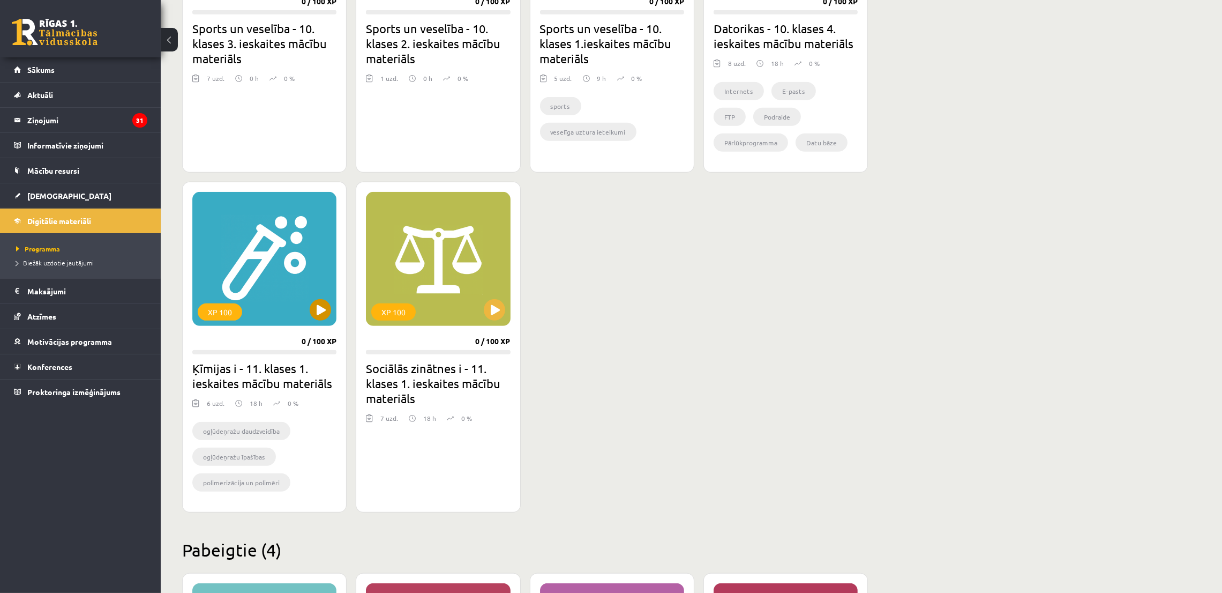
click at [301, 281] on div "XP 100" at bounding box center [264, 259] width 144 height 134
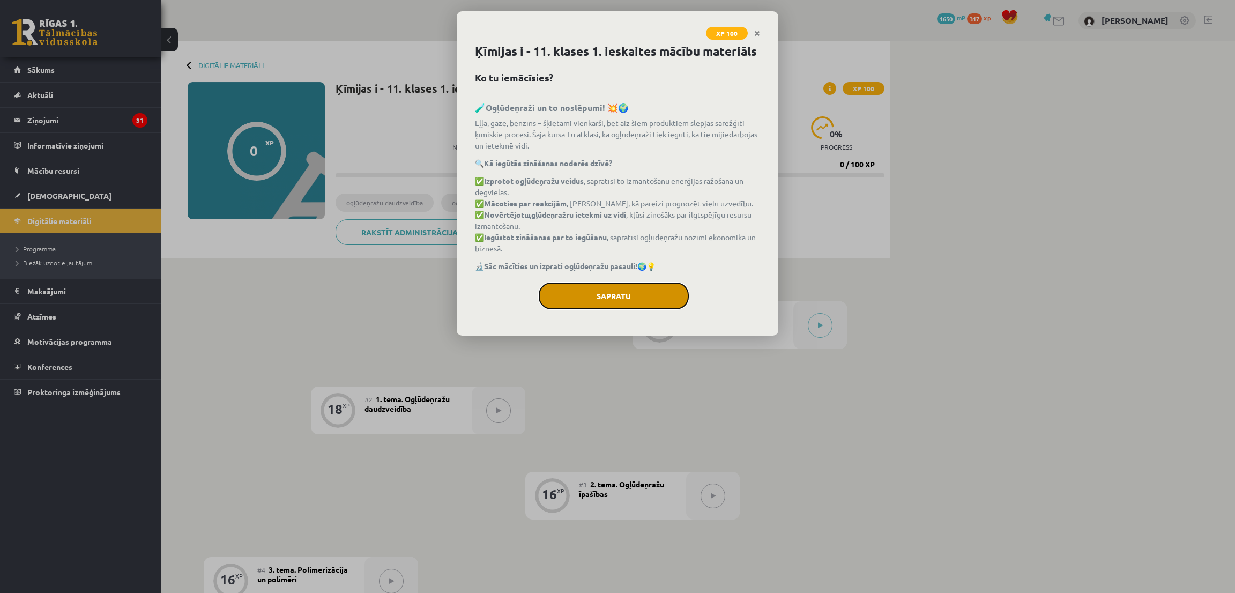
click at [627, 305] on button "Sapratu" at bounding box center [614, 295] width 150 height 27
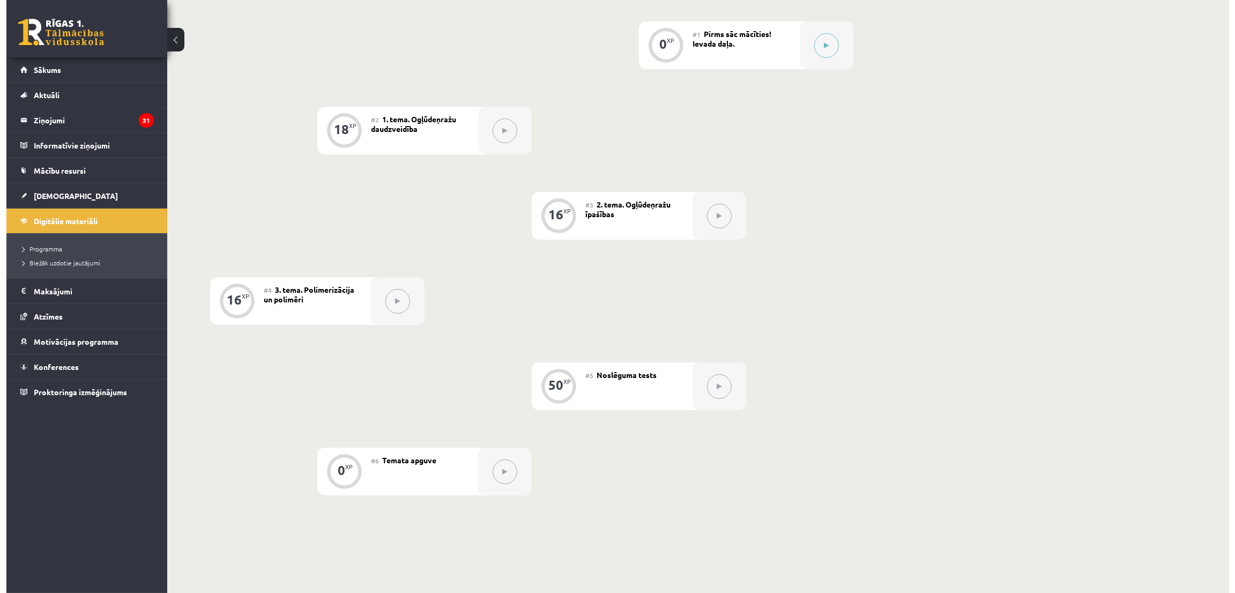
scroll to position [208, 0]
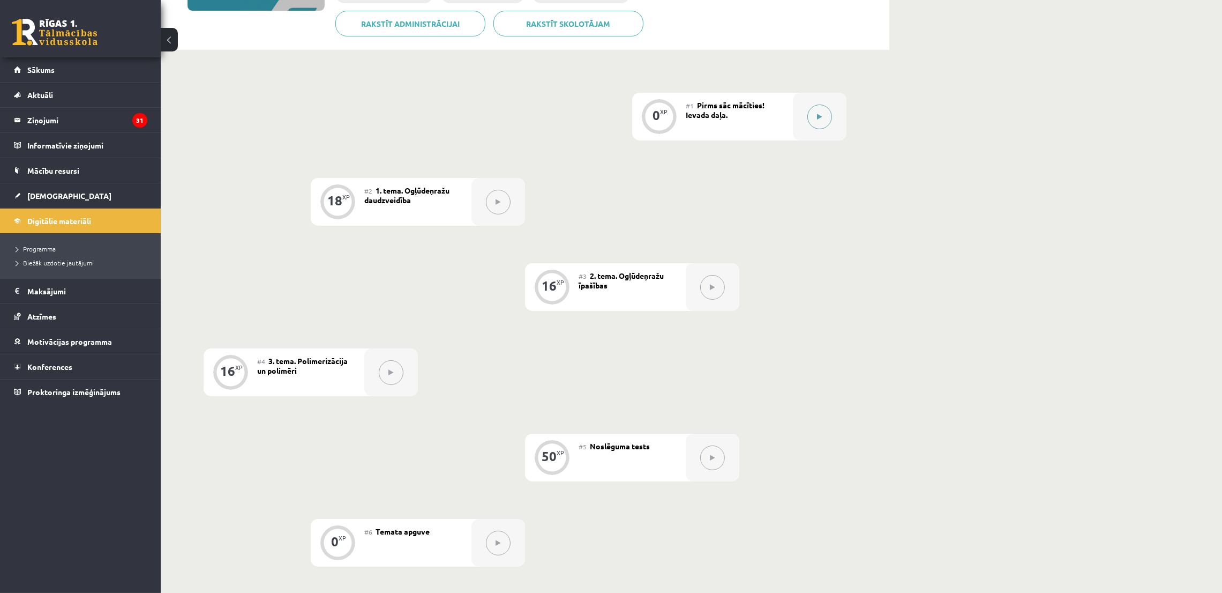
click at [803, 117] on div at bounding box center [820, 117] width 54 height 48
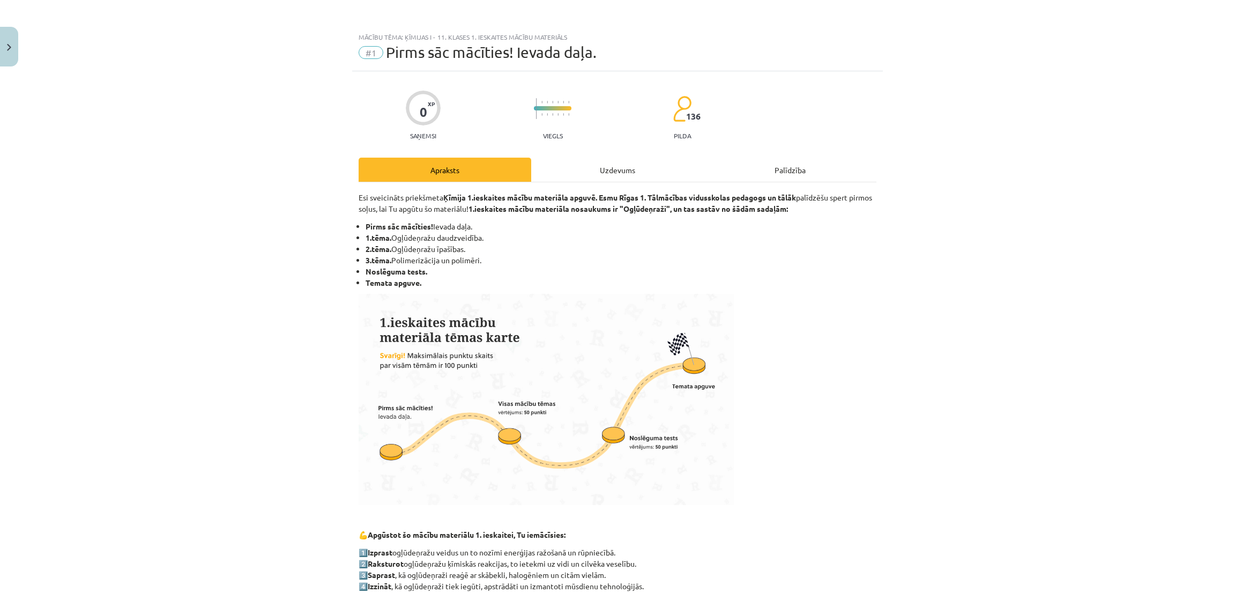
scroll to position [455, 0]
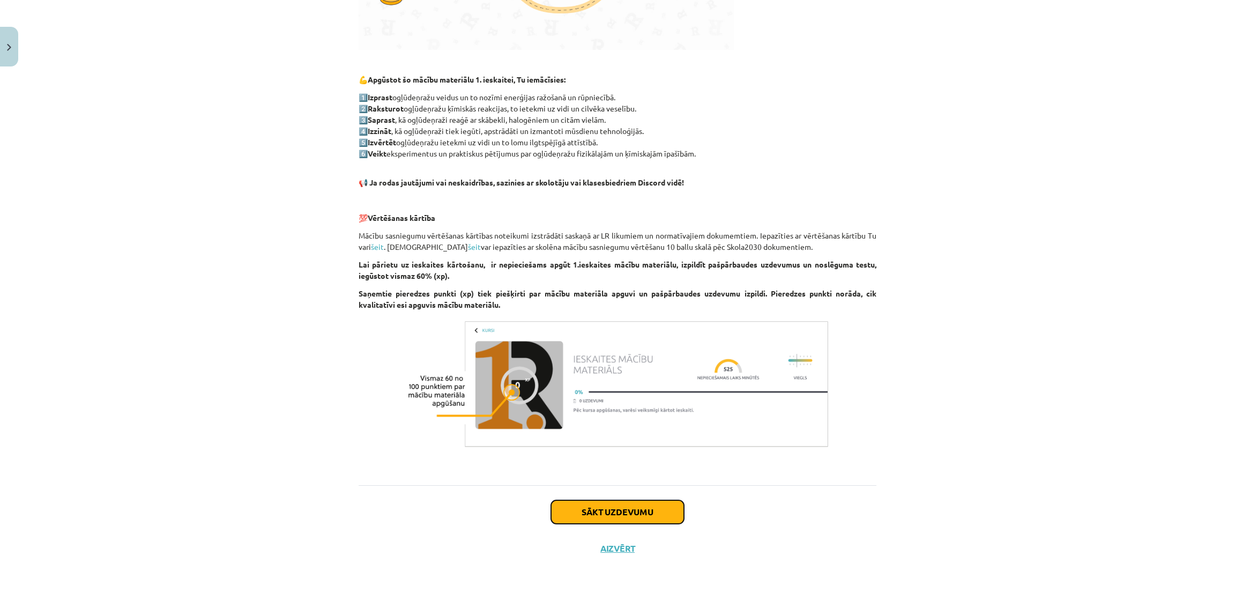
click at [571, 522] on button "Sākt uzdevumu" at bounding box center [617, 512] width 133 height 24
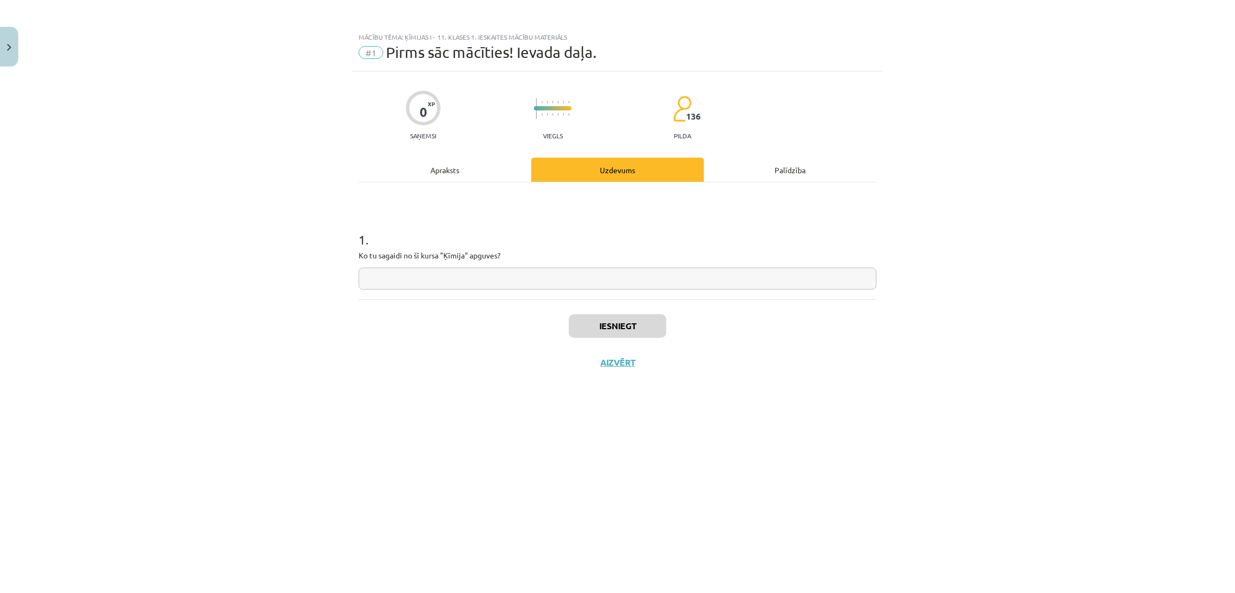
click at [458, 273] on input "text" at bounding box center [617, 278] width 518 height 22
type input "**********"
click at [612, 324] on button "Iesniegt" at bounding box center [618, 326] width 98 height 24
click at [571, 360] on button "Nākamā nodarbība" at bounding box center [617, 369] width 105 height 25
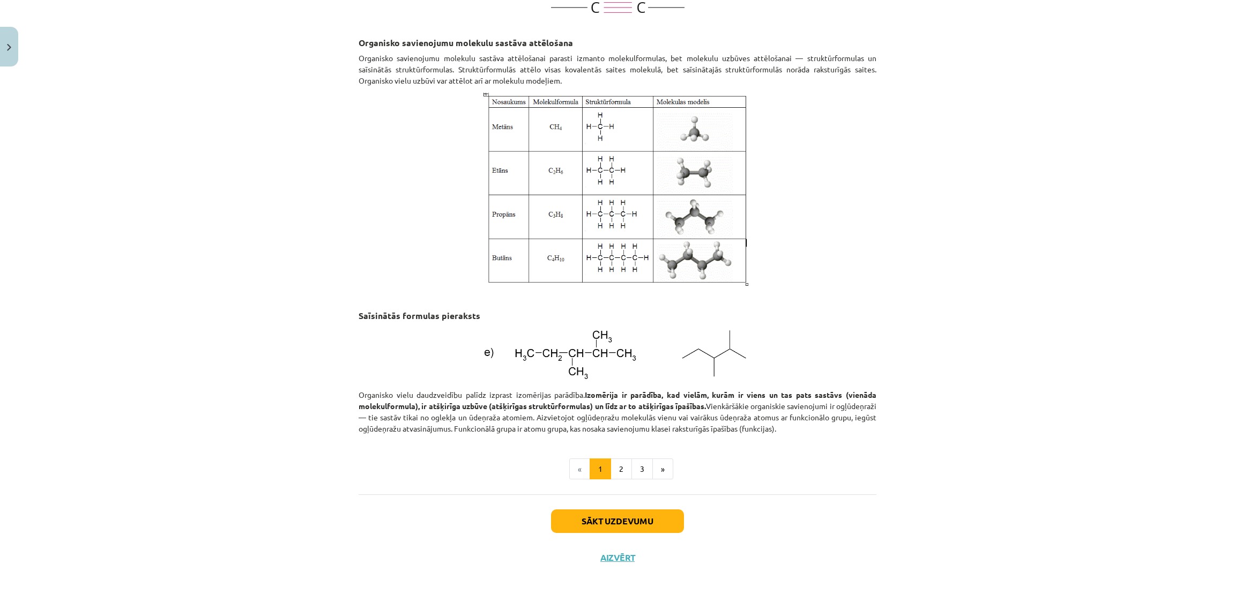
scroll to position [1258, 0]
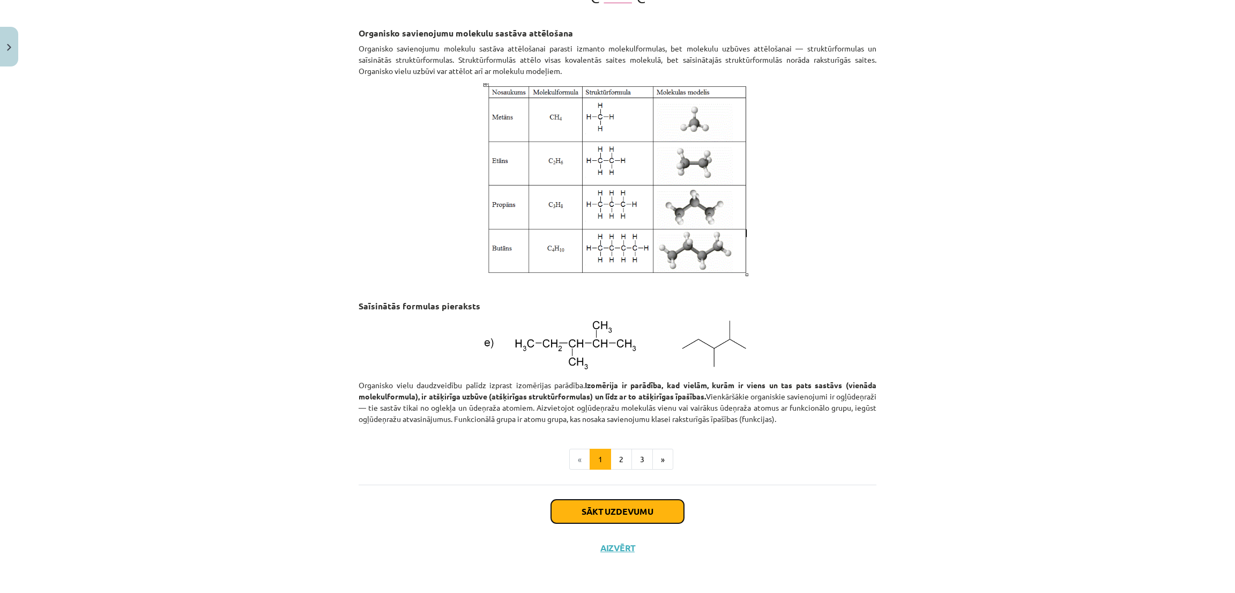
click at [593, 510] on button "Sākt uzdevumu" at bounding box center [617, 511] width 133 height 24
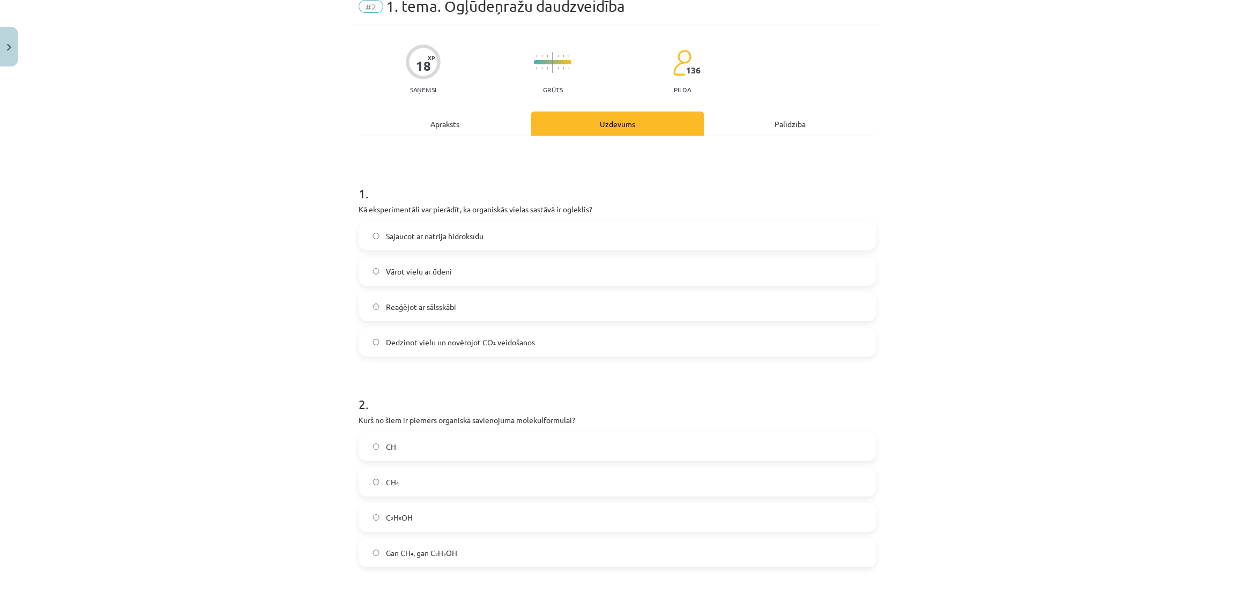
scroll to position [27, 0]
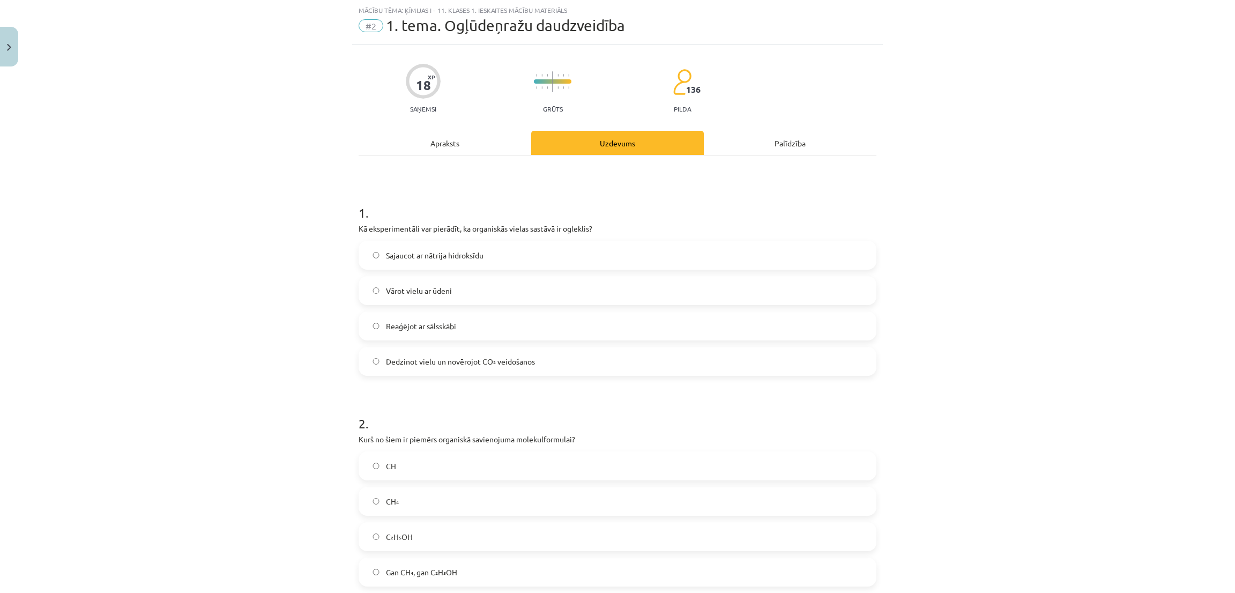
click at [1068, 207] on div "Mācību tēma: Ķīmijas i - 11. klases 1. ieskaites mācību materiāls #2 1. tema. O…" at bounding box center [617, 296] width 1235 height 593
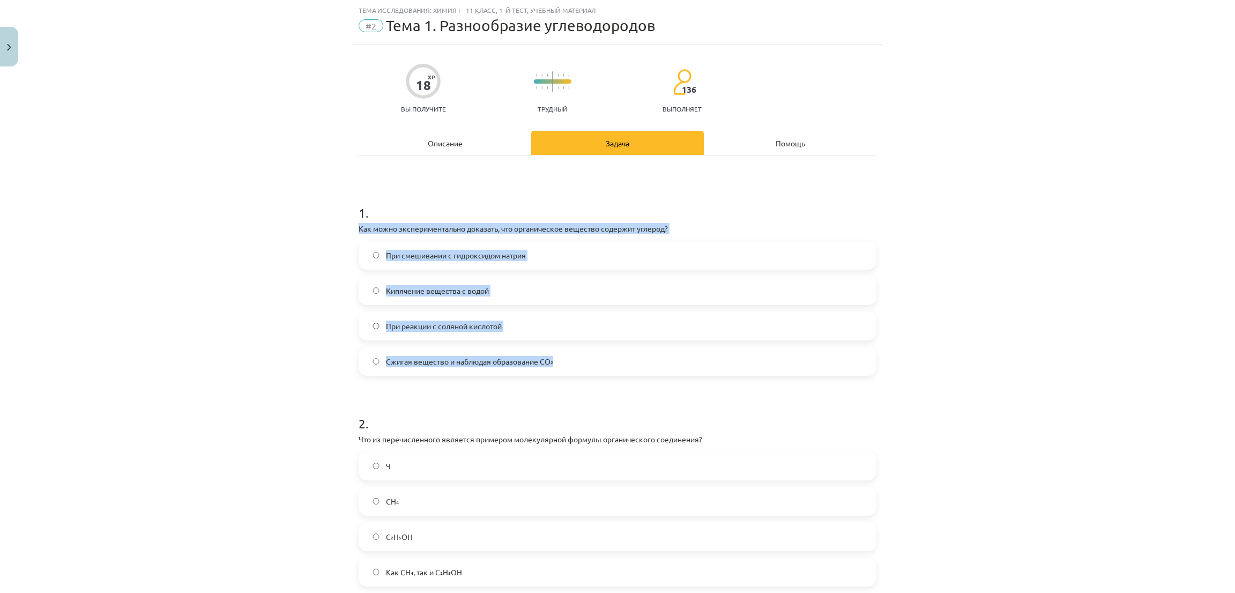
drag, startPoint x: 348, startPoint y: 229, endPoint x: 593, endPoint y: 352, distance: 274.1
copy div "Как можно экспериментально доказать, что органическое вещество содержит углерод…"
click at [279, 341] on div "Тема исследования: Химия I - 11 класс, 1-й тест, учебный материал #2 Тема 1. Ра…" at bounding box center [617, 296] width 1235 height 593
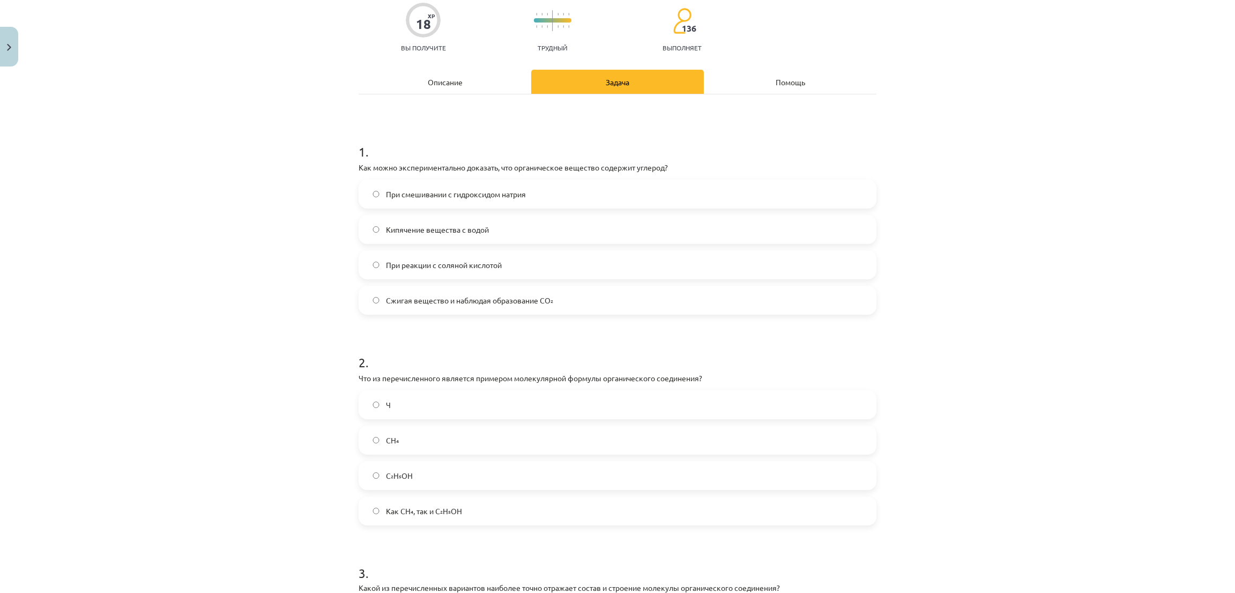
scroll to position [188, 0]
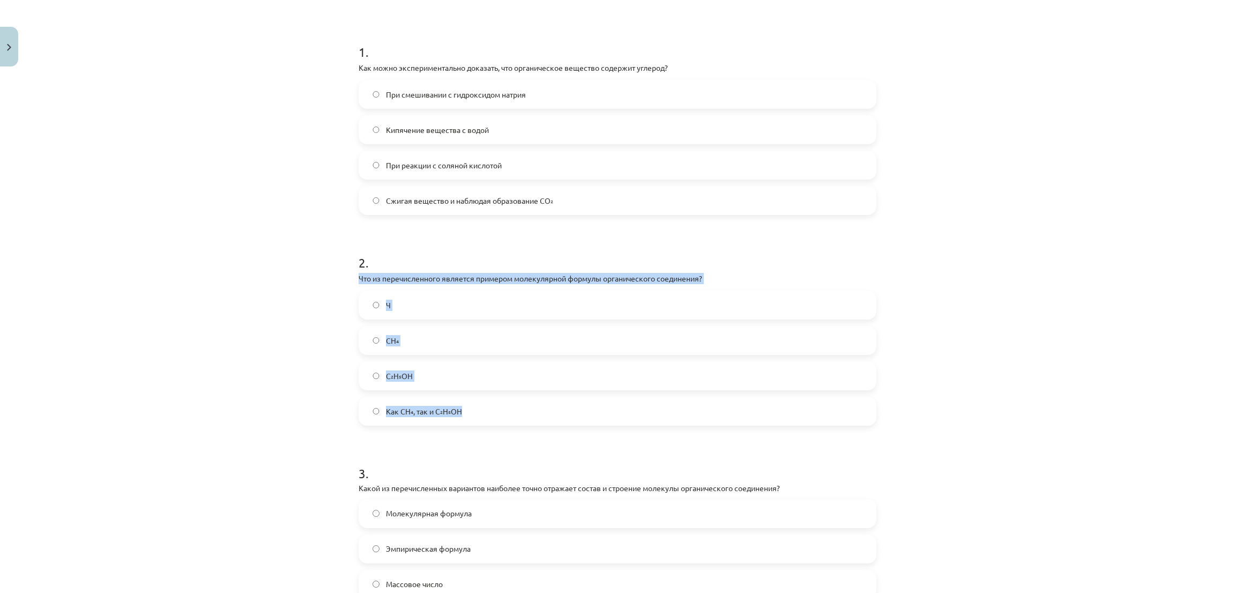
drag, startPoint x: 342, startPoint y: 275, endPoint x: 529, endPoint y: 418, distance: 235.5
click at [529, 418] on div "Тема исследования: Химия I - 11 класс, 1-й тест, учебный материал #2 Тема 1. Ра…" at bounding box center [617, 296] width 1235 height 593
copy div "Что из перечисленного является примером молекулярной формулы органического соед…"
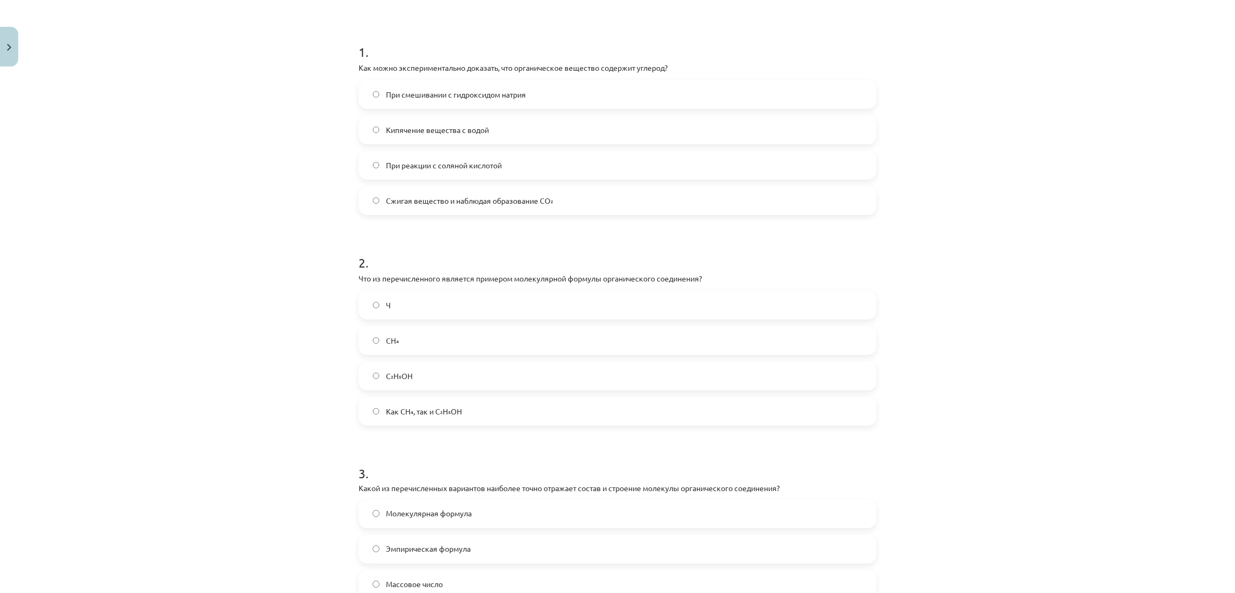
click at [227, 159] on div "Тема исследования: Химия I - 11 класс, 1-й тест, учебный материал #2 Тема 1. Ра…" at bounding box center [617, 296] width 1235 height 593
click at [362, 377] on label "C₂H₅OH" at bounding box center [617, 375] width 515 height 27
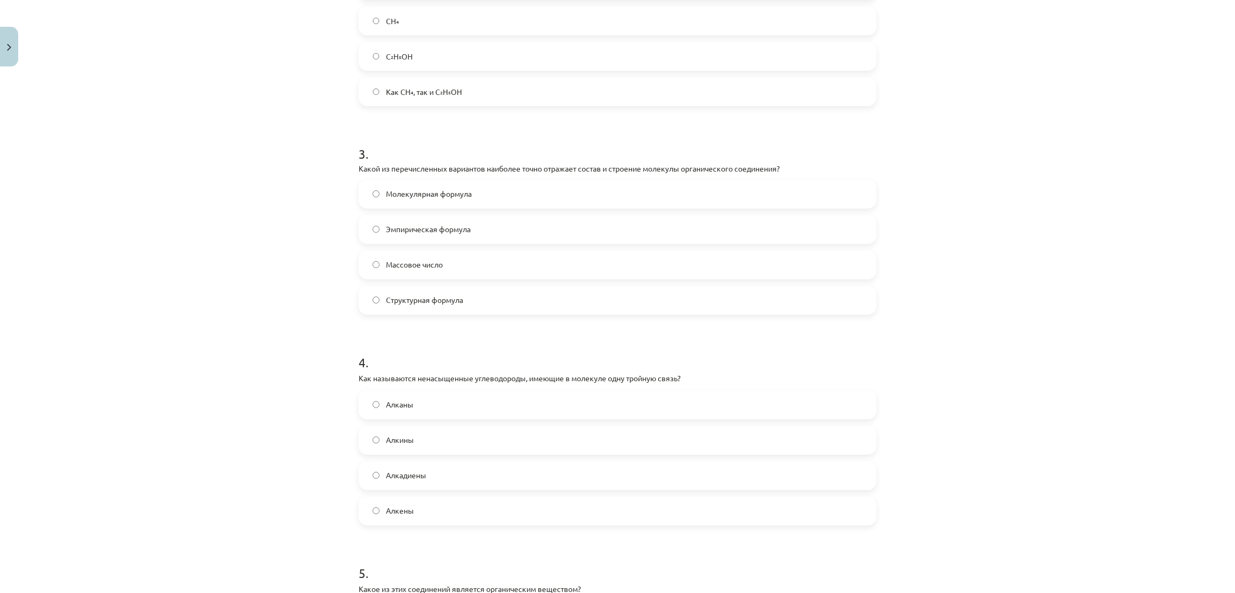
scroll to position [509, 0]
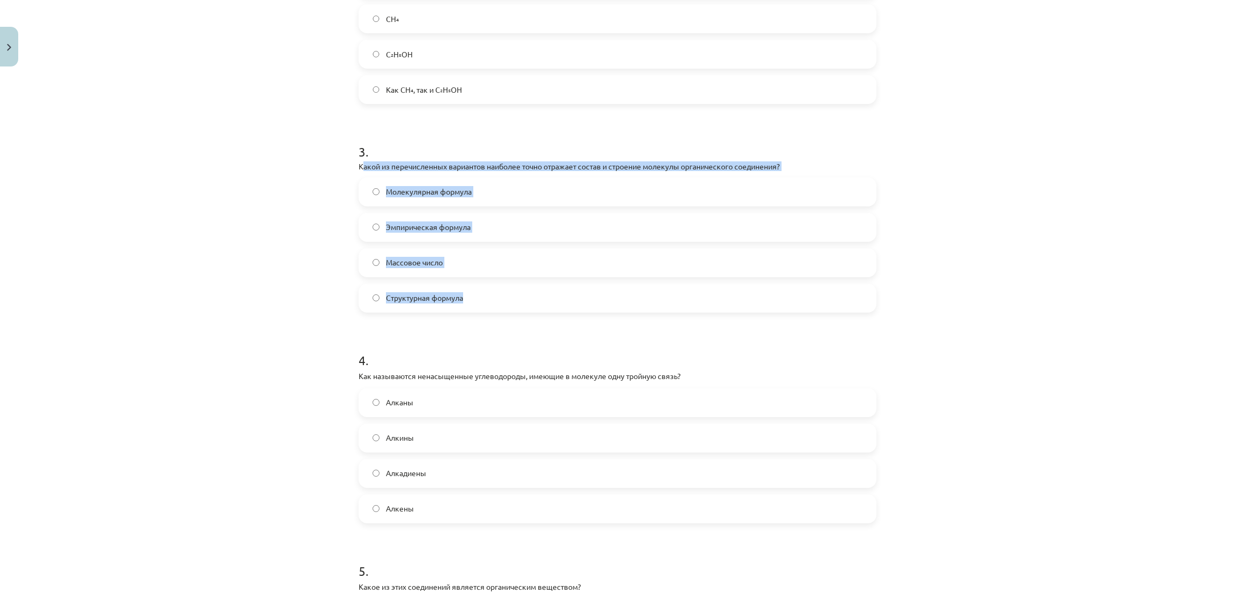
drag, startPoint x: 355, startPoint y: 165, endPoint x: 484, endPoint y: 290, distance: 179.2
click at [484, 290] on div "3 . Какой из перечисленных вариантов наиболее точно отражает состав и строение …" at bounding box center [617, 218] width 518 height 187
copy div "акой из перечисленных вариантов наиболее точно отражает состав и строение молек…"
click at [250, 233] on div "Тема исследования: Химия I - 11 класс, 1-й тест, учебный материал #2 Тема 1. Ра…" at bounding box center [617, 296] width 1235 height 593
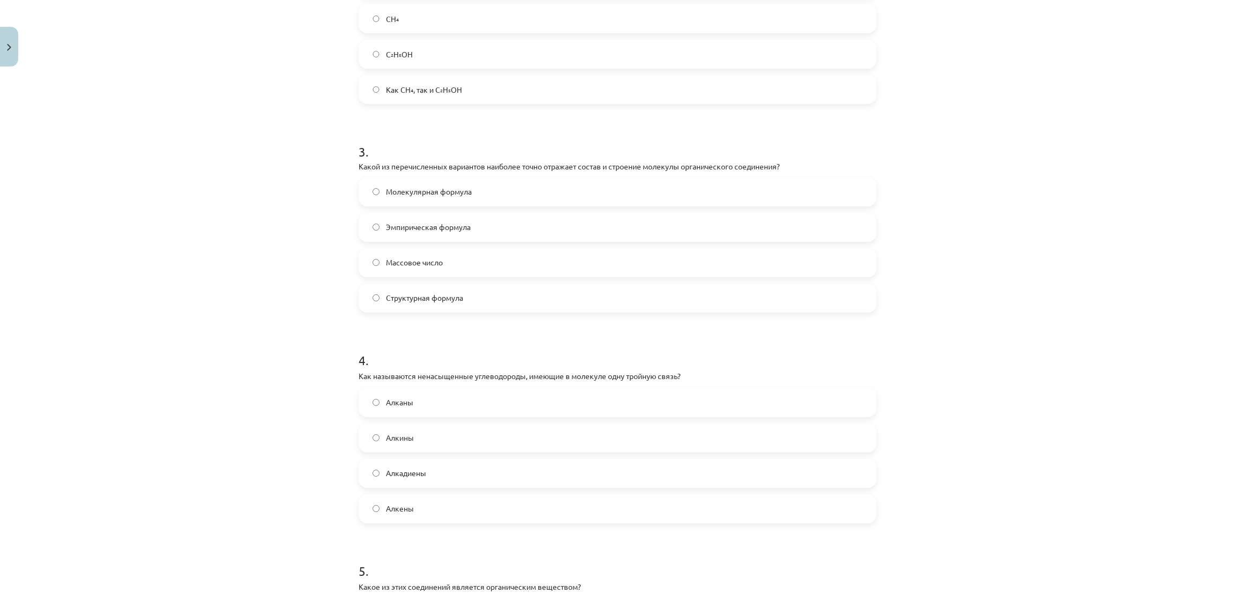
click at [360, 307] on label "Структурная формула" at bounding box center [617, 298] width 515 height 27
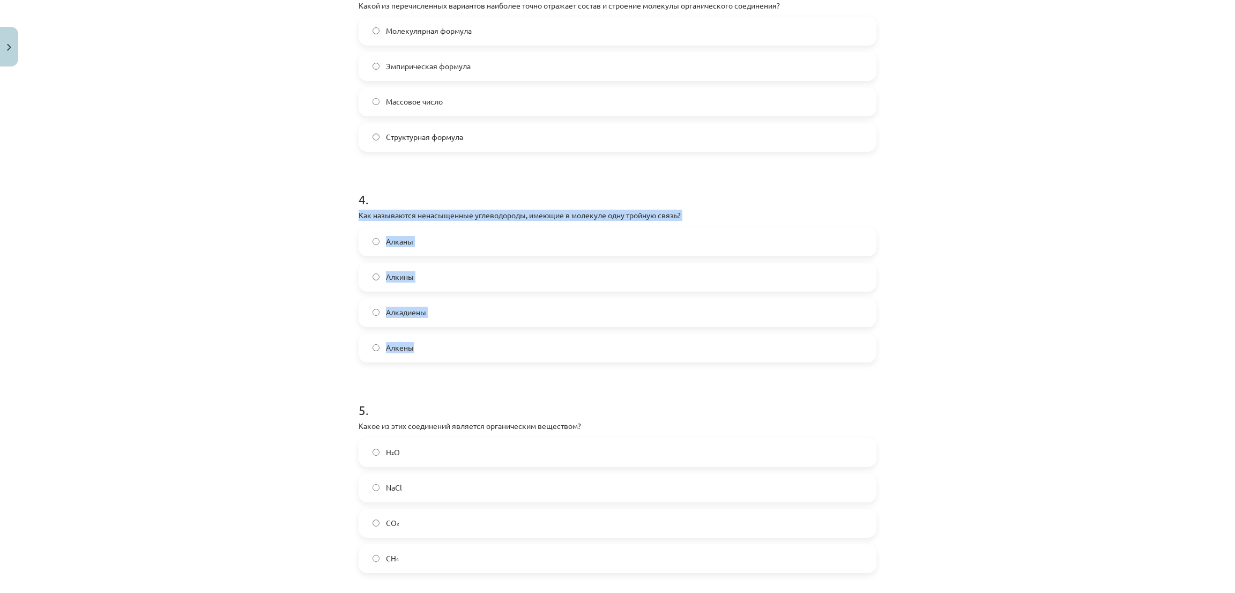
drag, startPoint x: 348, startPoint y: 210, endPoint x: 439, endPoint y: 339, distance: 158.0
click at [439, 339] on div "18 XP Вы получите Трудный 136 выполняет Описание Задача Помощь 1 . Как можно эк…" at bounding box center [617, 360] width 530 height 1918
copy div "Как называются ненасыщенные углеводороды, имеющие в молекуле одну тройную связь…"
click at [252, 239] on div "Тема исследования: Химия I - 11 класс, 1-й тест, учебный материал #2 Тема 1. Ра…" at bounding box center [617, 296] width 1235 height 593
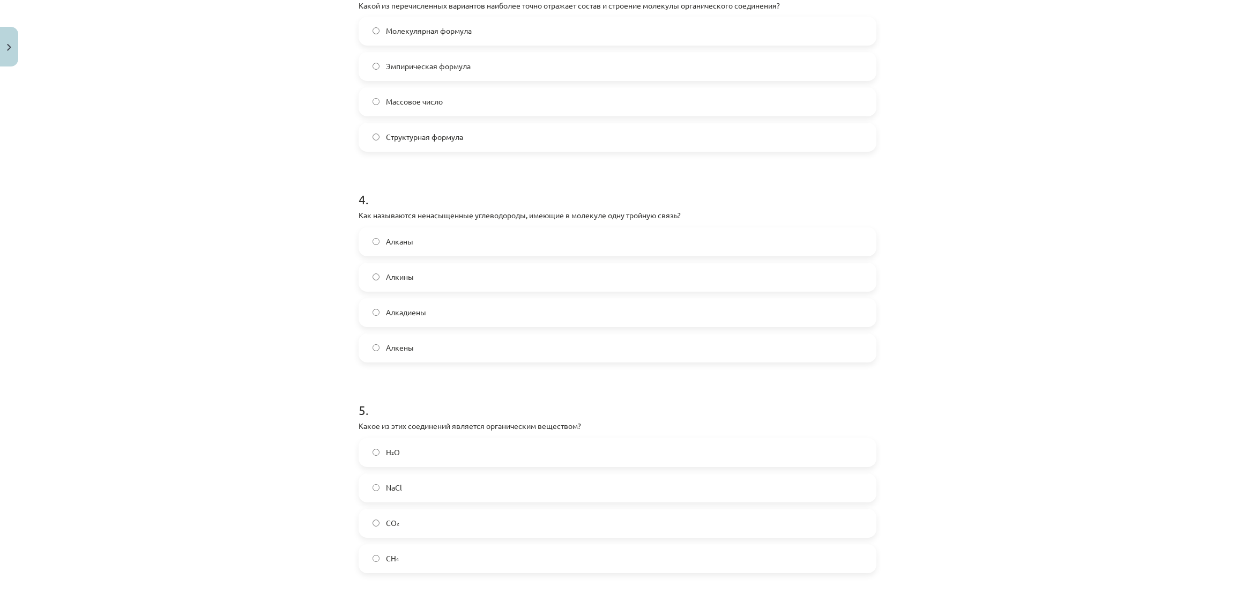
click at [360, 278] on label "Алкины" at bounding box center [617, 277] width 515 height 27
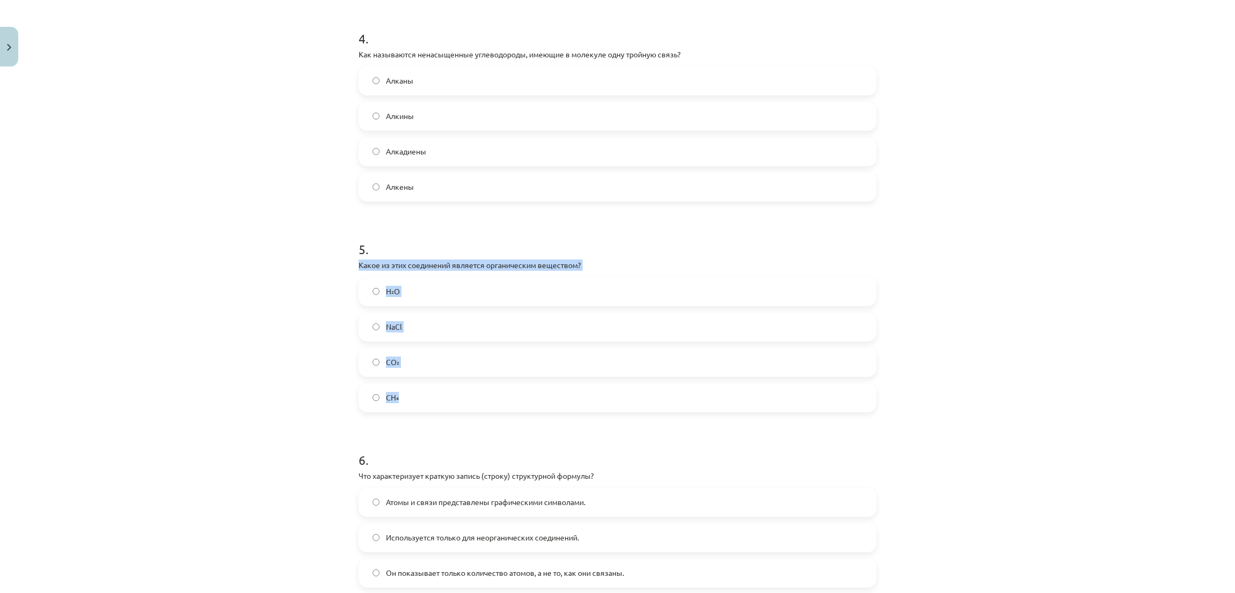
drag, startPoint x: 348, startPoint y: 261, endPoint x: 464, endPoint y: 383, distance: 167.9
click at [464, 383] on div "18 XP Вы получите Трудный 136 выполняет Описание Задача Помощь 1 . Как можно эк…" at bounding box center [617, 200] width 530 height 1918
copy div "Какое из этих соединений является органическим веществом? H₂O NaCl CO₂ CH₄"
click at [218, 256] on div "Тема исследования: Химия I - 11 класс, 1-й тест, учебный материал #2 Тема 1. Ра…" at bounding box center [617, 296] width 1235 height 593
click at [360, 387] on label "CH₄" at bounding box center [617, 397] width 515 height 27
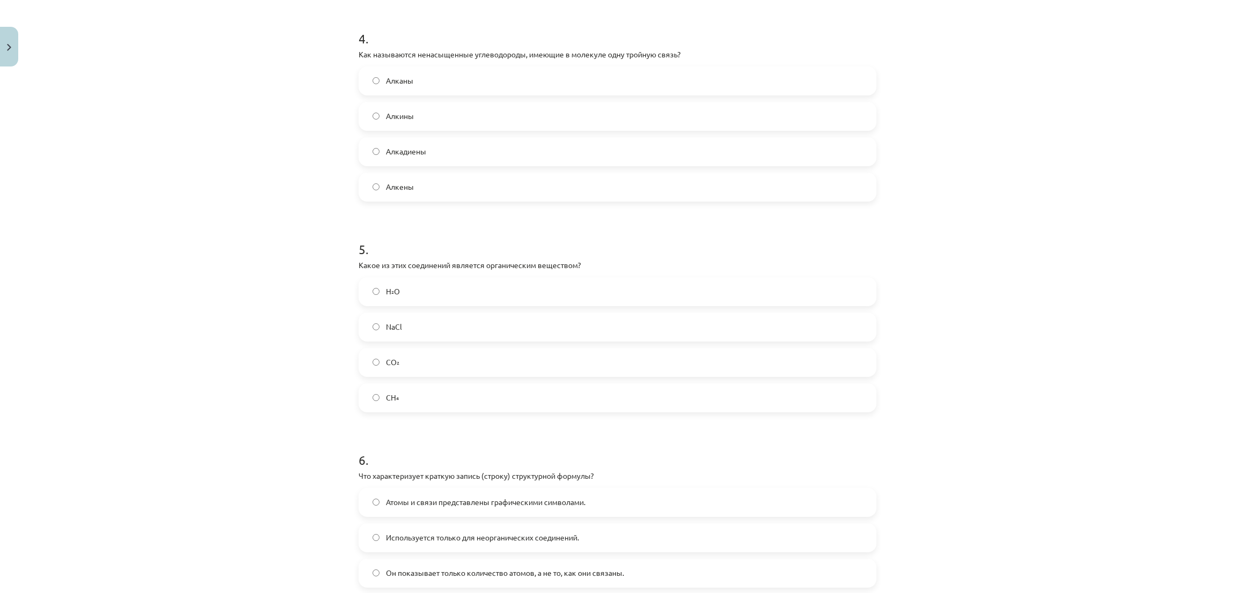
scroll to position [1072, 0]
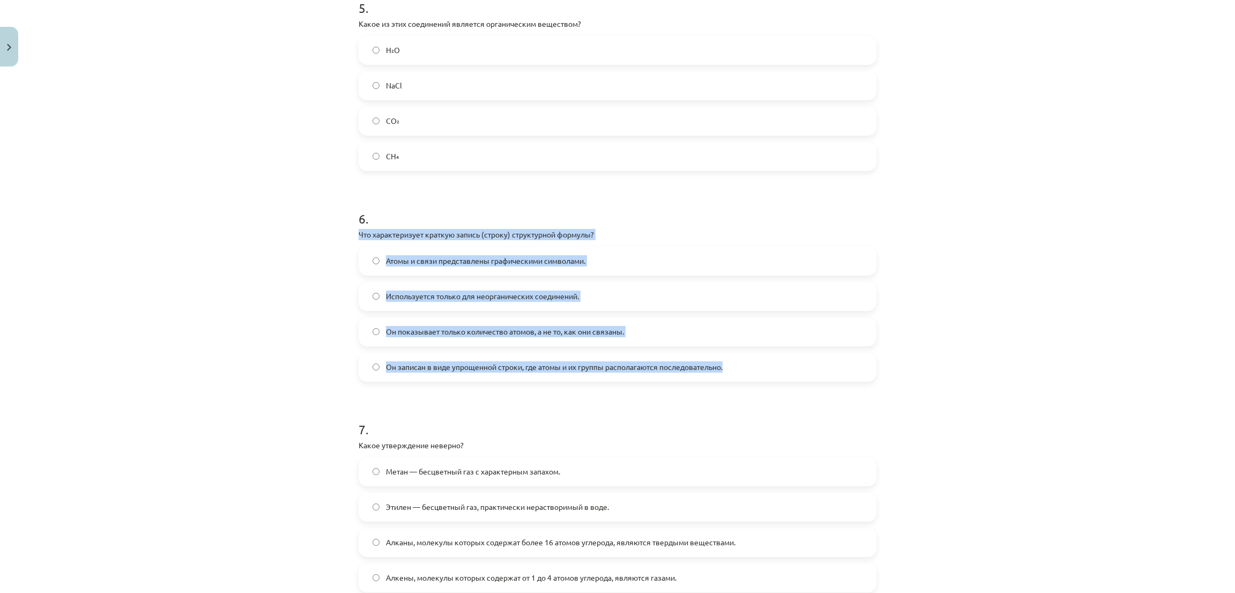
drag, startPoint x: 349, startPoint y: 233, endPoint x: 724, endPoint y: 369, distance: 398.7
copy div "Что характеризует краткую запись (строку) структурной формулы? Атомы и связи пр…"
click at [190, 238] on div "Тема исследования: Химия I - 11 класс, 1-й тест, учебный материал #2 Тема 1. Ра…" at bounding box center [617, 296] width 1235 height 593
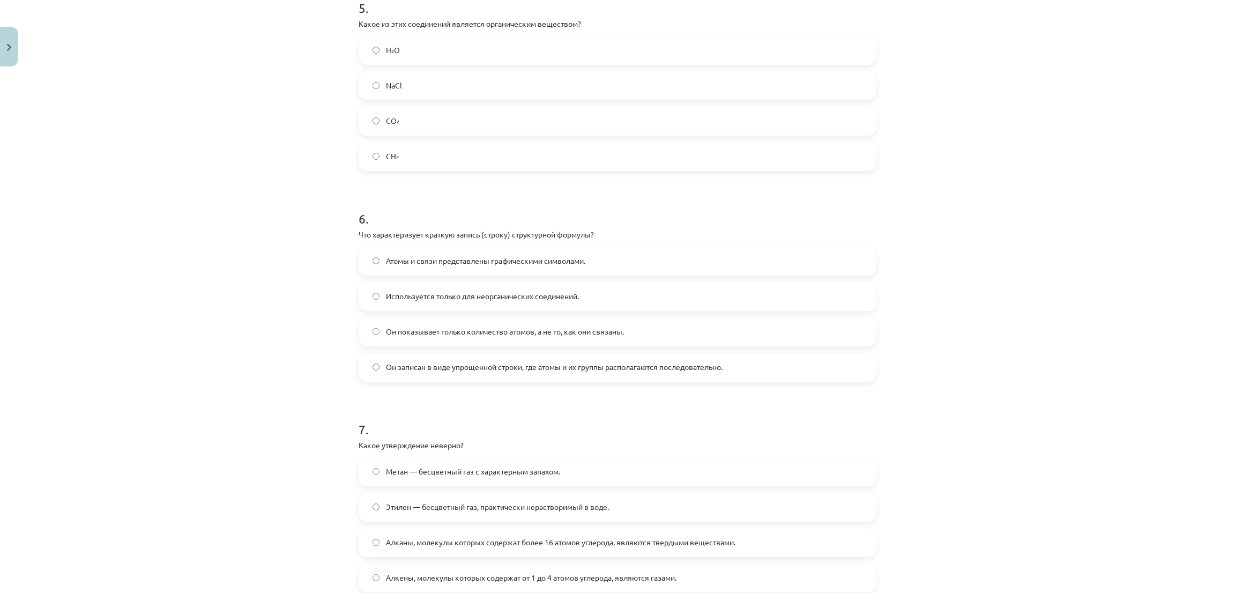
click at [400, 365] on font "Он записан в виде упрощенной строки, где атомы и их группы располагаются послед…" at bounding box center [554, 367] width 337 height 10
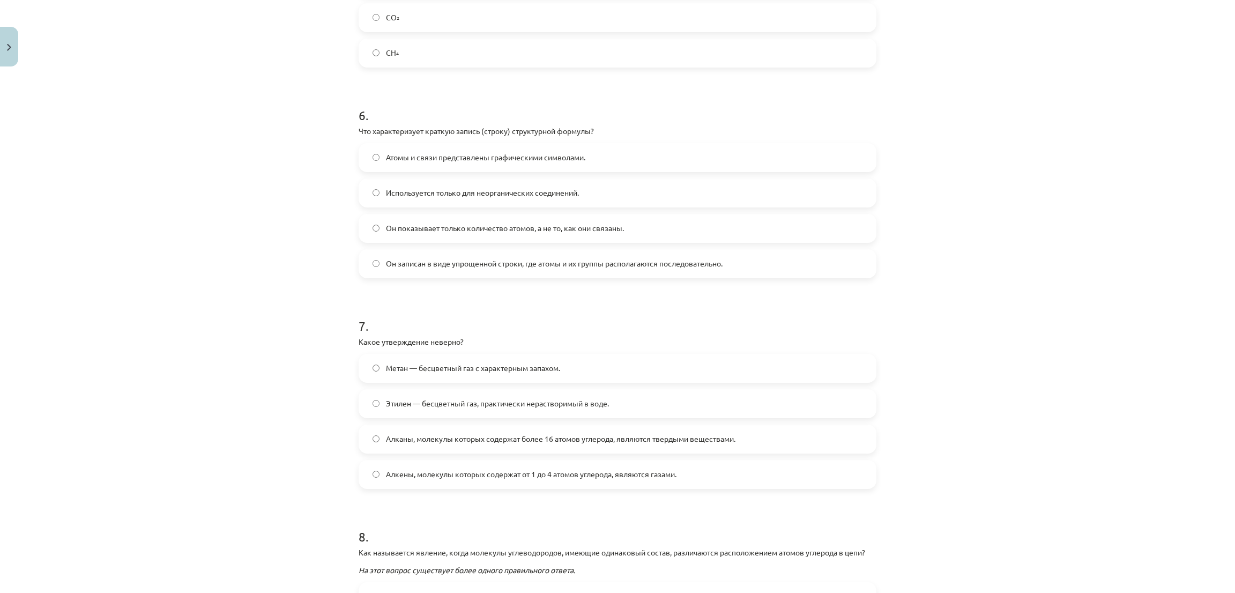
scroll to position [1313, 0]
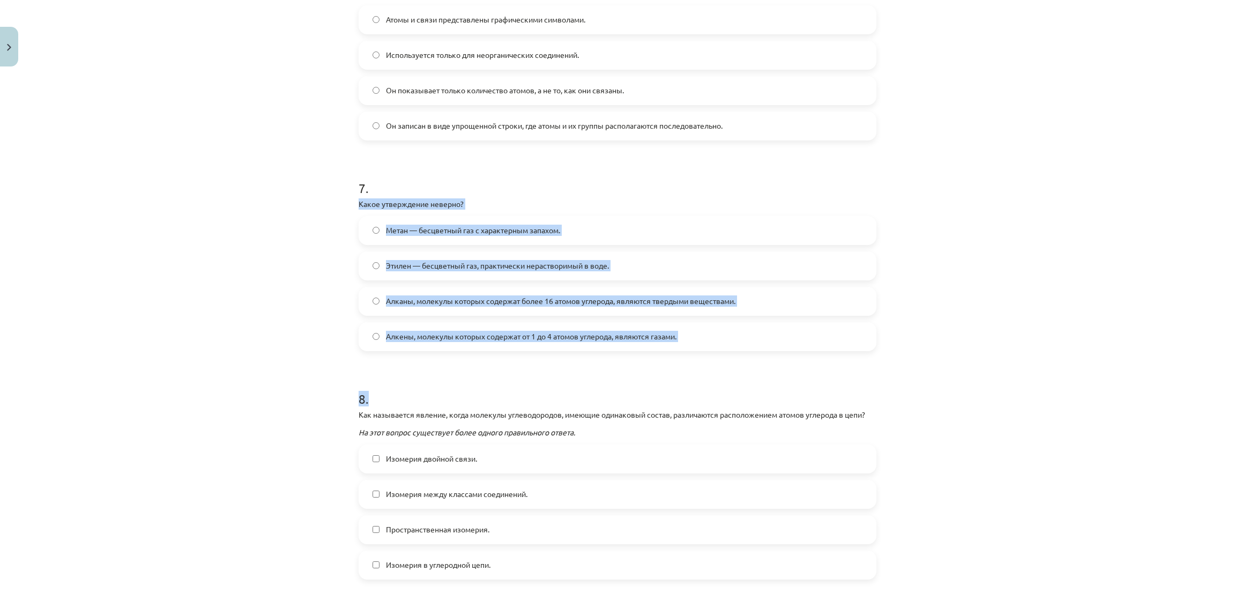
drag, startPoint x: 349, startPoint y: 207, endPoint x: 687, endPoint y: 365, distance: 373.5
drag, startPoint x: 263, startPoint y: 213, endPoint x: 348, endPoint y: 220, distance: 86.0
click at [265, 215] on div "Тема исследования: Химия I - 11 класс, 1-й тест, учебный материал #2 Тема 1. Ра…" at bounding box center [617, 296] width 1235 height 593
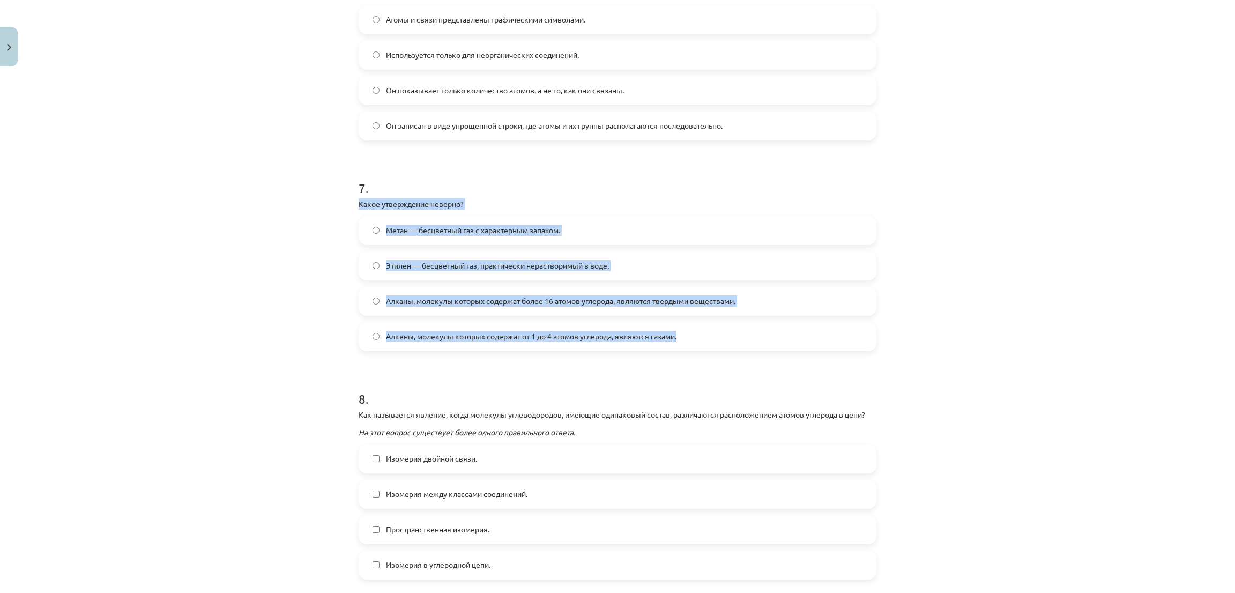
drag, startPoint x: 346, startPoint y: 197, endPoint x: 679, endPoint y: 319, distance: 355.0
copy div "Какое утверждение неверно? Метан — бесцветный газ с характерным запахом. Этилен…"
click at [283, 330] on div "Тема исследования: Химия I - 11 класс, 1-й тест, учебный материал #2 Тема 1. Ра…" at bounding box center [617, 296] width 1235 height 593
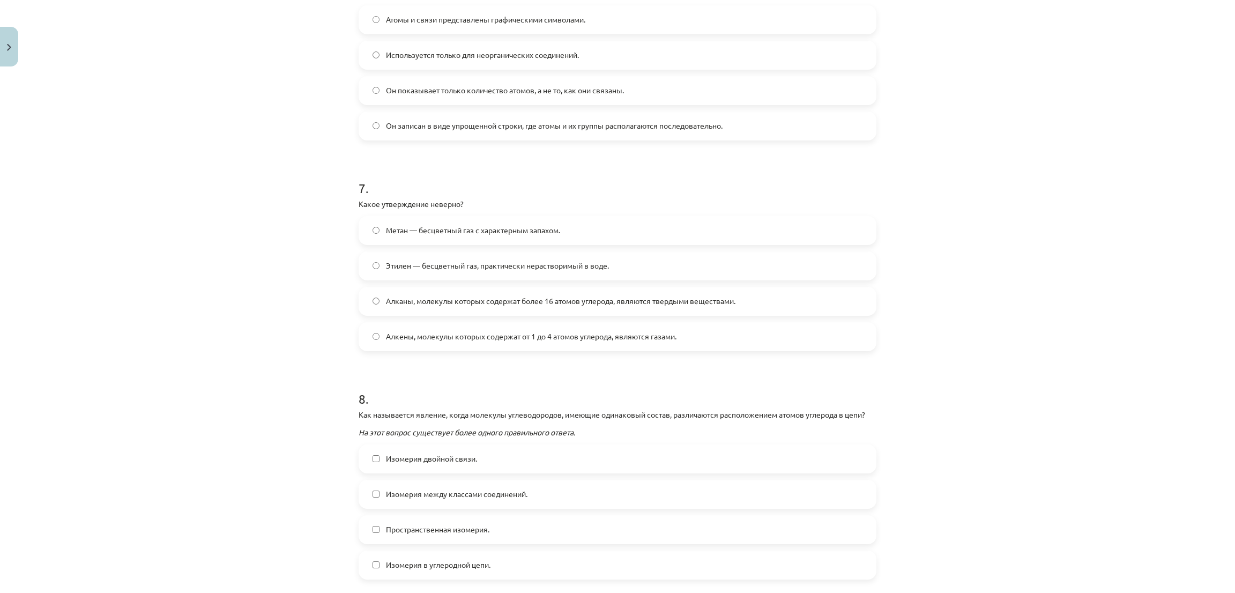
click at [452, 236] on label "Метан — бесцветный газ с характерным запахом." at bounding box center [617, 230] width 515 height 27
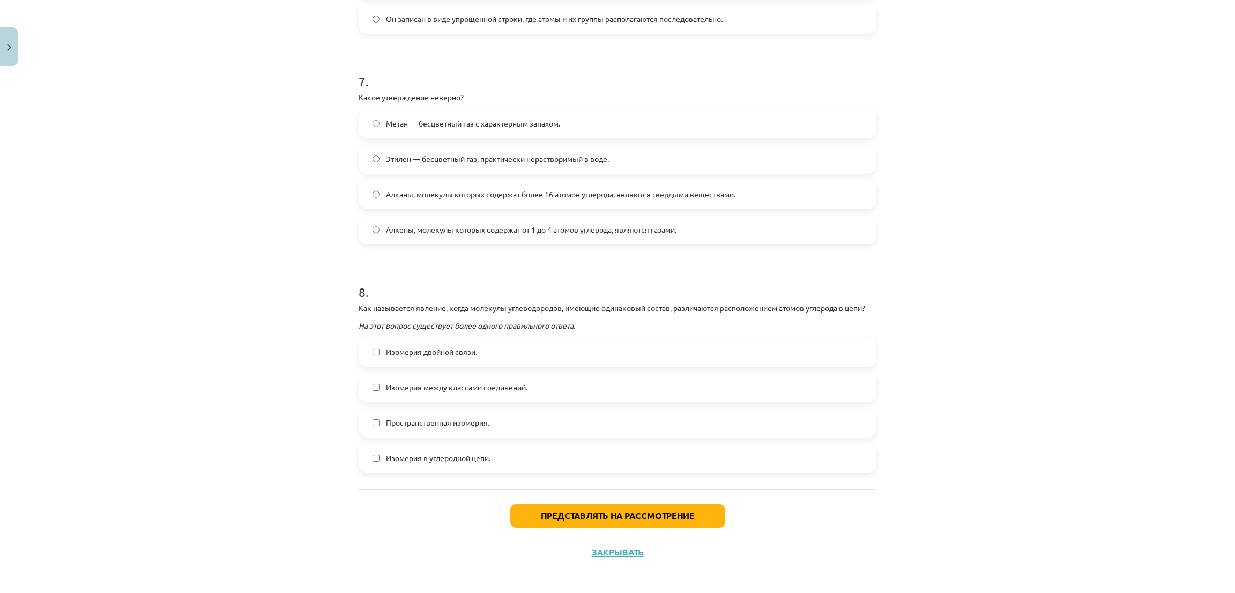
scroll to position [1423, 0]
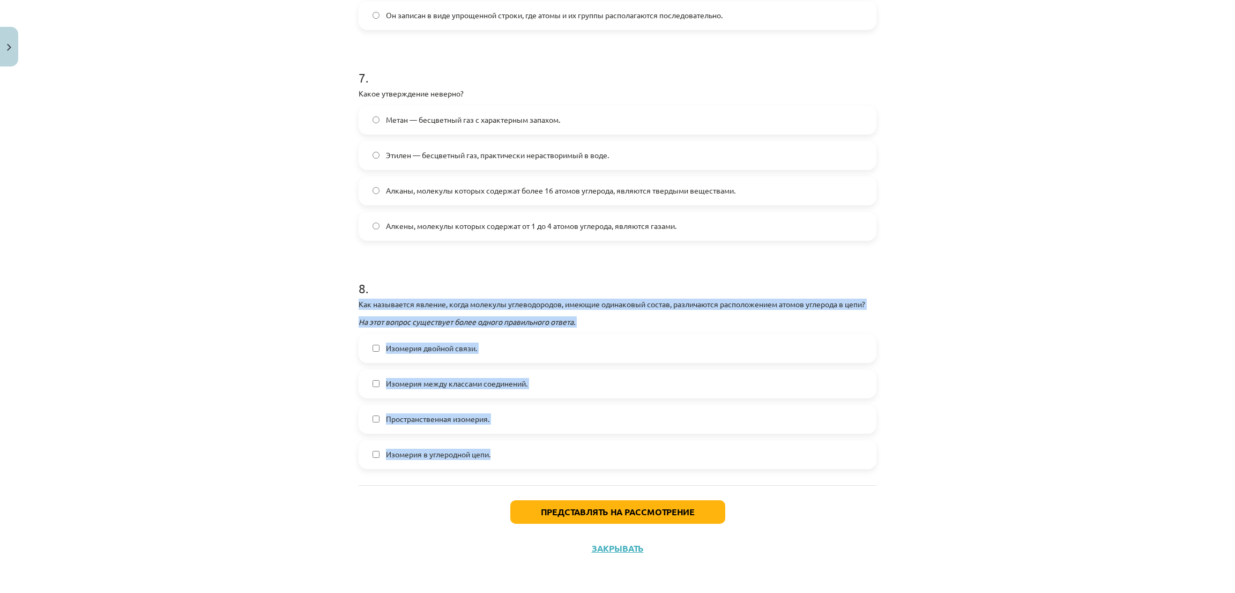
drag, startPoint x: 348, startPoint y: 295, endPoint x: 552, endPoint y: 429, distance: 244.2
copy div "Как называется явление, когда молекулы углеводородов, имеющие одинаковый состав…"
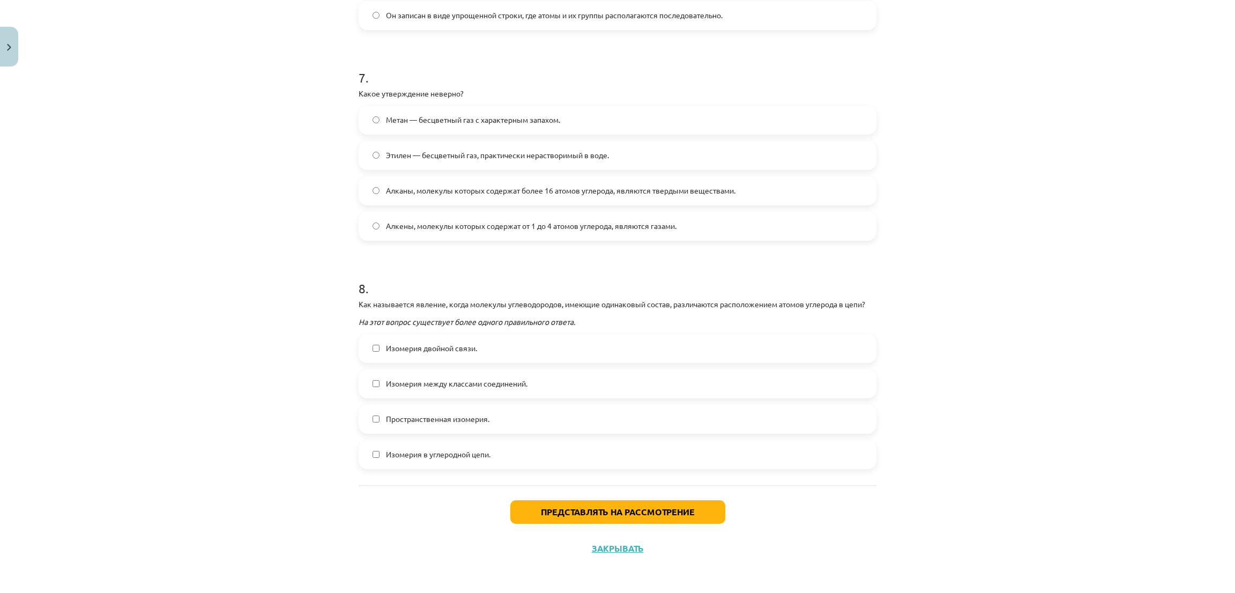
click at [273, 243] on div "Тема исследования: Химия I - 11 класс, 1-й тест, учебный материал #2 Тема 1. Ра…" at bounding box center [617, 296] width 1235 height 593
click at [391, 464] on label "Изомерия в углеродной цепи." at bounding box center [617, 454] width 515 height 27
click at [597, 509] on font "Представлять на рассмотрение" at bounding box center [618, 511] width 154 height 11
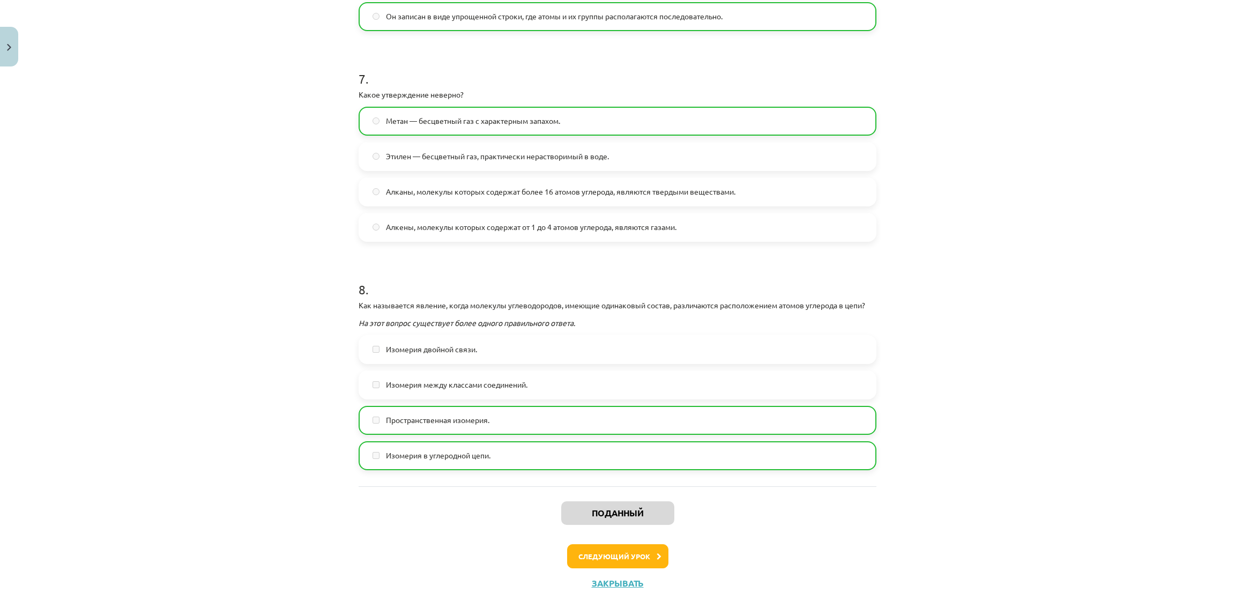
scroll to position [1458, 0]
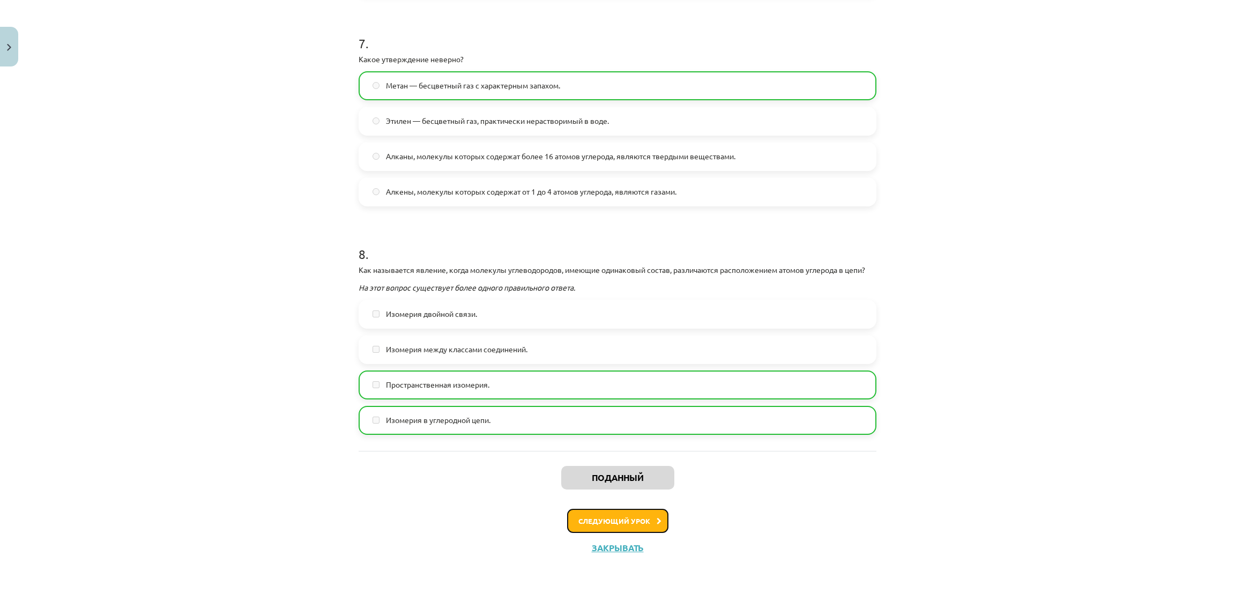
click at [591, 524] on font "Следующий урок" at bounding box center [614, 520] width 72 height 9
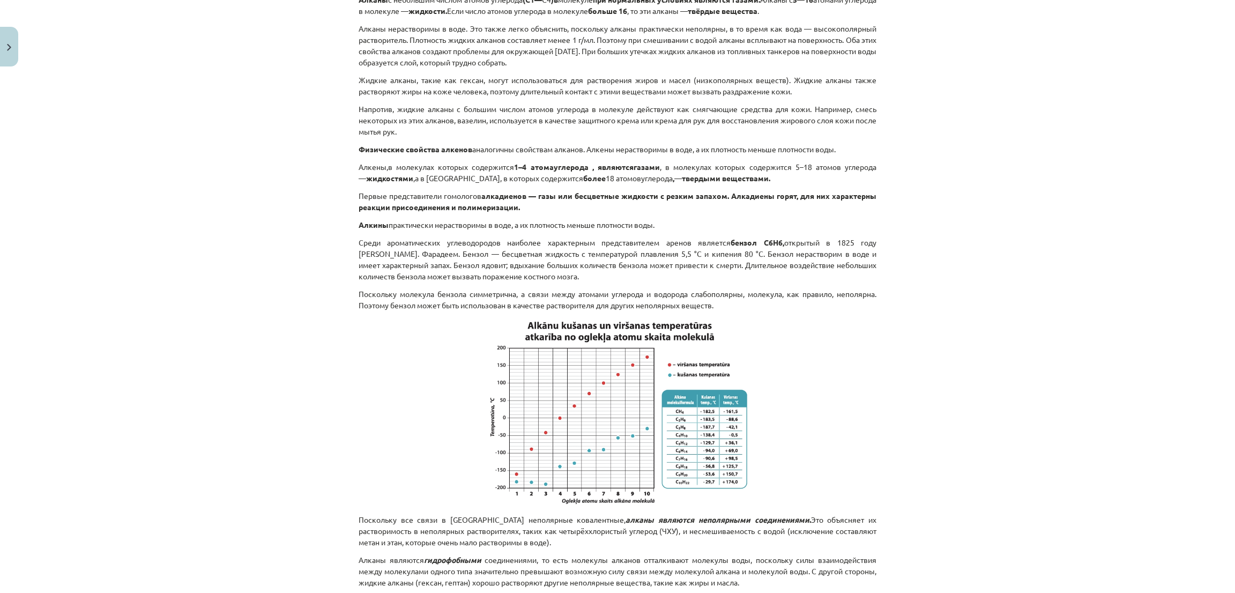
scroll to position [556, 0]
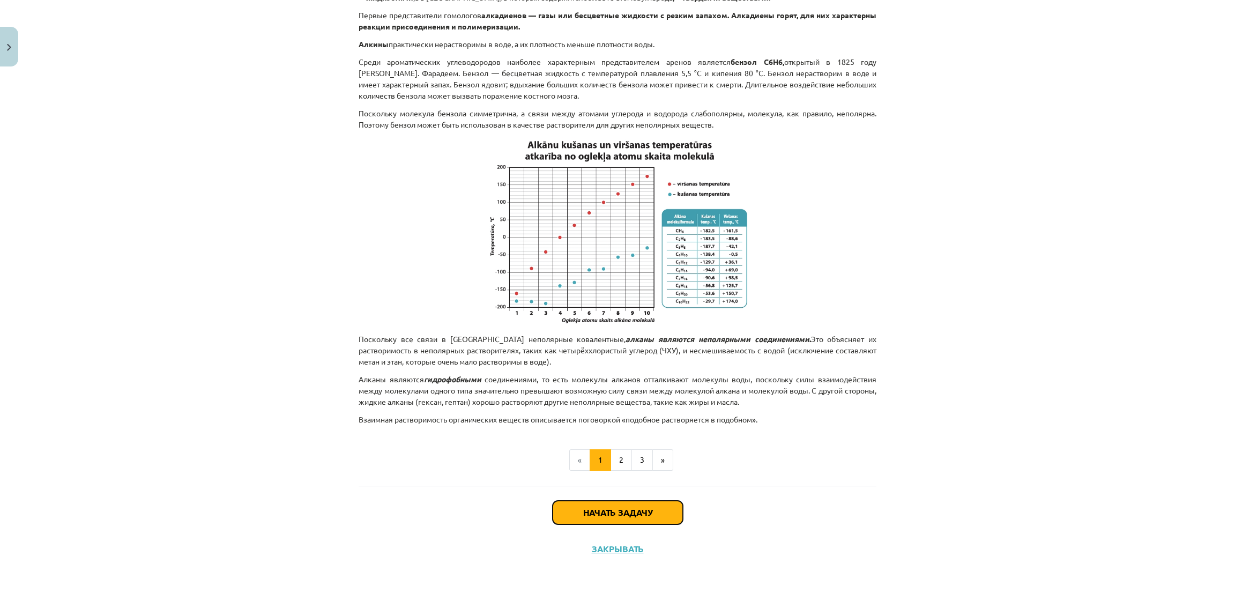
click at [562, 517] on button "Начать задачу" at bounding box center [617, 512] width 130 height 24
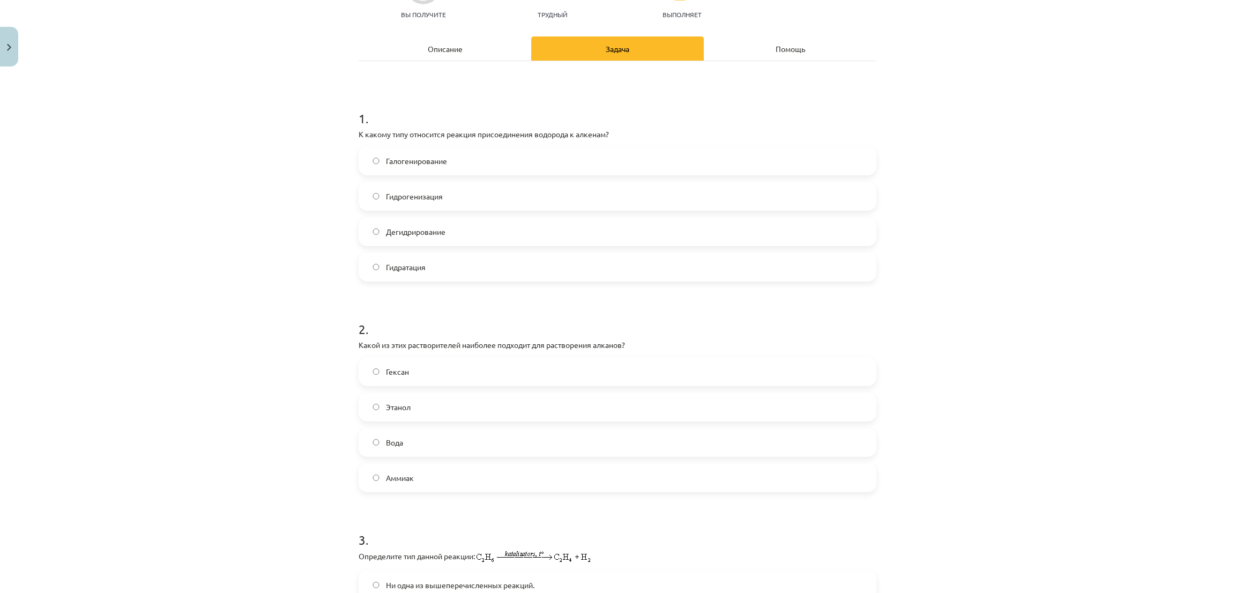
scroll to position [27, 0]
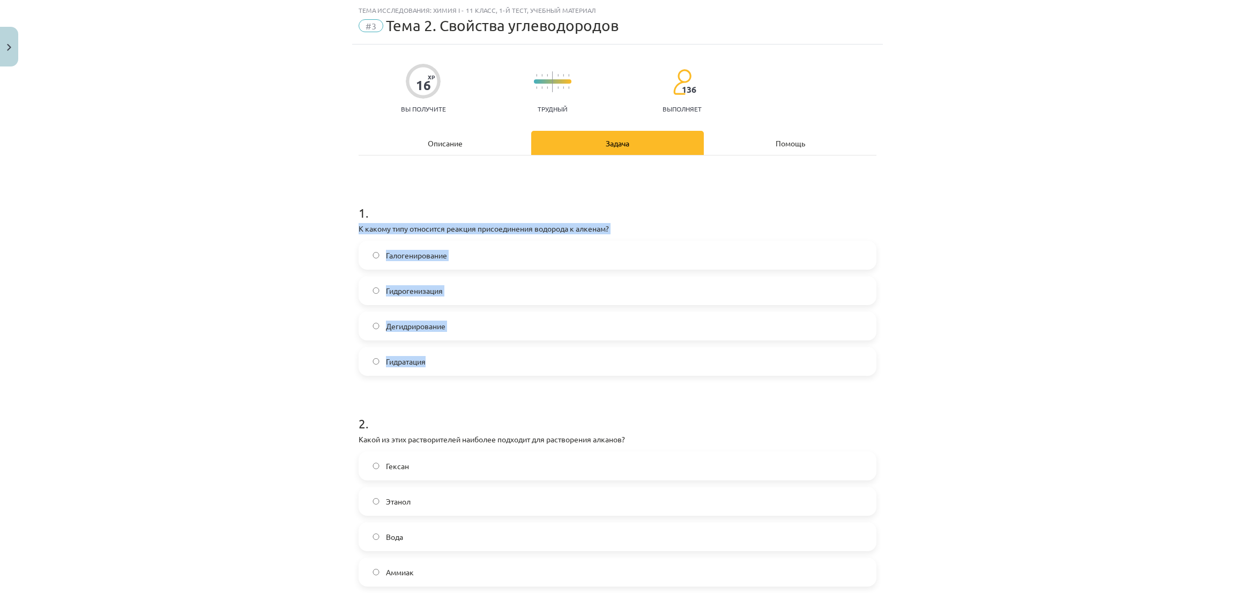
drag, startPoint x: 345, startPoint y: 231, endPoint x: 485, endPoint y: 341, distance: 178.2
click at [485, 341] on div "Тема исследования: Химия I - 11 класс, 1-й тест, учебный материал #3 Тема 2. Св…" at bounding box center [617, 296] width 1235 height 593
copy div "К какому типу относится реакция присоединения водорода к алкенам? Галогенирован…"
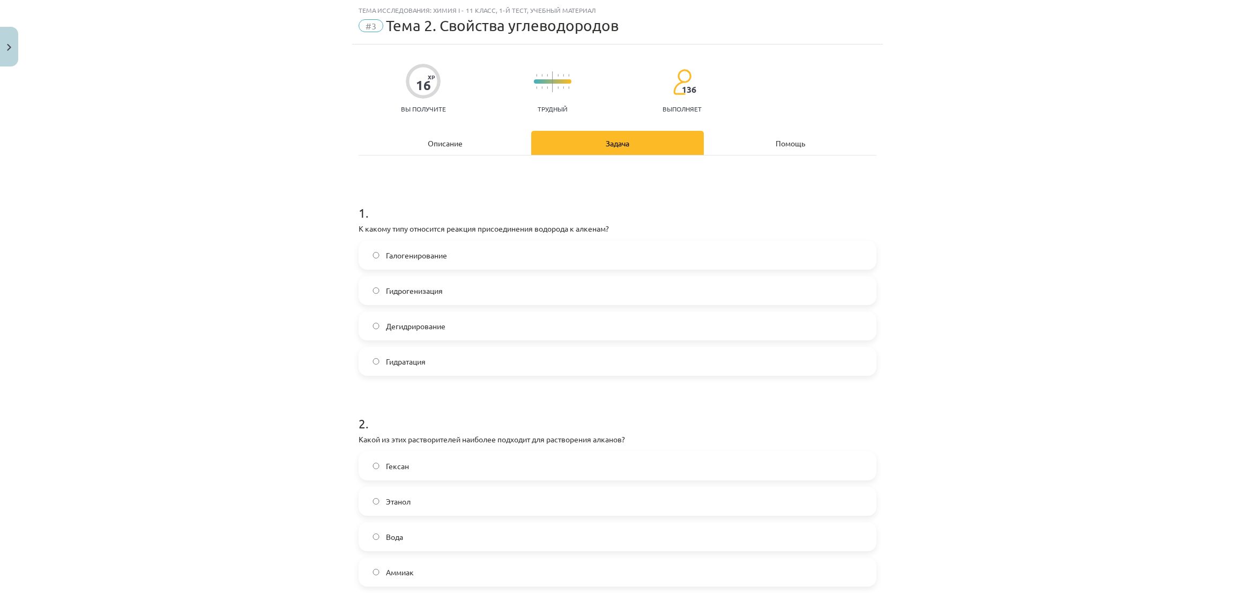
click at [226, 193] on div "Тема исследования: Химия I - 11 класс, 1-й тест, учебный материал #3 Тема 2. Св…" at bounding box center [617, 296] width 1235 height 593
click at [363, 289] on label "Гидрогенизация" at bounding box center [617, 290] width 515 height 27
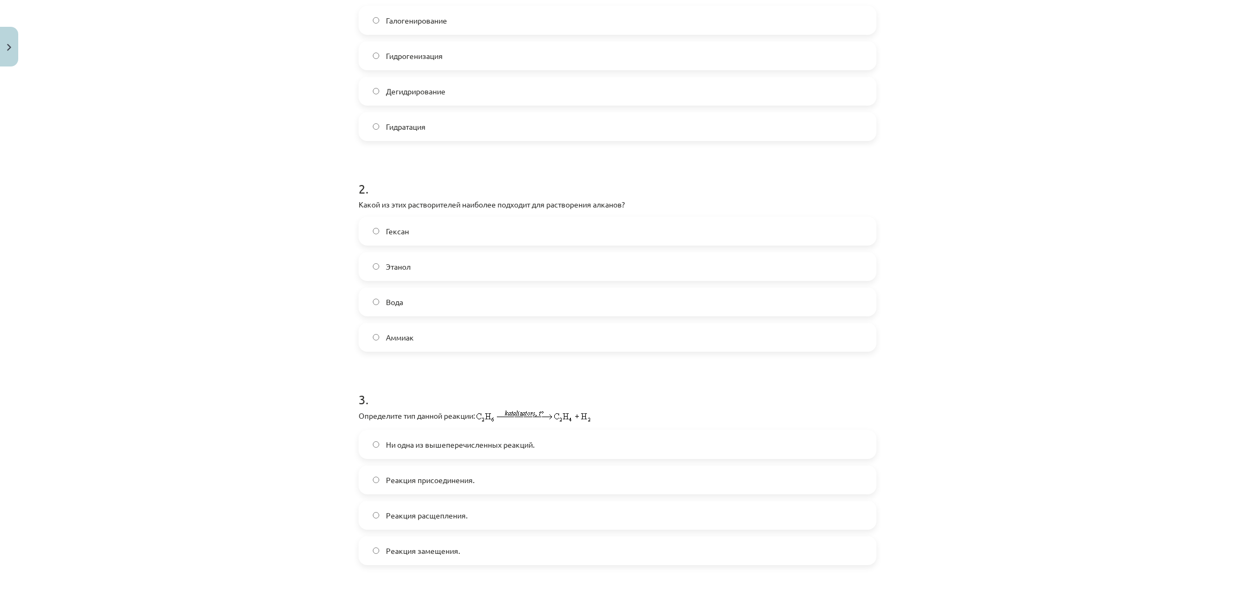
scroll to position [268, 0]
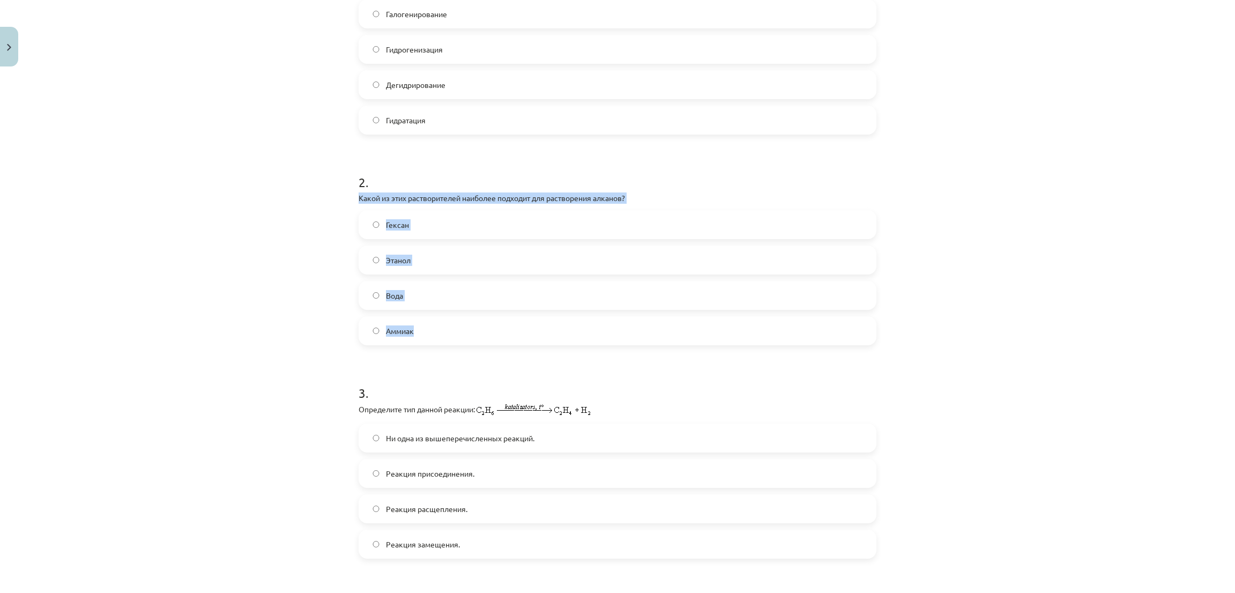
drag, startPoint x: 351, startPoint y: 191, endPoint x: 453, endPoint y: 327, distance: 170.4
copy div "Какой из этих растворителей наиболее подходит для растворения алканов? Гексан Э…"
click at [252, 100] on div "Тема исследования: Химия I - 11 класс, 1-й тест, учебный материал #3 Тема 2. Св…" at bounding box center [617, 296] width 1235 height 593
click at [382, 273] on label "Этанол" at bounding box center [617, 259] width 515 height 27
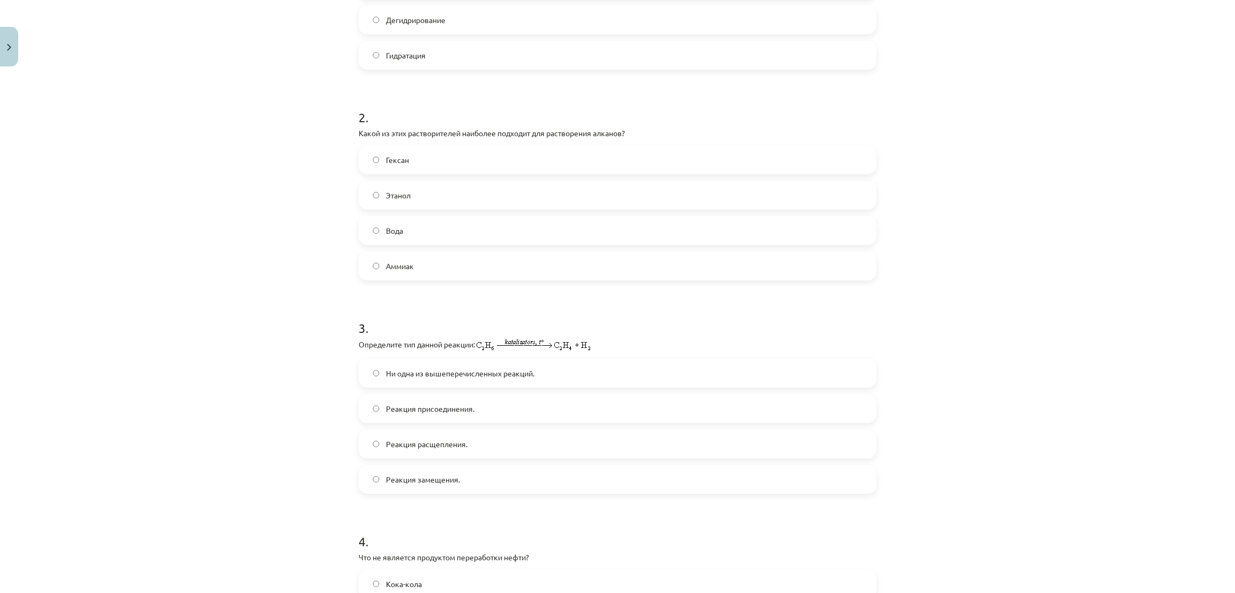
scroll to position [429, 0]
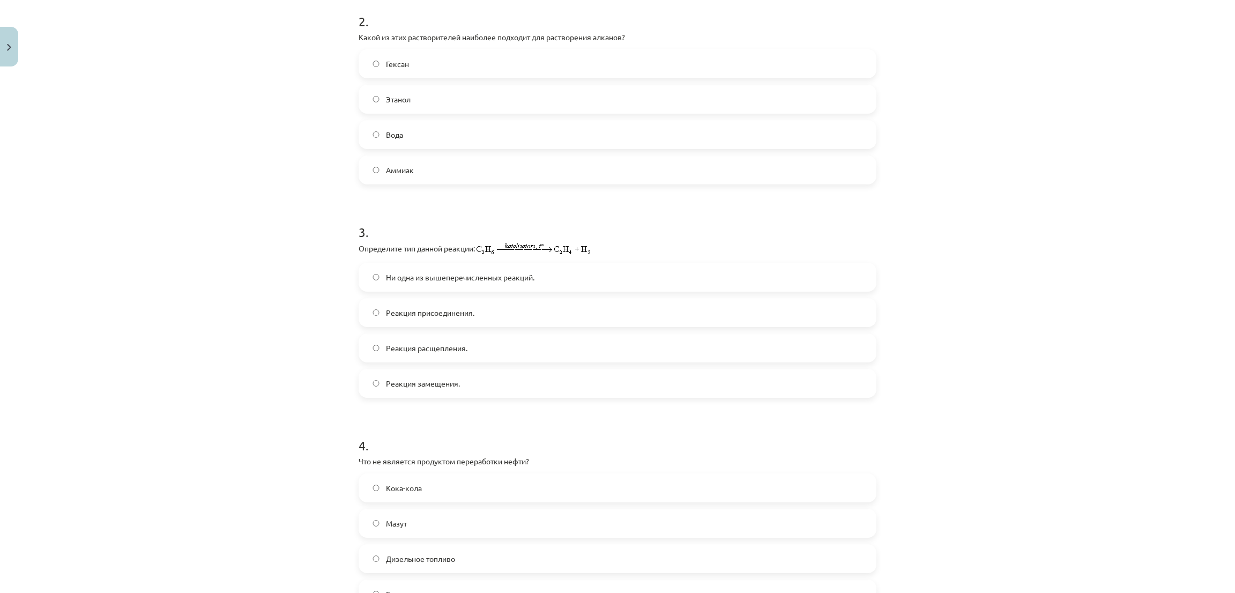
click at [365, 162] on label "Аммиак" at bounding box center [617, 169] width 515 height 27
click at [377, 313] on label "Реакция присоединения." at bounding box center [617, 312] width 515 height 27
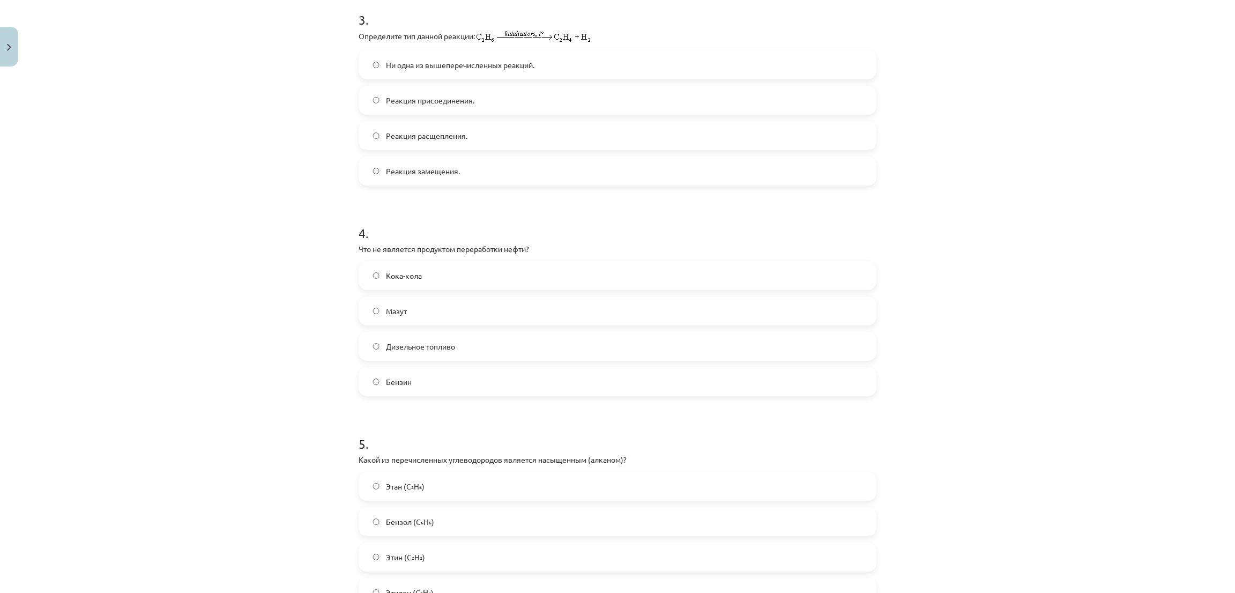
scroll to position [670, 0]
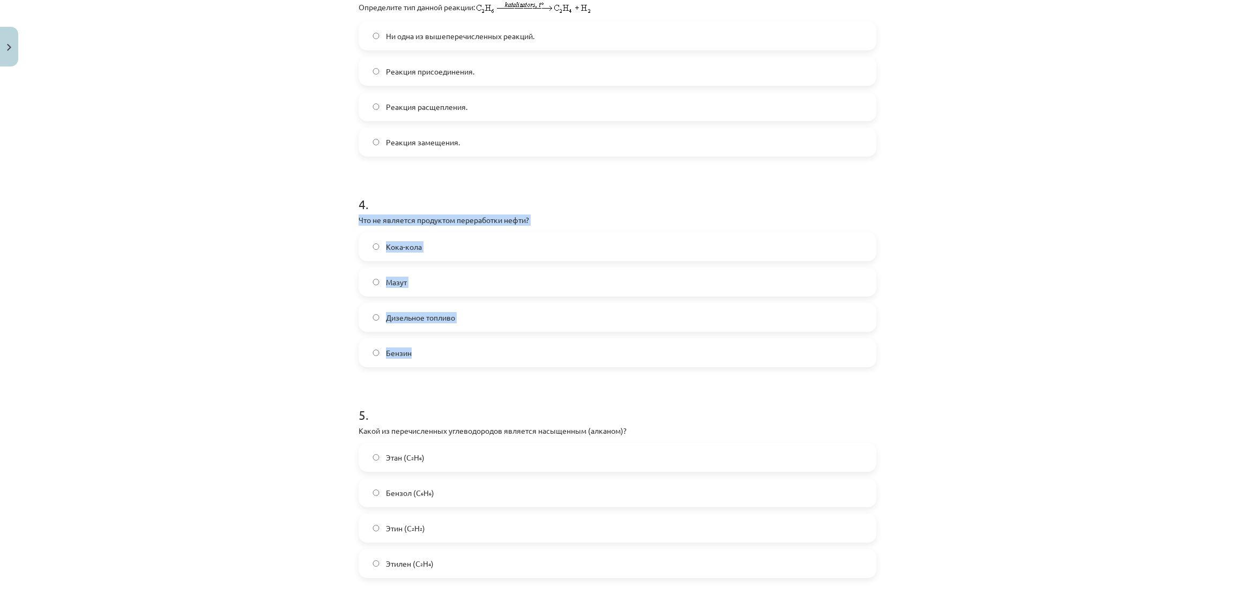
drag, startPoint x: 345, startPoint y: 215, endPoint x: 469, endPoint y: 349, distance: 182.4
click at [469, 349] on div "Тема исследования: Химия I - 11 класс, 1-й тест, учебный материал #3 Тема 2. Св…" at bounding box center [617, 296] width 1235 height 593
click at [446, 249] on label "Кока-кола" at bounding box center [617, 246] width 515 height 27
drag, startPoint x: 347, startPoint y: 214, endPoint x: 458, endPoint y: 353, distance: 178.4
click at [458, 353] on div "Тема исследования: Химия I - 11 класс, 1-й тест, учебный материал #3 Тема 2. Св…" at bounding box center [617, 296] width 1235 height 593
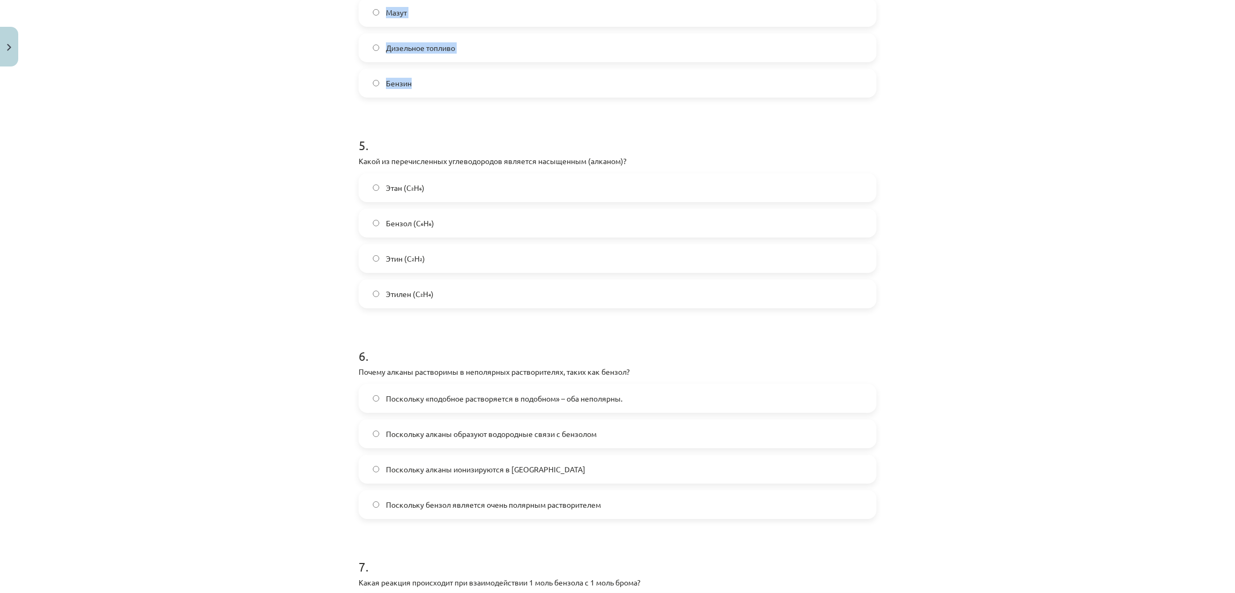
scroll to position [991, 0]
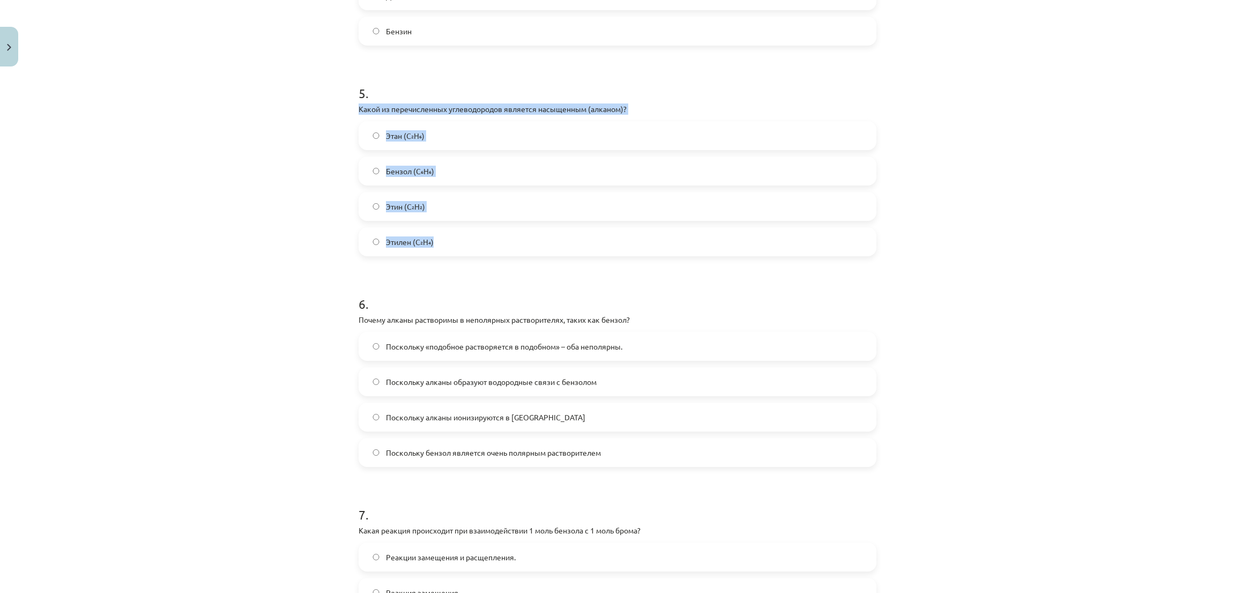
drag, startPoint x: 345, startPoint y: 103, endPoint x: 473, endPoint y: 244, distance: 190.0
click at [473, 244] on div "Тема исследования: Химия I - 11 класс, 1-й тест, учебный материал #3 Тема 2. Св…" at bounding box center [617, 296] width 1235 height 593
click at [271, 255] on div "Тема исследования: Химия I - 11 класс, 1-й тест, учебный материал #3 Тема 2. Св…" at bounding box center [617, 296] width 1235 height 593
click at [374, 246] on label "Этилен (C₂H₄)" at bounding box center [617, 241] width 515 height 27
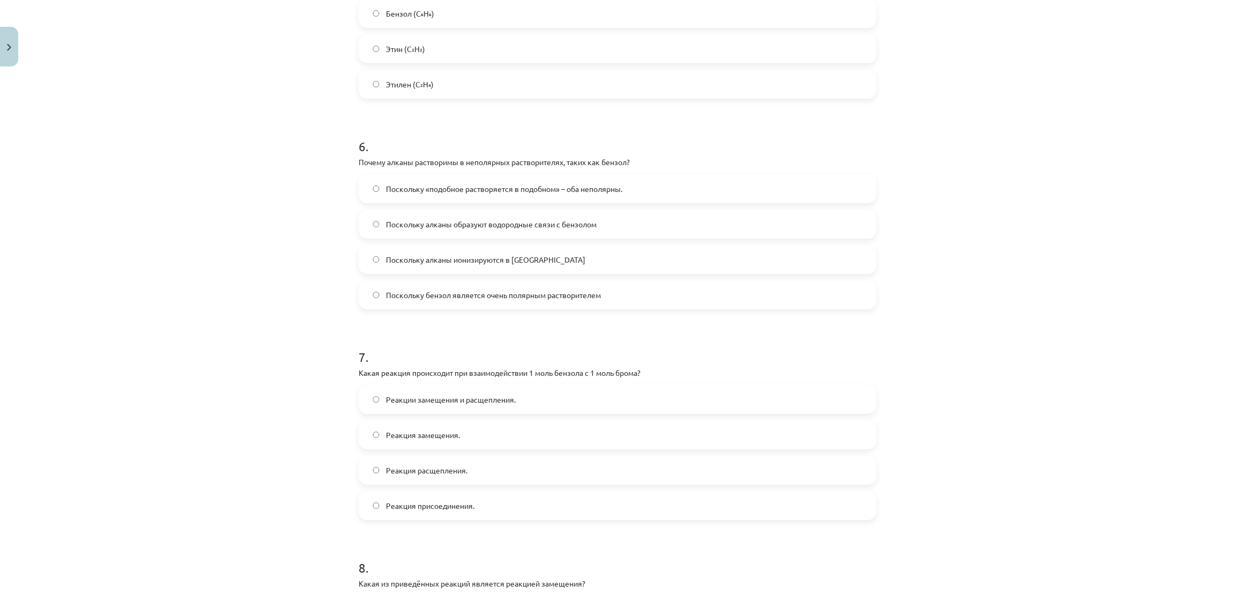
scroll to position [1152, 0]
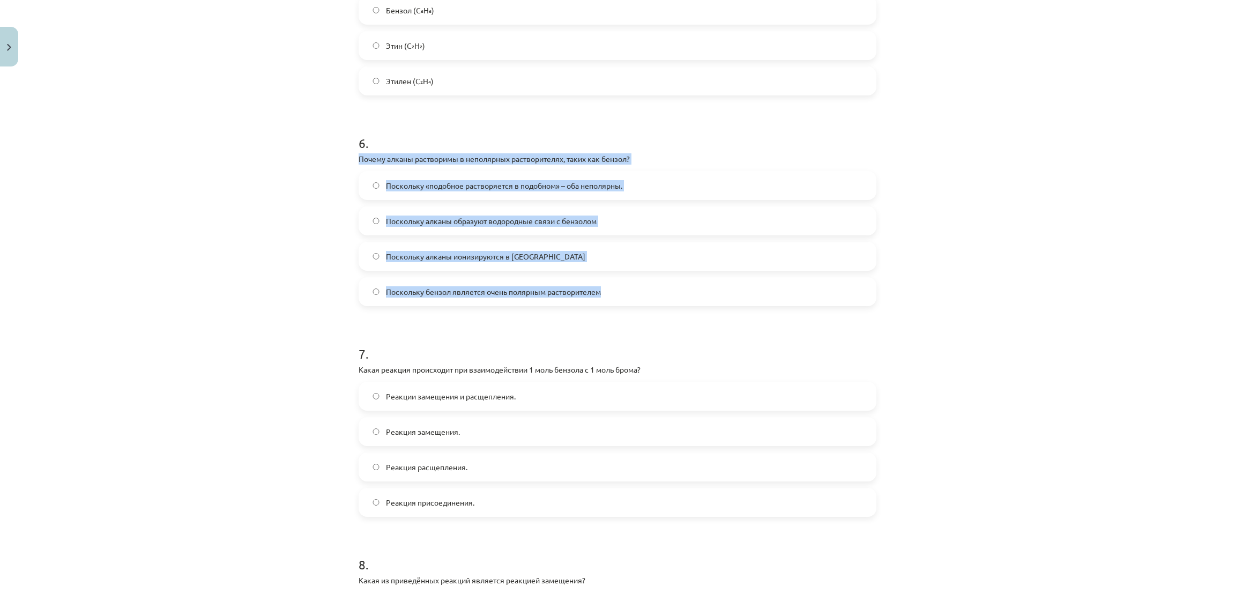
drag, startPoint x: 348, startPoint y: 155, endPoint x: 621, endPoint y: 291, distance: 304.6
click at [192, 158] on div "Тема исследования: Химия I - 11 класс, 1-й тест, учебный материал #3 Тема 2. Св…" at bounding box center [617, 296] width 1235 height 593
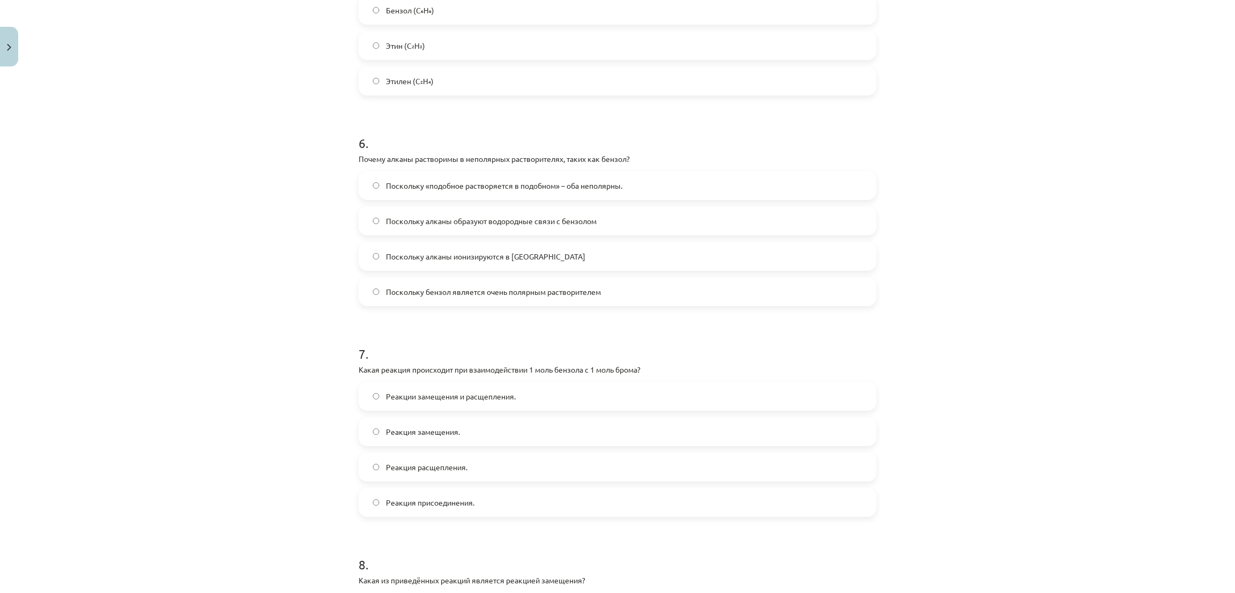
click at [622, 181] on label "Поскольку «подобное растворяется в подобном» – оба неполярны." at bounding box center [617, 185] width 515 height 27
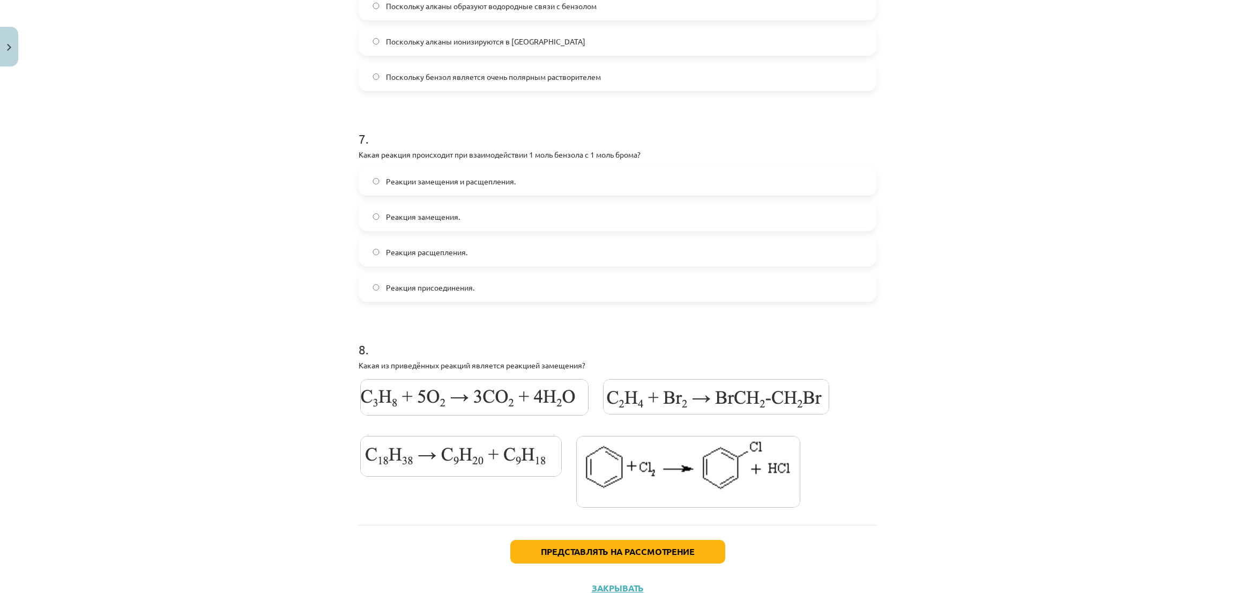
scroll to position [1393, 0]
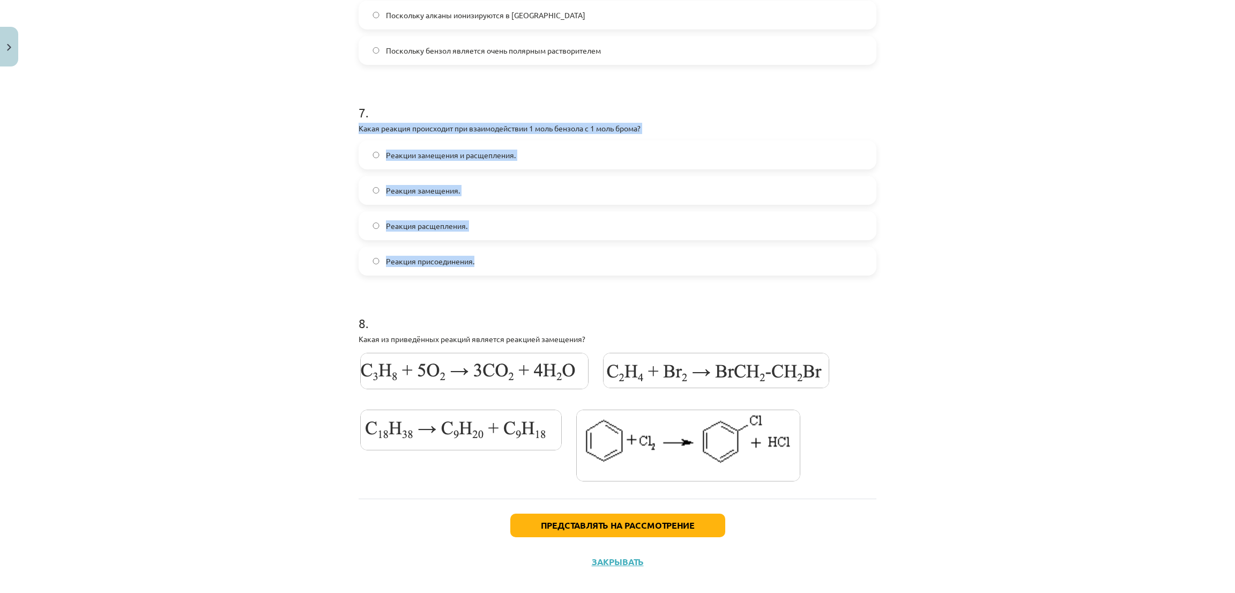
drag, startPoint x: 349, startPoint y: 128, endPoint x: 545, endPoint y: 249, distance: 230.7
click at [146, 151] on div "Тема исследования: Химия I - 11 класс, 1-й тест, учебный материал #3 Тема 2. Св…" at bounding box center [617, 296] width 1235 height 593
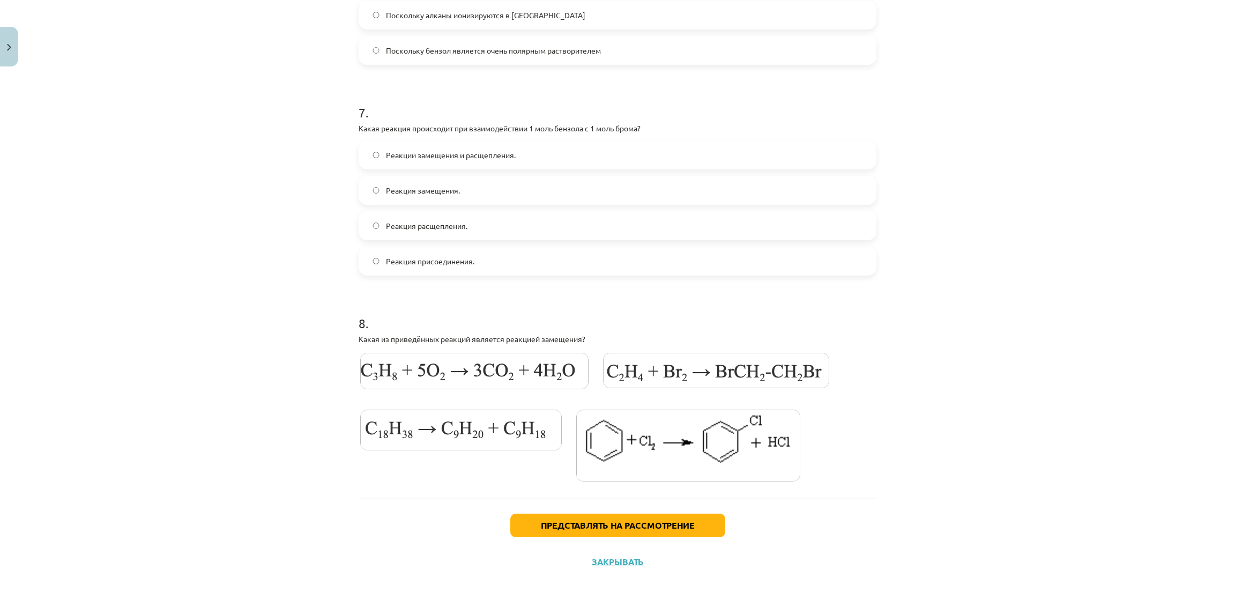
click at [393, 188] on font "Реакция замещения." at bounding box center [423, 190] width 74 height 10
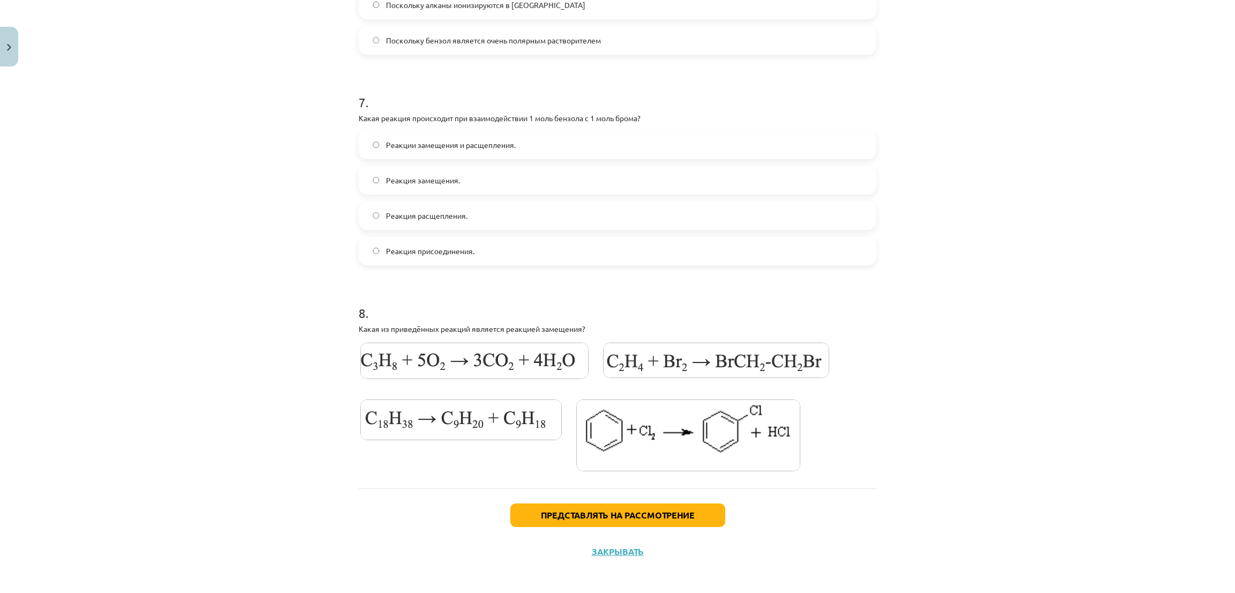
scroll to position [1407, 0]
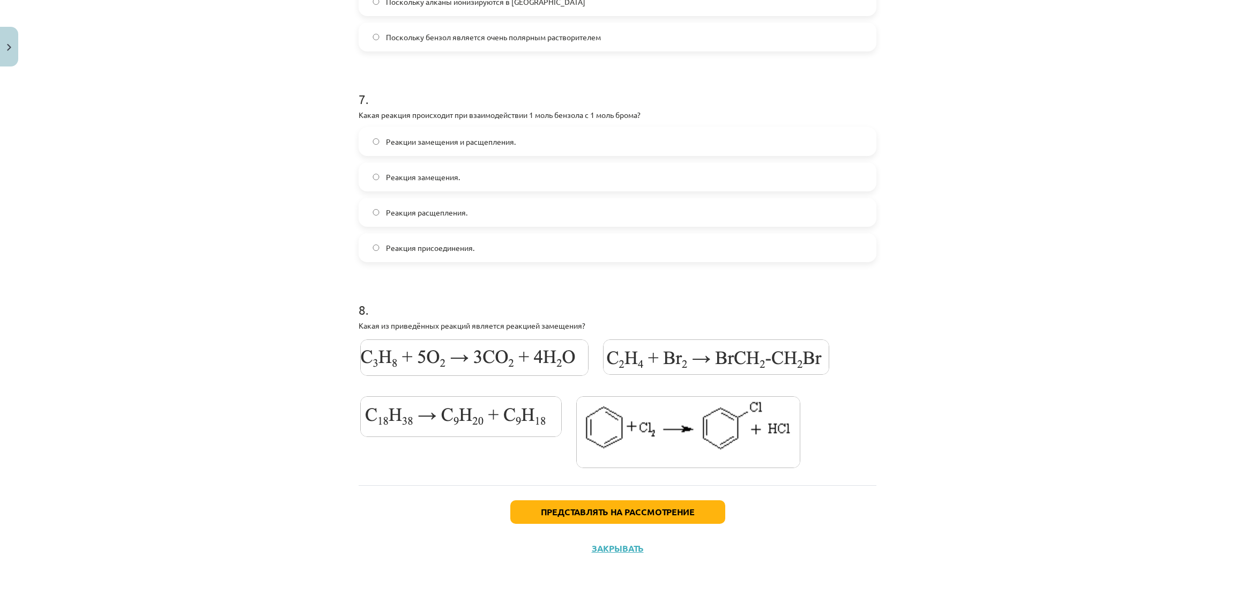
click at [743, 424] on img at bounding box center [688, 432] width 224 height 72
click at [683, 508] on font "Представлять на рассмотрение" at bounding box center [618, 511] width 154 height 11
click at [528, 502] on button "Представлять на рассмотрение" at bounding box center [617, 512] width 215 height 24
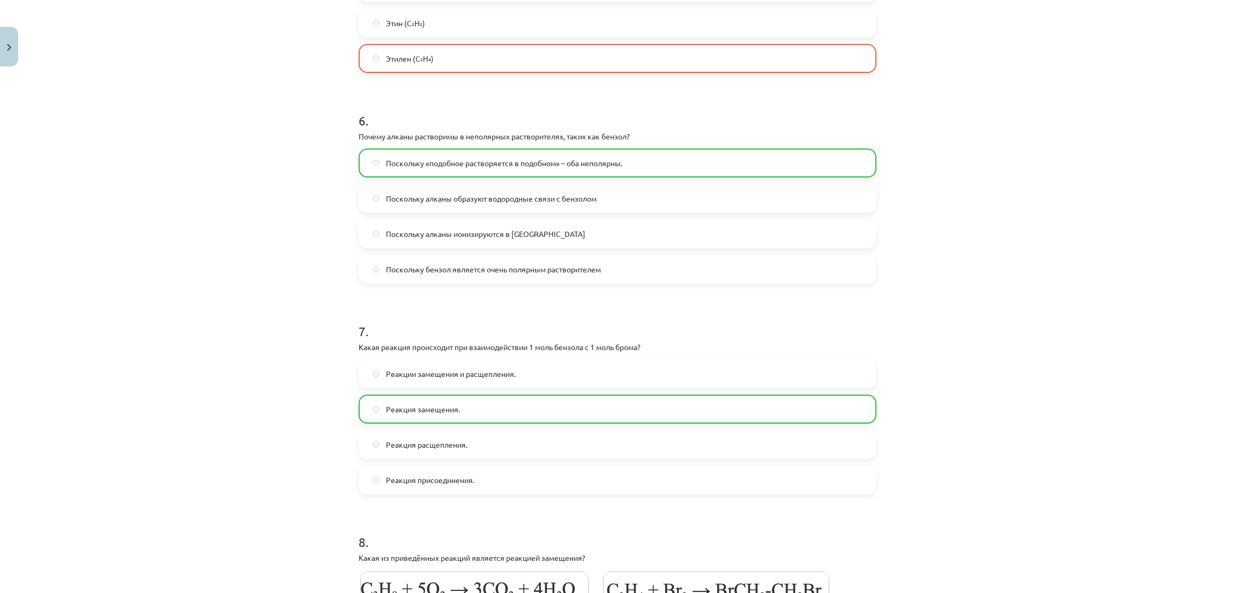
scroll to position [1441, 0]
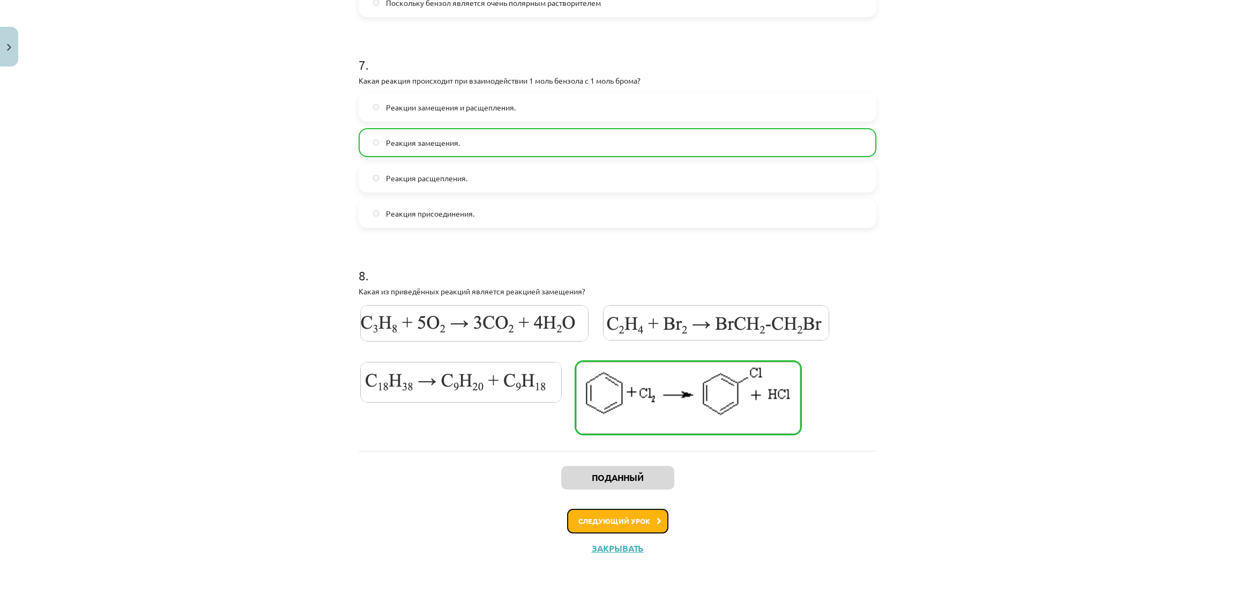
click at [654, 519] on button "Следующий урок" at bounding box center [617, 521] width 101 height 25
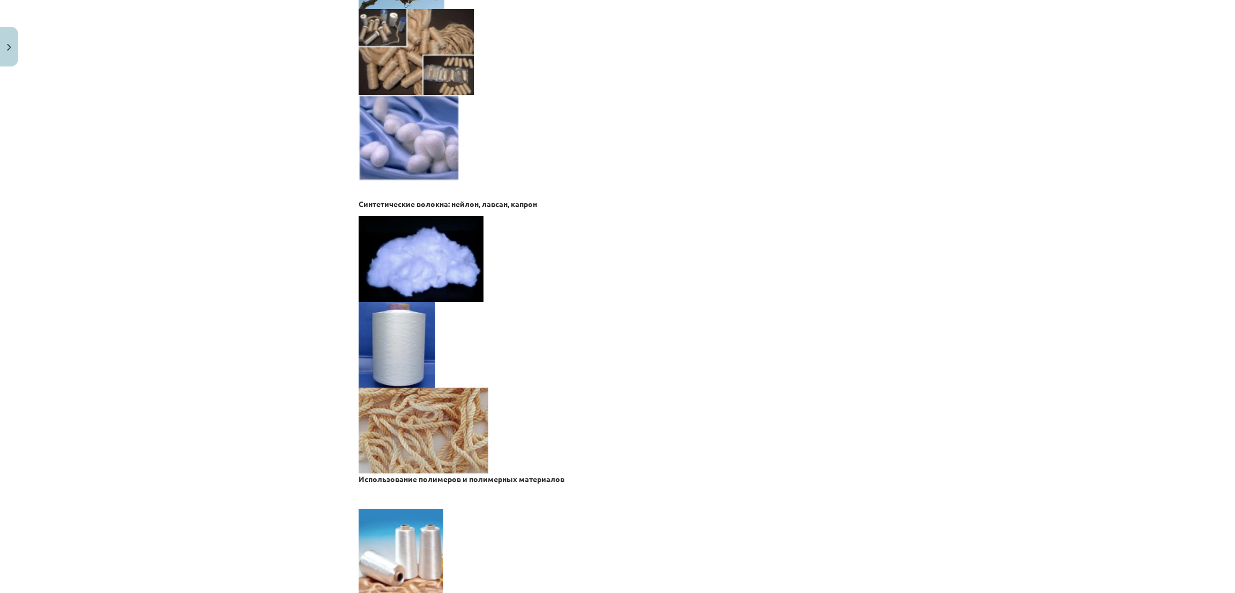
scroll to position [1967, 0]
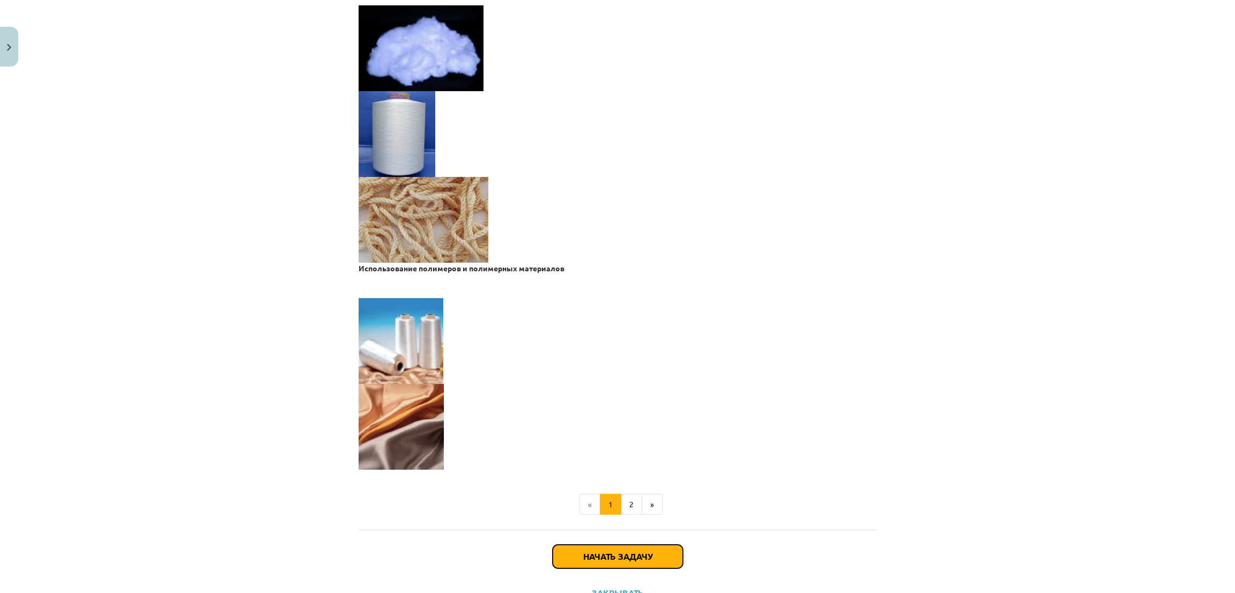
click at [602, 556] on font "Начать задачу" at bounding box center [617, 555] width 69 height 11
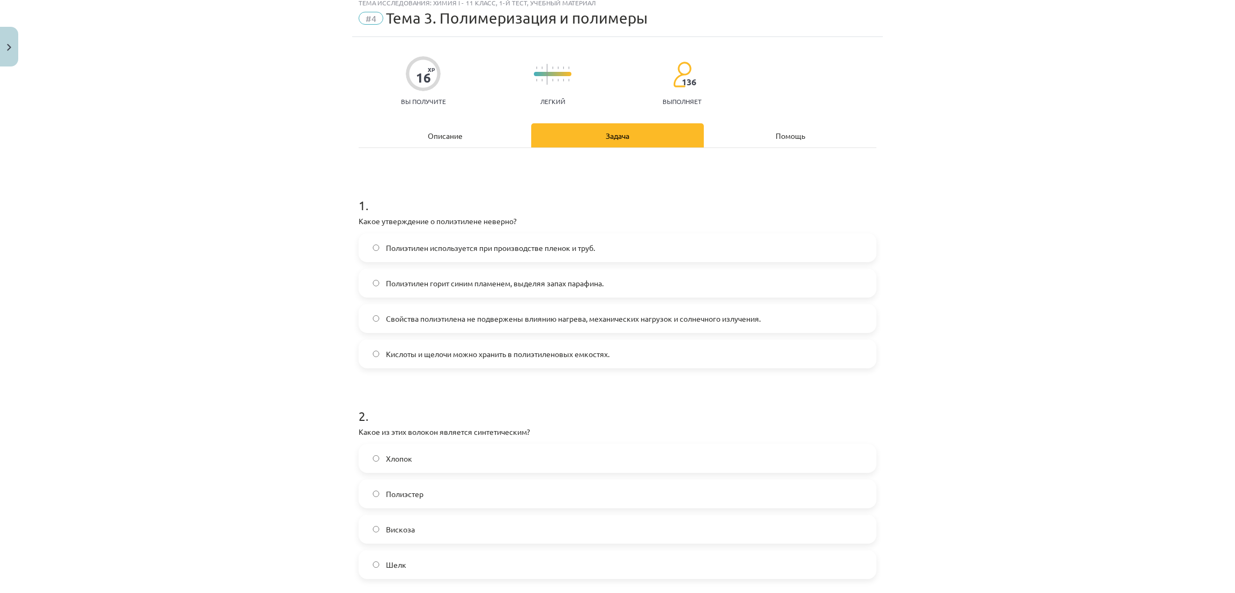
scroll to position [27, 0]
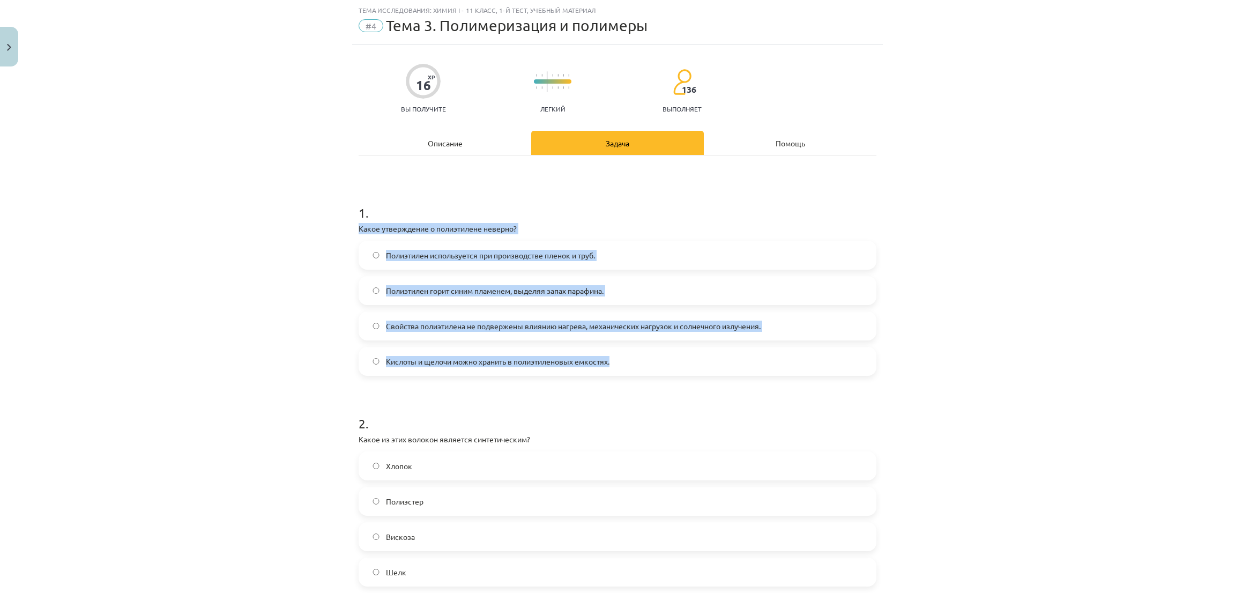
drag, startPoint x: 339, startPoint y: 228, endPoint x: 675, endPoint y: 353, distance: 358.1
click at [675, 353] on div "Тема исследования: Химия I - 11 класс, 1-й тест, учебный материал #4 Тема 3. По…" at bounding box center [617, 296] width 1235 height 593
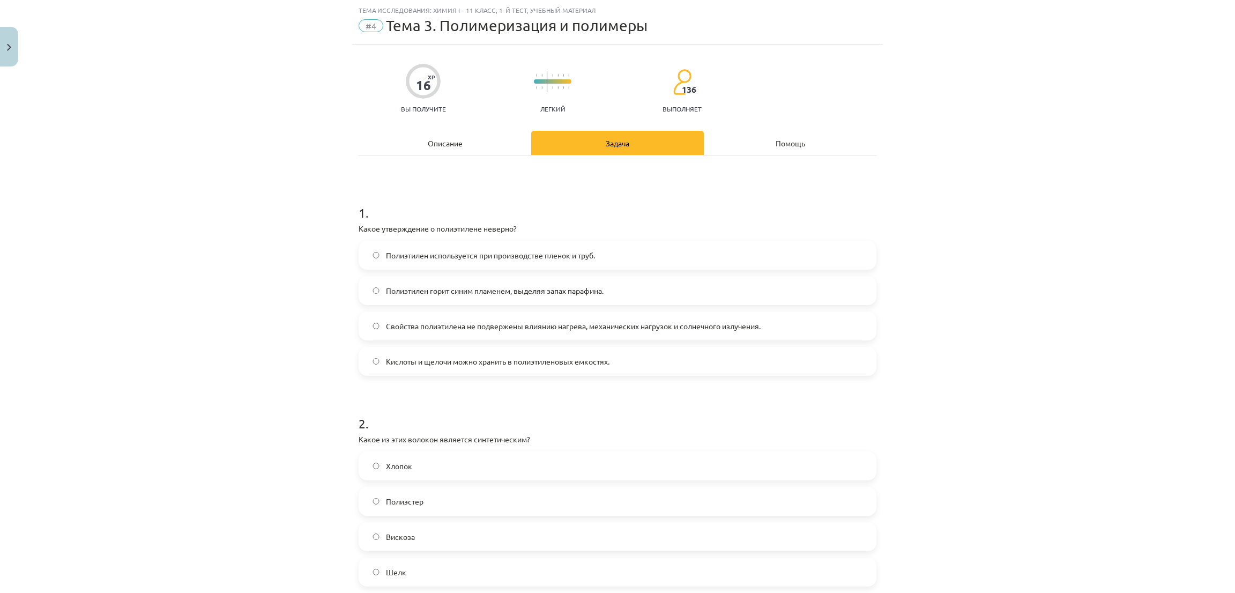
click at [255, 190] on div "Тема исследования: Химия I - 11 класс, 1-й тест, учебный материал #4 Тема 3. По…" at bounding box center [617, 296] width 1235 height 593
click at [631, 322] on font "Свойства полиэтилена не подвержены влиянию нагрева, механических нагрузок и сол…" at bounding box center [573, 326] width 375 height 10
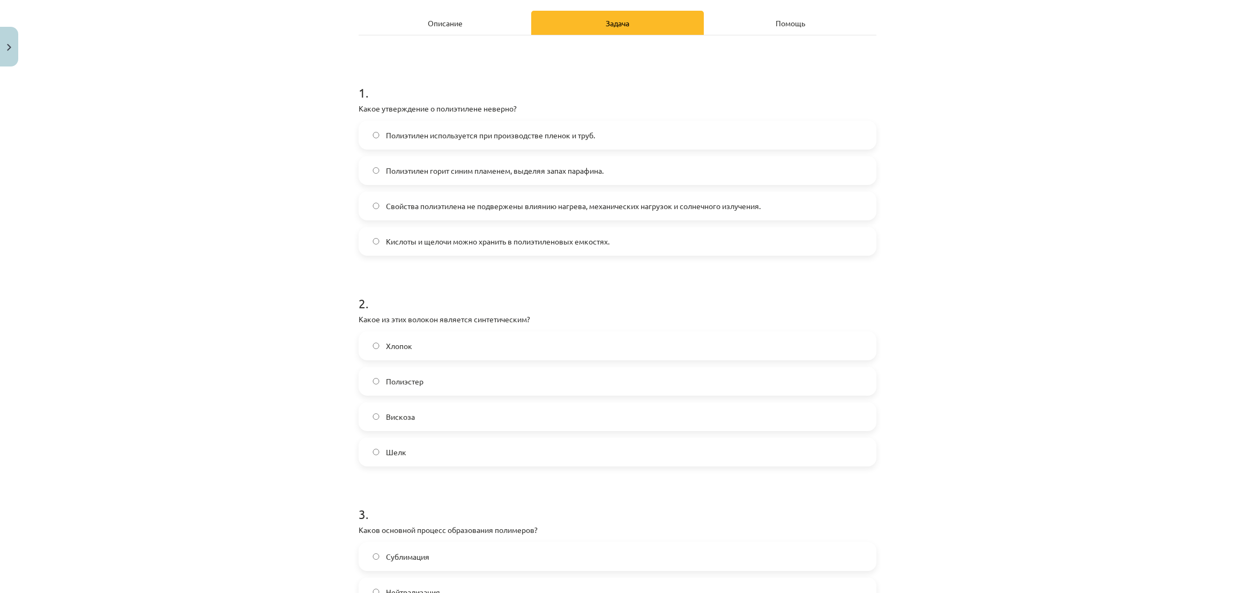
scroll to position [188, 0]
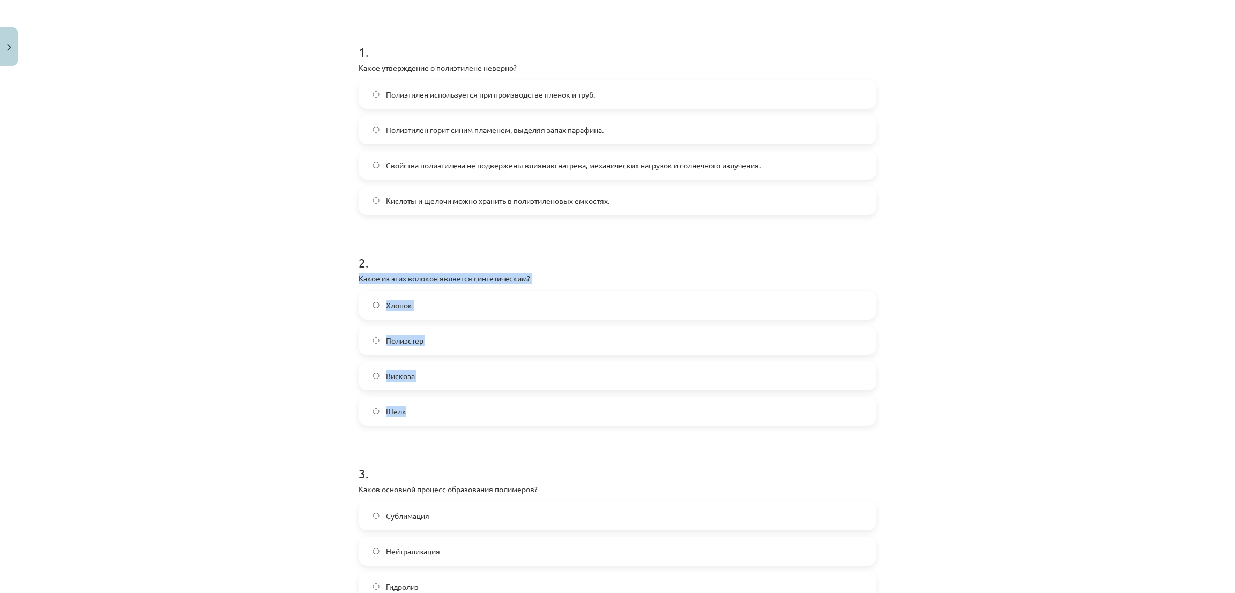
drag, startPoint x: 348, startPoint y: 278, endPoint x: 580, endPoint y: 392, distance: 258.3
click at [222, 146] on div "Тема исследования: Химия I - 11 класс, 1-й тест, учебный материал #4 Тема 3. По…" at bounding box center [617, 296] width 1235 height 593
click at [386, 335] on font "Полиэстер" at bounding box center [405, 340] width 38 height 10
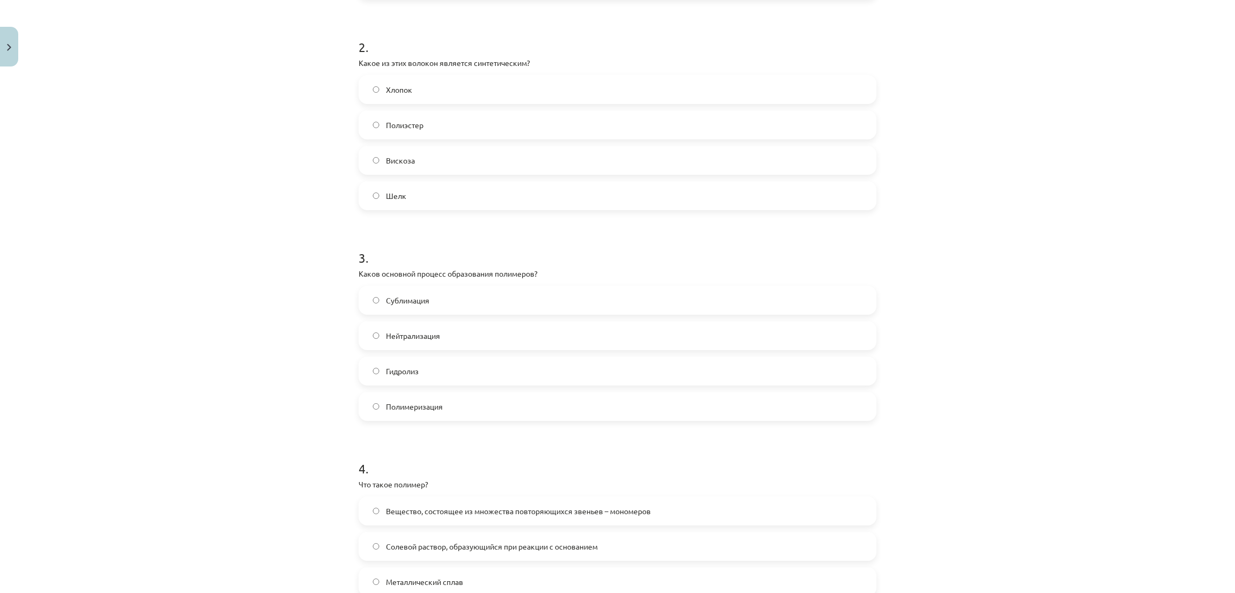
scroll to position [429, 0]
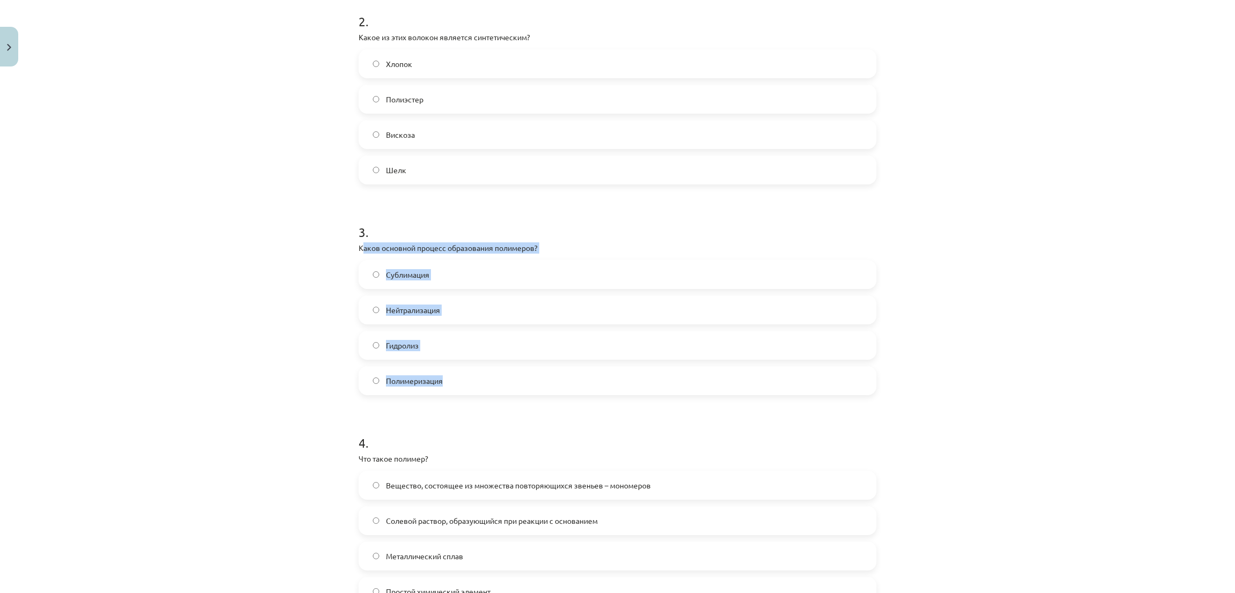
drag, startPoint x: 355, startPoint y: 242, endPoint x: 497, endPoint y: 377, distance: 196.0
click at [497, 377] on div "3 . Каков основной процесс образования полимеров? Сублимация Нейтрализация Гидр…" at bounding box center [617, 300] width 518 height 189
click at [276, 203] on div "Тема исследования: Химия I - 11 класс, 1-й тест, учебный материал #4 Тема 3. По…" at bounding box center [617, 296] width 1235 height 593
click at [436, 379] on font "Полимеризация" at bounding box center [414, 381] width 57 height 10
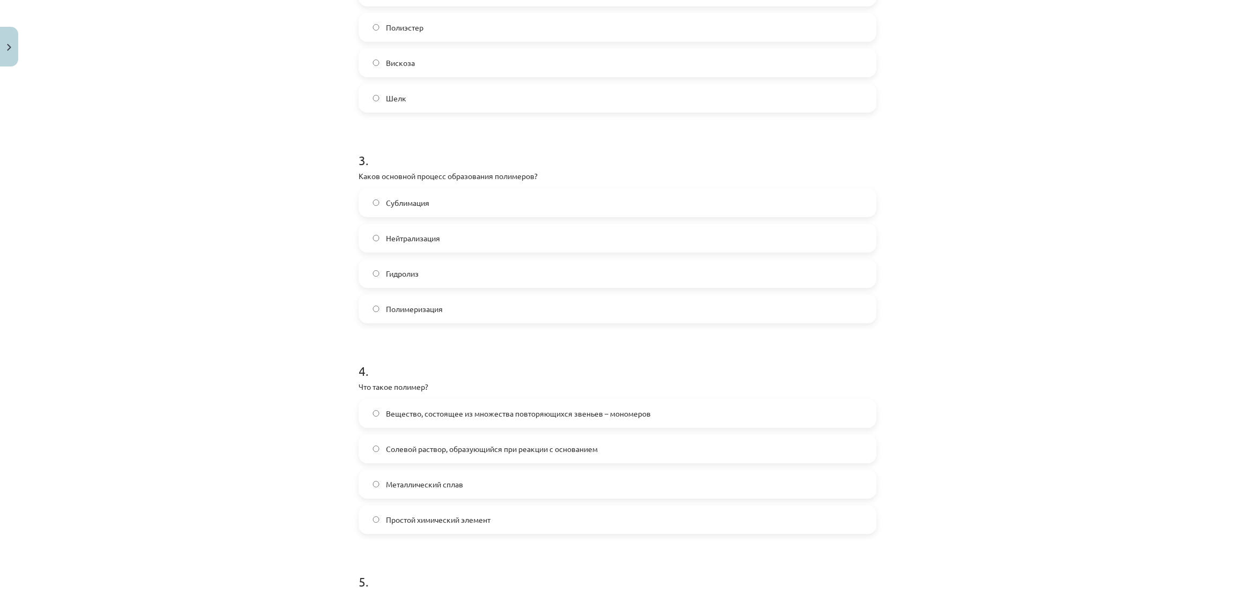
scroll to position [670, 0]
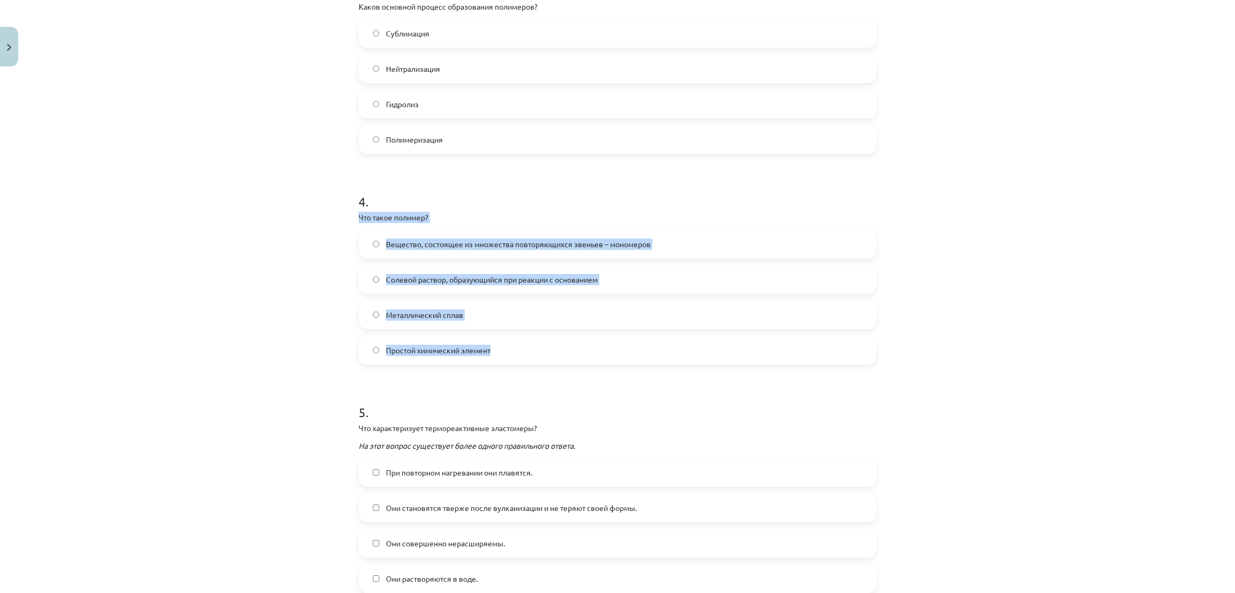
drag, startPoint x: 343, startPoint y: 213, endPoint x: 541, endPoint y: 352, distance: 242.0
click at [541, 352] on div "Тема исследования: Химия I - 11 класс, 1-й тест, учебный материал #4 Тема 3. По…" at bounding box center [617, 296] width 1235 height 593
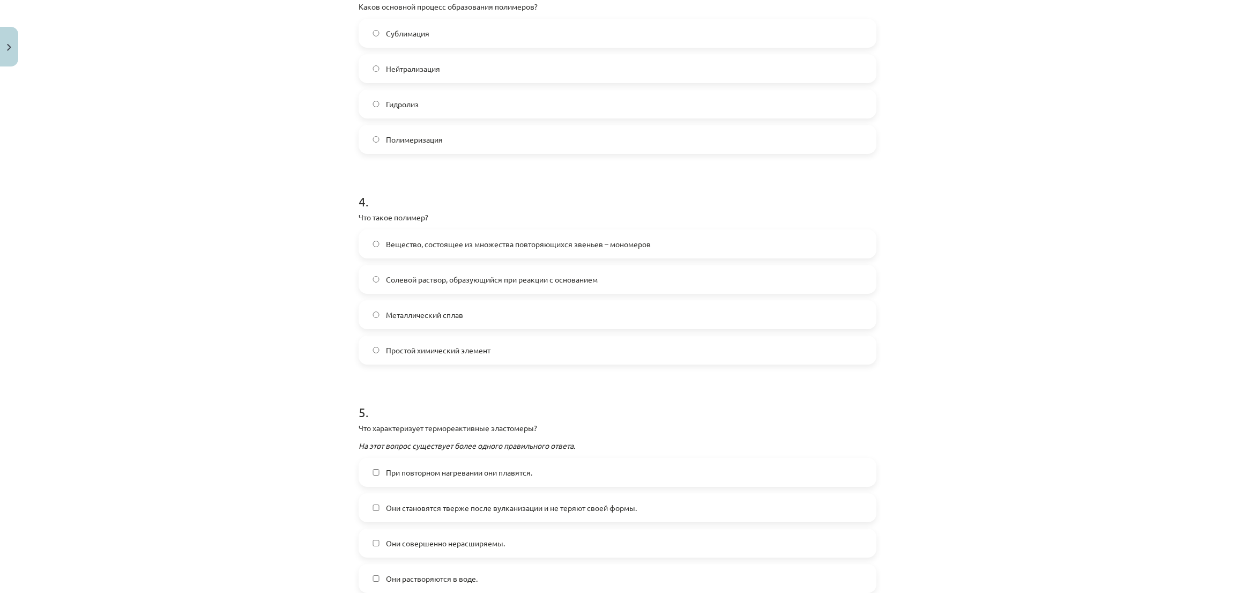
click at [200, 181] on div "Тема исследования: Химия I - 11 класс, 1-й тест, учебный материал #4 Тема 3. По…" at bounding box center [617, 296] width 1235 height 593
click at [513, 234] on label "Вещество, состоящее из множества повторяющихся звеньев – мономеров" at bounding box center [617, 243] width 515 height 27
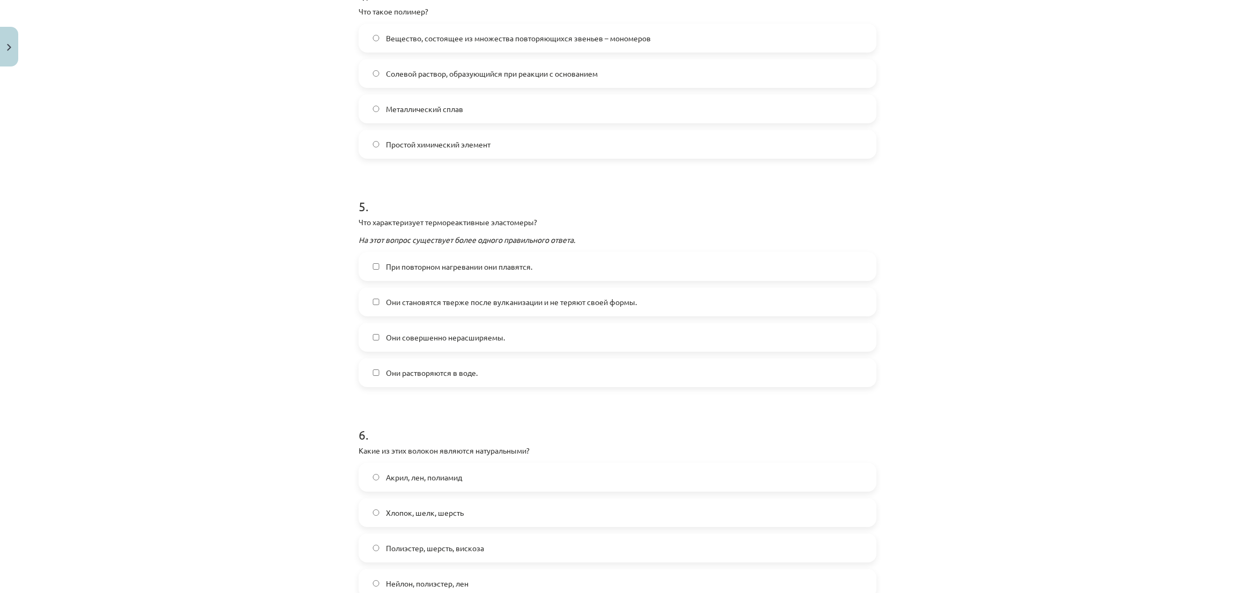
scroll to position [911, 0]
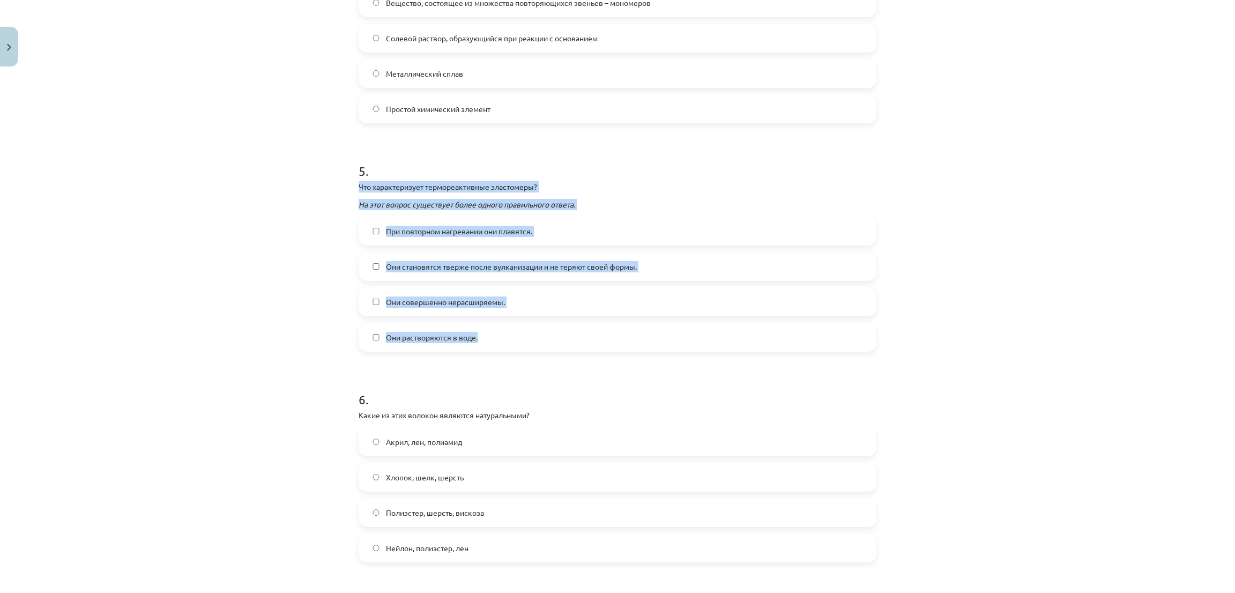
drag, startPoint x: 345, startPoint y: 186, endPoint x: 582, endPoint y: 321, distance: 273.3
click at [582, 321] on div "Тема исследования: Химия I - 11 класс, 1-й тест, учебный материал #4 Тема 3. По…" at bounding box center [617, 296] width 1235 height 593
click at [267, 215] on div "Тема исследования: Химия I - 11 класс, 1-й тест, учебный материал #4 Тема 3. По…" at bounding box center [617, 296] width 1235 height 593
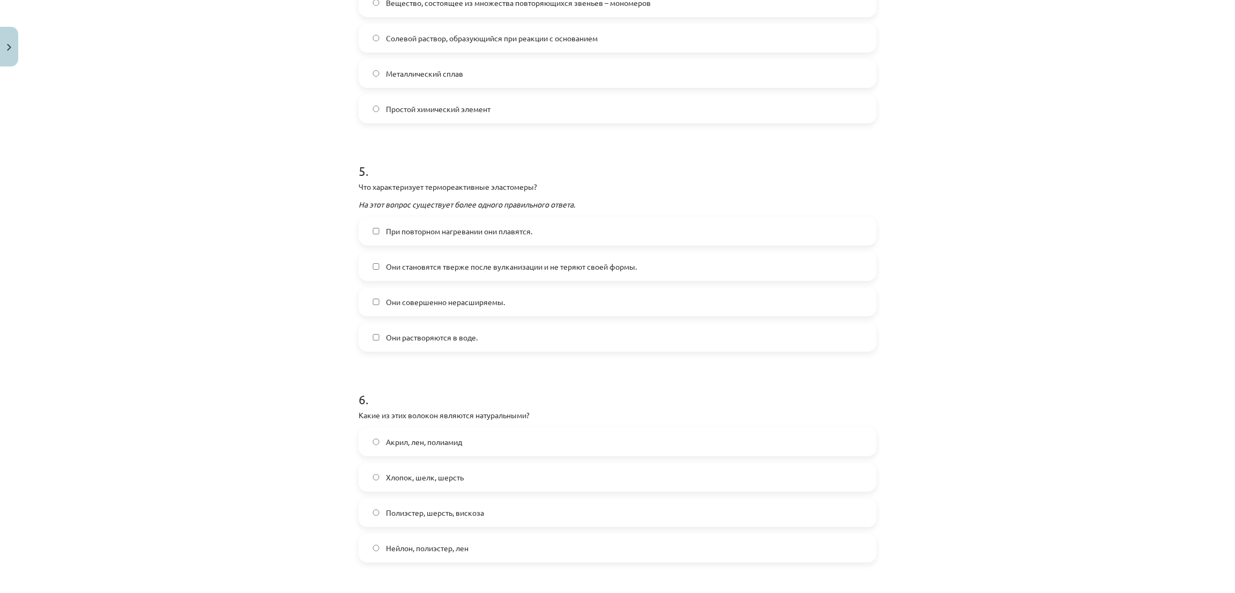
click at [435, 267] on font "Они становятся тверже после вулканизации и не теряют своей формы." at bounding box center [511, 266] width 251 height 10
click at [378, 219] on label "При повторном нагревании они плавятся." at bounding box center [617, 231] width 515 height 27
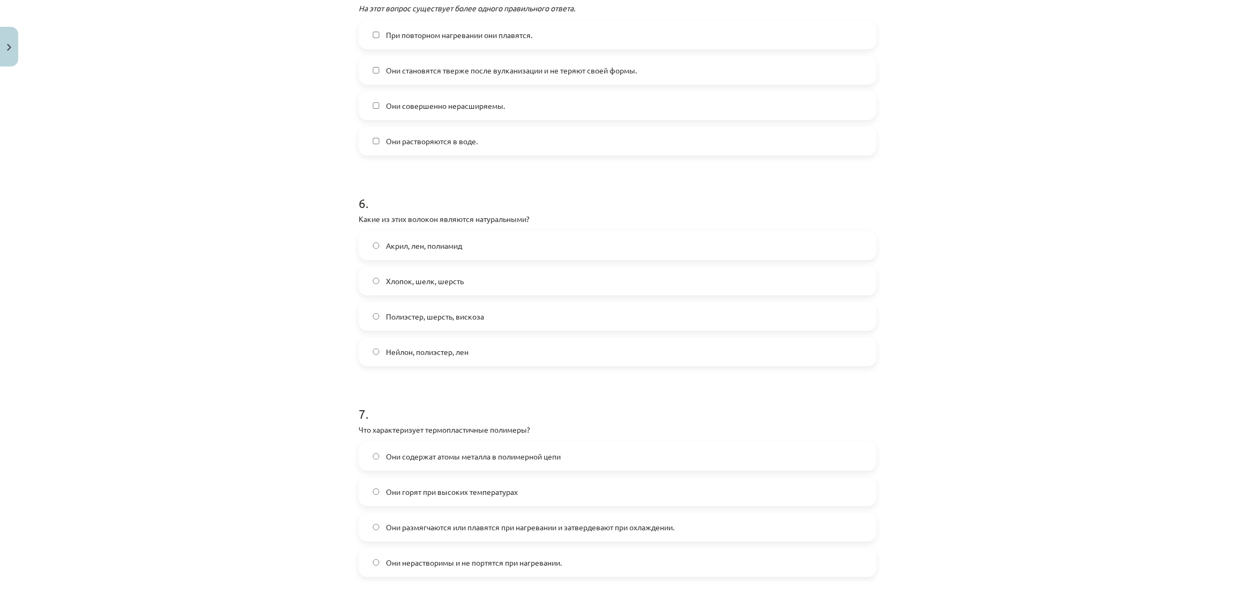
scroll to position [1152, 0]
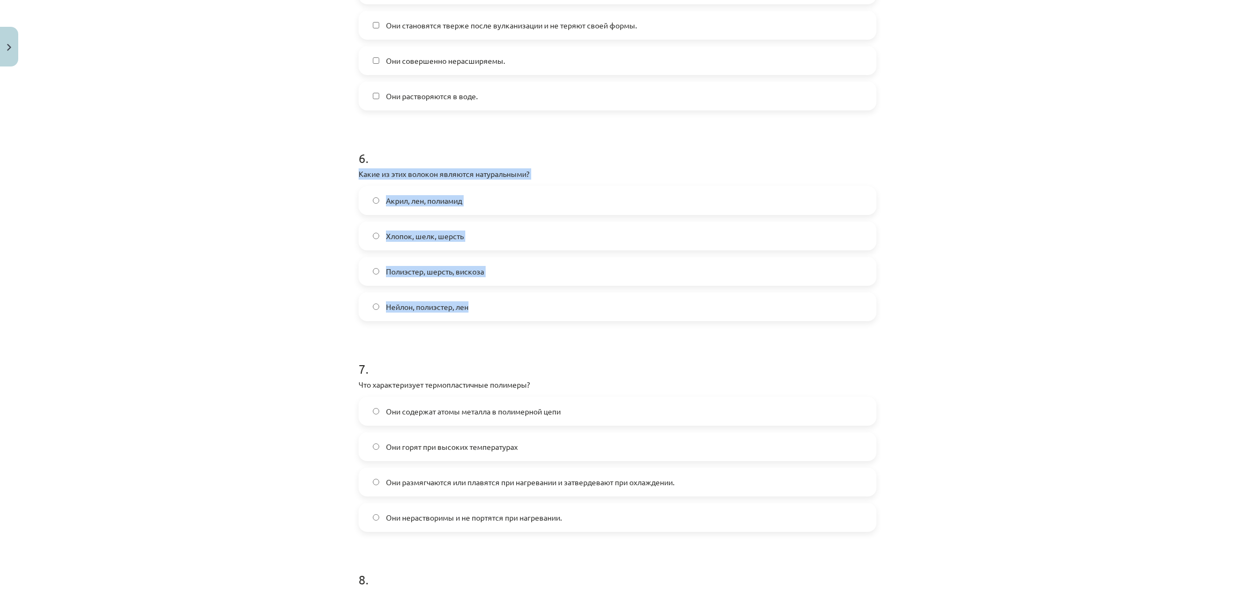
drag, startPoint x: 349, startPoint y: 173, endPoint x: 538, endPoint y: 309, distance: 232.6
click at [201, 166] on div "Тема исследования: Химия I - 11 класс, 1-й тест, учебный материал #4 Тема 3. По…" at bounding box center [617, 296] width 1235 height 593
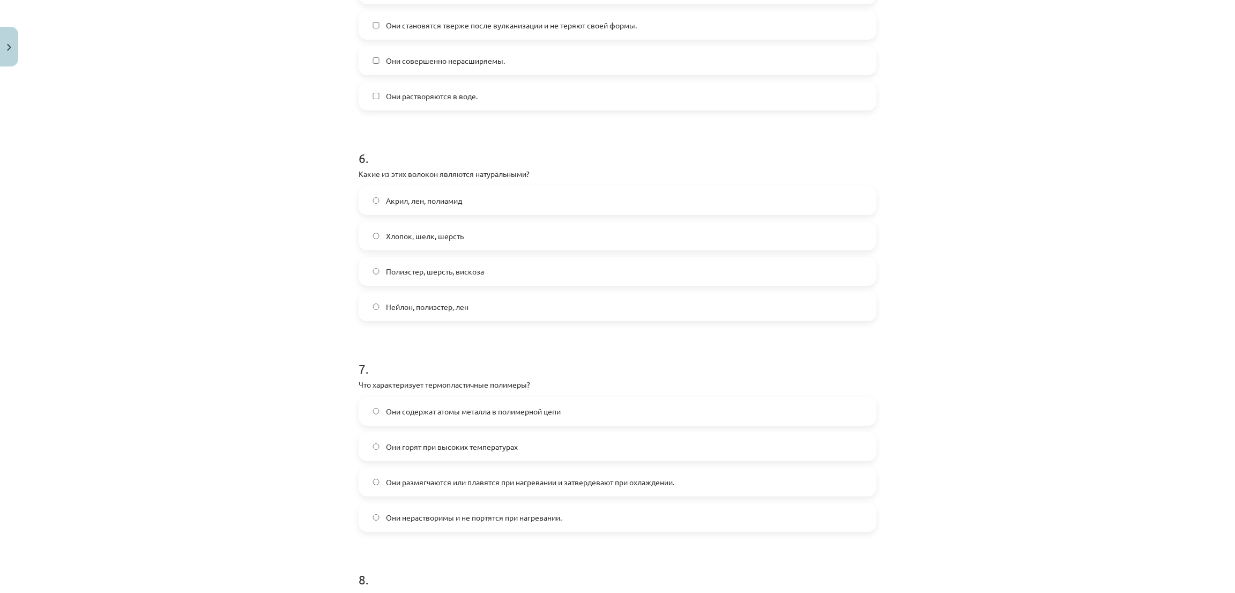
click at [439, 237] on font "Хлопок, шелк, шерсть" at bounding box center [425, 236] width 78 height 10
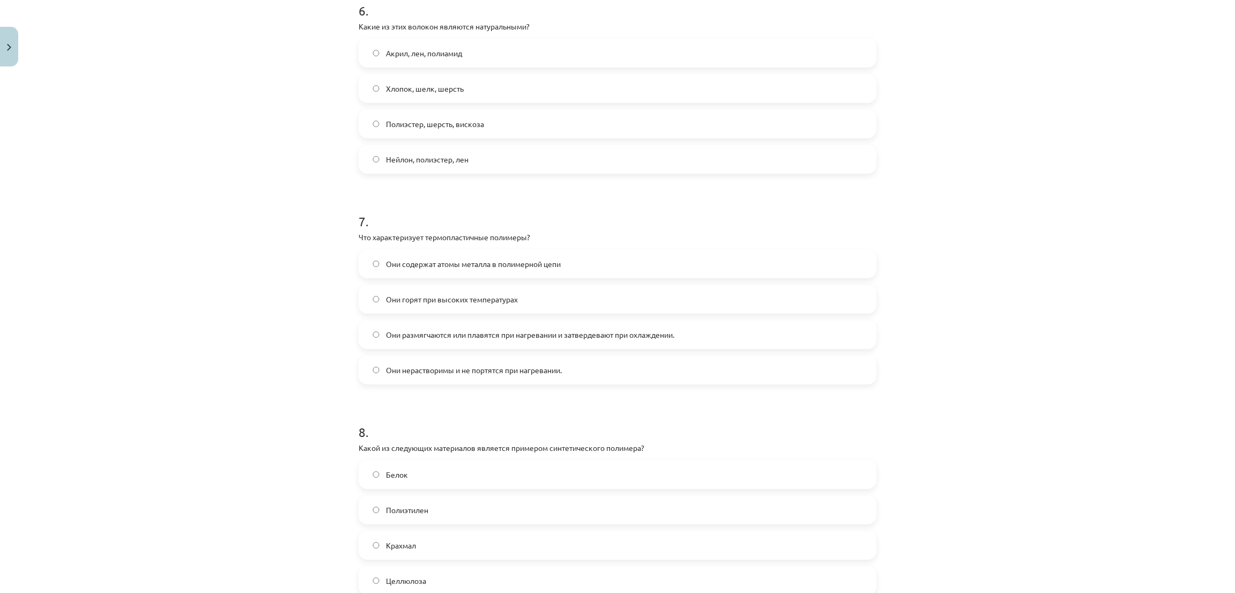
scroll to position [1393, 0]
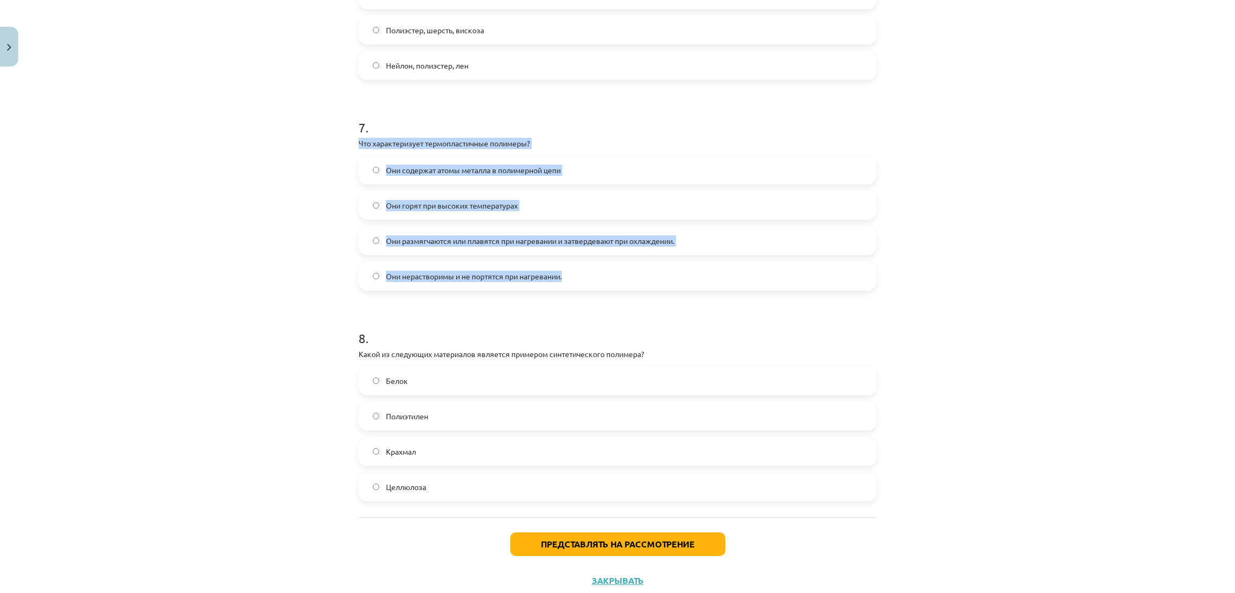
drag, startPoint x: 349, startPoint y: 141, endPoint x: 624, endPoint y: 268, distance: 303.1
click at [211, 156] on div "Тема исследования: Химия I - 11 класс, 1-й тест, учебный материал #4 Тема 3. По…" at bounding box center [617, 296] width 1235 height 593
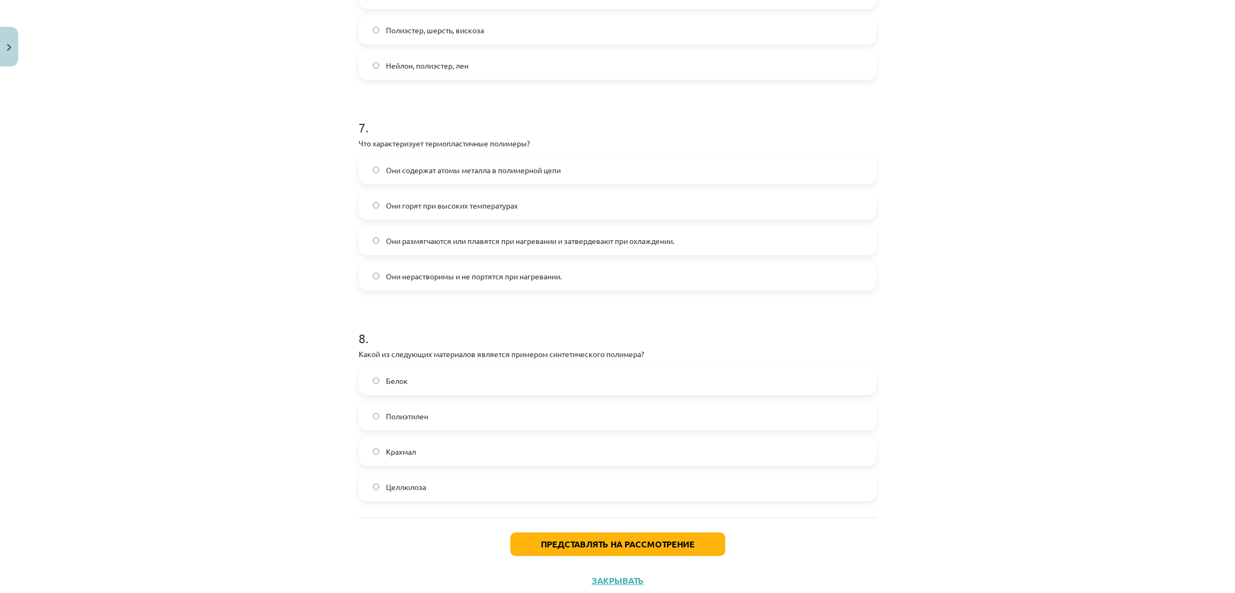
click at [507, 233] on label "Они размягчаются или плавятся при нагревании и затвердевают при охлаждении." at bounding box center [617, 240] width 515 height 27
drag, startPoint x: 335, startPoint y: 345, endPoint x: 290, endPoint y: 318, distance: 52.1
click at [470, 438] on div "Тема исследования: Химия I - 11 класс, 1-й тест, учебный материал #4 Тема 3. По…" at bounding box center [617, 296] width 1235 height 593
click at [455, 328] on h1 "8 ." at bounding box center [617, 328] width 518 height 33
drag, startPoint x: 352, startPoint y: 350, endPoint x: 443, endPoint y: 349, distance: 90.6
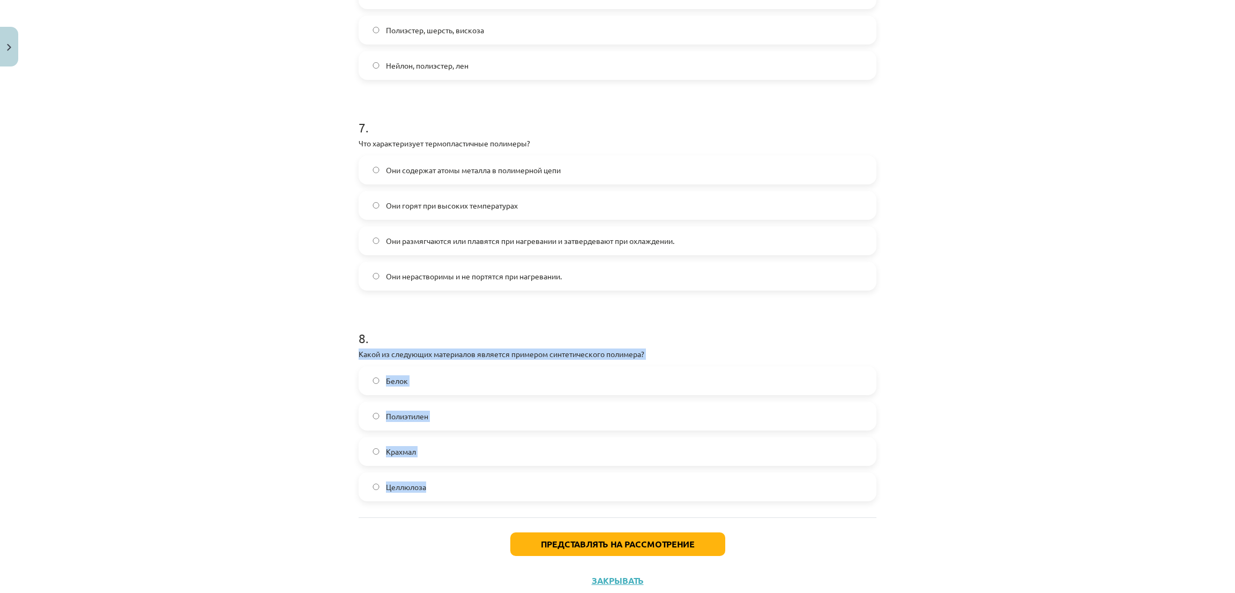
click at [459, 450] on div "8 . Какой из следующих материалов является примером синтетического полимера? Бе…" at bounding box center [617, 406] width 518 height 189
click at [330, 360] on div "Тема исследования: Химия I - 11 класс, 1-й тест, учебный материал #4 Тема 3. По…" at bounding box center [617, 296] width 1235 height 593
drag, startPoint x: 353, startPoint y: 353, endPoint x: 459, endPoint y: 397, distance: 114.6
click at [465, 477] on div "8 . Какой из следующих материалов является примером синтетического полимера? Бе…" at bounding box center [617, 406] width 518 height 189
click at [229, 275] on div "Тема исследования: Химия I - 11 класс, 1-й тест, учебный материал #4 Тема 3. По…" at bounding box center [617, 296] width 1235 height 593
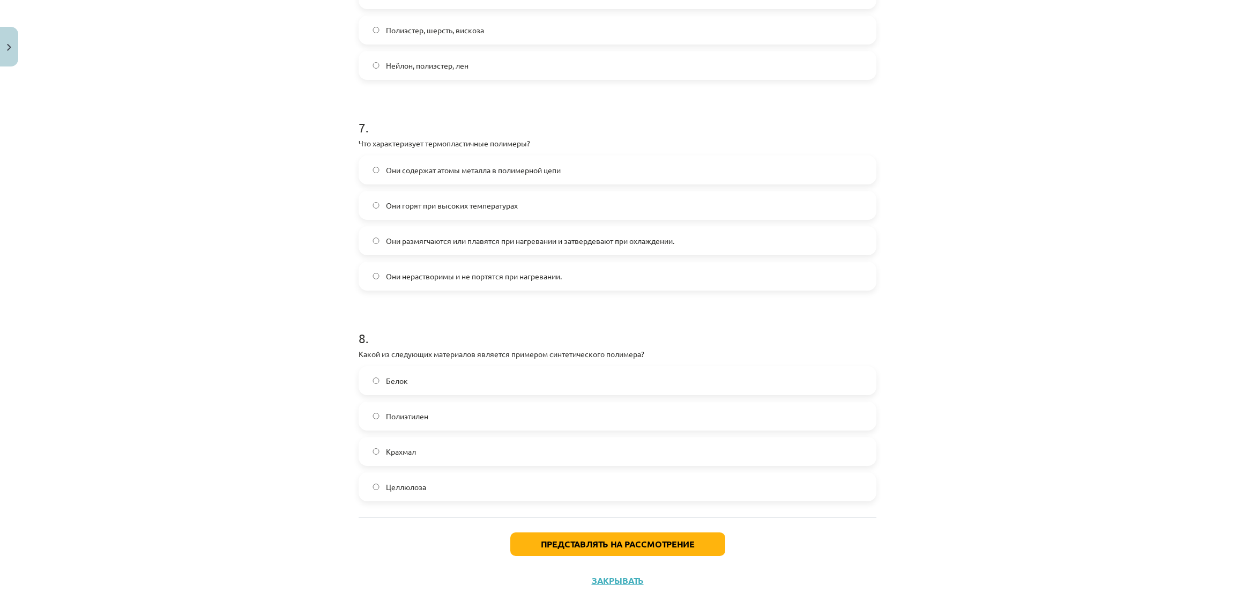
click at [369, 422] on label "Полиэтилен" at bounding box center [617, 415] width 515 height 27
click at [541, 548] on font "Представлять на рассмотрение" at bounding box center [618, 543] width 154 height 11
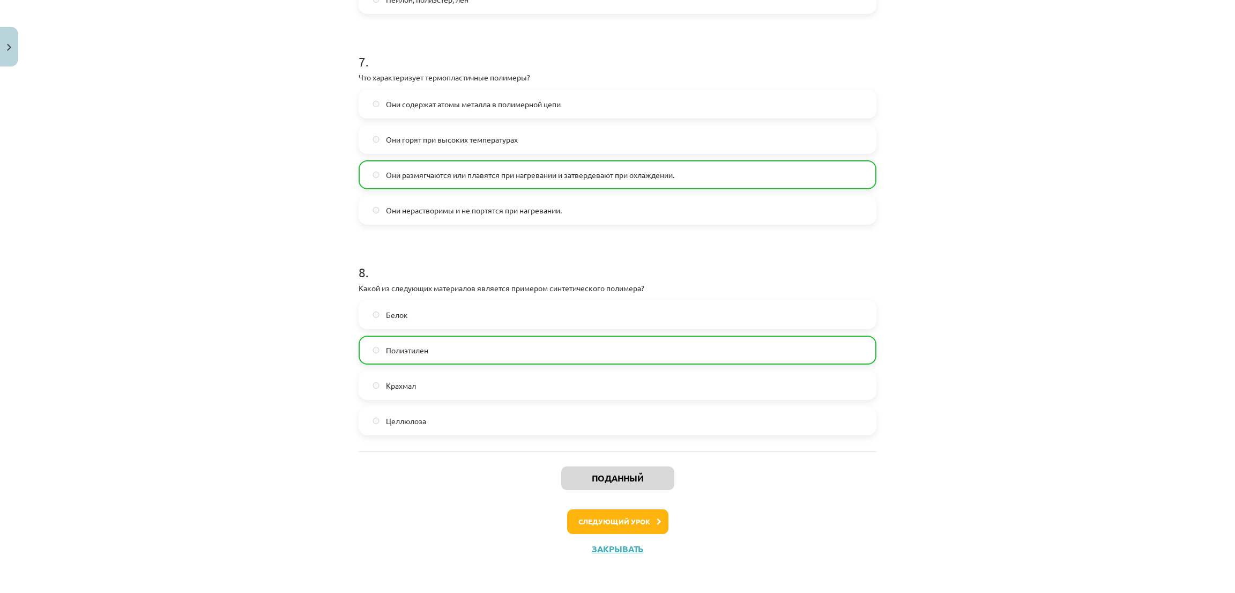
scroll to position [1460, 0]
click at [605, 521] on font "Следующий урок" at bounding box center [614, 519] width 72 height 9
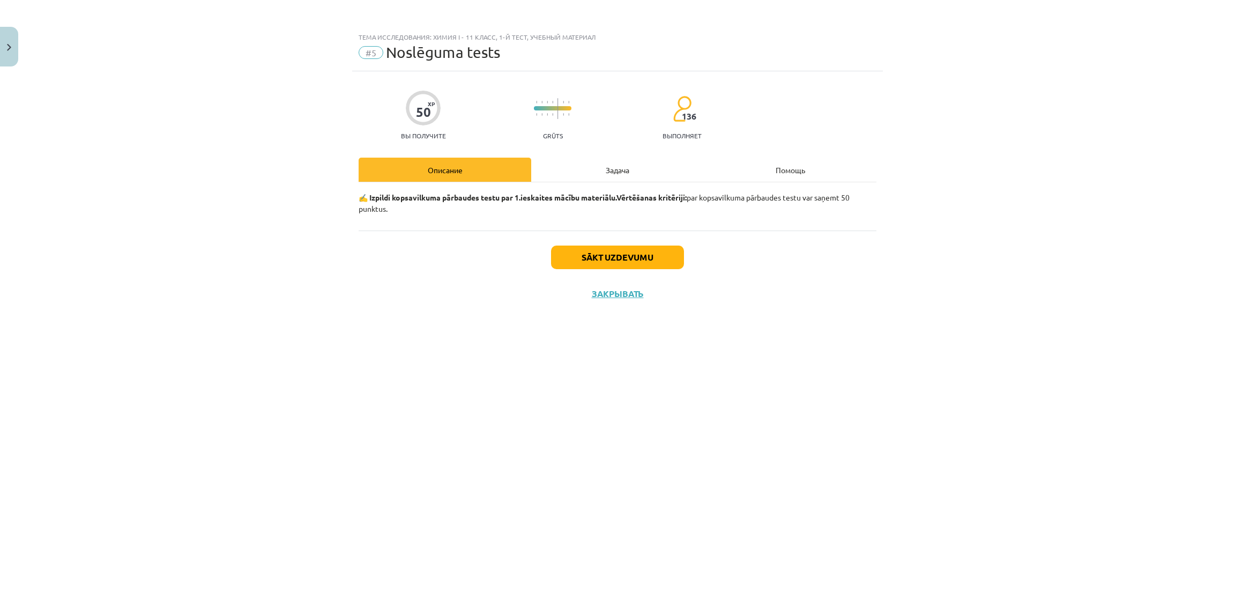
scroll to position [0, 0]
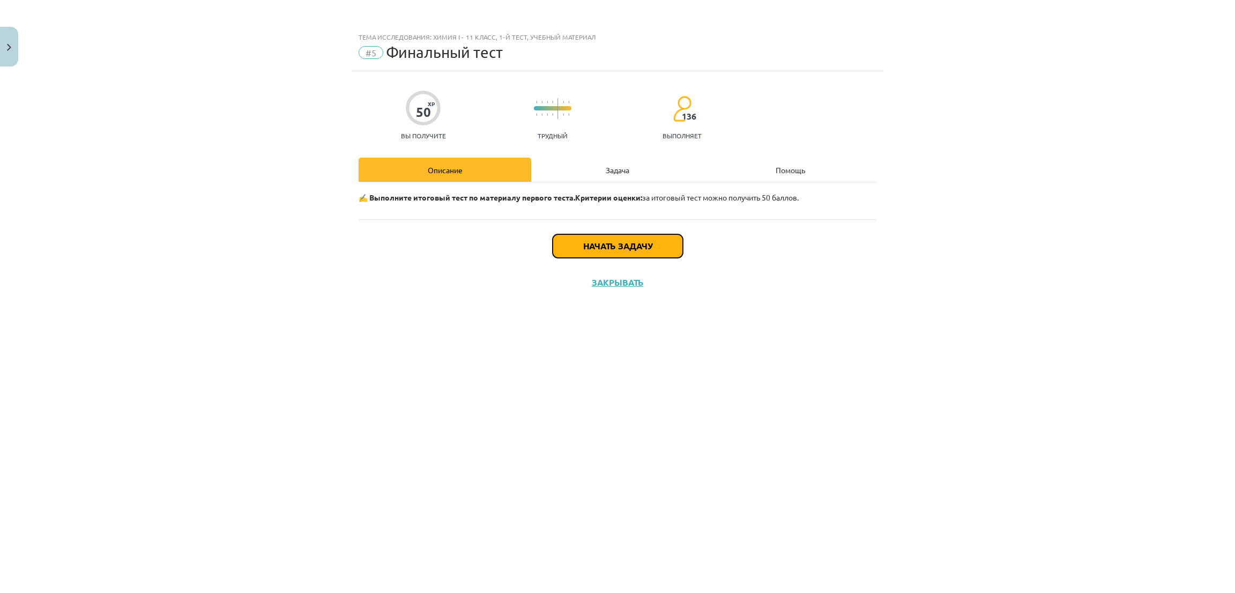
click at [581, 252] on button "Начать задачу" at bounding box center [617, 246] width 130 height 24
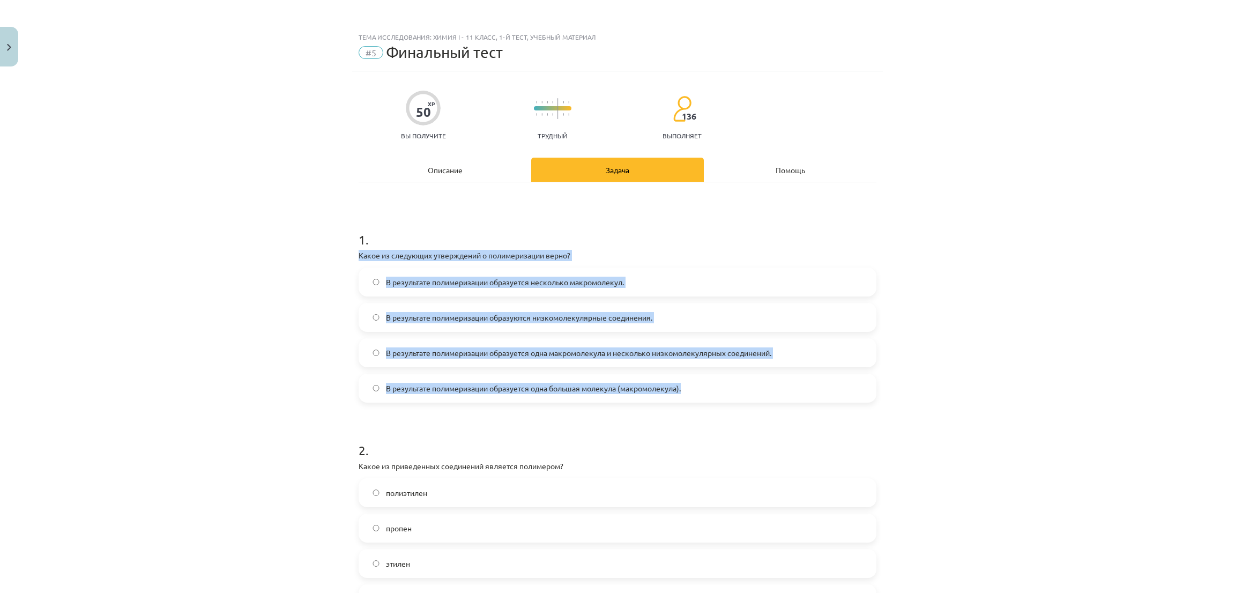
drag, startPoint x: 346, startPoint y: 257, endPoint x: 696, endPoint y: 391, distance: 374.0
click at [216, 257] on div "Тема исследования: Химия I - 11 класс, 1-й тест, учебный материал #5 Финальный …" at bounding box center [617, 296] width 1235 height 593
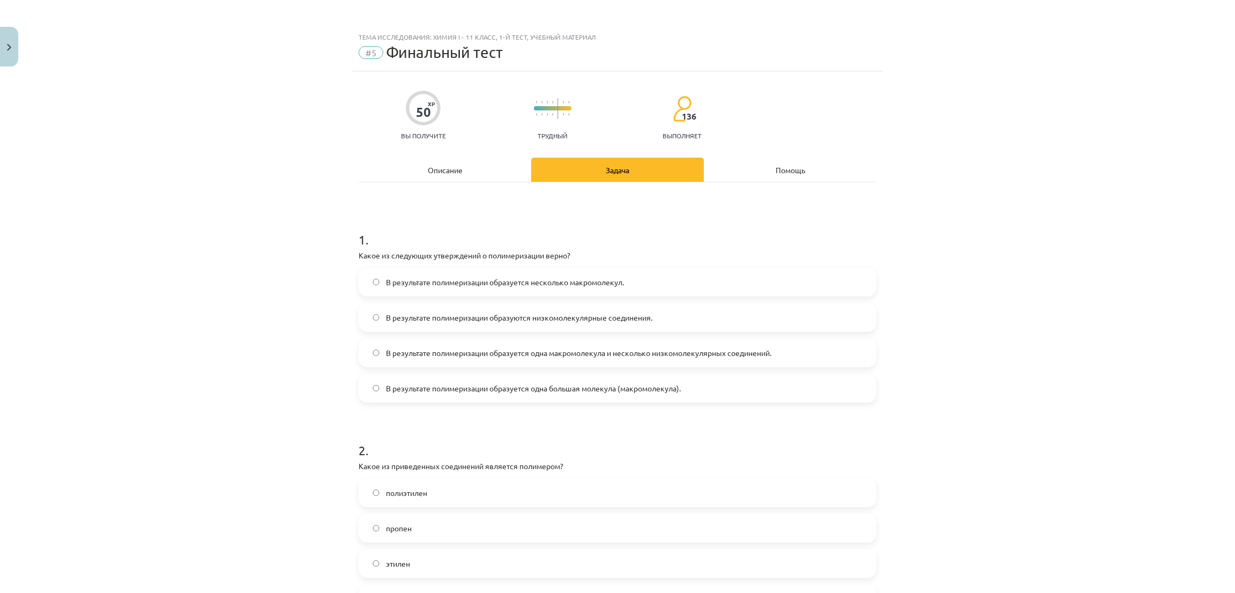
click at [453, 290] on label "В результате полимеризации образуется несколько макромолекул." at bounding box center [617, 281] width 515 height 27
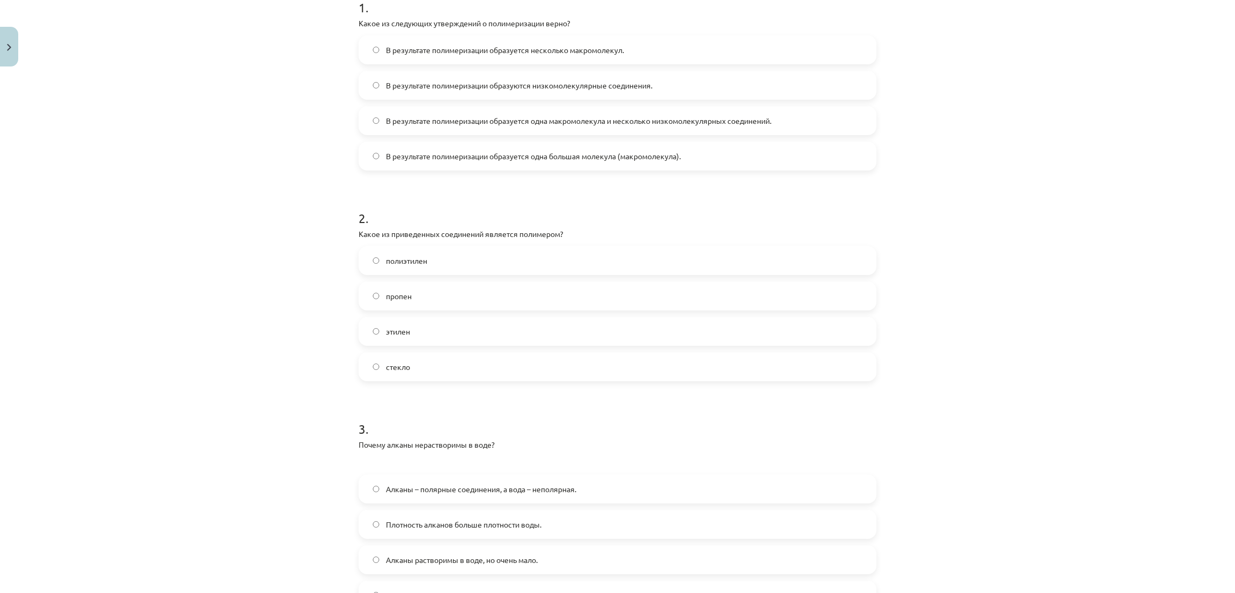
scroll to position [241, 0]
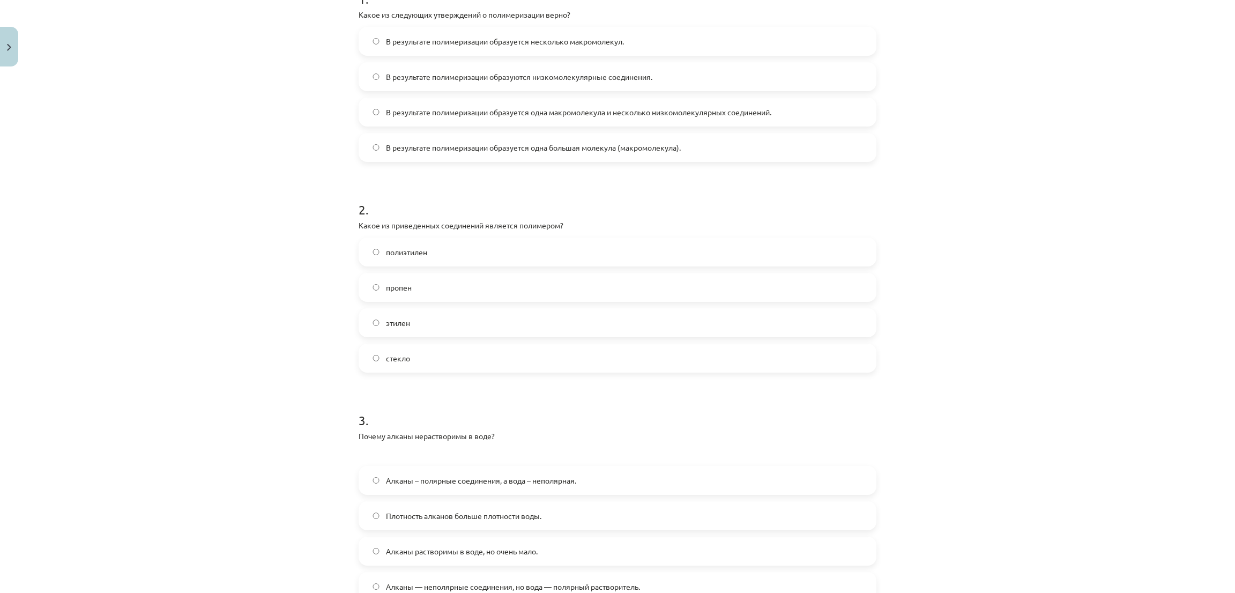
click at [386, 248] on font "полиэтилен" at bounding box center [406, 252] width 41 height 10
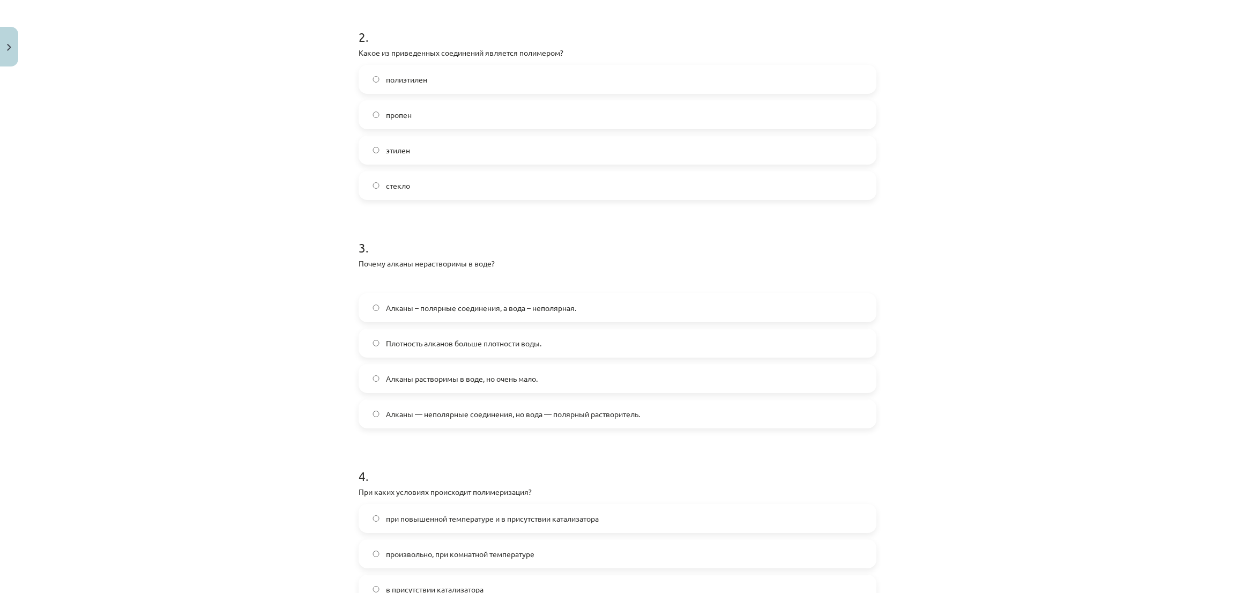
scroll to position [322, 0]
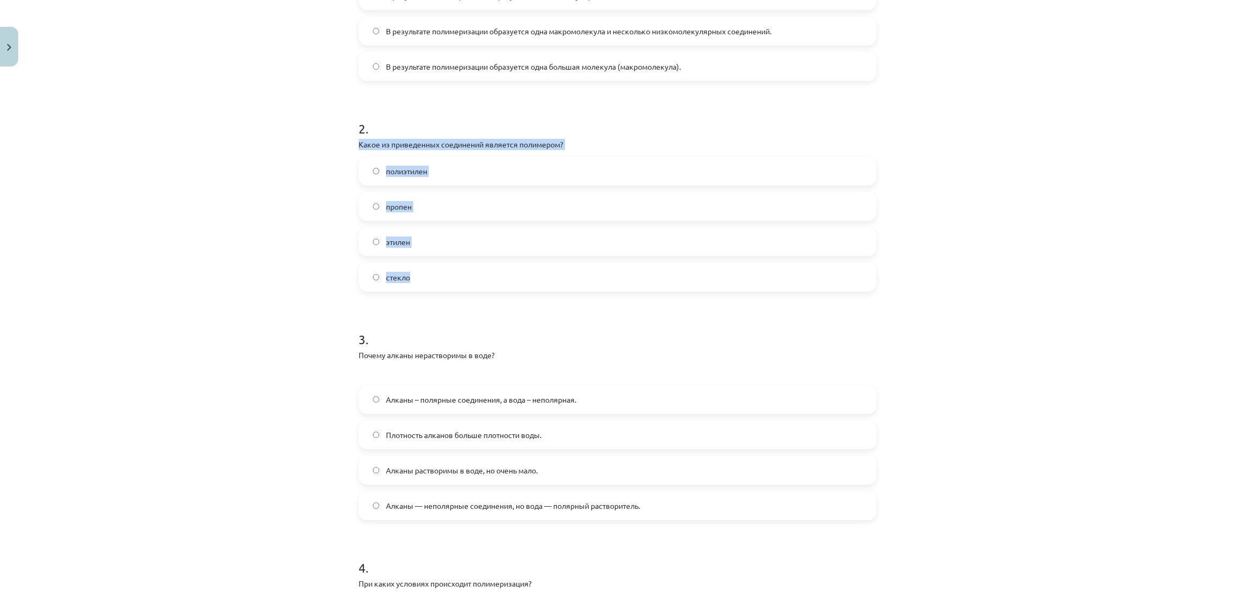
drag, startPoint x: 352, startPoint y: 140, endPoint x: 453, endPoint y: 261, distance: 157.9
click at [453, 261] on div "2 . Какое из приведенных соединений является полимером? полиэтилен пропен этиле…" at bounding box center [617, 196] width 518 height 189
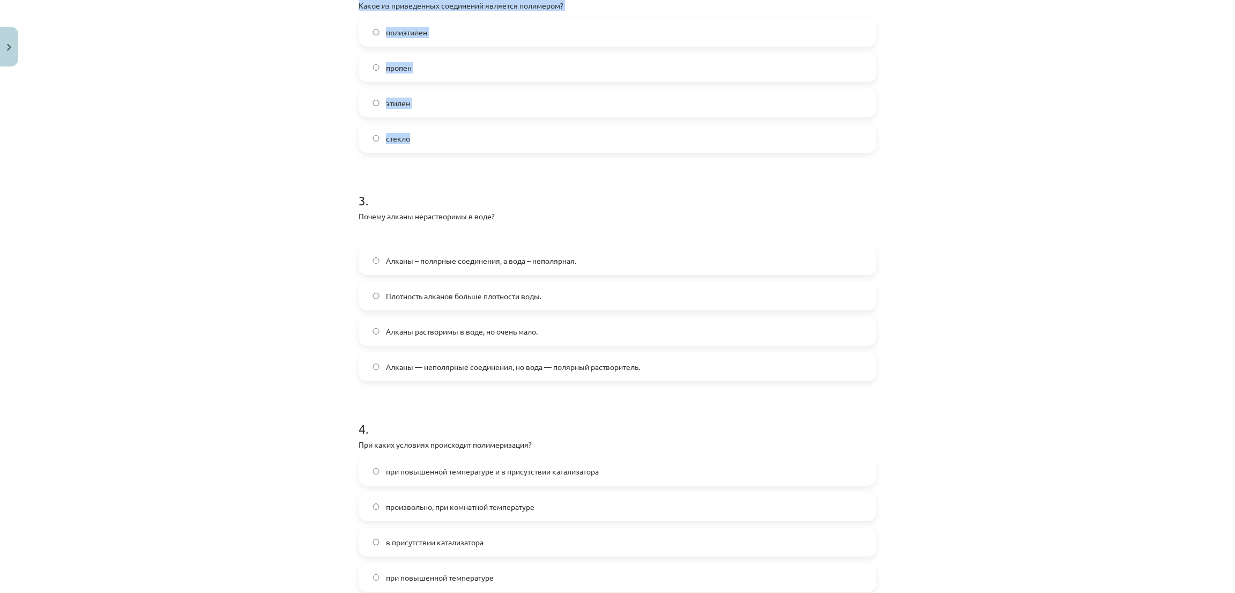
scroll to position [482, 0]
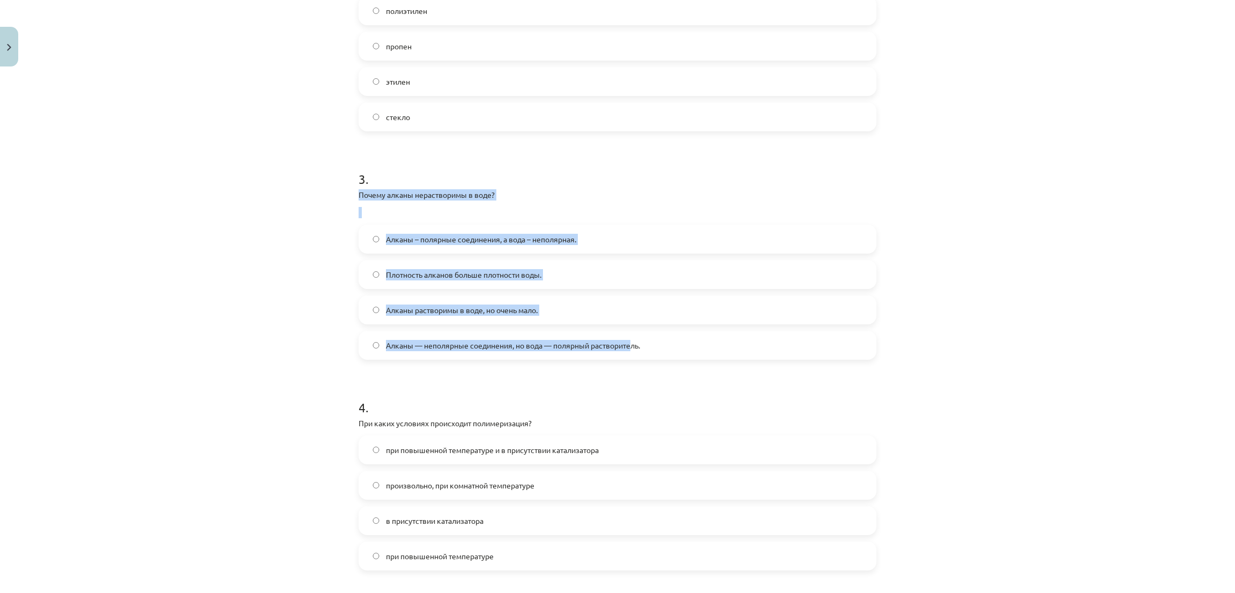
drag, startPoint x: 346, startPoint y: 188, endPoint x: 629, endPoint y: 352, distance: 327.0
click at [333, 193] on div "Тема исследования: Химия I - 11 класс, 1-й тест, учебный материал #5 Финальный …" at bounding box center [617, 296] width 1235 height 593
drag, startPoint x: 350, startPoint y: 190, endPoint x: 640, endPoint y: 348, distance: 330.7
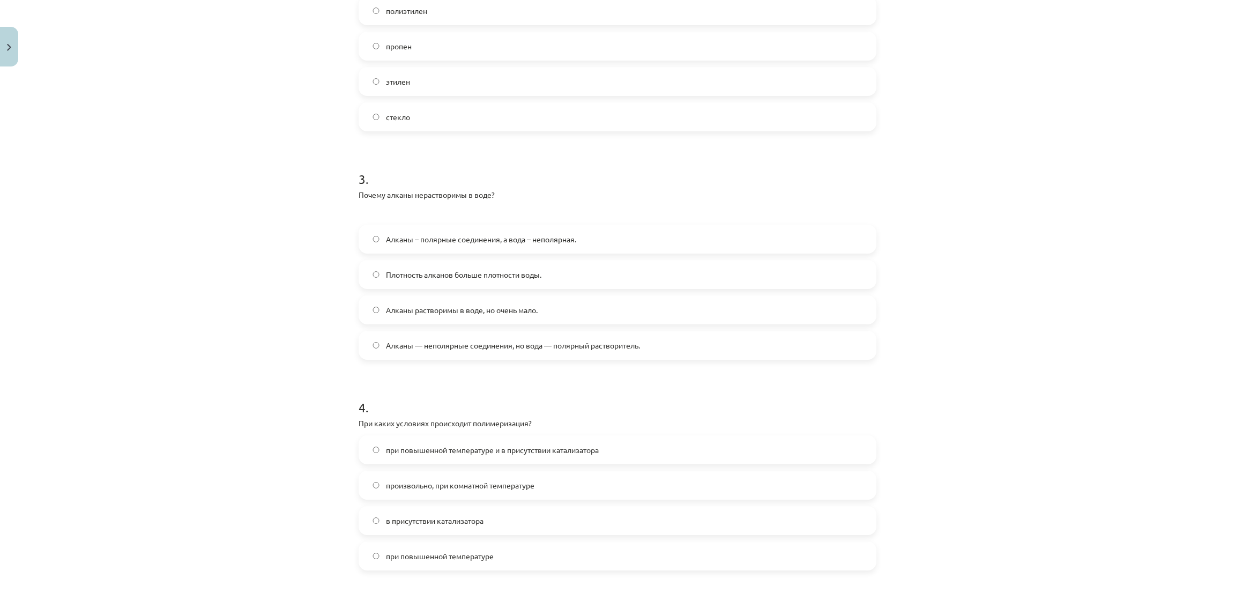
click at [219, 184] on div "Тема исследования: Химия I - 11 класс, 1-й тест, учебный материал #5 Финальный …" at bounding box center [617, 296] width 1235 height 593
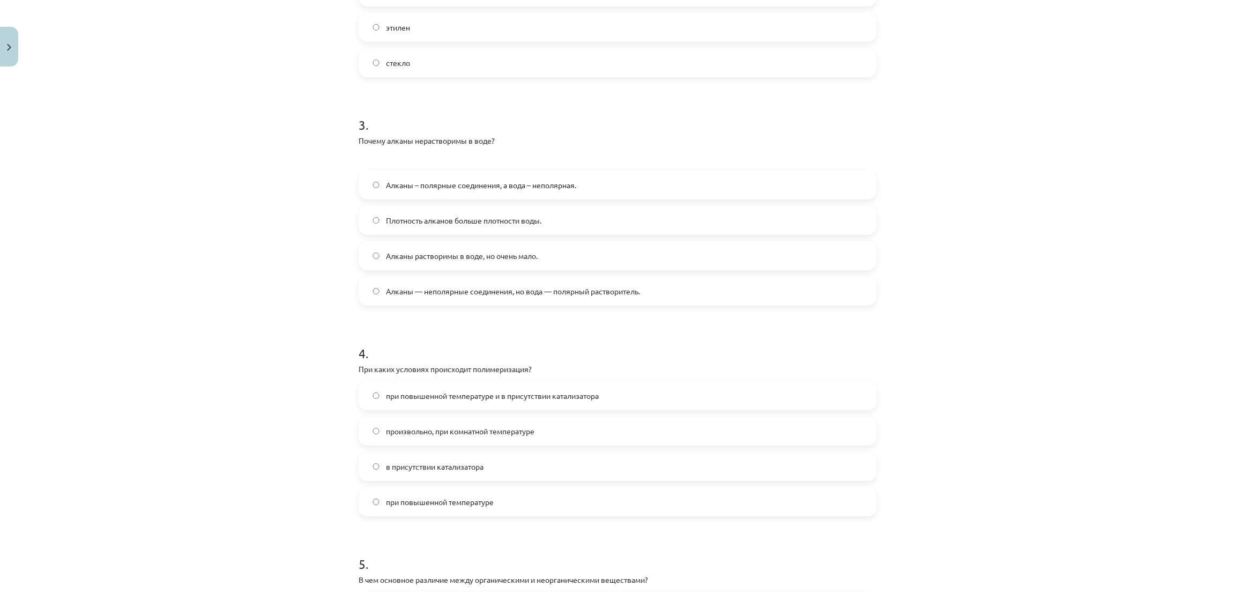
scroll to position [643, 0]
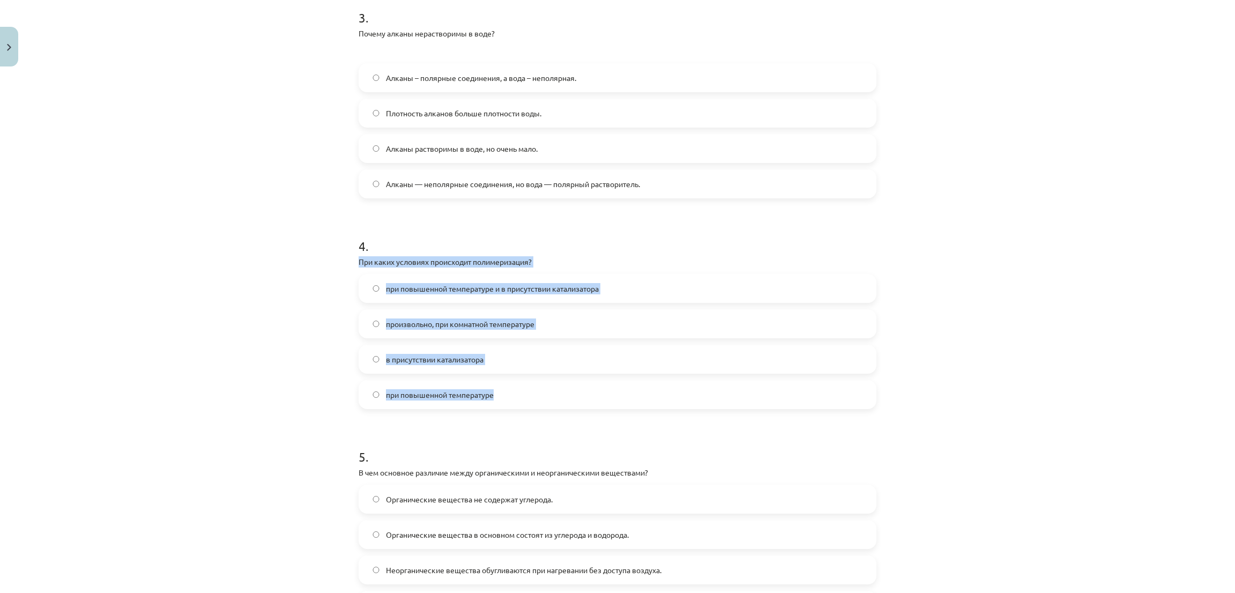
drag, startPoint x: 350, startPoint y: 258, endPoint x: 542, endPoint y: 395, distance: 235.5
click at [542, 397] on div "50 XP Вы получите Трудный 136 выполняет Описание Задача Помощь 1 . Какое из сле…" at bounding box center [617, 581] width 530 height 2306
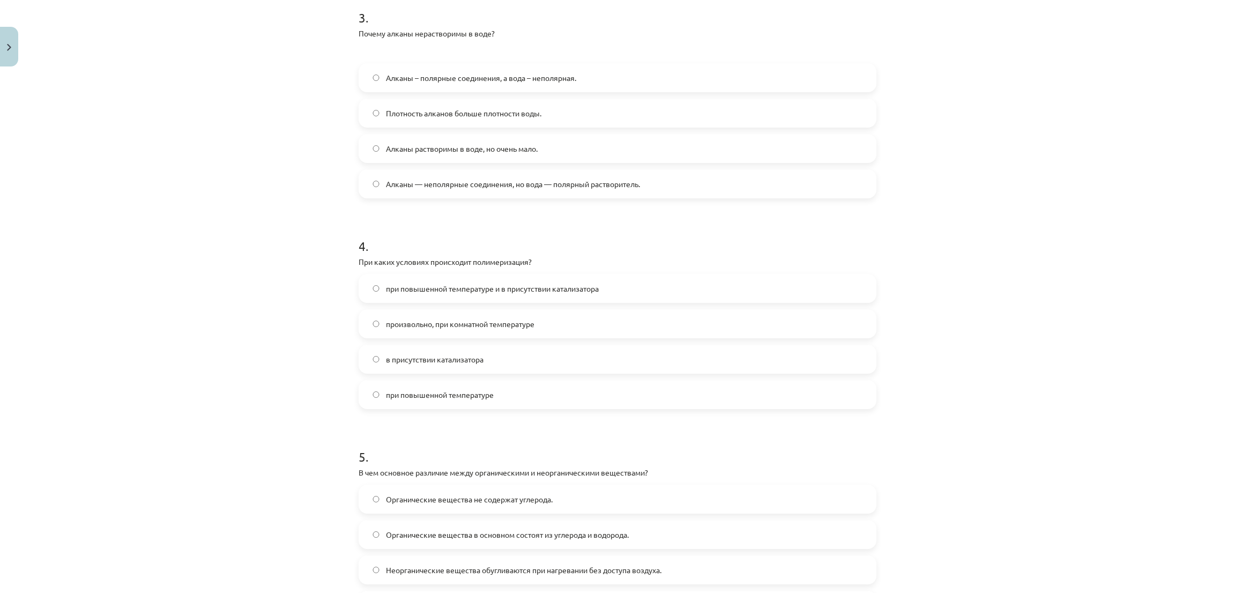
click at [179, 251] on div "Тема исследования: Химия I - 11 класс, 1-й тест, учебный материал #5 Финальный …" at bounding box center [617, 296] width 1235 height 593
click at [403, 355] on font "в присутствии катализатора" at bounding box center [435, 359] width 98 height 10
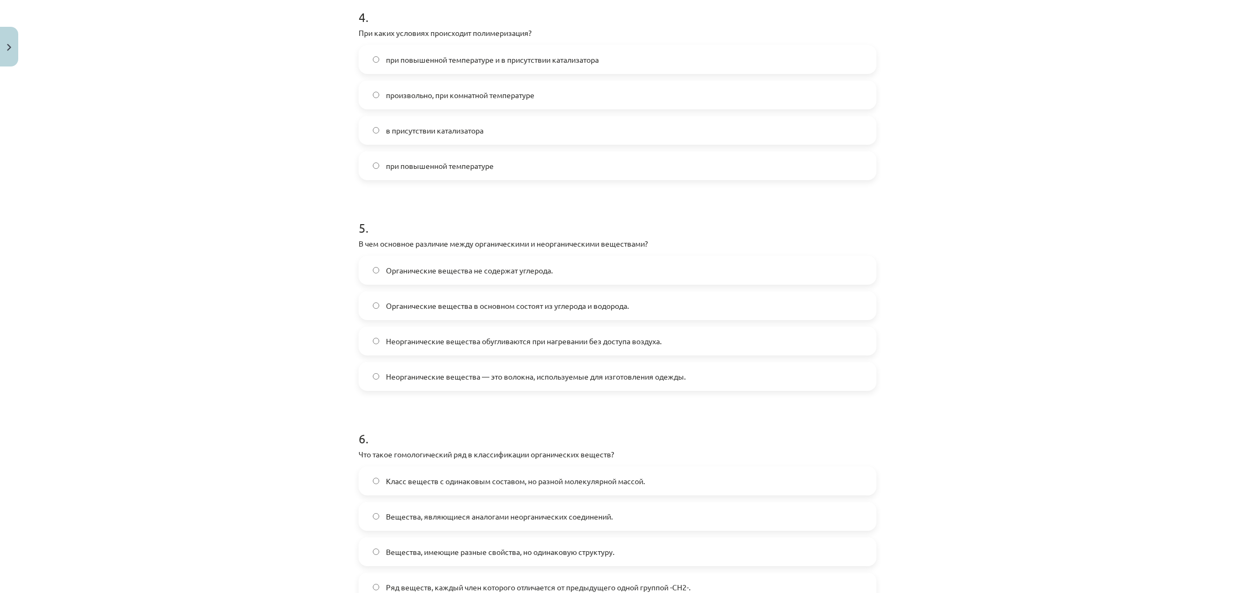
scroll to position [884, 0]
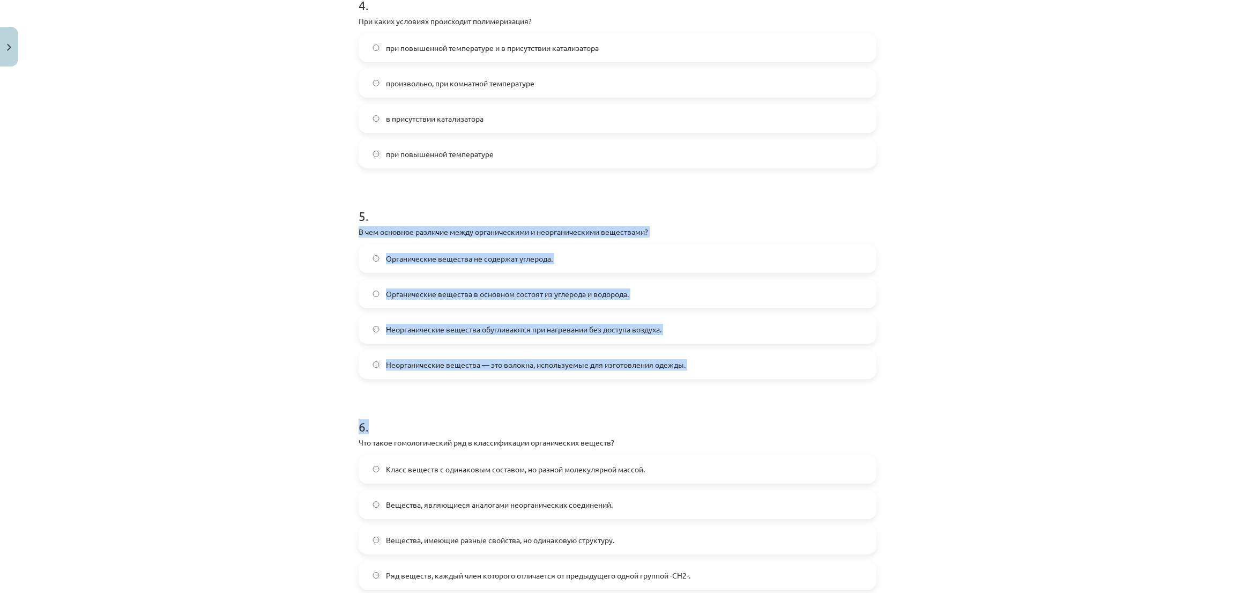
drag, startPoint x: 346, startPoint y: 233, endPoint x: 699, endPoint y: 384, distance: 384.3
click at [699, 384] on div "50 XP Вы получите Трудный 136 выполняет Описание Задача Помощь 1 . Какое из сле…" at bounding box center [617, 341] width 530 height 2306
drag, startPoint x: 311, startPoint y: 307, endPoint x: 519, endPoint y: 307, distance: 207.9
click at [312, 307] on div "Тема исследования: Химия I - 11 класс, 1-й тест, учебный материал #5 Финальный …" at bounding box center [617, 296] width 1235 height 593
click at [526, 298] on span "Органические вещества в основном состоят из углерода и водорода." at bounding box center [507, 293] width 243 height 11
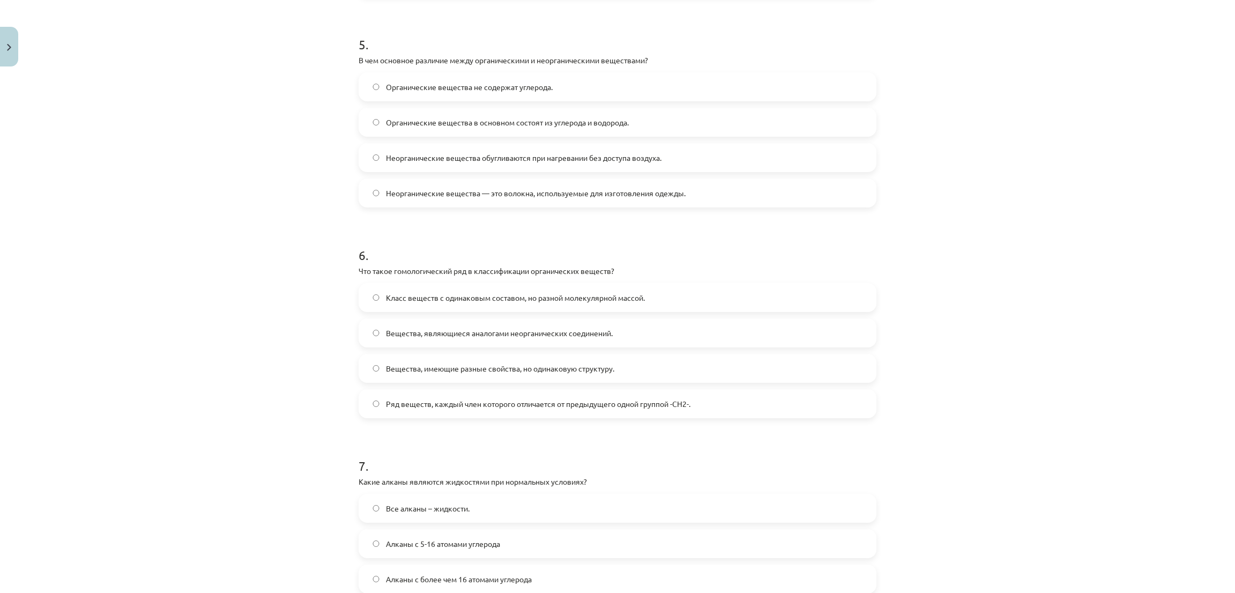
scroll to position [1125, 0]
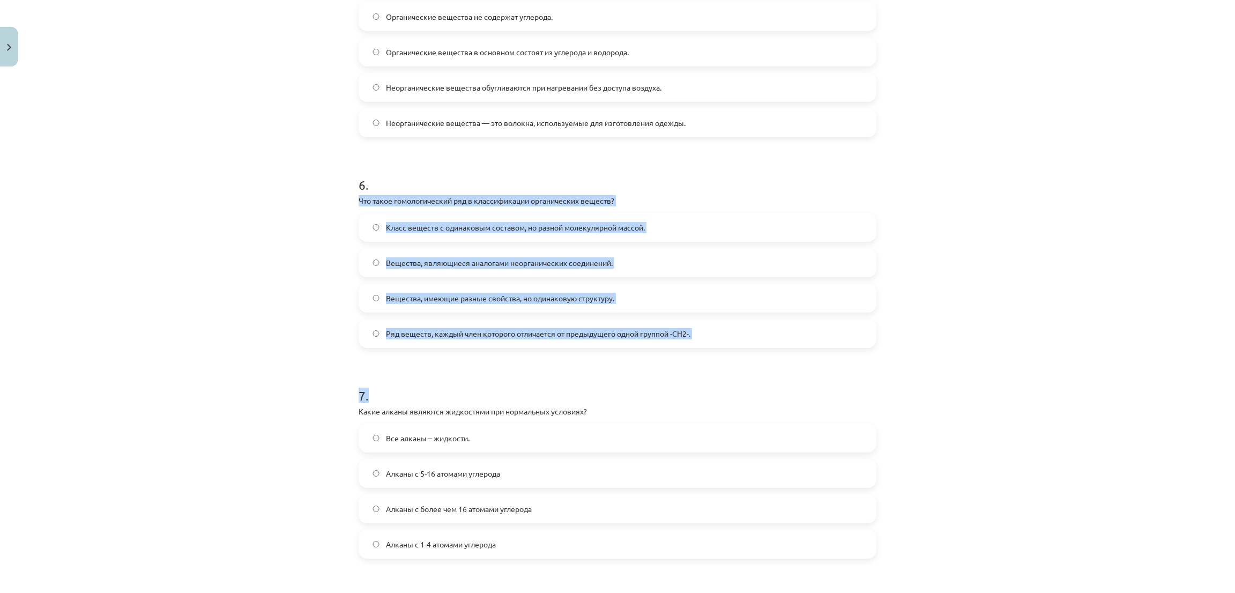
drag, startPoint x: 352, startPoint y: 199, endPoint x: 760, endPoint y: 350, distance: 435.9
click at [760, 350] on div "50 XP Вы получите Трудный 136 выполняет Описание Задача Помощь 1 . Какое из сле…" at bounding box center [617, 99] width 530 height 2306
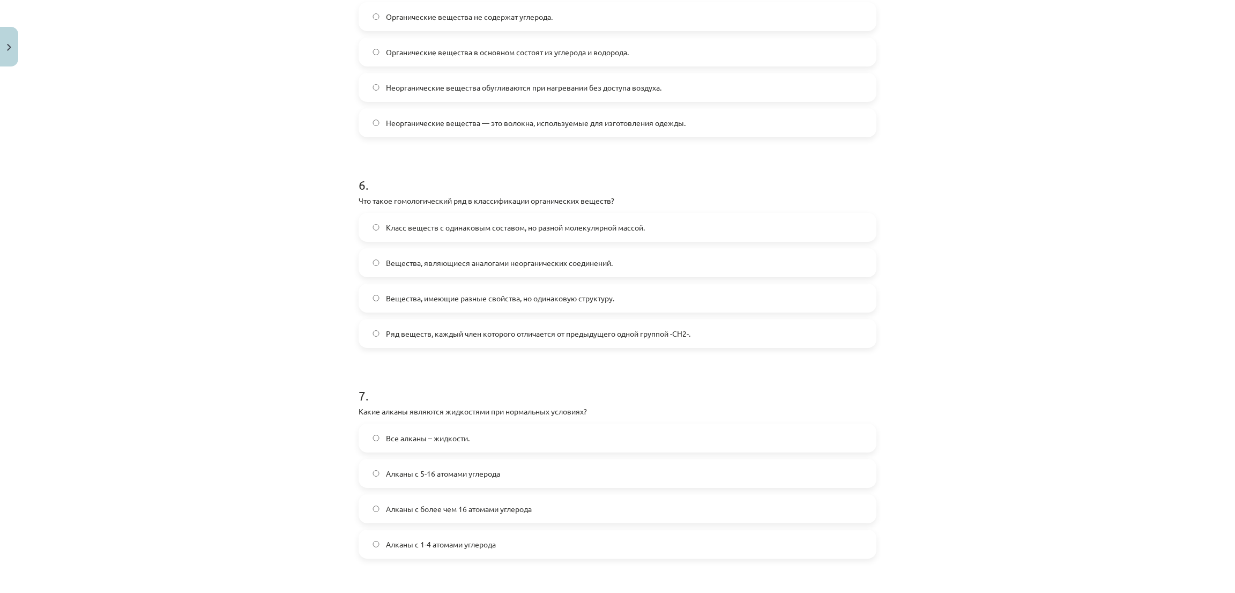
click at [232, 190] on div "Тема исследования: Химия I - 11 класс, 1-й тест, учебный материал #5 Финальный …" at bounding box center [617, 296] width 1235 height 593
drag, startPoint x: 376, startPoint y: 329, endPoint x: 358, endPoint y: 326, distance: 17.4
click at [375, 328] on label "Ряд веществ, каждый член которого отличается от предыдущего одной группой -CH2-." at bounding box center [617, 333] width 515 height 27
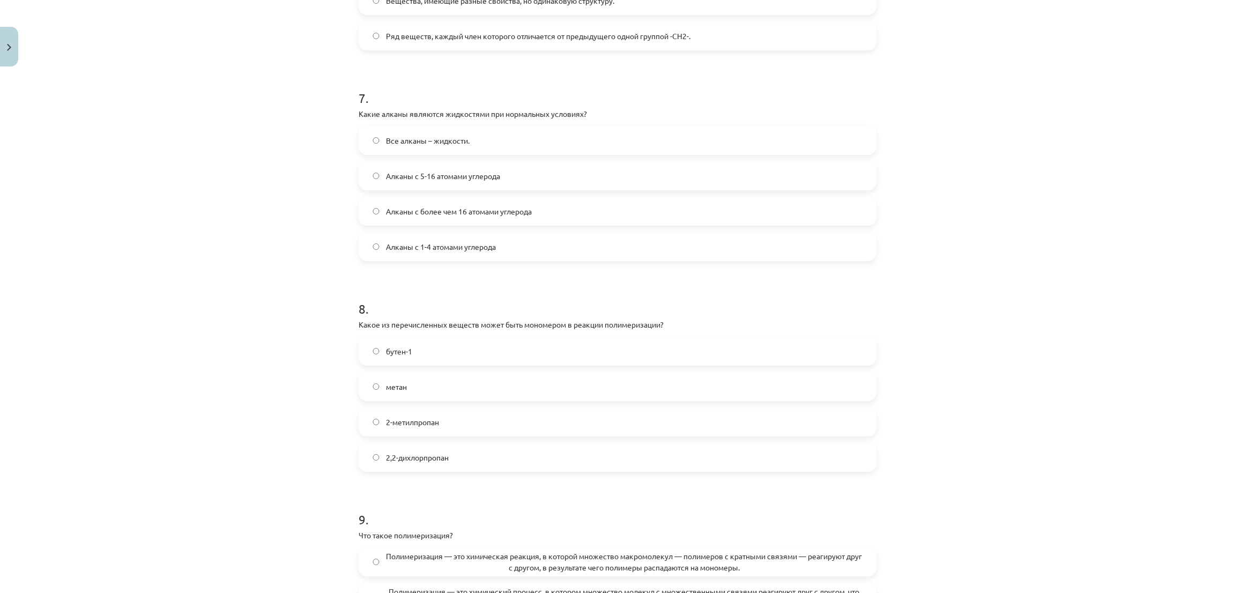
scroll to position [1446, 0]
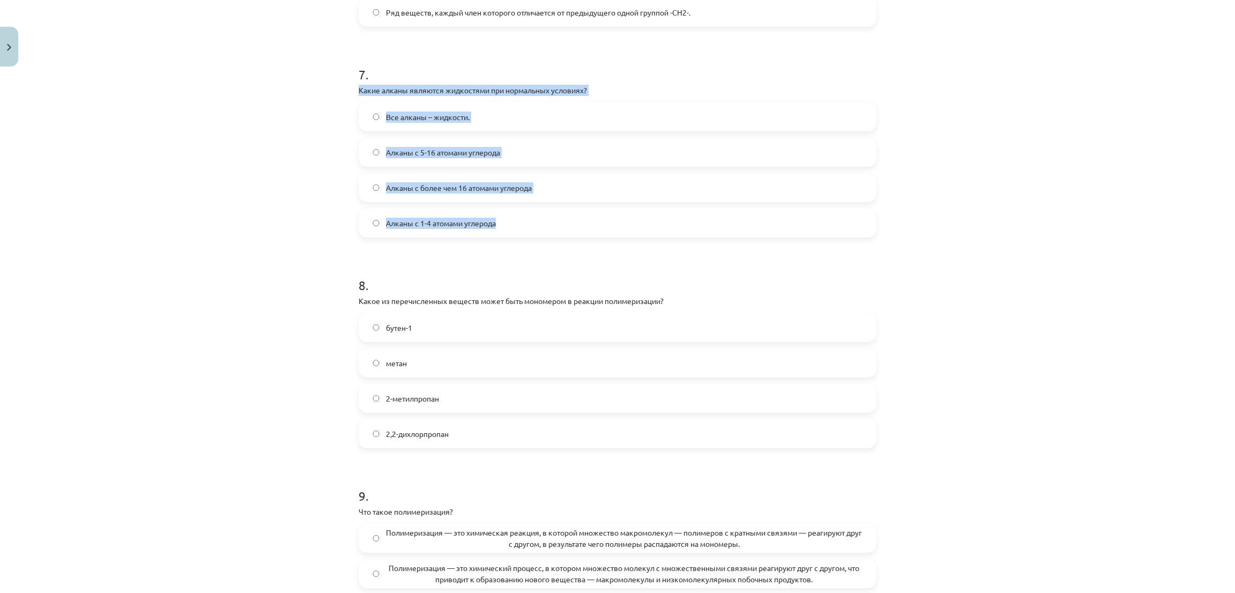
drag, startPoint x: 346, startPoint y: 87, endPoint x: 529, endPoint y: 214, distance: 223.0
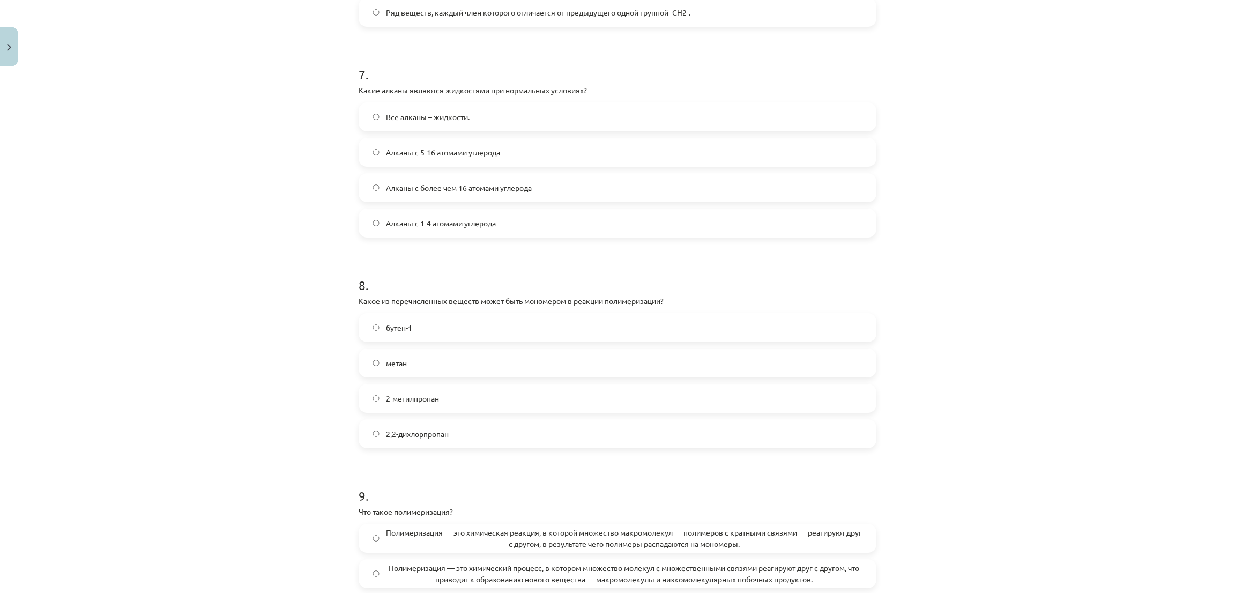
click at [208, 239] on div "Тема исследования: Химия I - 11 класс, 1-й тест, учебный материал #5 Финальный …" at bounding box center [617, 296] width 1235 height 593
click at [428, 158] on label "Алканы с 5-16 атомами углерода" at bounding box center [617, 152] width 515 height 27
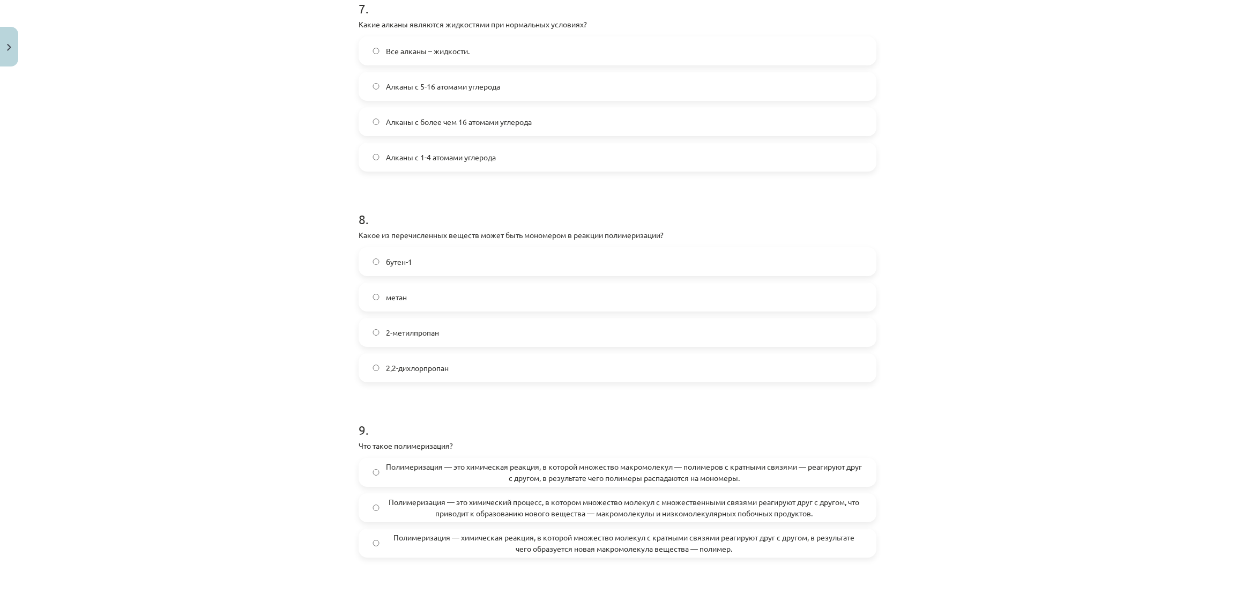
scroll to position [1607, 0]
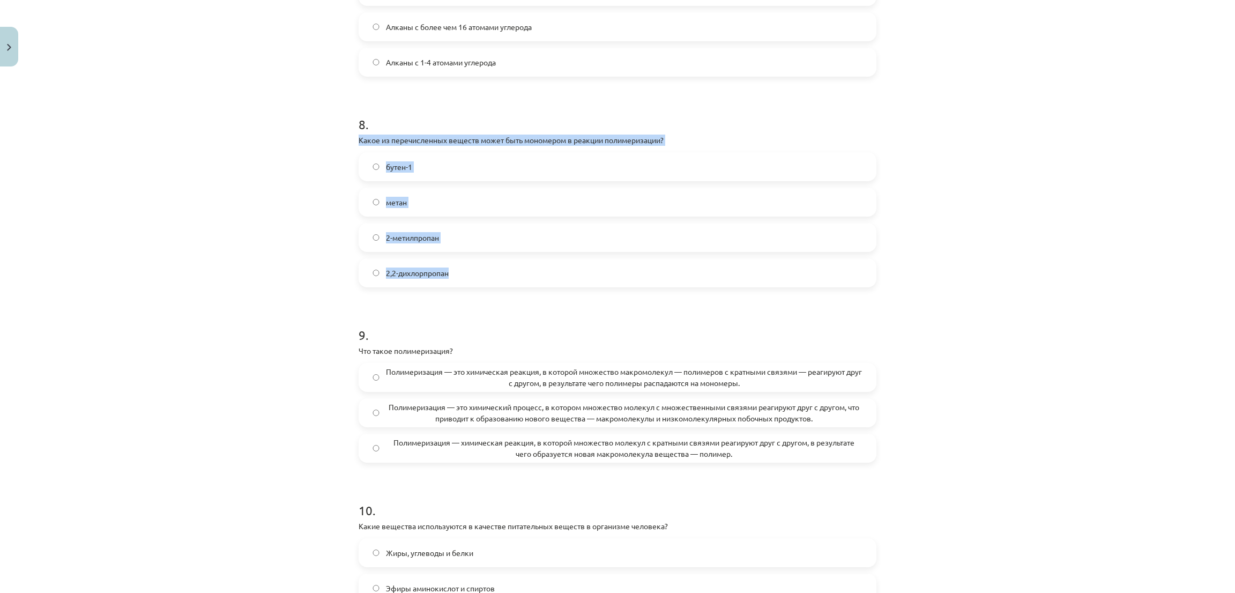
drag, startPoint x: 351, startPoint y: 139, endPoint x: 477, endPoint y: 270, distance: 181.5
click at [154, 155] on div "Тема исследования: Химия I - 11 класс, 1-й тест, учебный материал #5 Финальный …" at bounding box center [617, 296] width 1235 height 593
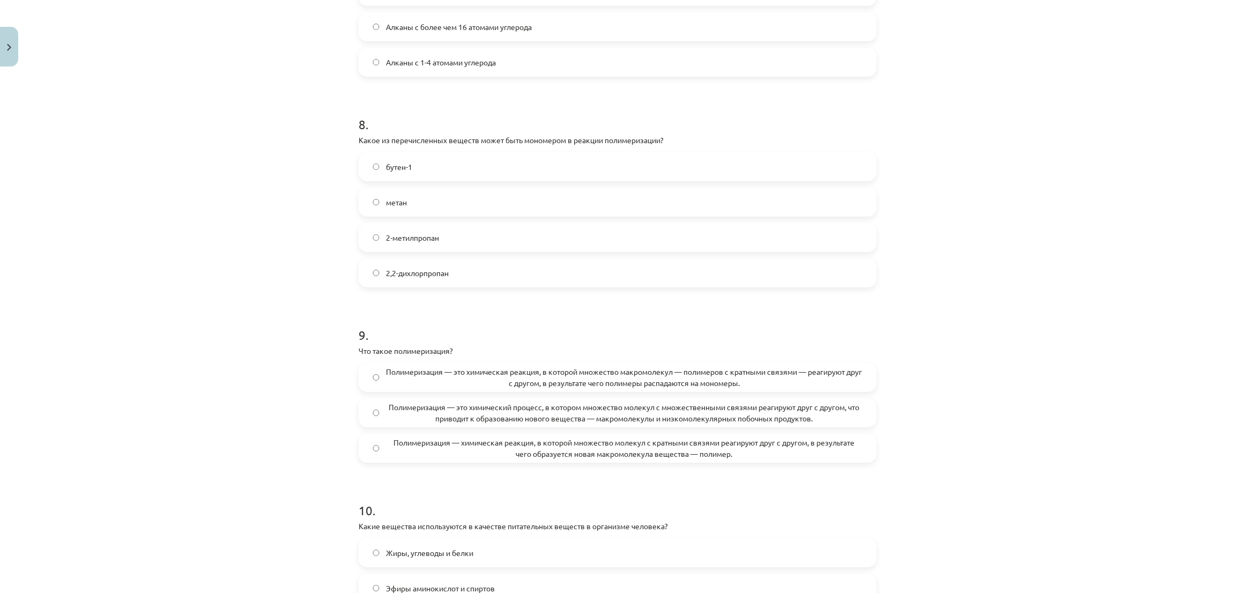
click at [362, 165] on label "бутен-1" at bounding box center [617, 166] width 515 height 27
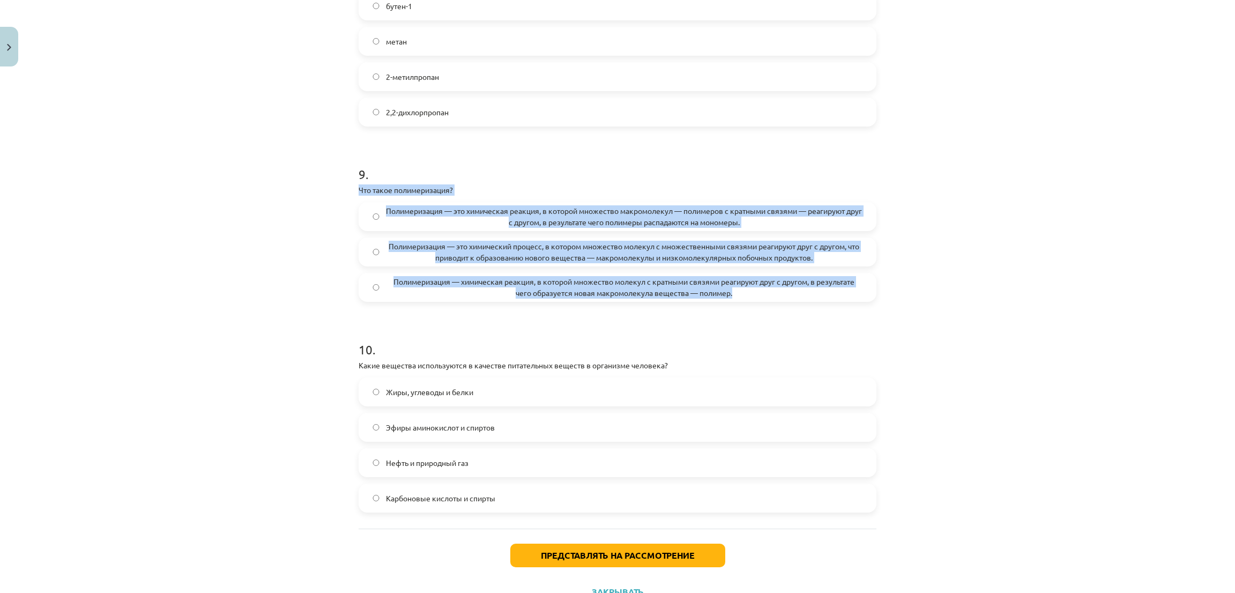
drag, startPoint x: 349, startPoint y: 185, endPoint x: 838, endPoint y: 291, distance: 500.1
click at [224, 264] on div "Тема исследования: Химия I - 11 класс, 1-й тест, учебный материал #5 Финальный …" at bounding box center [617, 296] width 1235 height 593
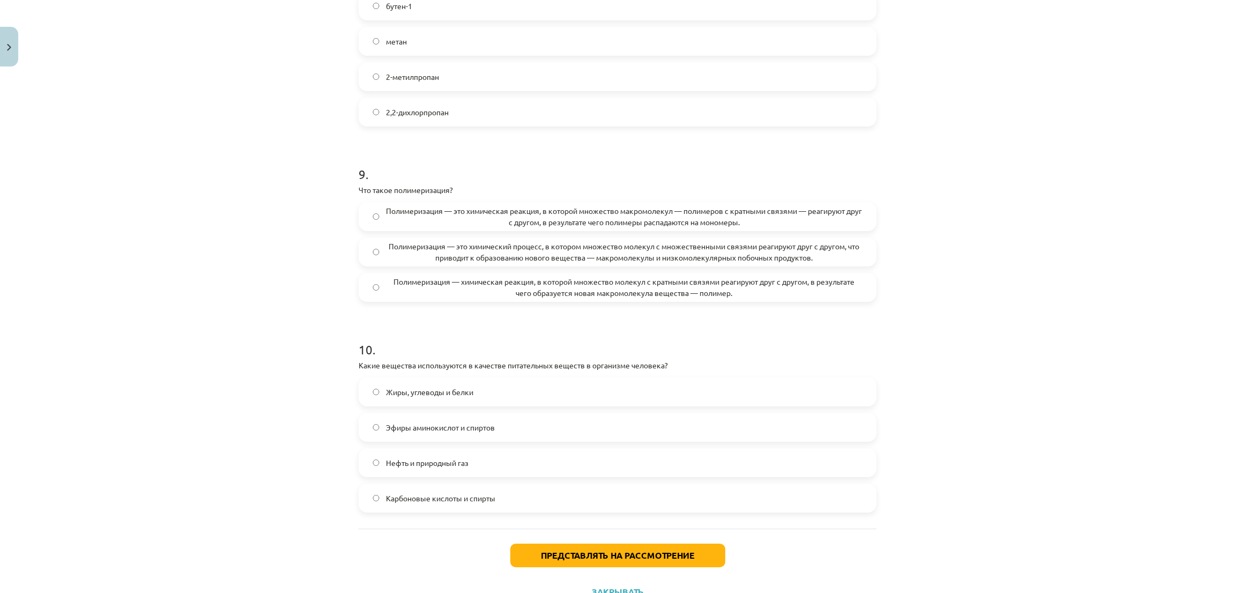
click at [721, 204] on label "Полимеризация — это химическая реакция, в которой множество макромолекул — поли…" at bounding box center [617, 216] width 515 height 27
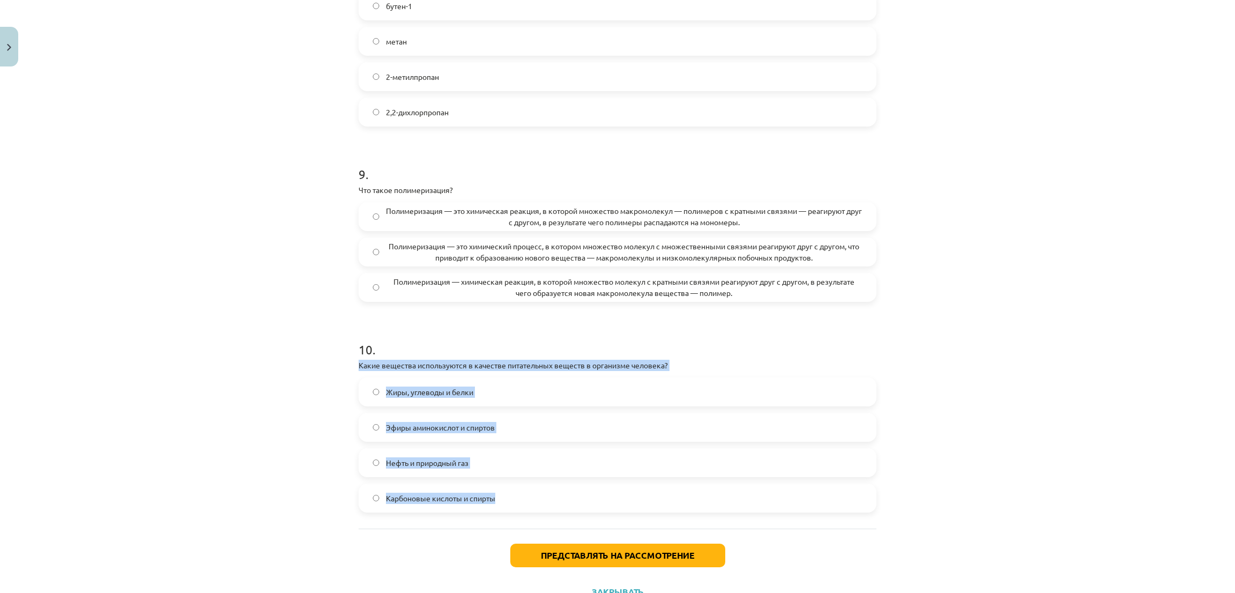
drag, startPoint x: 353, startPoint y: 363, endPoint x: 527, endPoint y: 380, distance: 175.0
click at [526, 490] on div "10 . Какие вещества используются в качестве питательных веществ в организме чел…" at bounding box center [617, 417] width 518 height 189
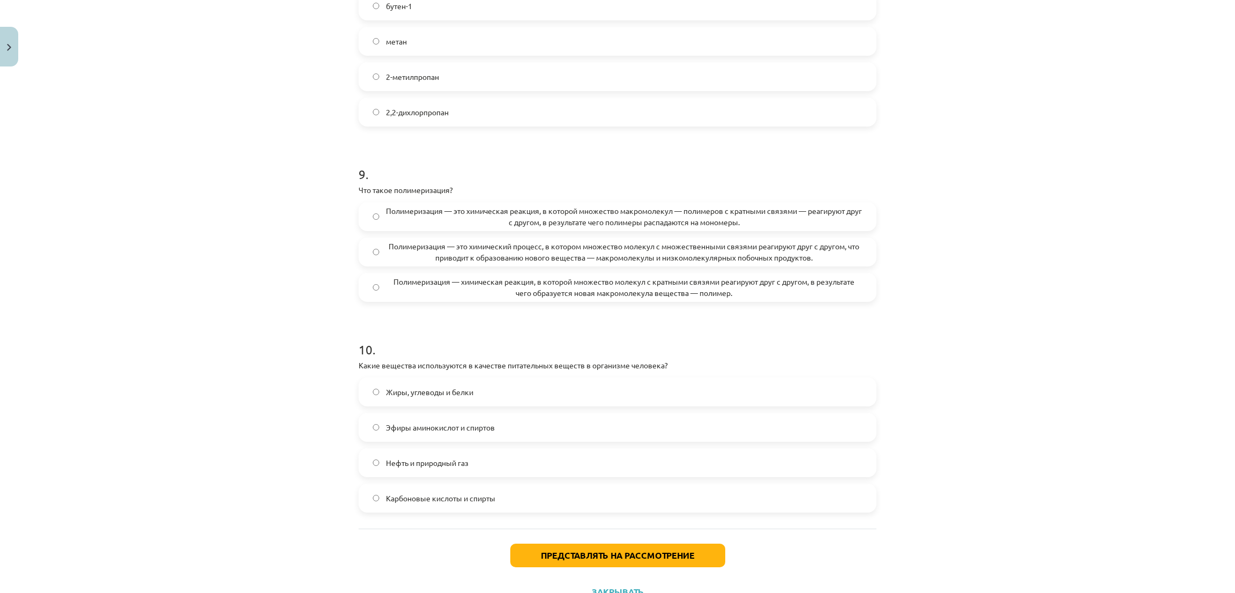
click at [162, 248] on div "Тема исследования: Химия I - 11 класс, 1-й тест, учебный материал #5 Финальный …" at bounding box center [617, 296] width 1235 height 593
click at [373, 396] on label "Жиры, углеводы и белки" at bounding box center [617, 391] width 515 height 27
click at [522, 562] on button "Представлять на рассмотрение" at bounding box center [617, 555] width 215 height 24
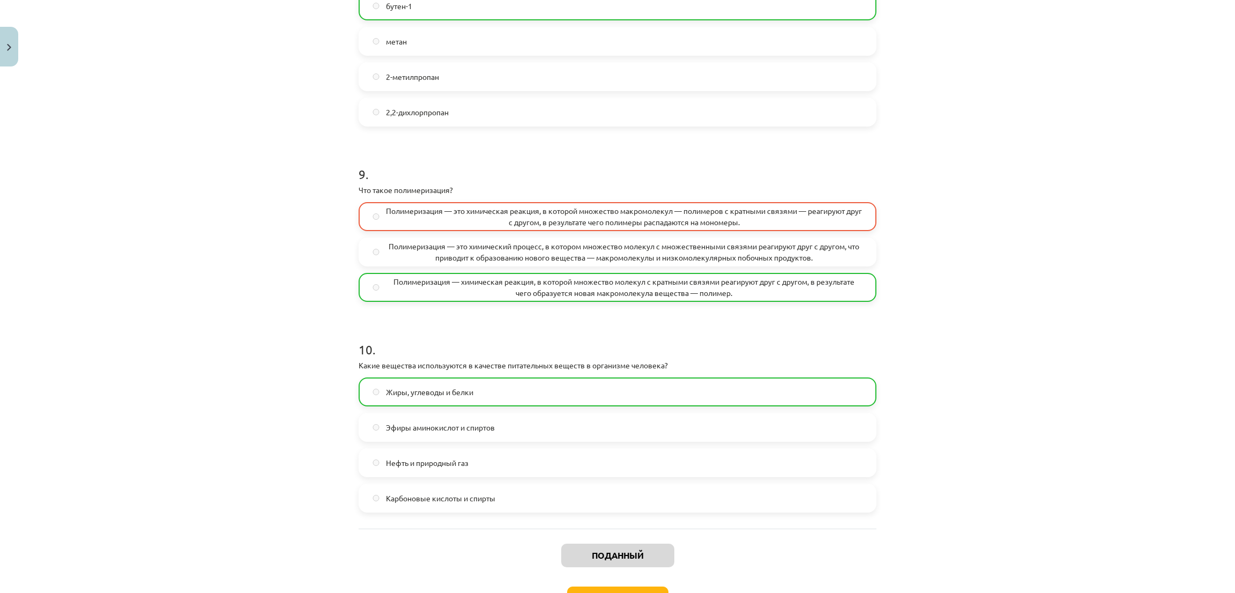
scroll to position [1846, 0]
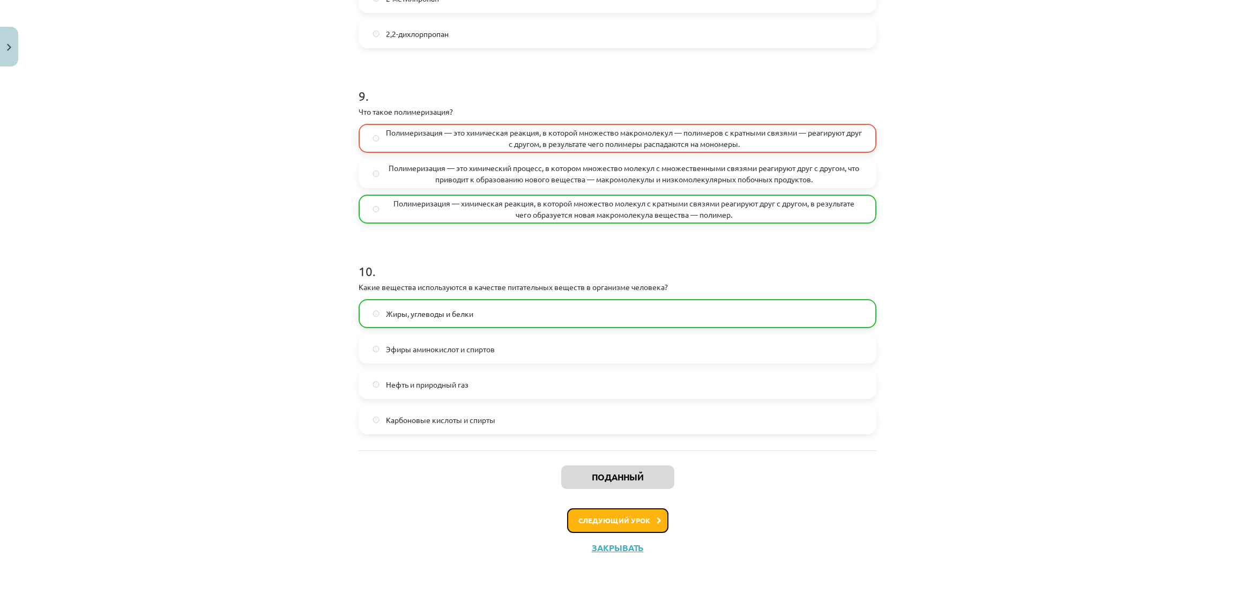
click at [647, 525] on button "Следующий урок" at bounding box center [617, 520] width 101 height 25
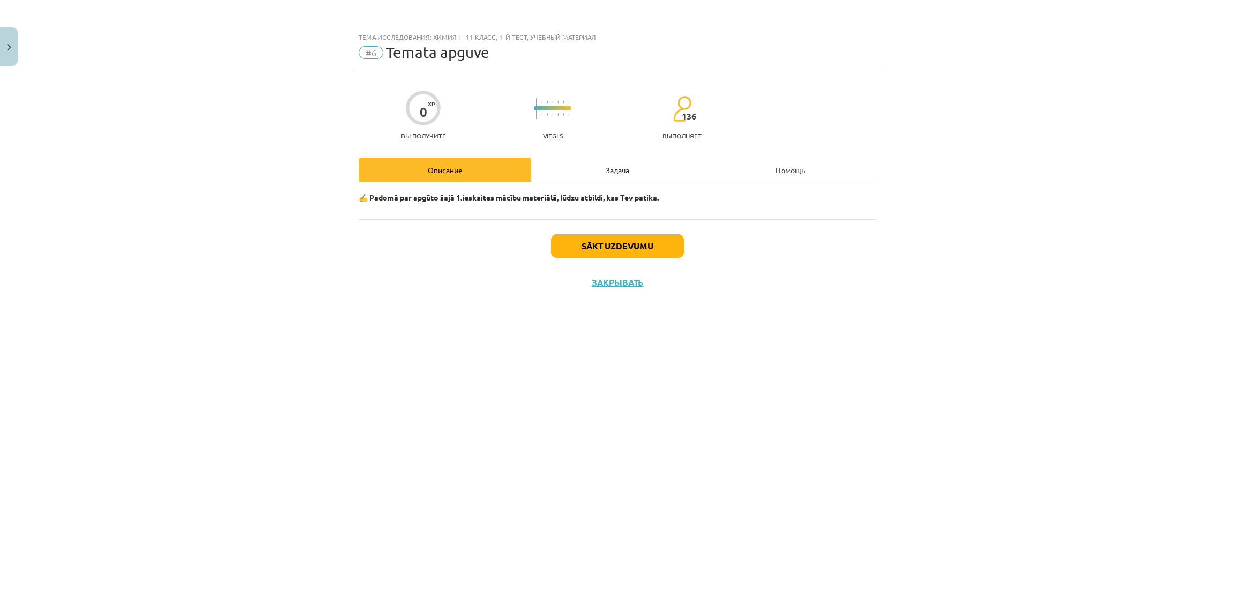
scroll to position [0, 0]
click at [627, 239] on button "Начать задачу" at bounding box center [617, 246] width 130 height 24
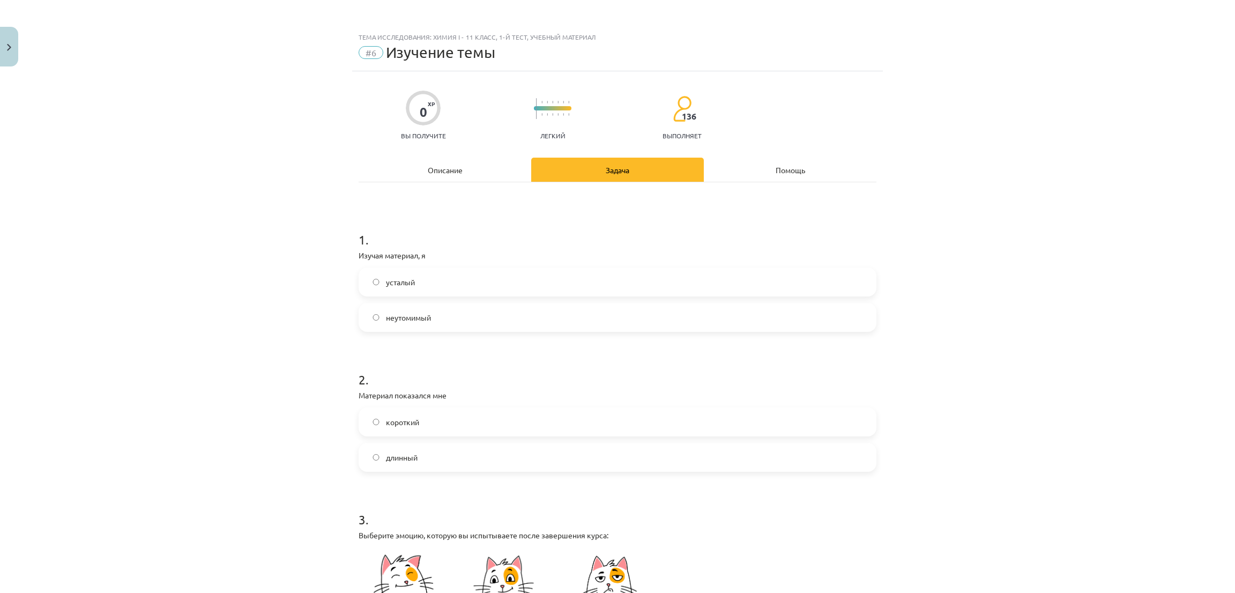
click at [360, 276] on label "усталый" at bounding box center [617, 281] width 515 height 27
click at [360, 316] on label "неутомимый" at bounding box center [617, 317] width 515 height 27
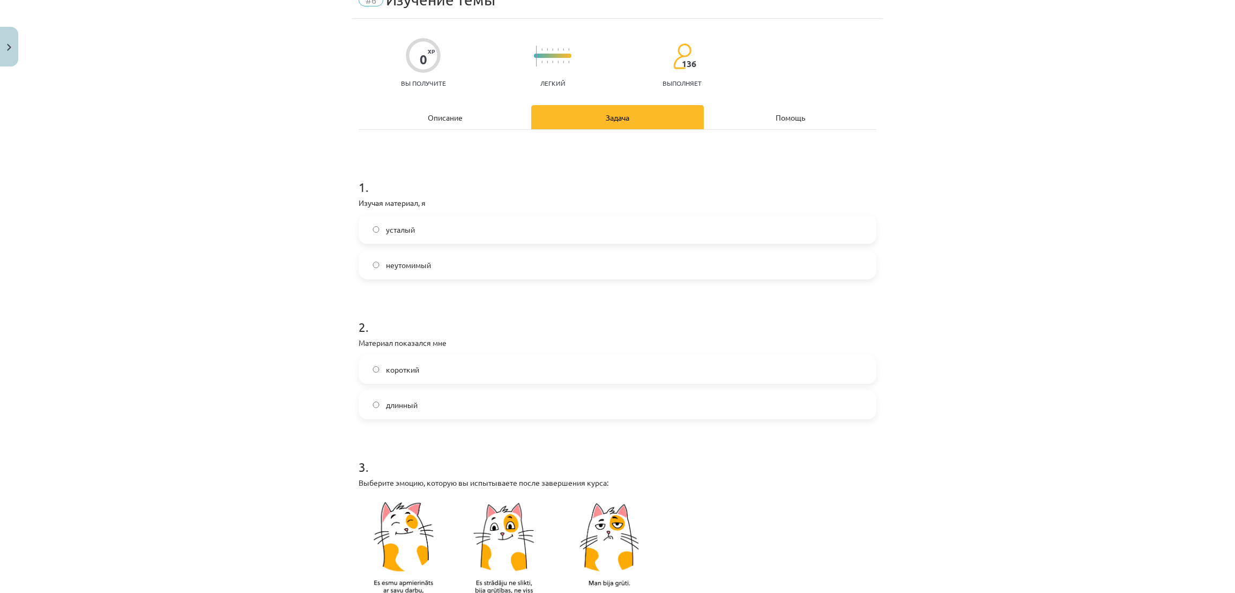
scroll to position [80, 0]
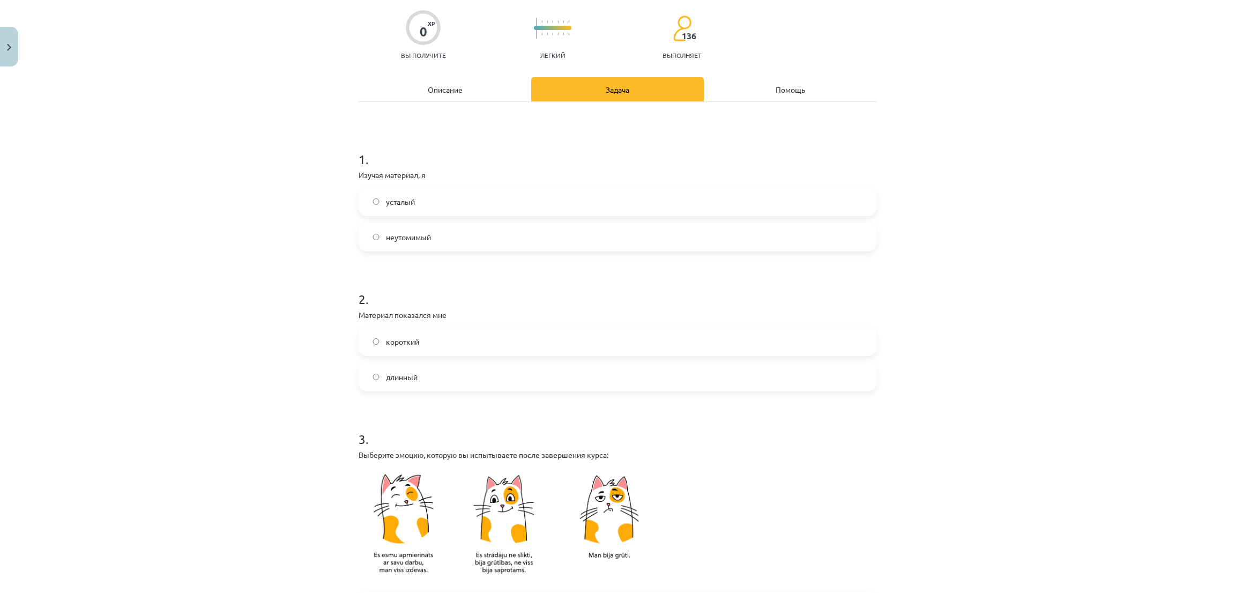
click at [367, 332] on label "короткий" at bounding box center [617, 341] width 515 height 27
click at [370, 369] on label "длинный" at bounding box center [617, 376] width 515 height 27
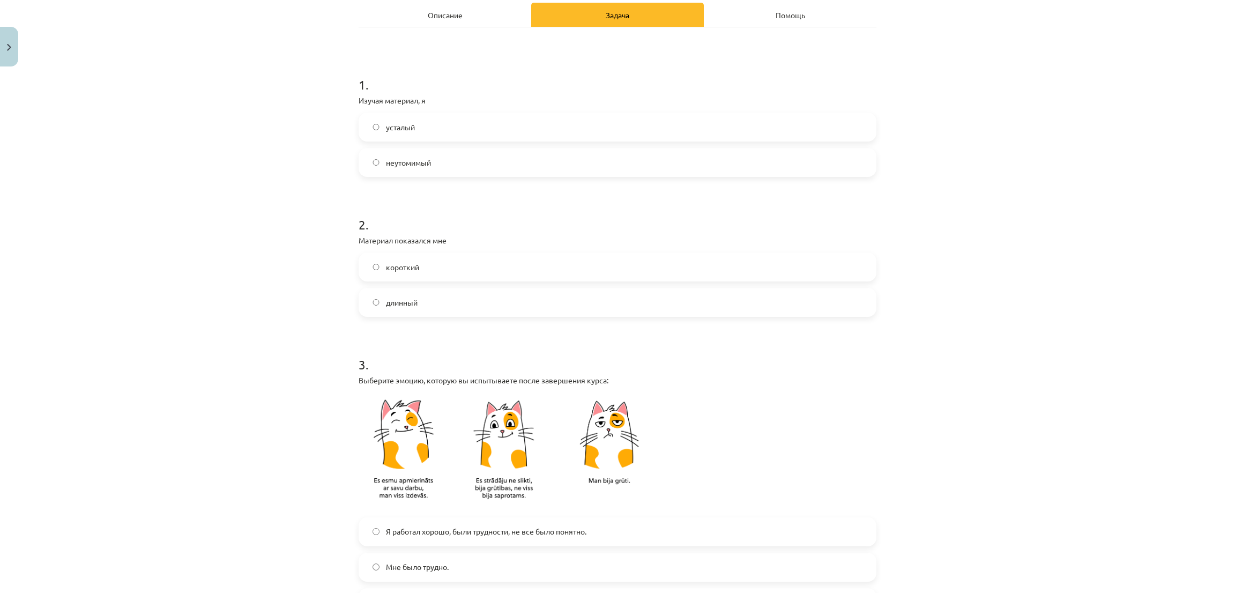
scroll to position [241, 0]
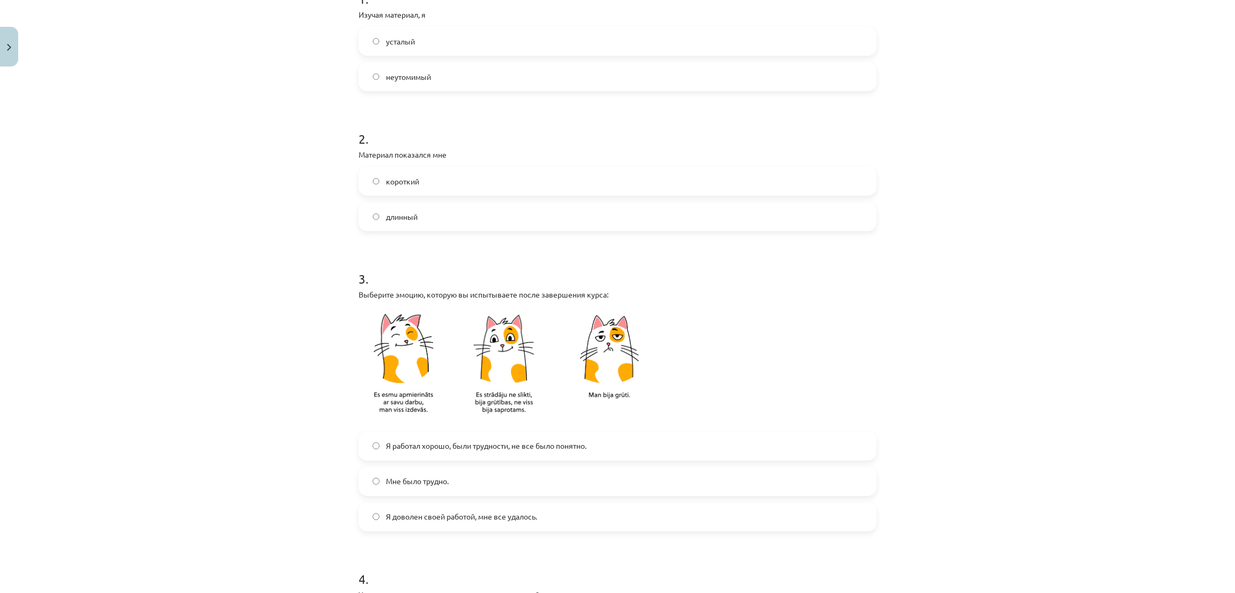
click at [365, 436] on label "Я работал хорошо, были трудности, не все было понятно." at bounding box center [617, 445] width 515 height 27
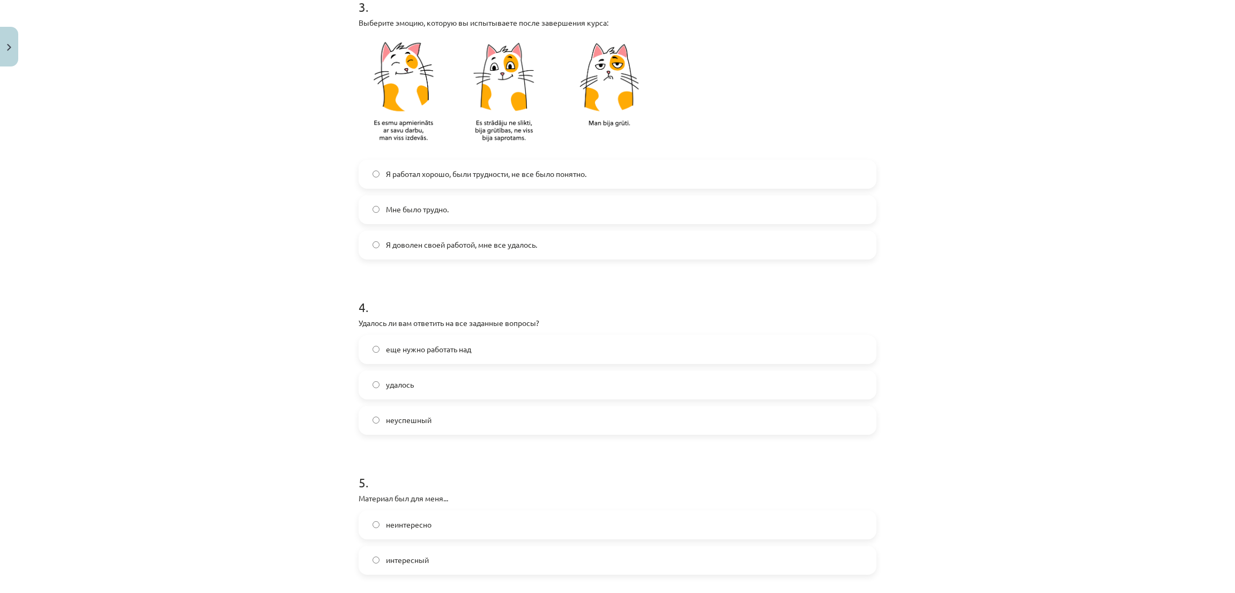
scroll to position [563, 0]
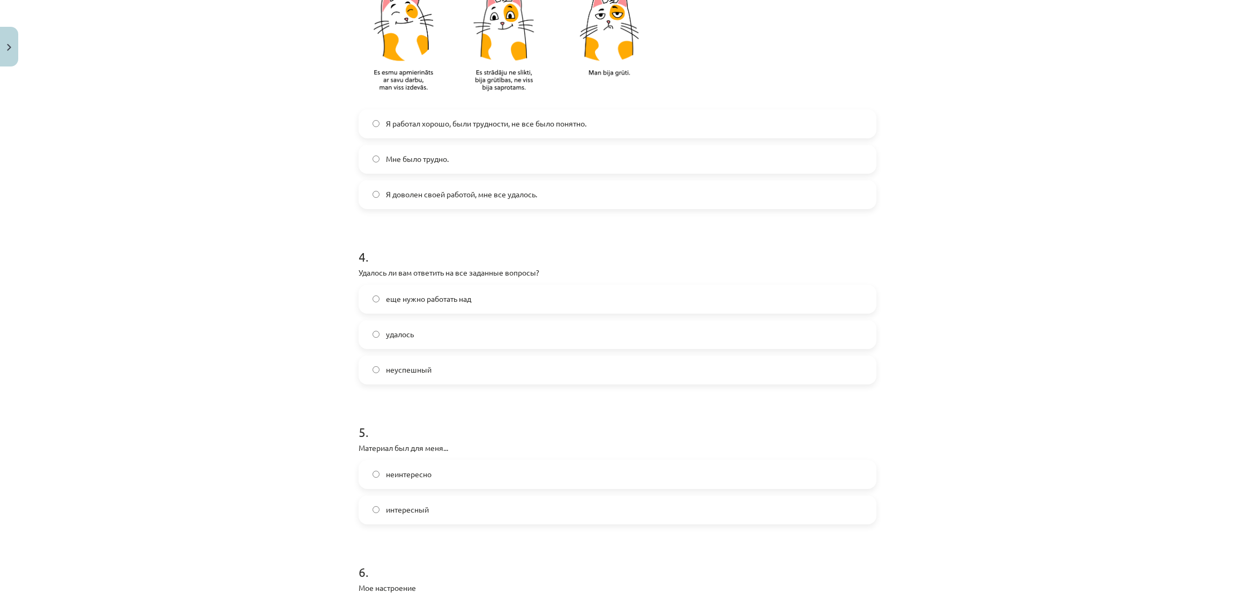
click at [364, 294] on label "еще нужно работать над" at bounding box center [617, 299] width 515 height 27
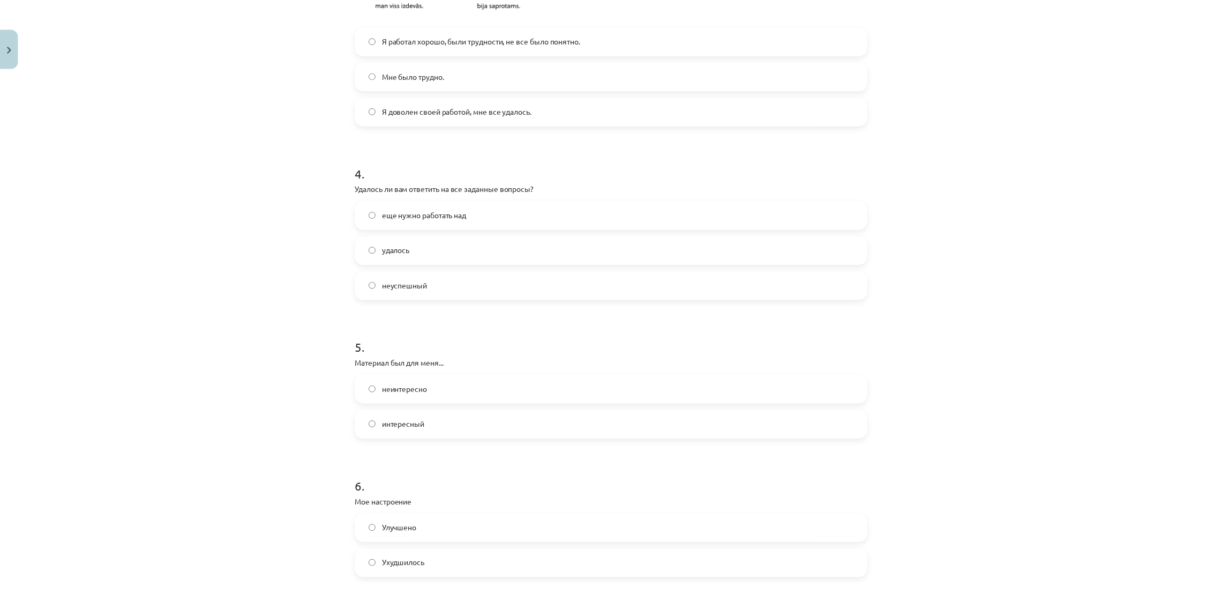
scroll to position [723, 0]
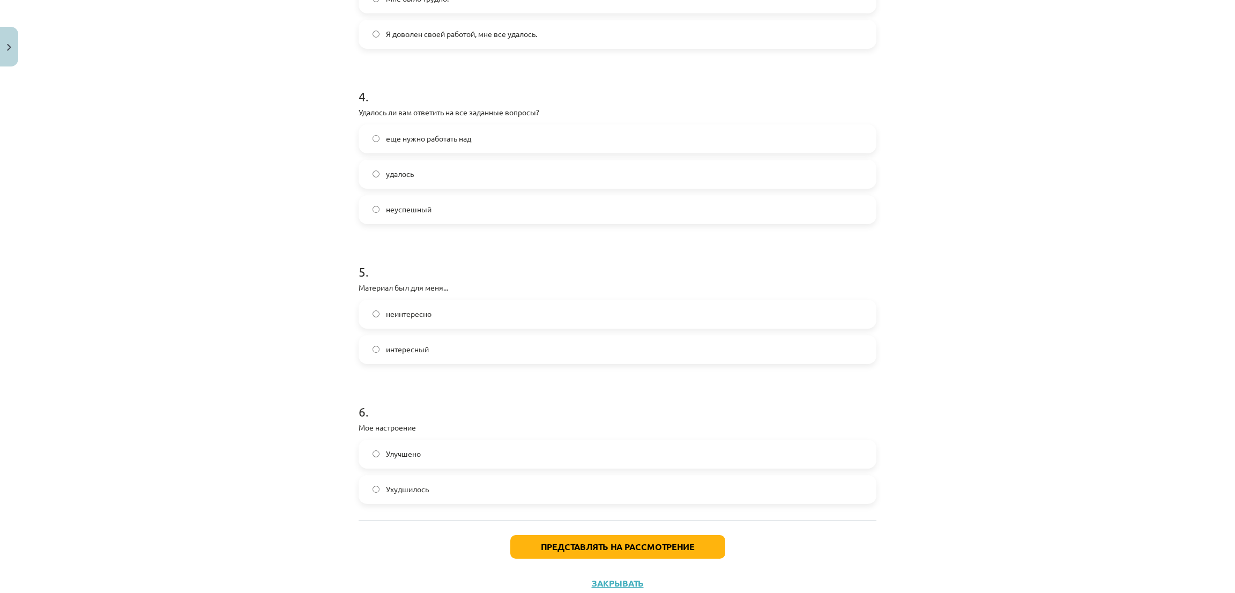
click at [386, 449] on font "Улучшено" at bounding box center [403, 454] width 35 height 10
click at [616, 548] on font "Представлять на рассмотрение" at bounding box center [618, 546] width 154 height 11
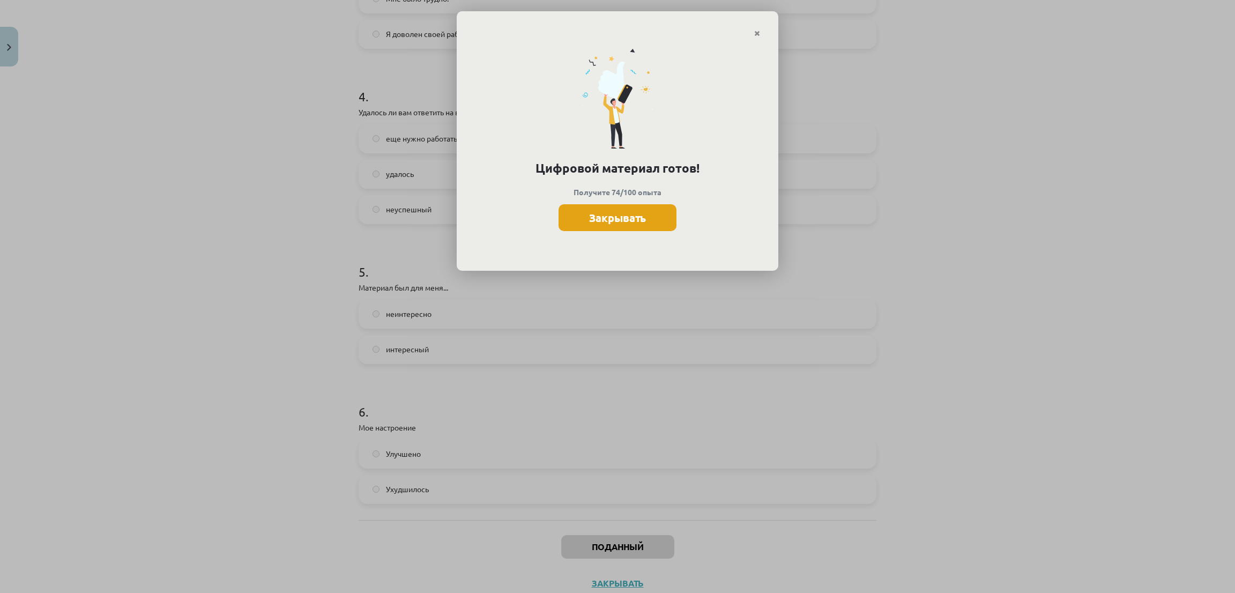
click at [599, 217] on font "Закрывать" at bounding box center [617, 218] width 57 height 14
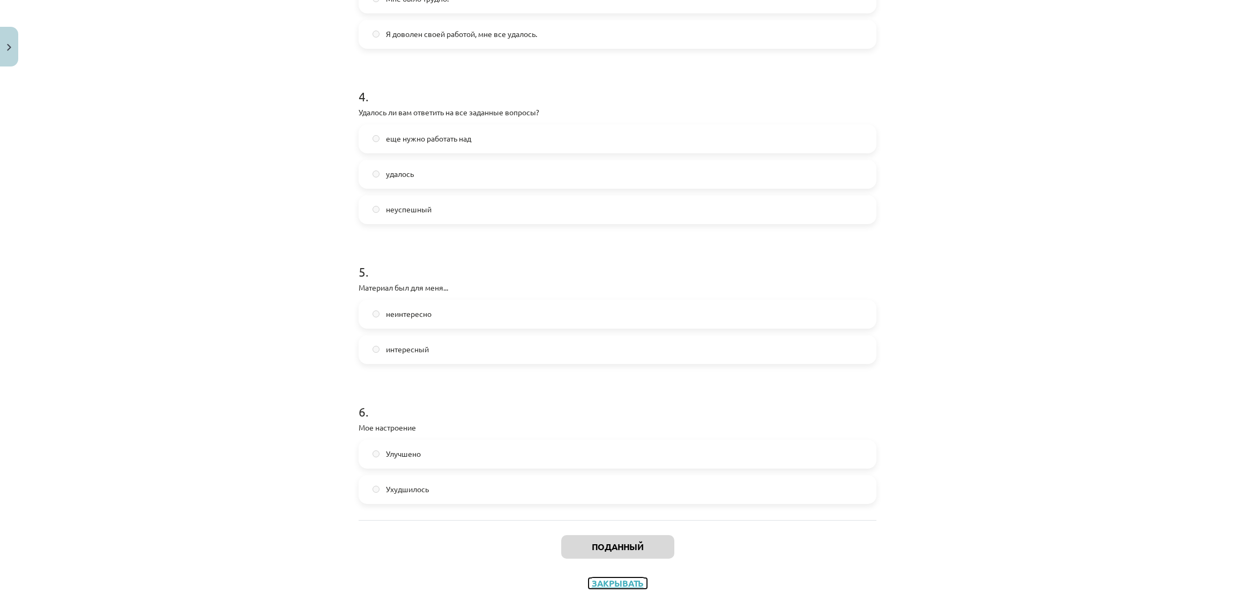
click at [632, 578] on button "Закрывать" at bounding box center [617, 583] width 58 height 11
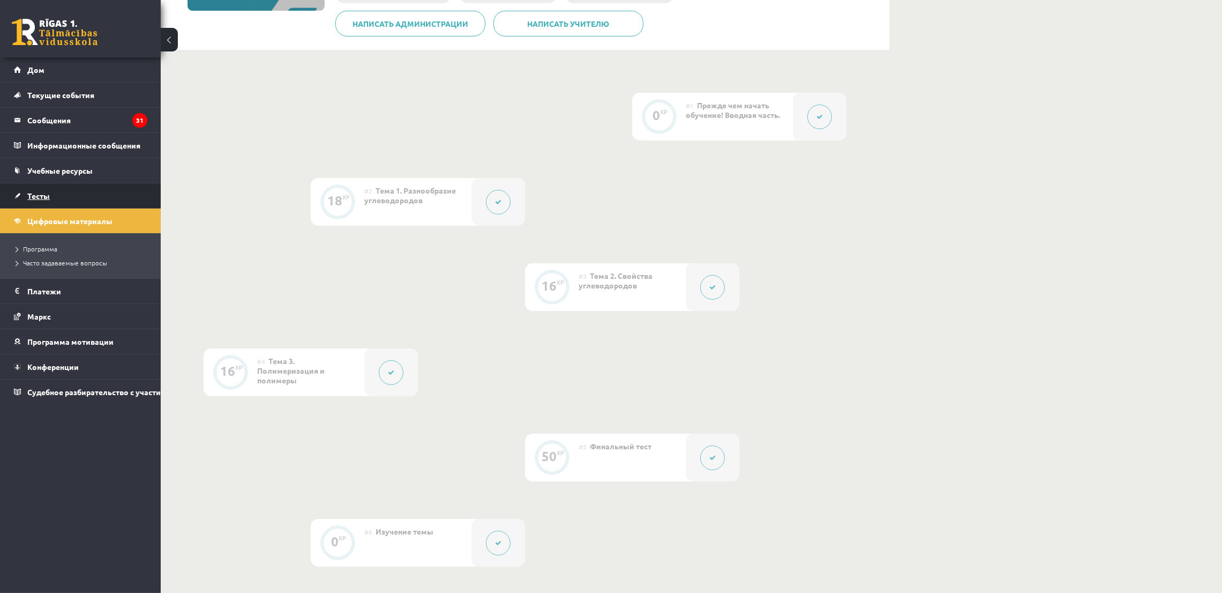
click at [38, 198] on font "Тесты" at bounding box center [38, 196] width 23 height 10
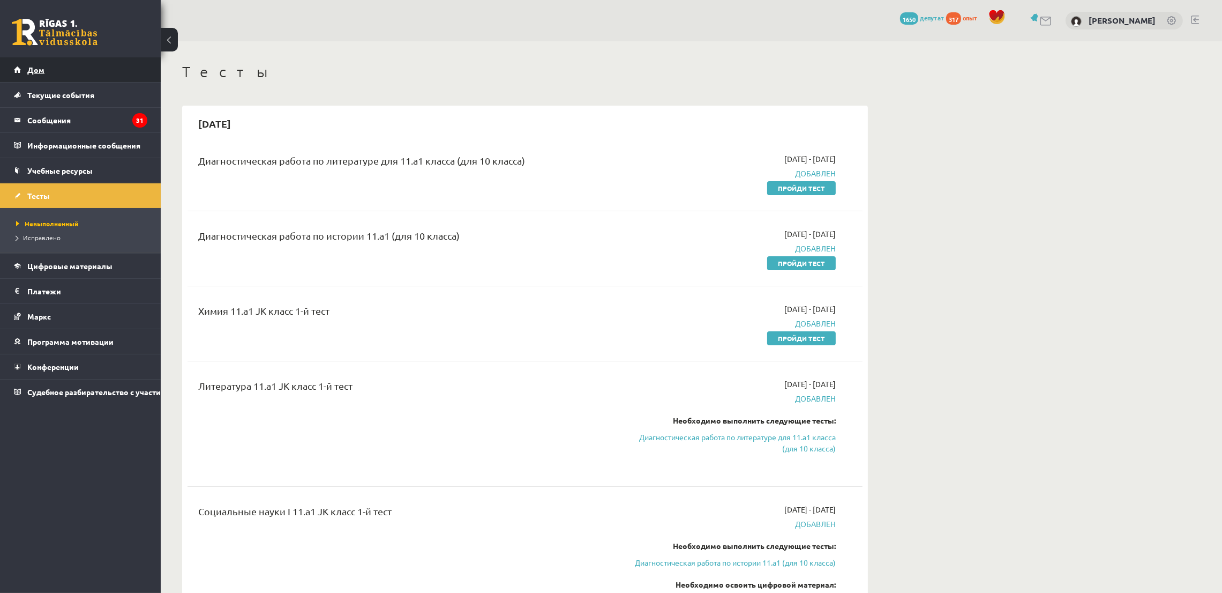
click at [87, 65] on link "Дом" at bounding box center [80, 69] width 133 height 25
